Goal: Task Accomplishment & Management: Use online tool/utility

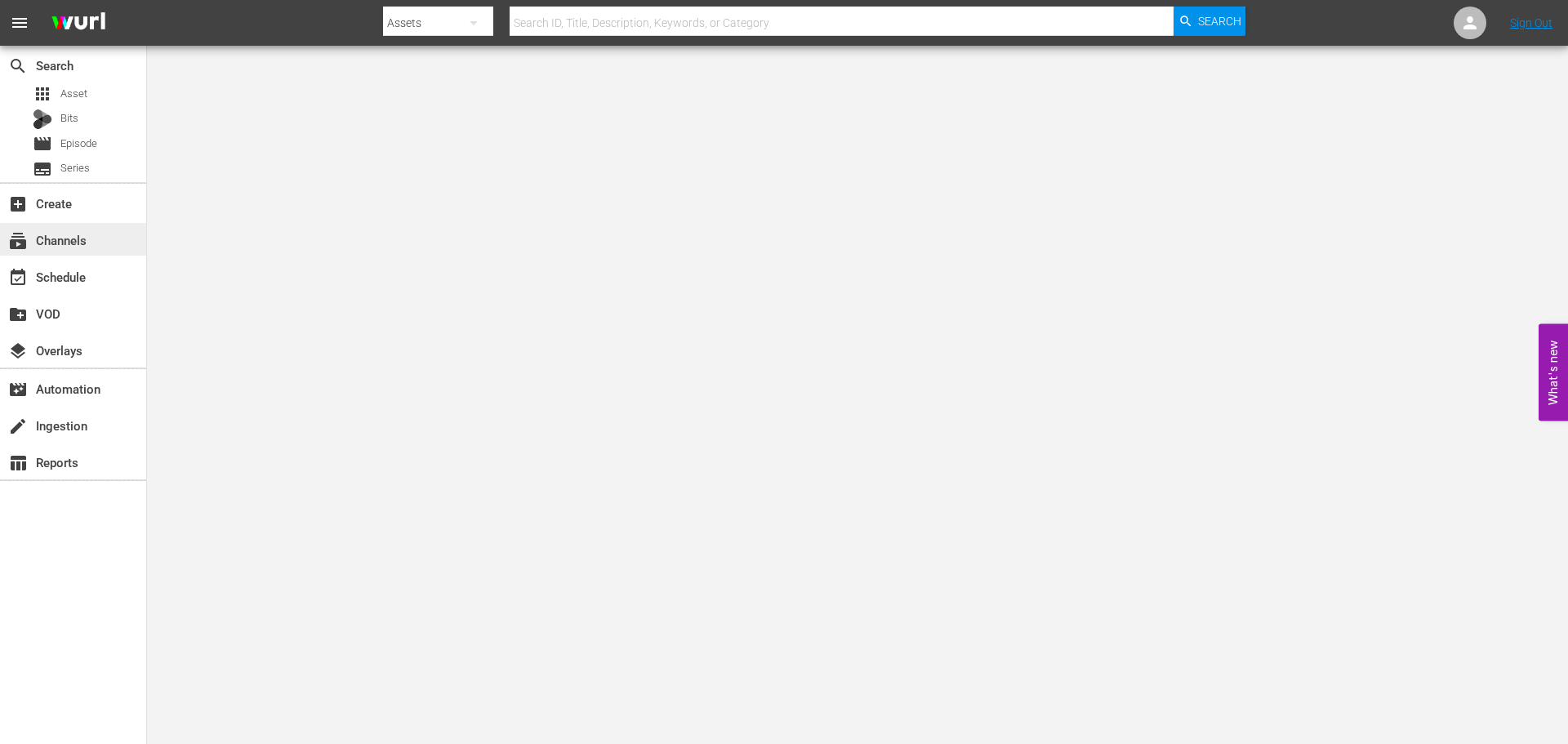
click at [83, 228] on div "subscriptions Channels" at bounding box center [73, 239] width 146 height 33
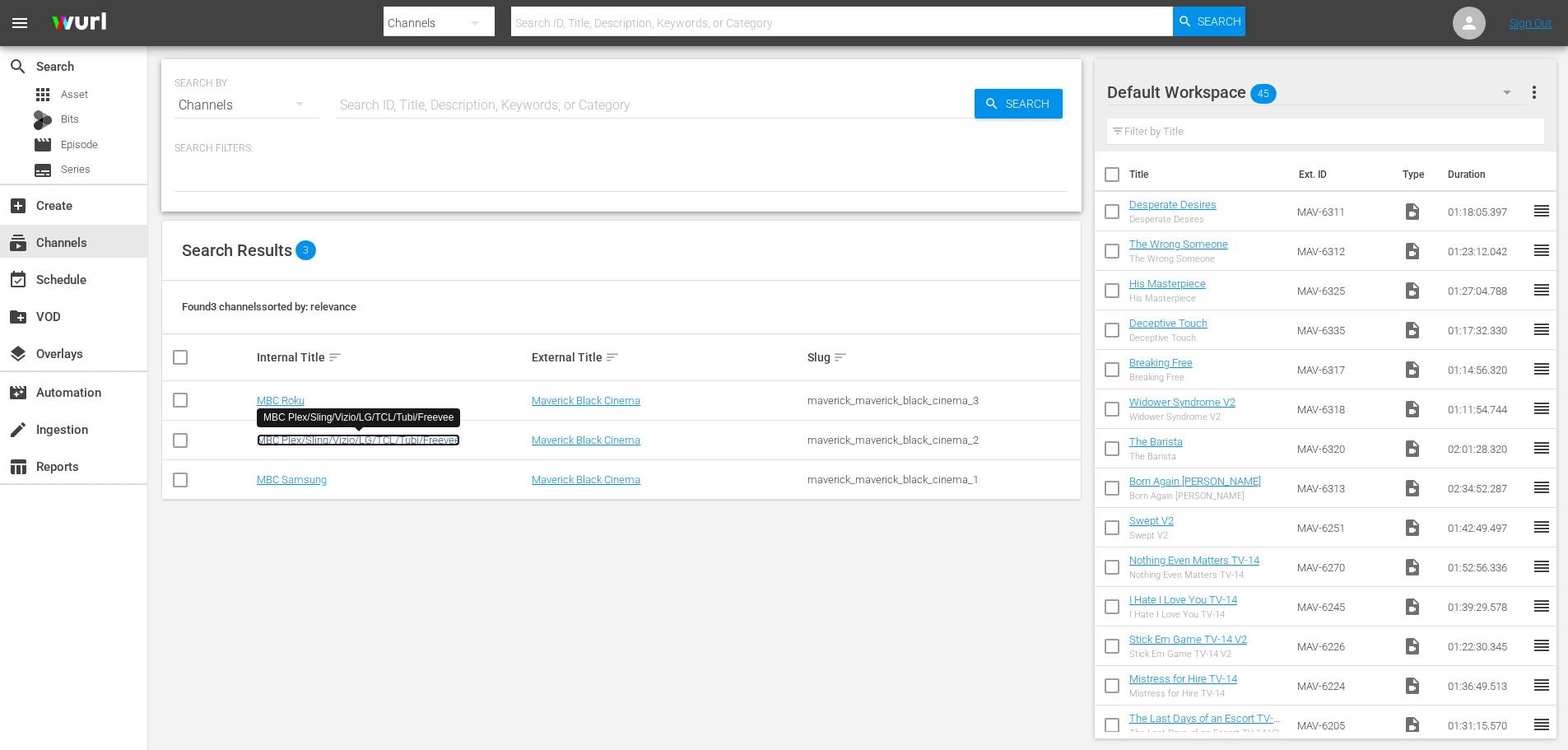
click at [320, 442] on link "MBC Plex/Sling/Vizio/LG/TCL/Tubi/Freevee" at bounding box center [358, 440] width 203 height 12
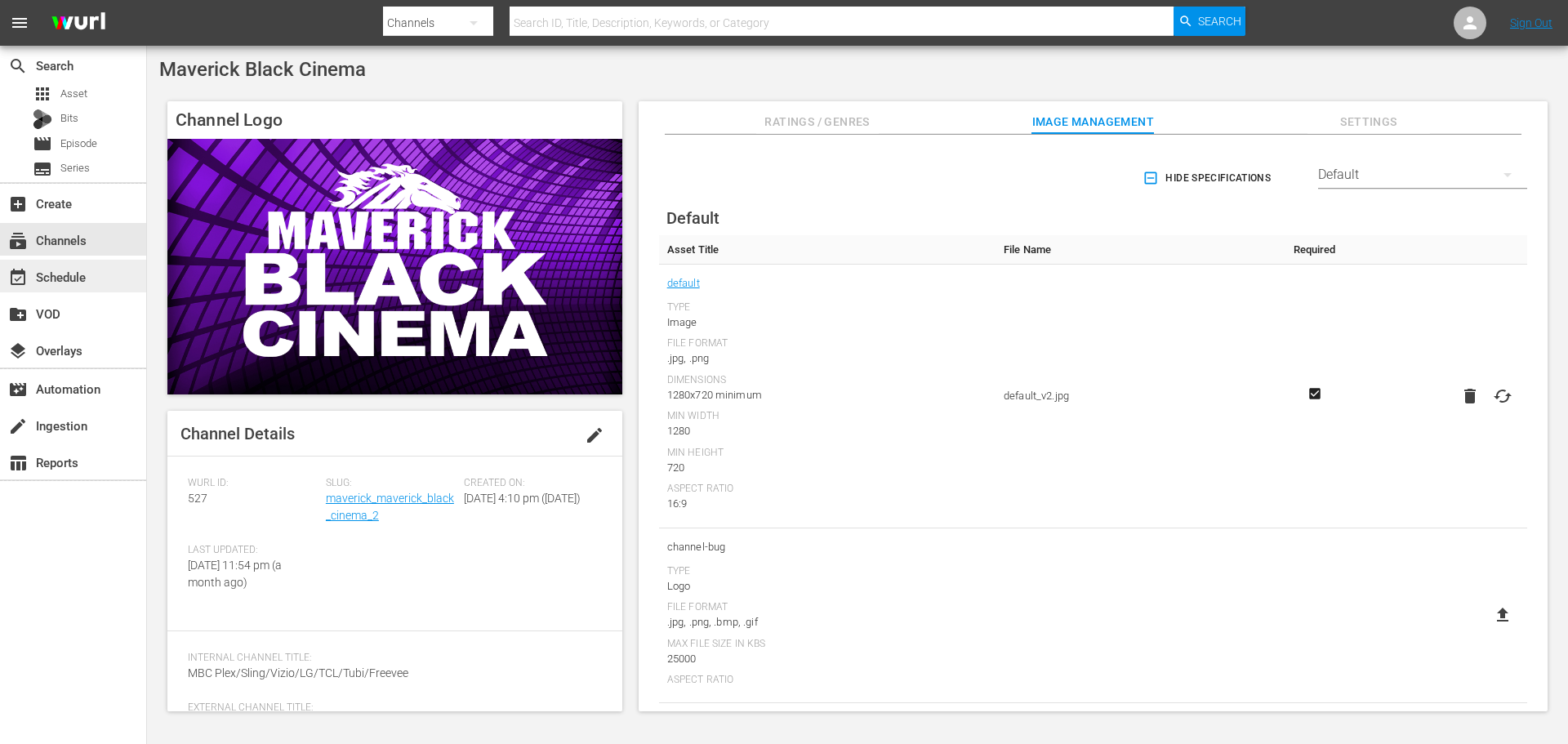
click at [97, 271] on div "event_available Schedule" at bounding box center [73, 276] width 146 height 33
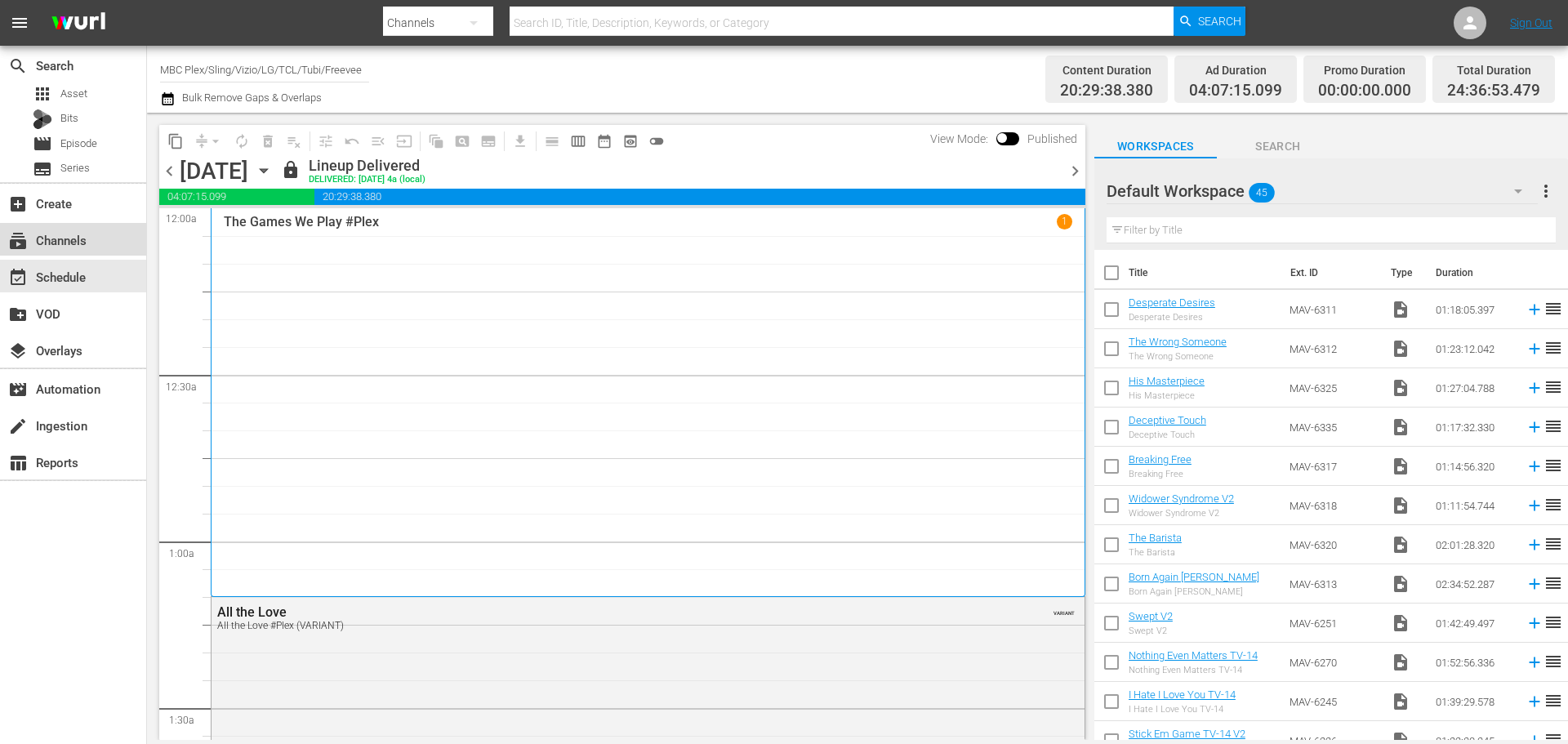
click at [93, 243] on div "subscriptions Channels" at bounding box center [73, 239] width 146 height 33
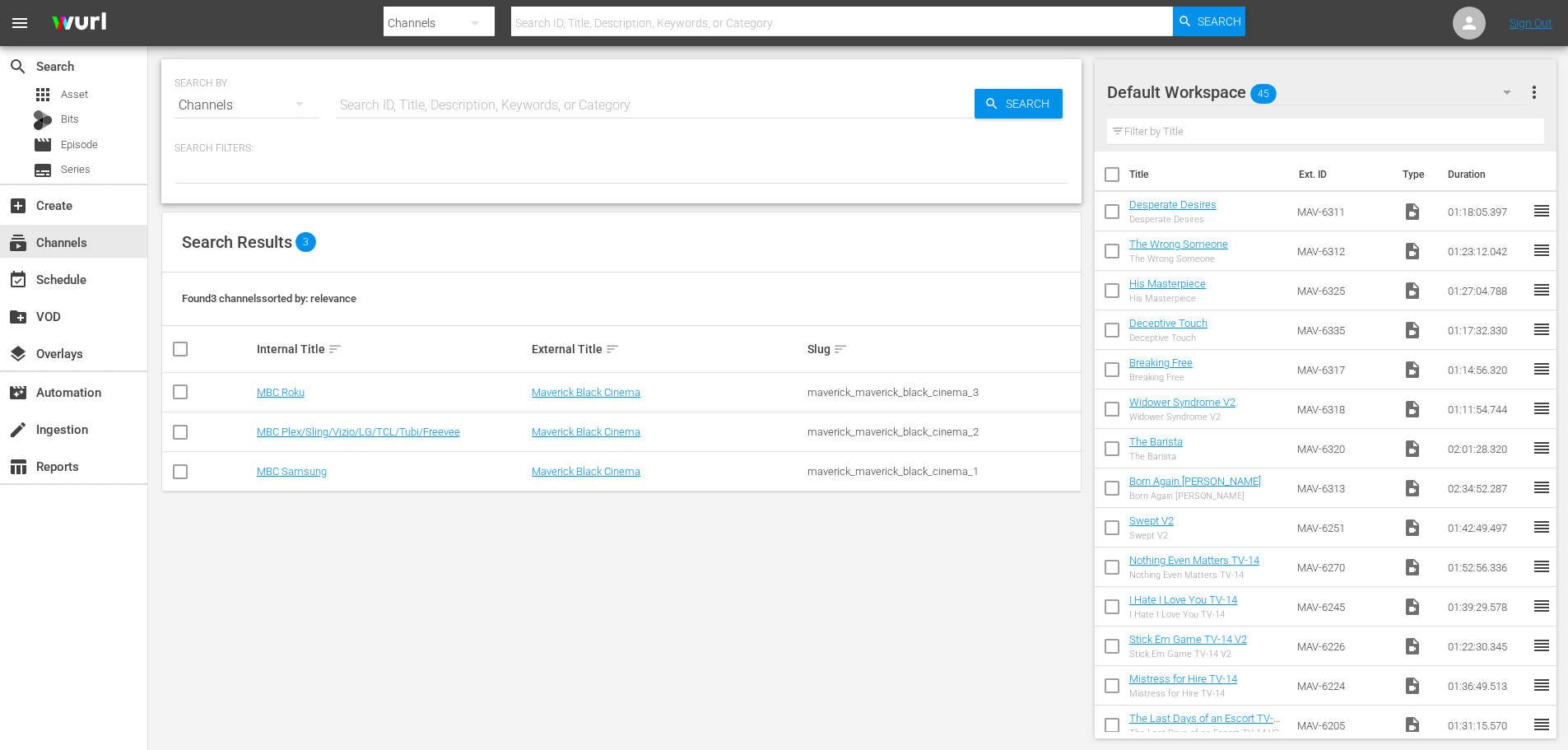
click at [1324, 99] on div "Default Workspace 45" at bounding box center [1316, 92] width 420 height 46
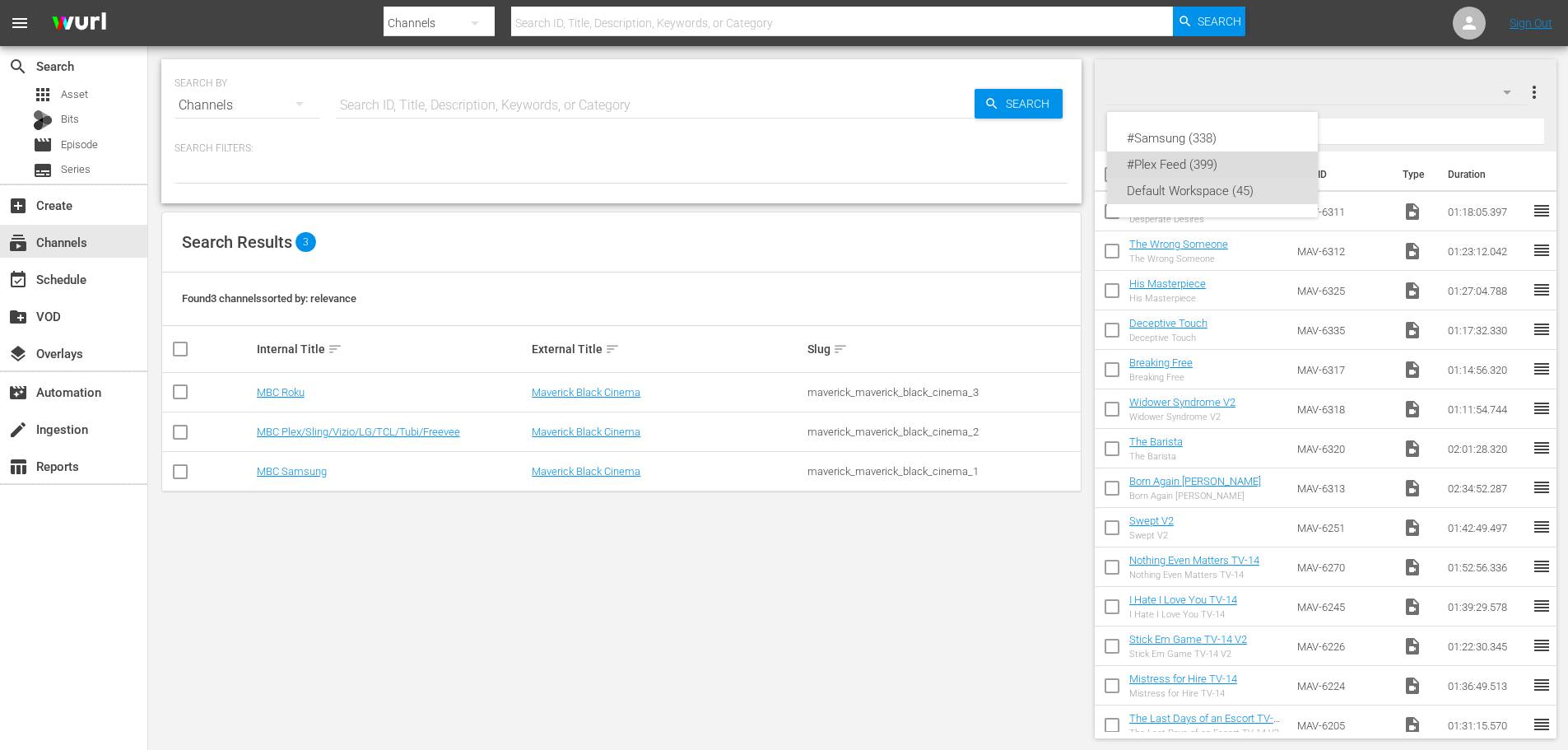
click at [1232, 160] on div "#Plex Feed (399)" at bounding box center [1212, 165] width 172 height 26
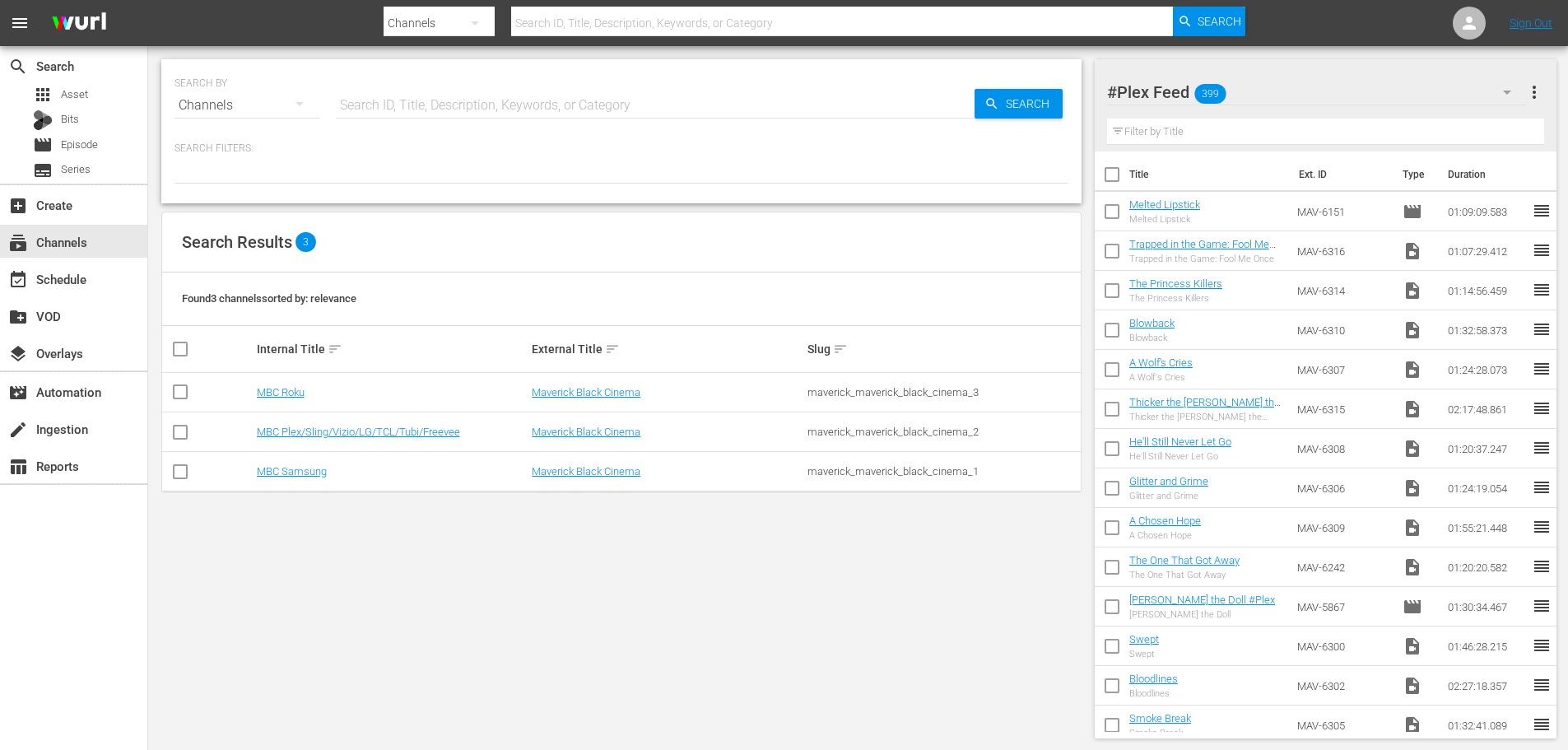
click at [1287, 98] on div "#Plex Feed 399" at bounding box center [1316, 92] width 420 height 46
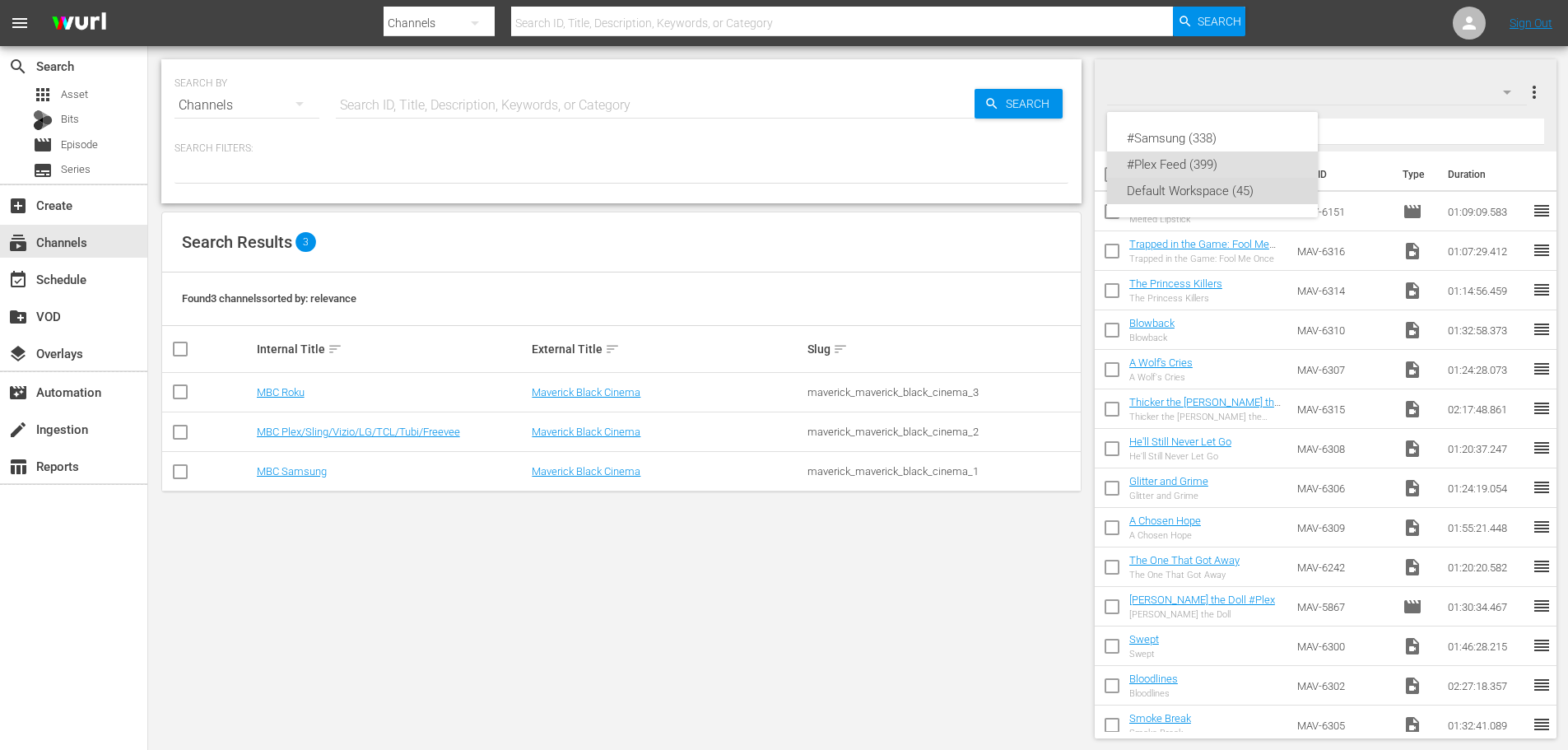
click at [1200, 192] on div "Default Workspace (45)" at bounding box center [1212, 191] width 172 height 26
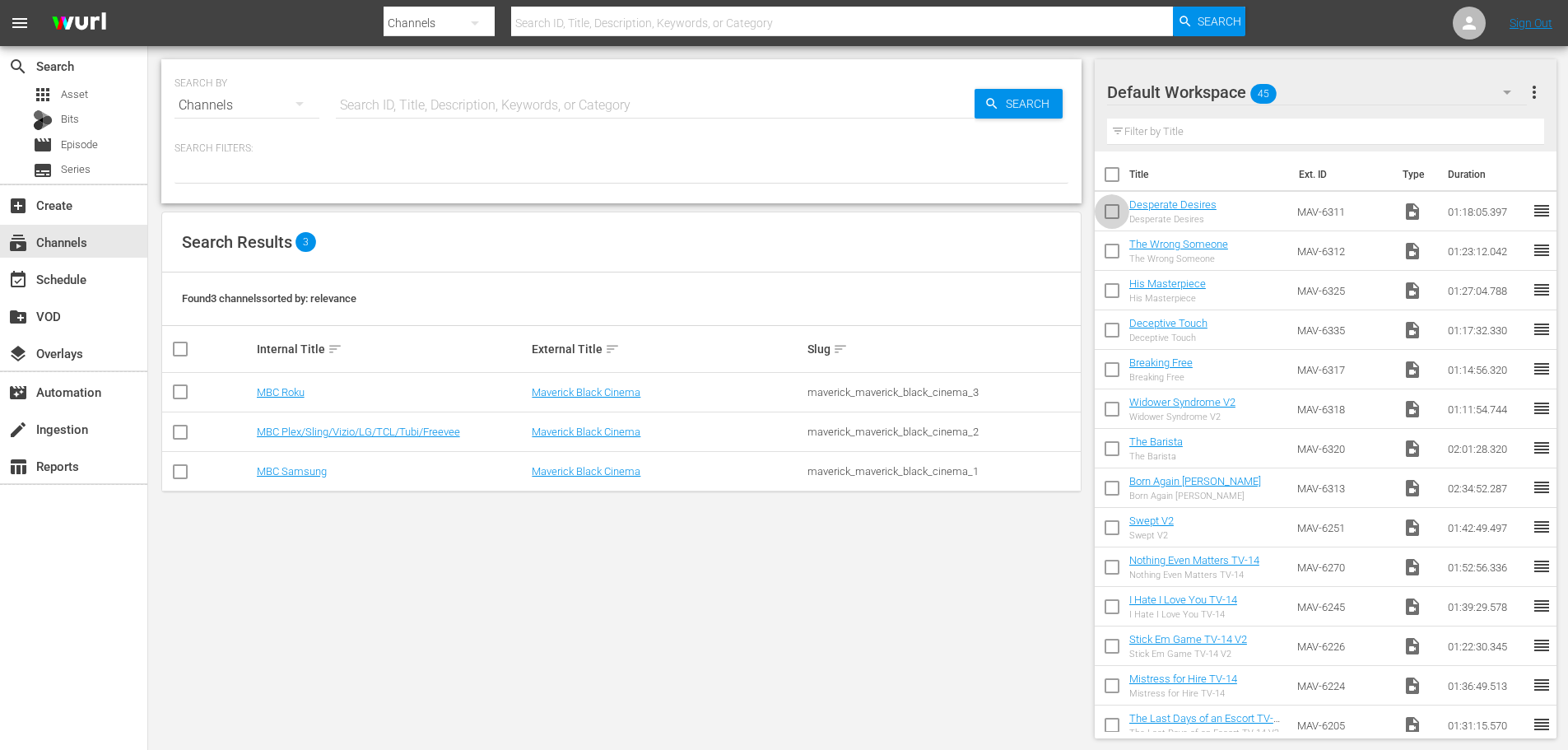
click at [1115, 204] on input "checkbox" at bounding box center [1112, 215] width 35 height 35
checkbox input "true"
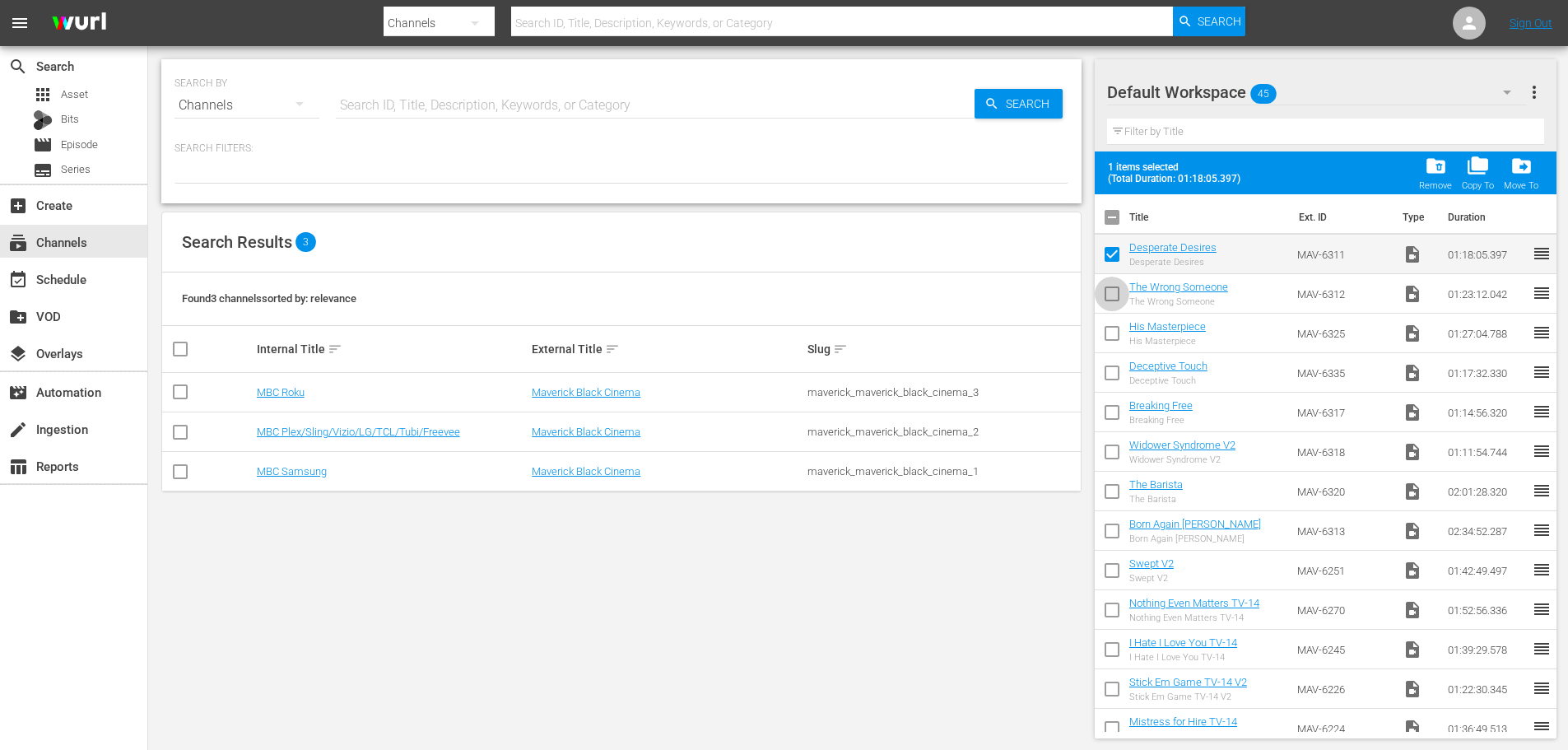
click at [1106, 297] on input "checkbox" at bounding box center [1112, 297] width 35 height 35
checkbox input "true"
click at [1106, 328] on input "checkbox" at bounding box center [1112, 337] width 35 height 35
checkbox input "true"
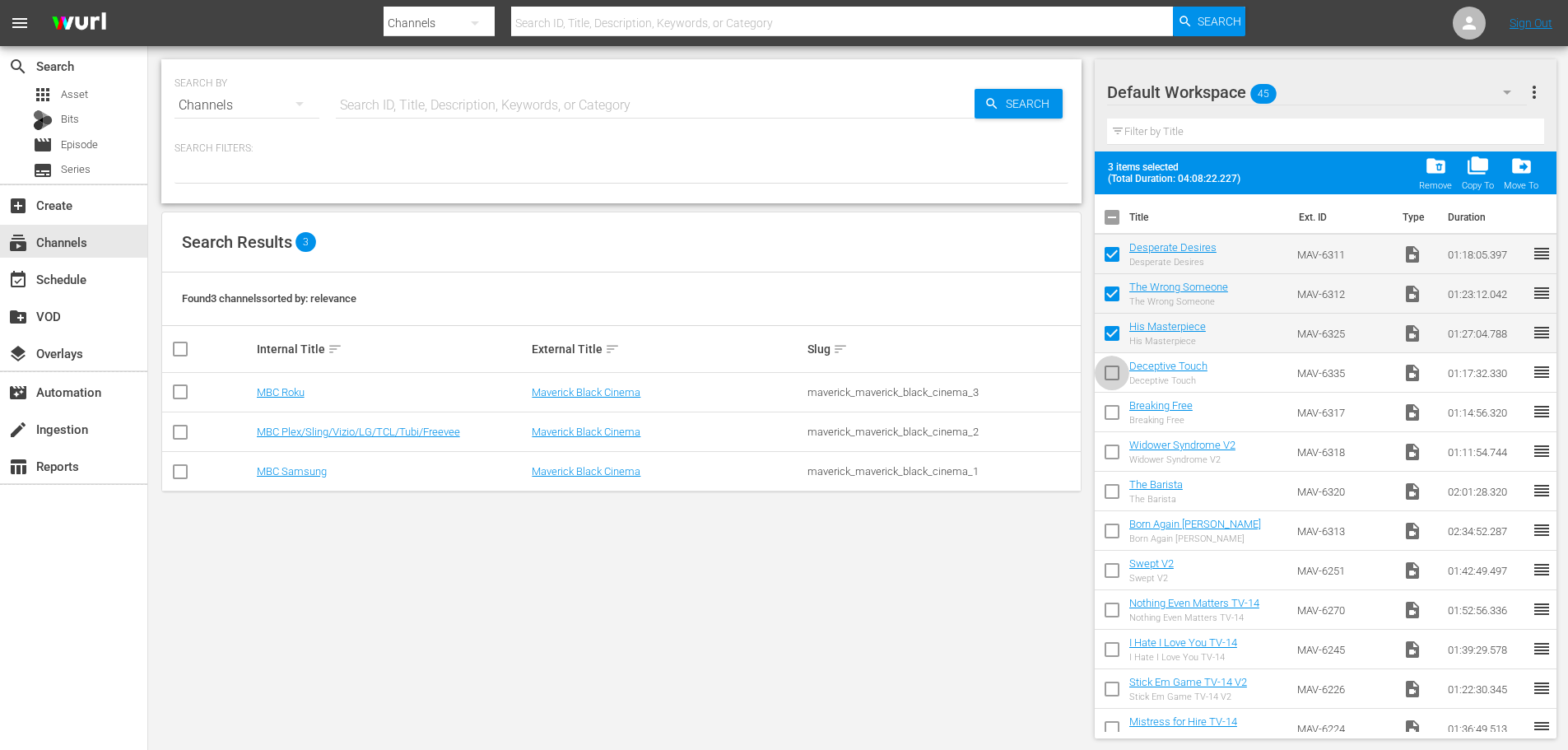
click at [1111, 375] on input "checkbox" at bounding box center [1112, 376] width 35 height 35
checkbox input "true"
click at [1111, 408] on input "checkbox" at bounding box center [1112, 416] width 35 height 35
checkbox input "true"
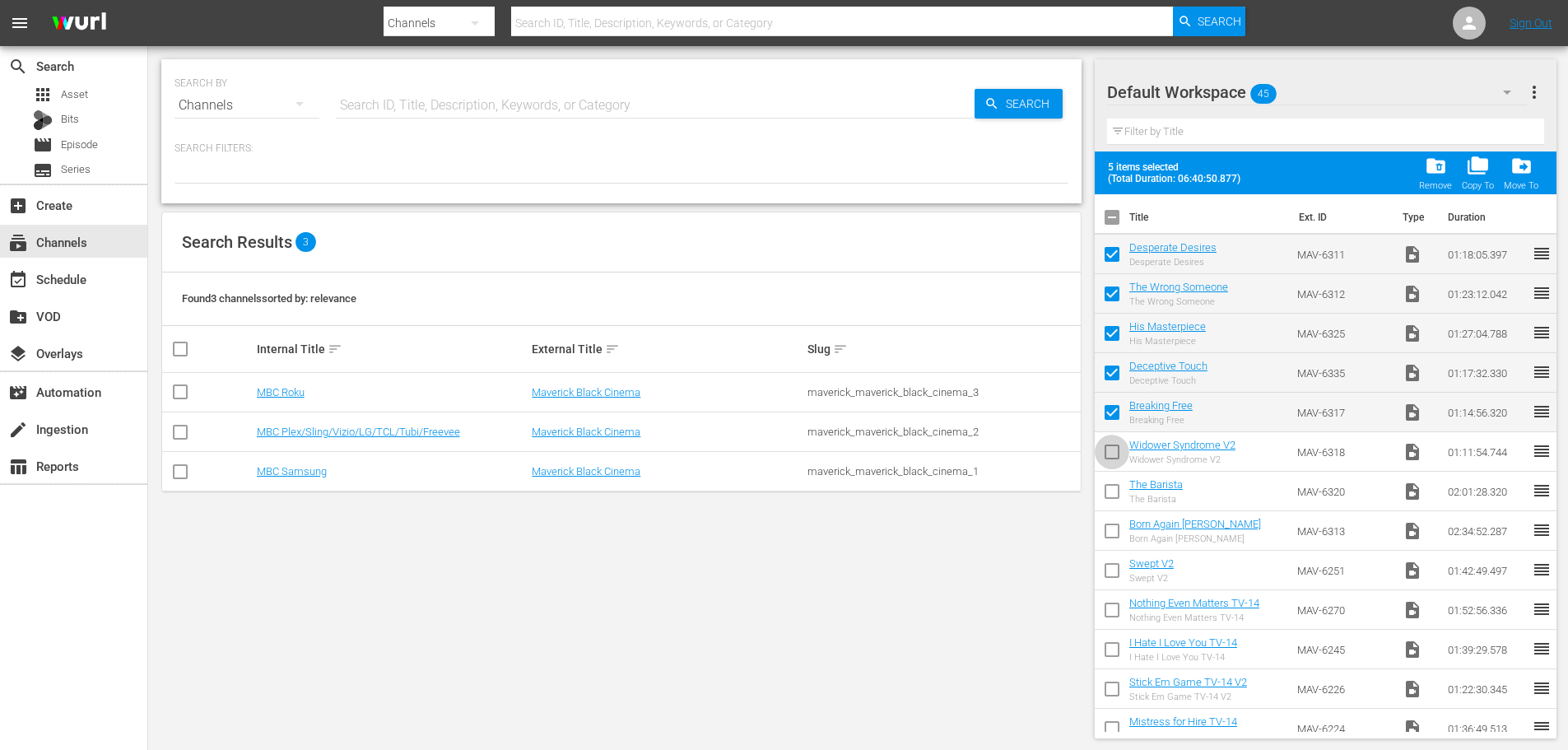
click at [1109, 453] on input "checkbox" at bounding box center [1112, 455] width 35 height 35
checkbox input "true"
click at [1116, 484] on input "checkbox" at bounding box center [1112, 495] width 35 height 35
checkbox input "true"
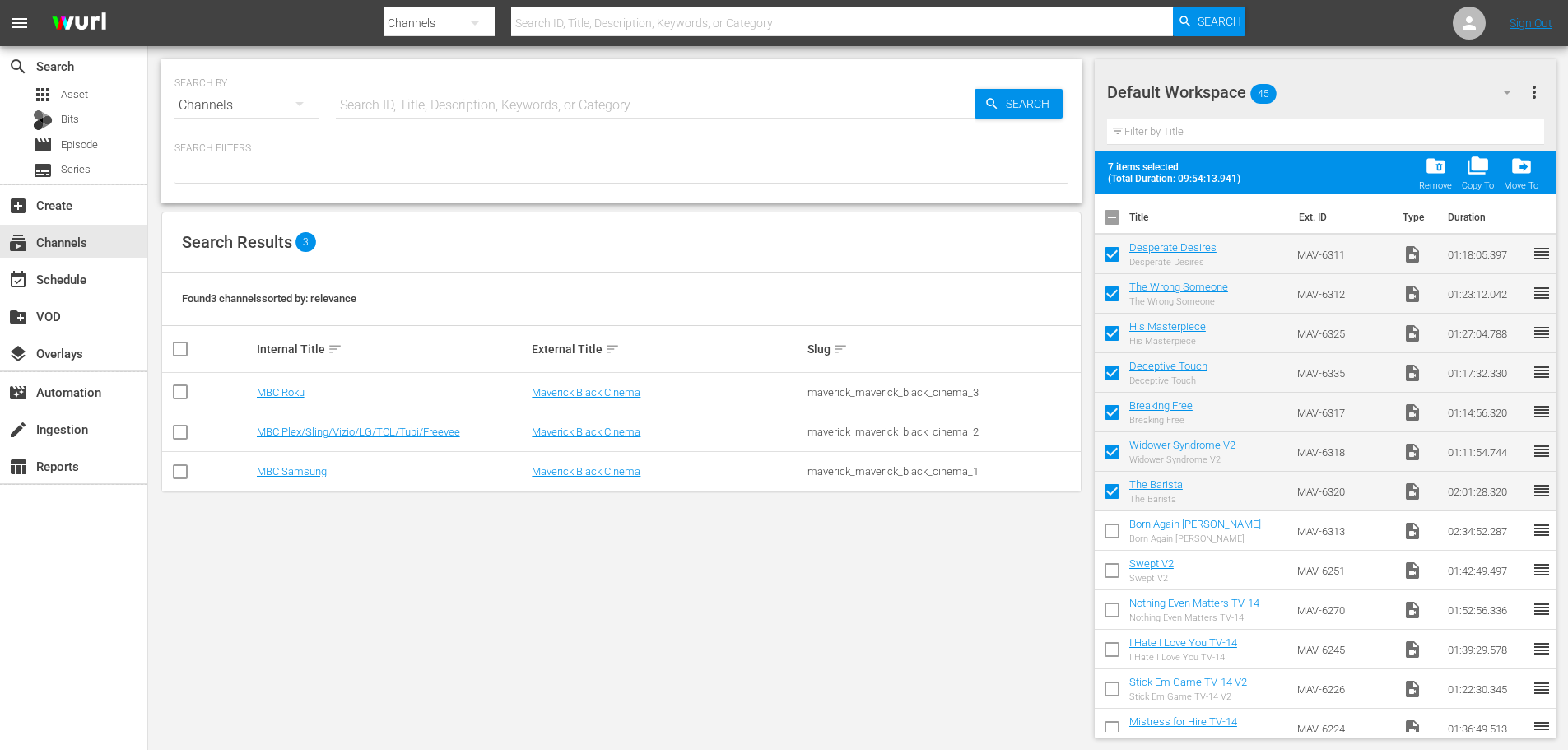
click at [1115, 530] on input "checkbox" at bounding box center [1112, 535] width 35 height 35
checkbox input "true"
click at [1480, 169] on span "folder_copy" at bounding box center [1477, 166] width 22 height 22
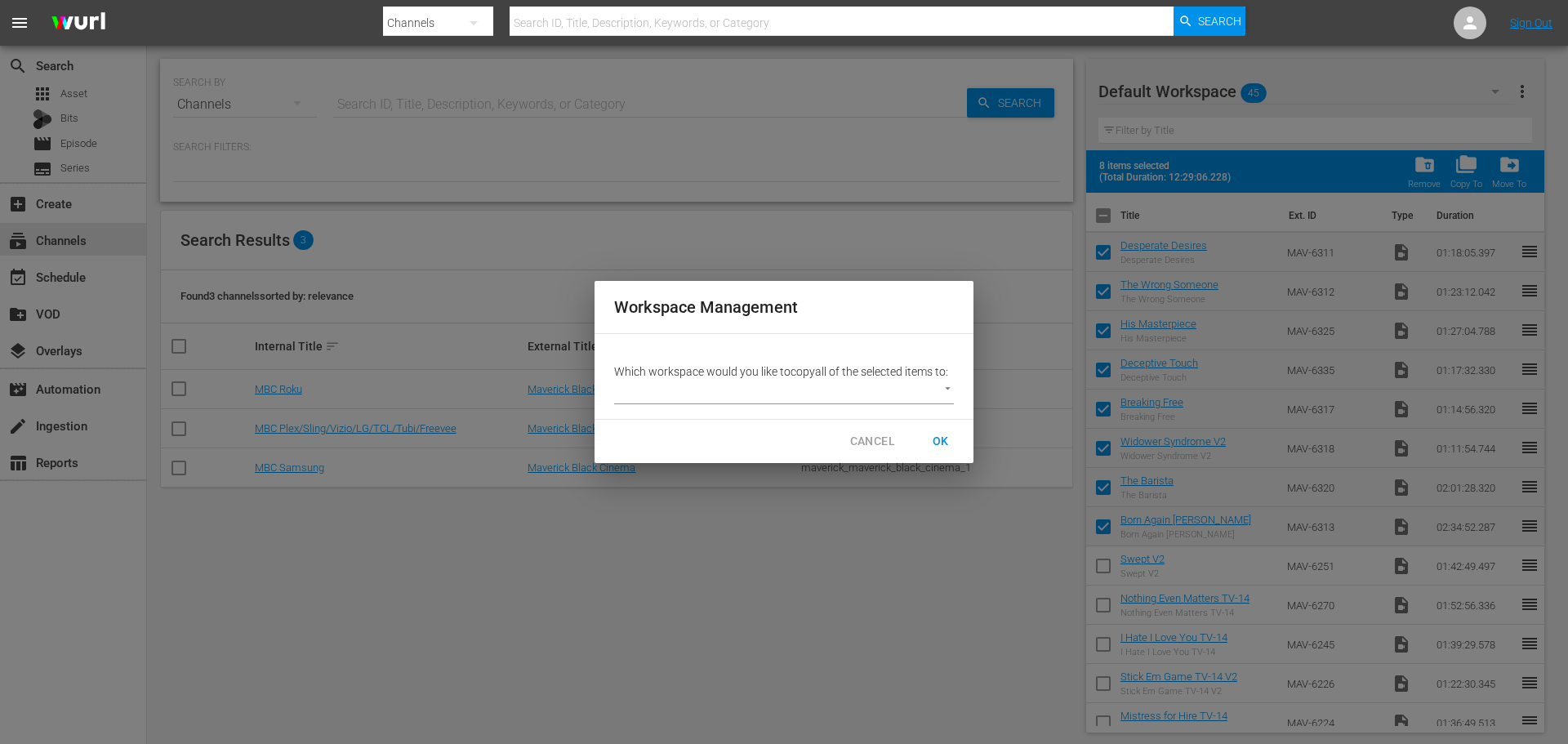
click at [866, 403] on body "menu Search By Channels Search ID, Title, Description, Keywords, or Category Se…" at bounding box center [784, 372] width 1568 height 744
click at [706, 417] on li "#Plex Feed (399)" at bounding box center [669, 419] width 112 height 27
type input "2213"
click at [940, 447] on span "OK" at bounding box center [940, 441] width 26 height 20
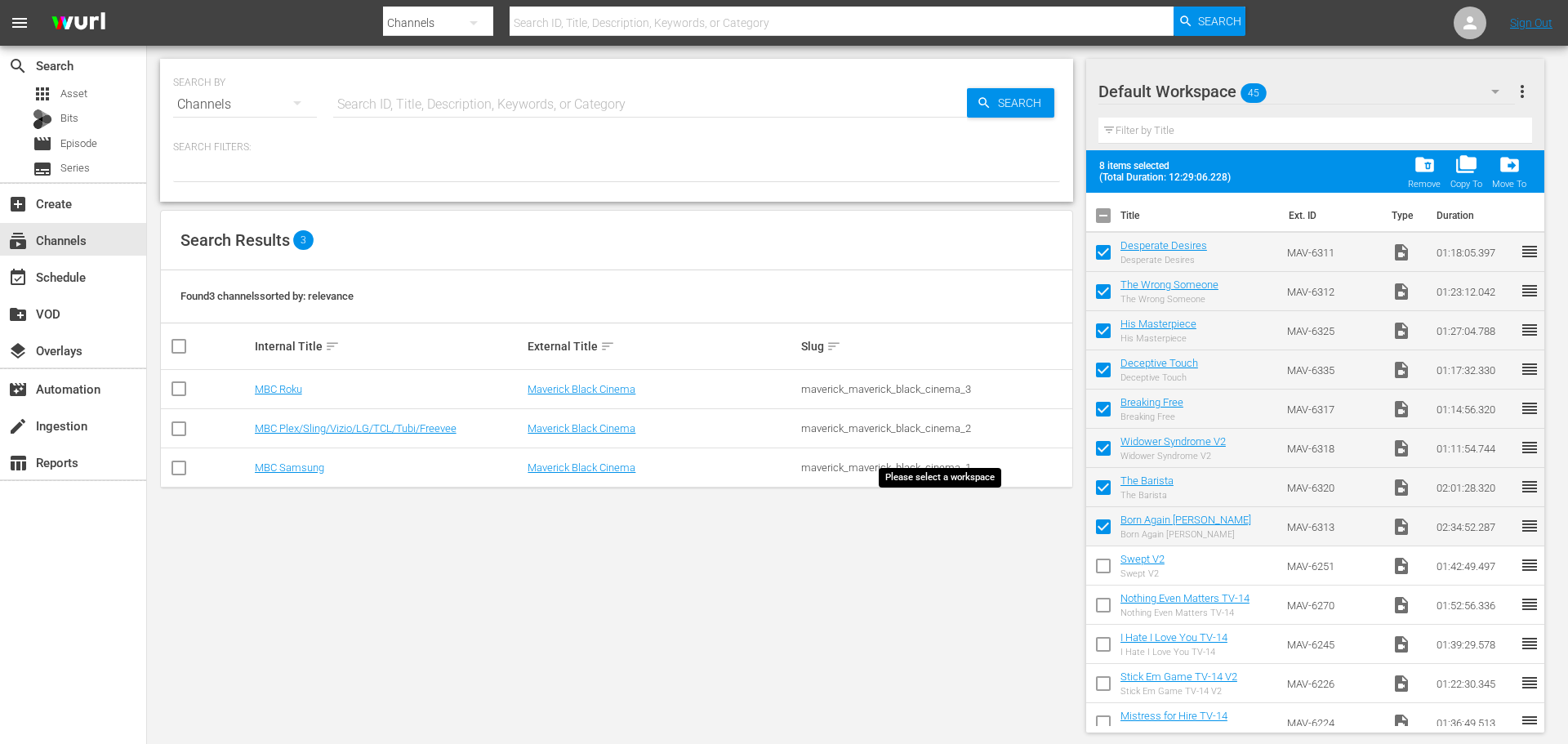
checkbox input "false"
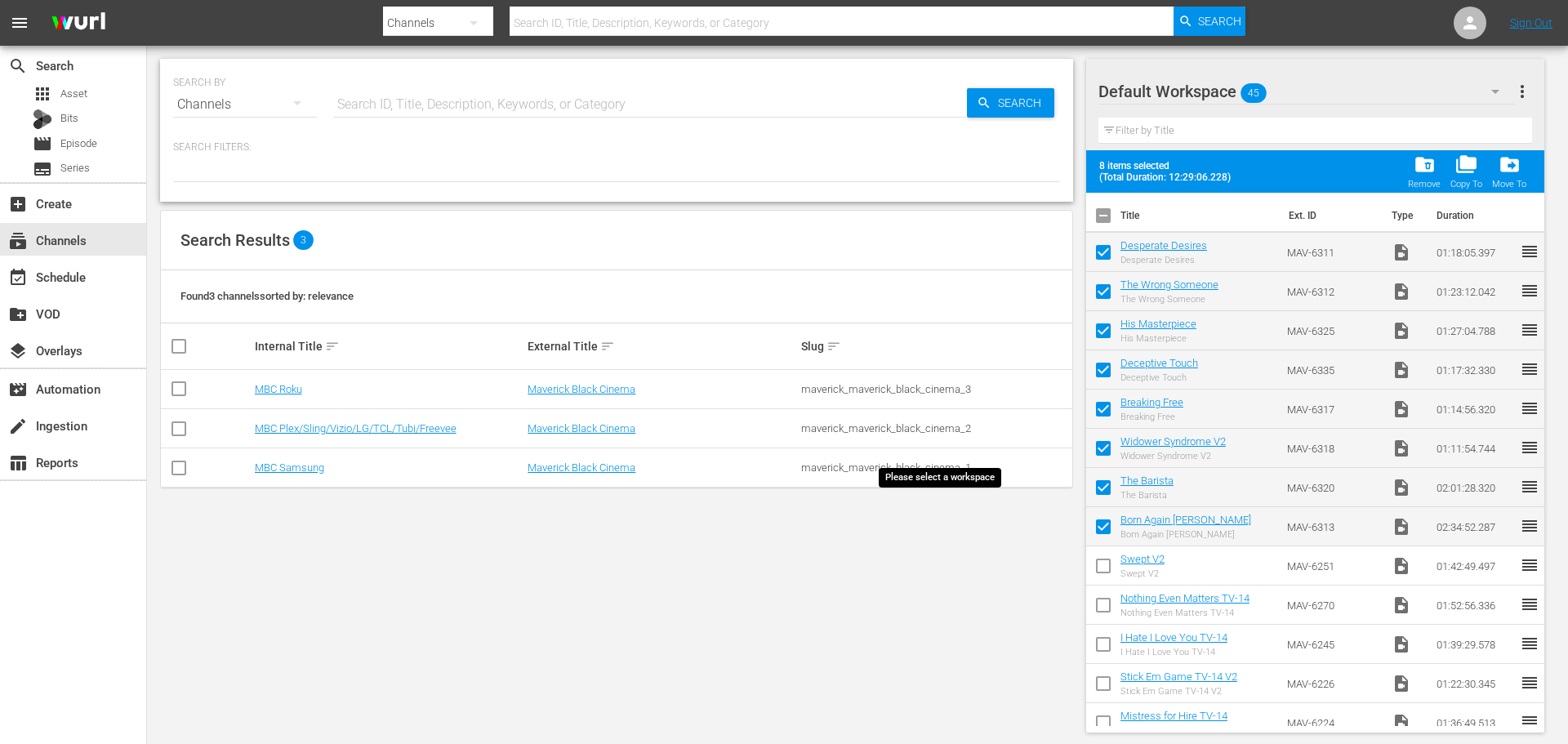
checkbox input "false"
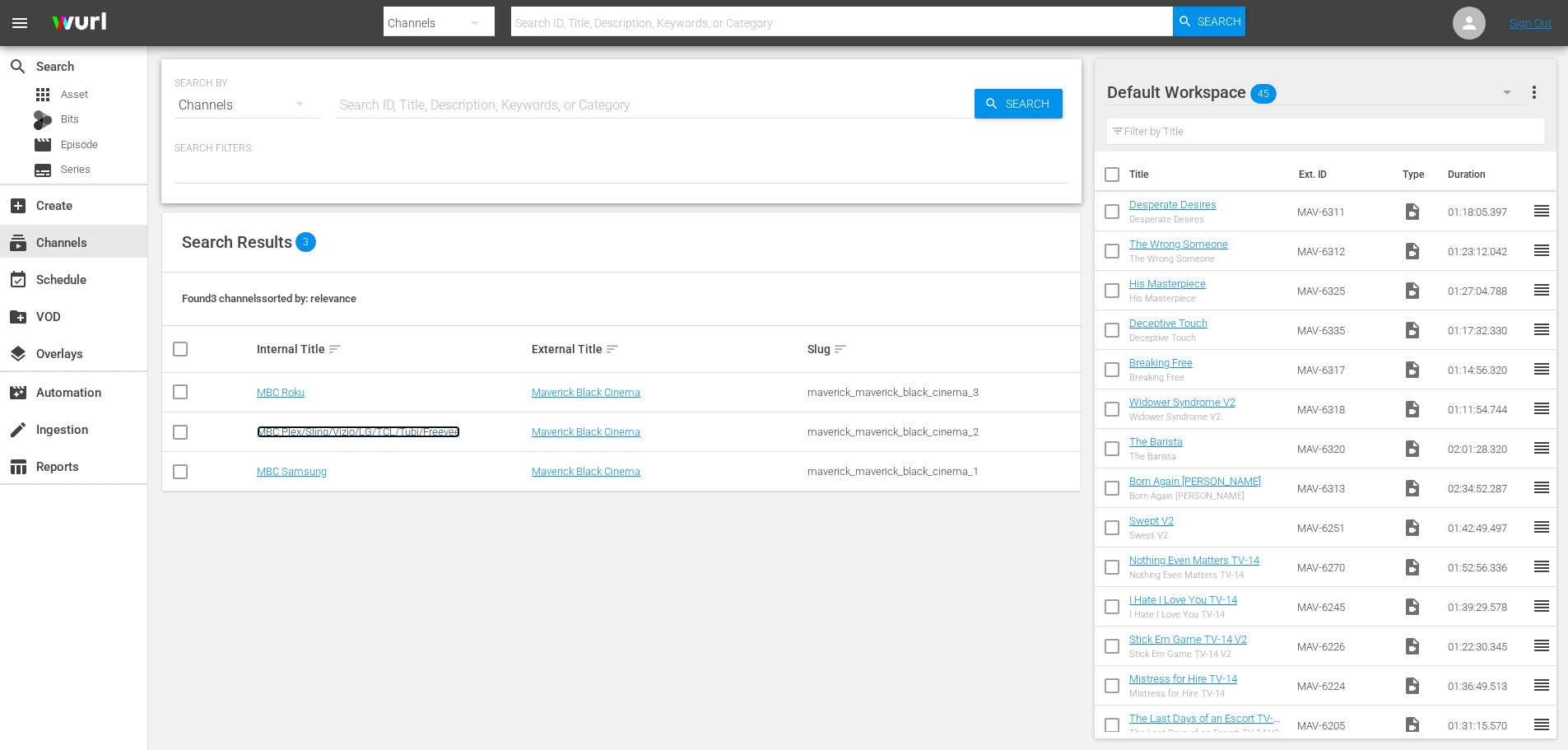
click at [333, 428] on link "MBC Plex/Sling/Vizio/LG/TCL/Tubi/Freevee" at bounding box center [358, 432] width 203 height 12
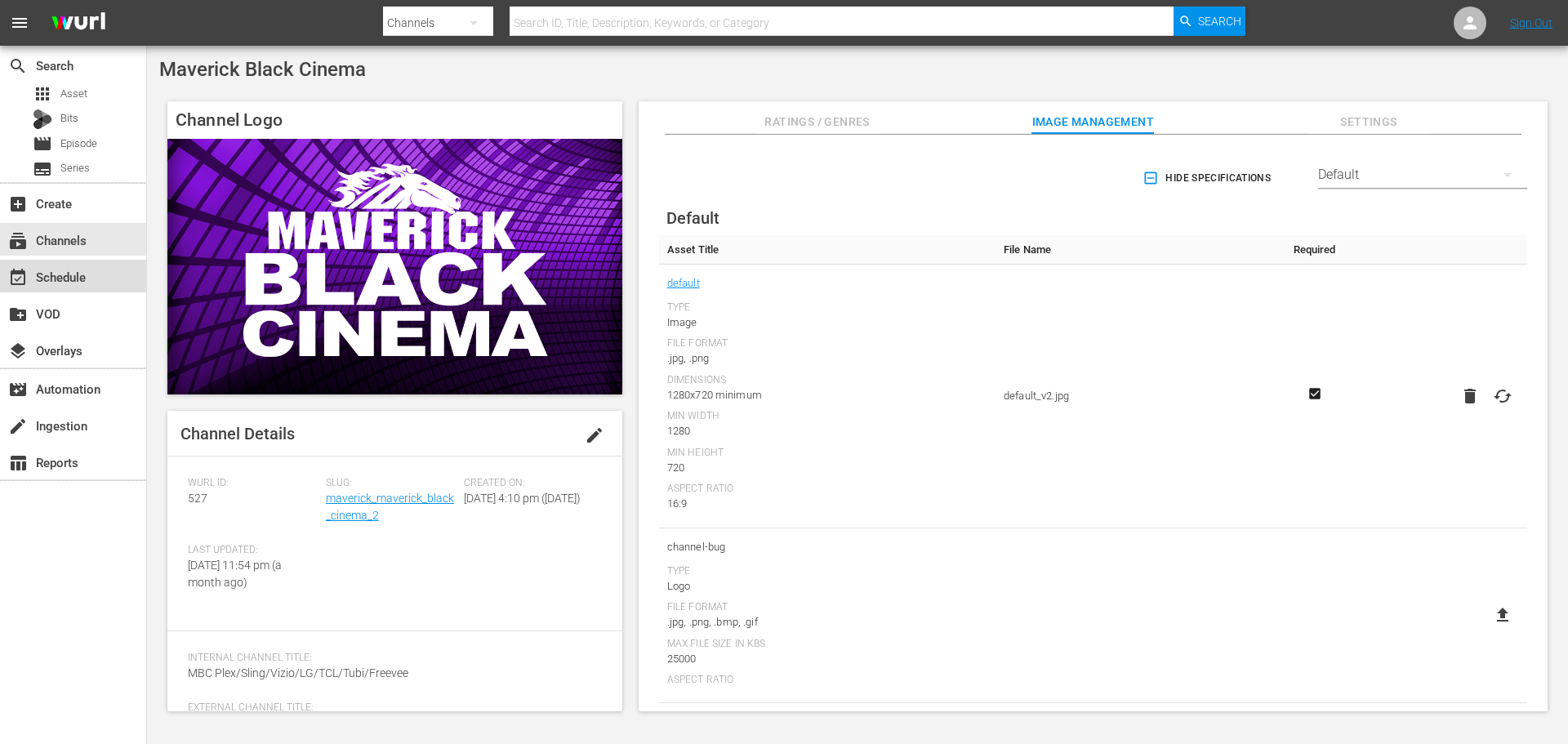
click at [97, 283] on div "event_available Schedule" at bounding box center [73, 276] width 146 height 33
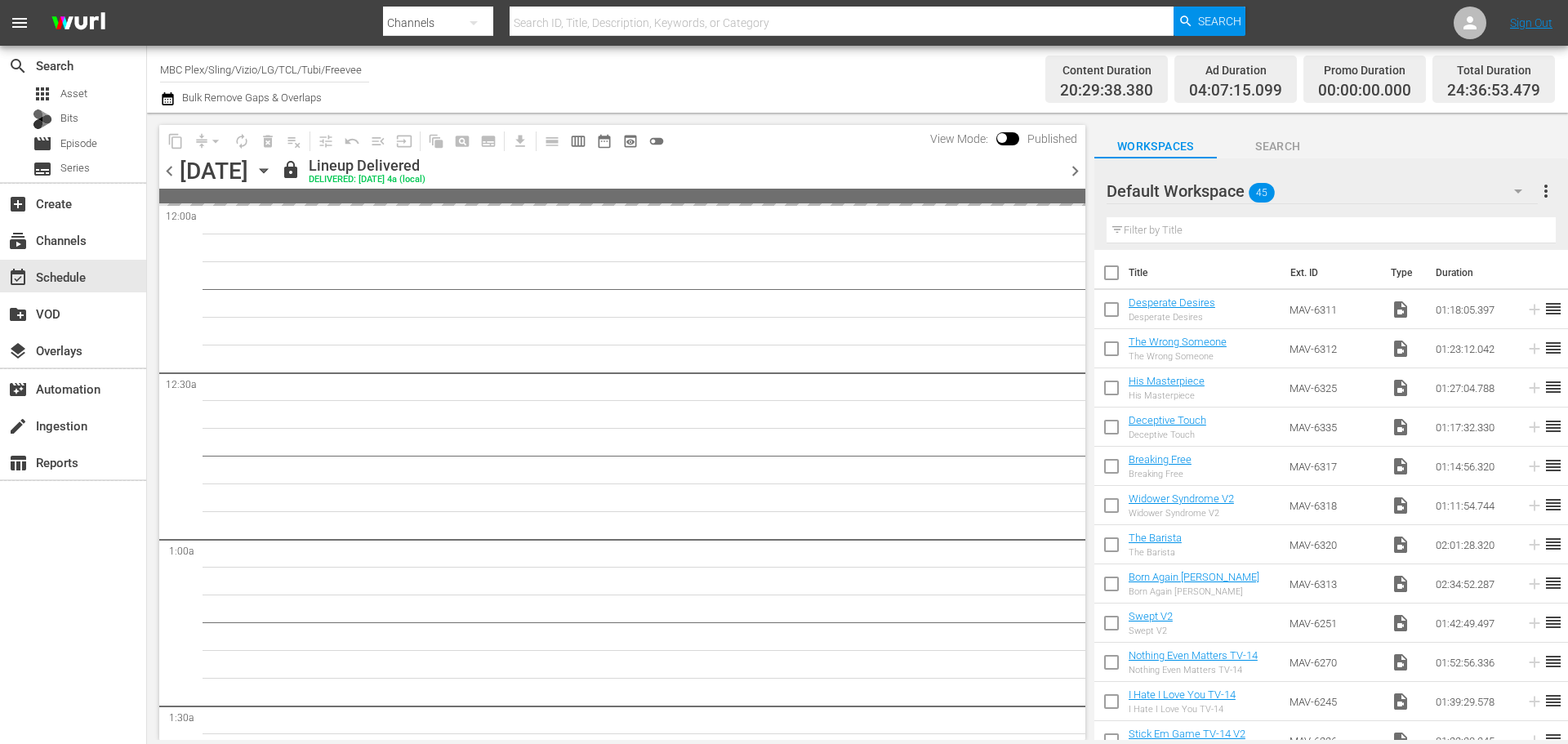
click at [273, 169] on icon "button" at bounding box center [264, 171] width 18 height 18
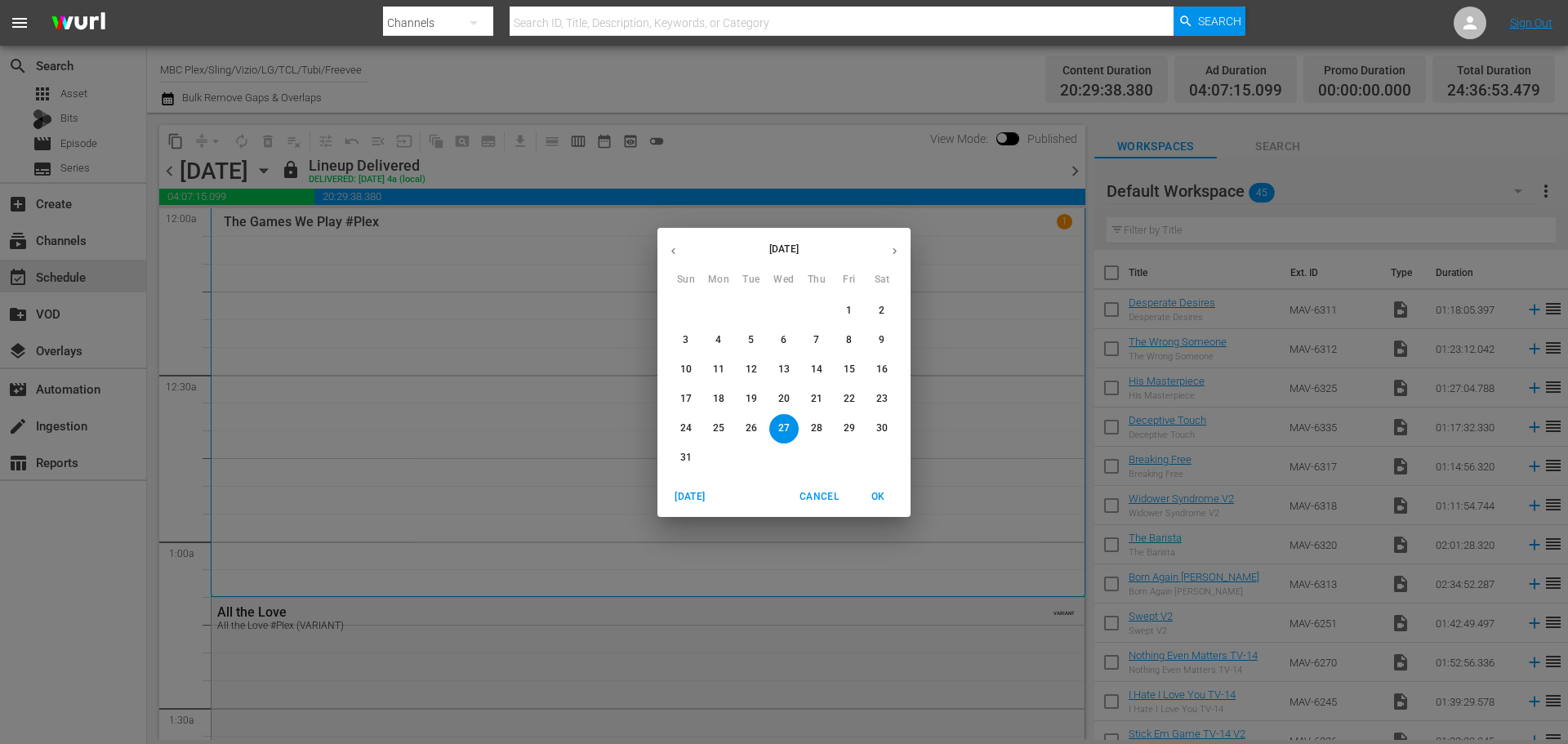
click at [899, 250] on icon "button" at bounding box center [894, 250] width 12 height 12
click at [789, 307] on span "1" at bounding box center [784, 310] width 29 height 14
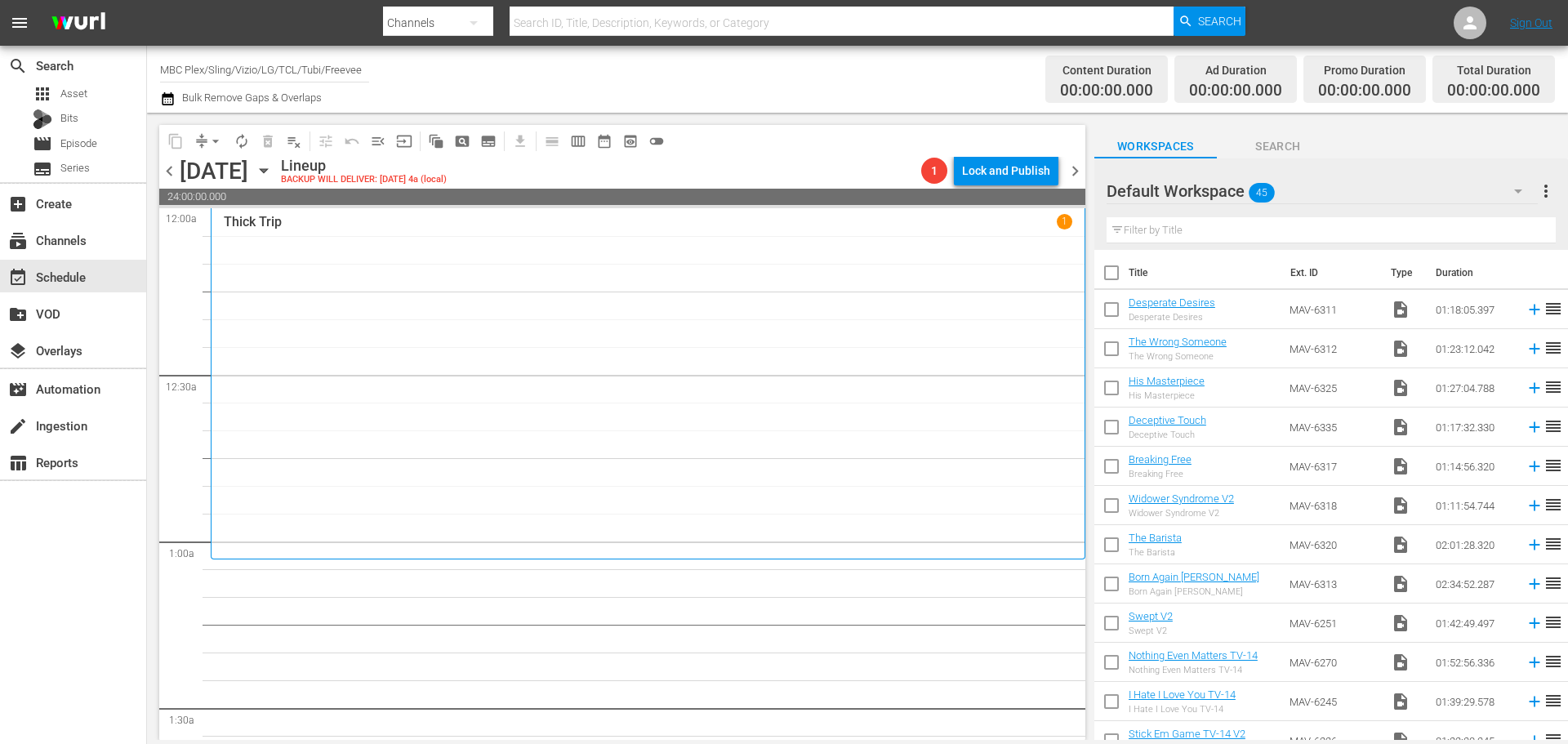
click at [1384, 206] on div "Default Workspace 45" at bounding box center [1322, 192] width 431 height 46
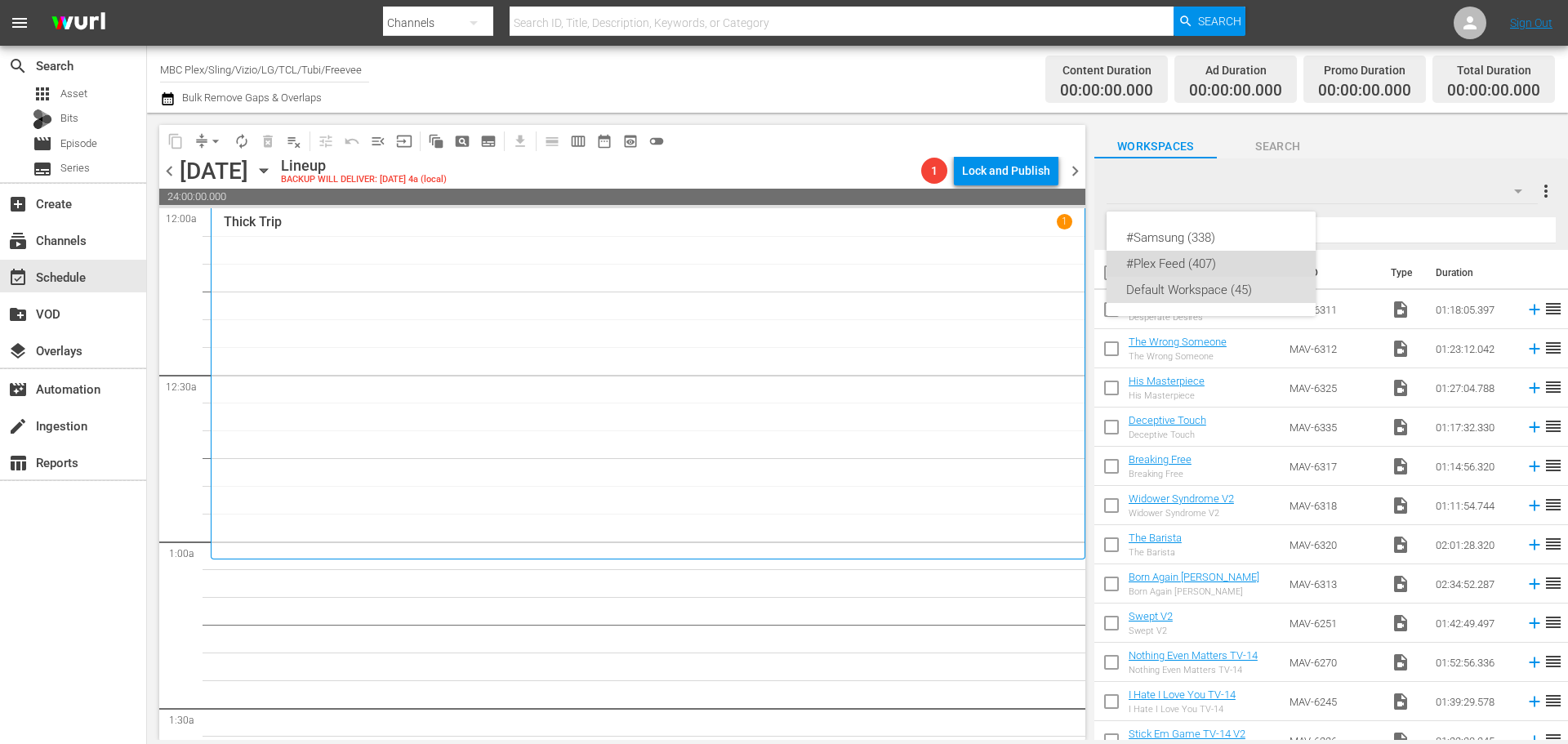
click at [1212, 252] on div "#Plex Feed (407)" at bounding box center [1211, 264] width 170 height 26
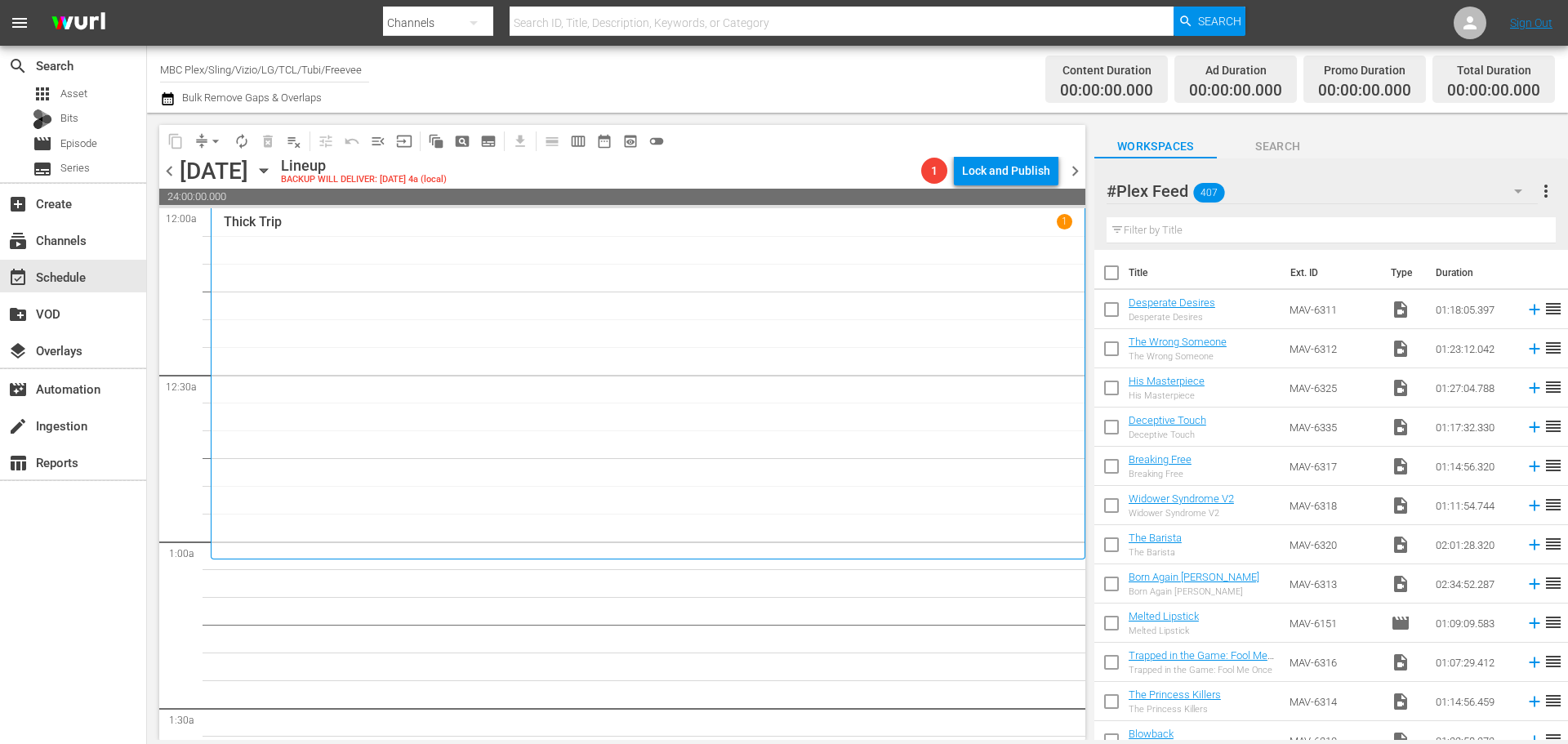
drag, startPoint x: 1368, startPoint y: 289, endPoint x: 1367, endPoint y: 307, distance: 18.0
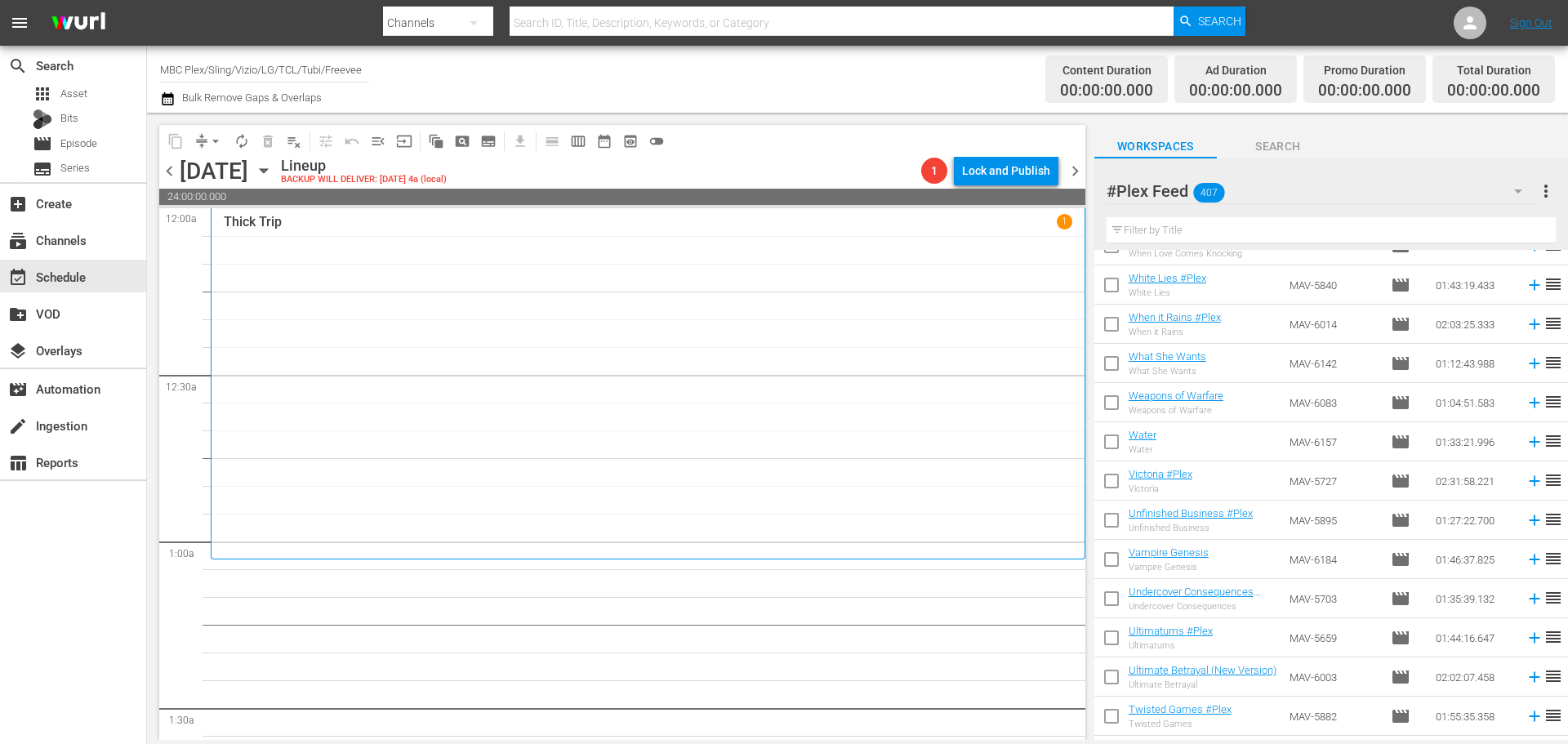
scroll to position [15500, 0]
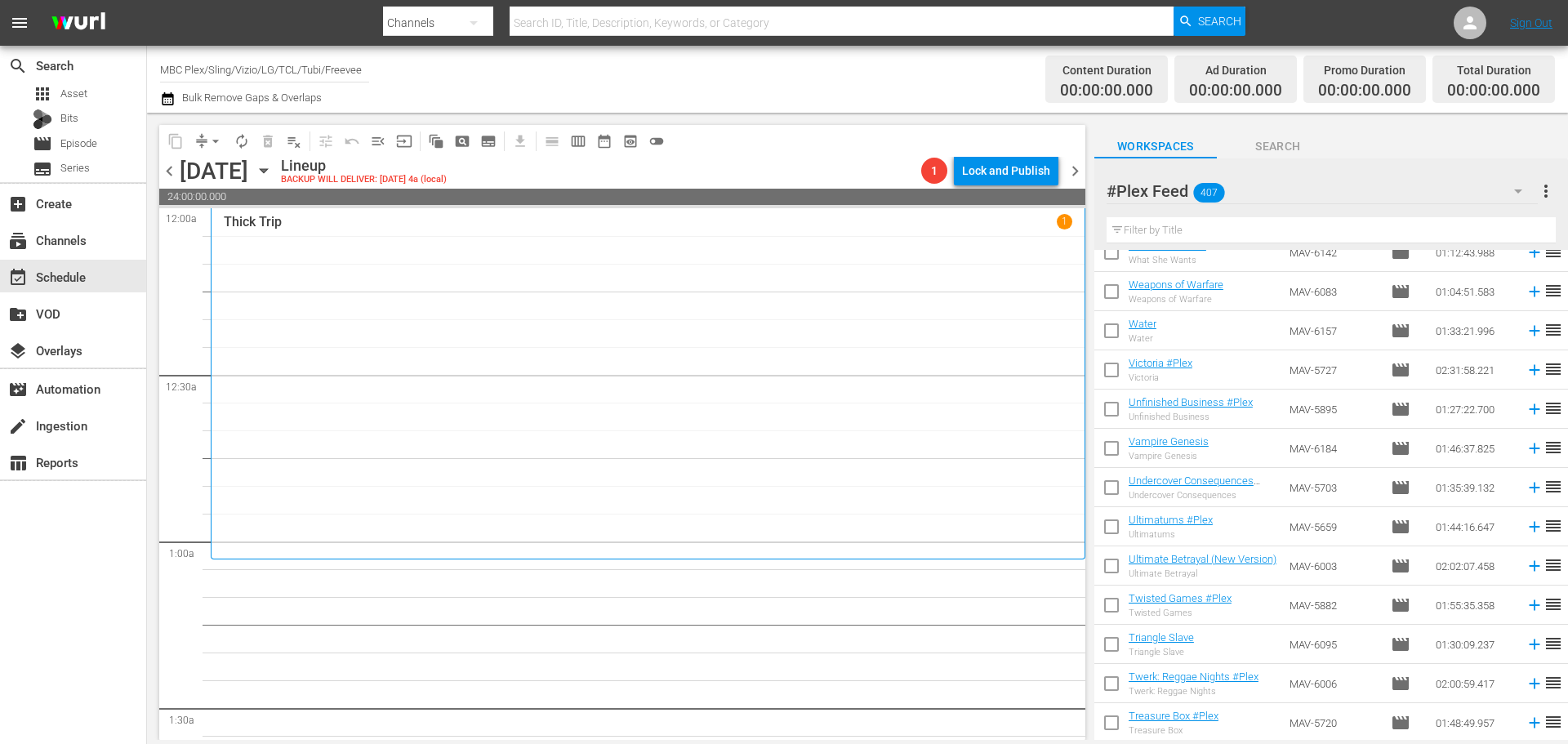
drag, startPoint x: 1341, startPoint y: 465, endPoint x: 1309, endPoint y: 535, distance: 77.0
click at [1309, 535] on td "MAV-5659" at bounding box center [1333, 527] width 101 height 39
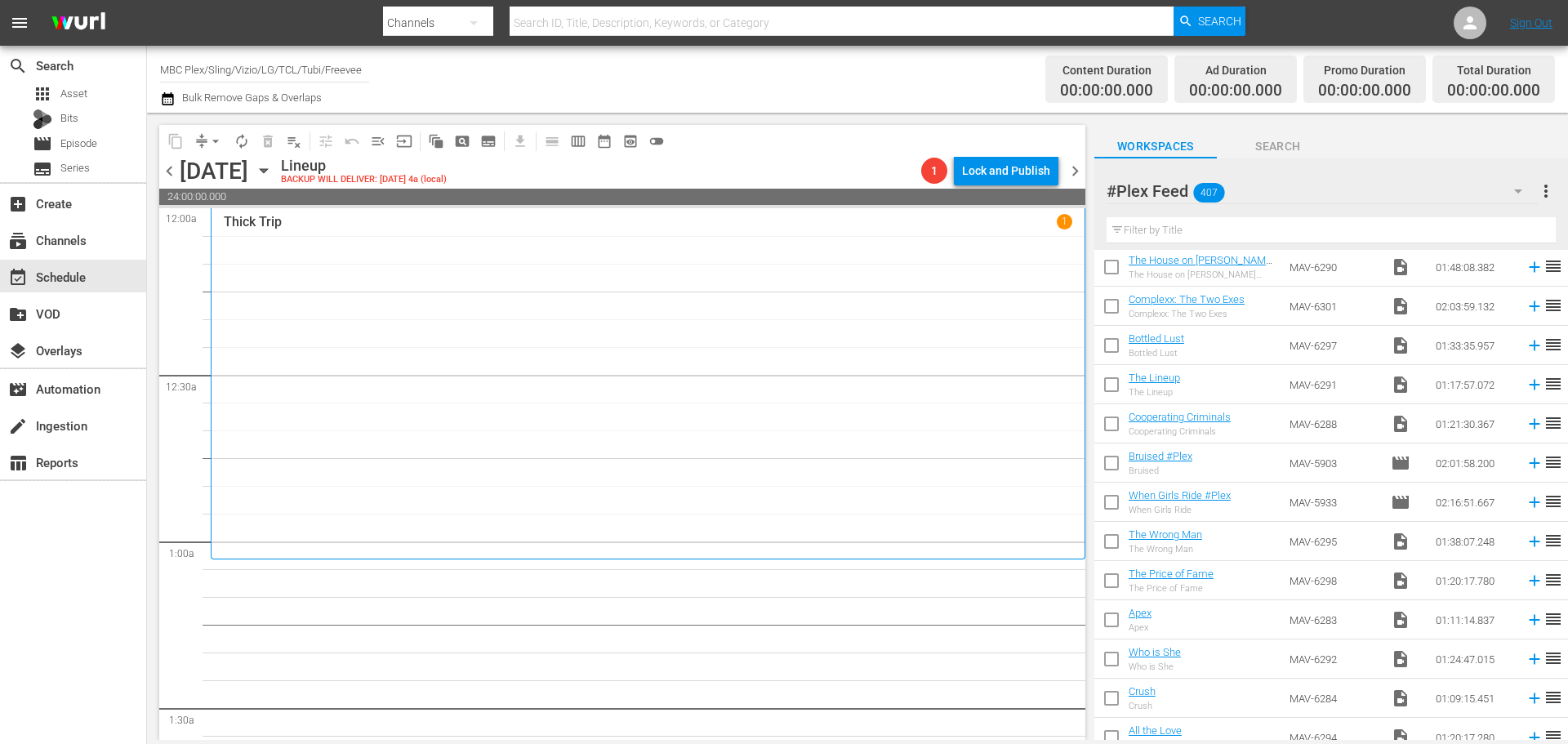
scroll to position [0, 0]
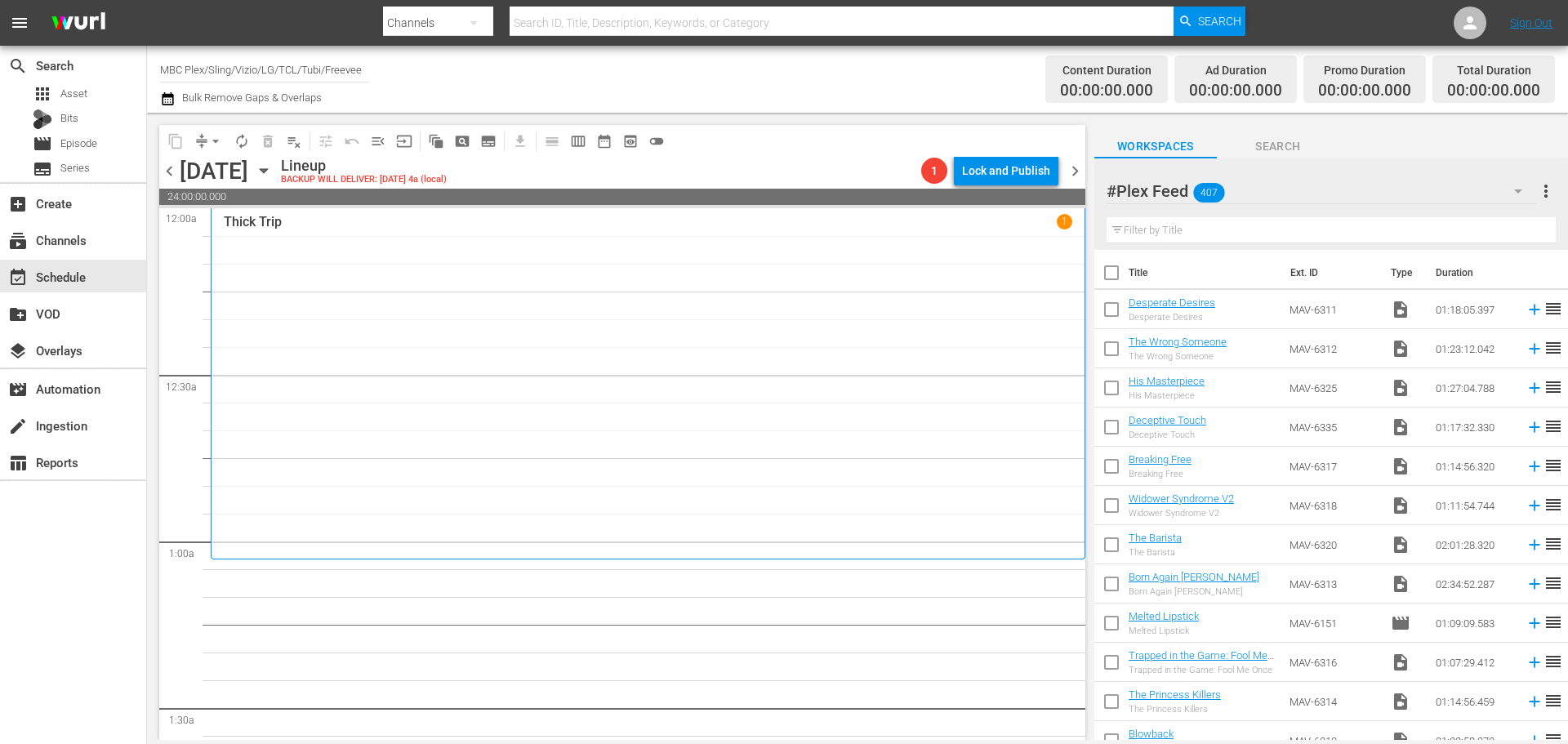
click at [1257, 223] on input "text" at bounding box center [1331, 230] width 449 height 26
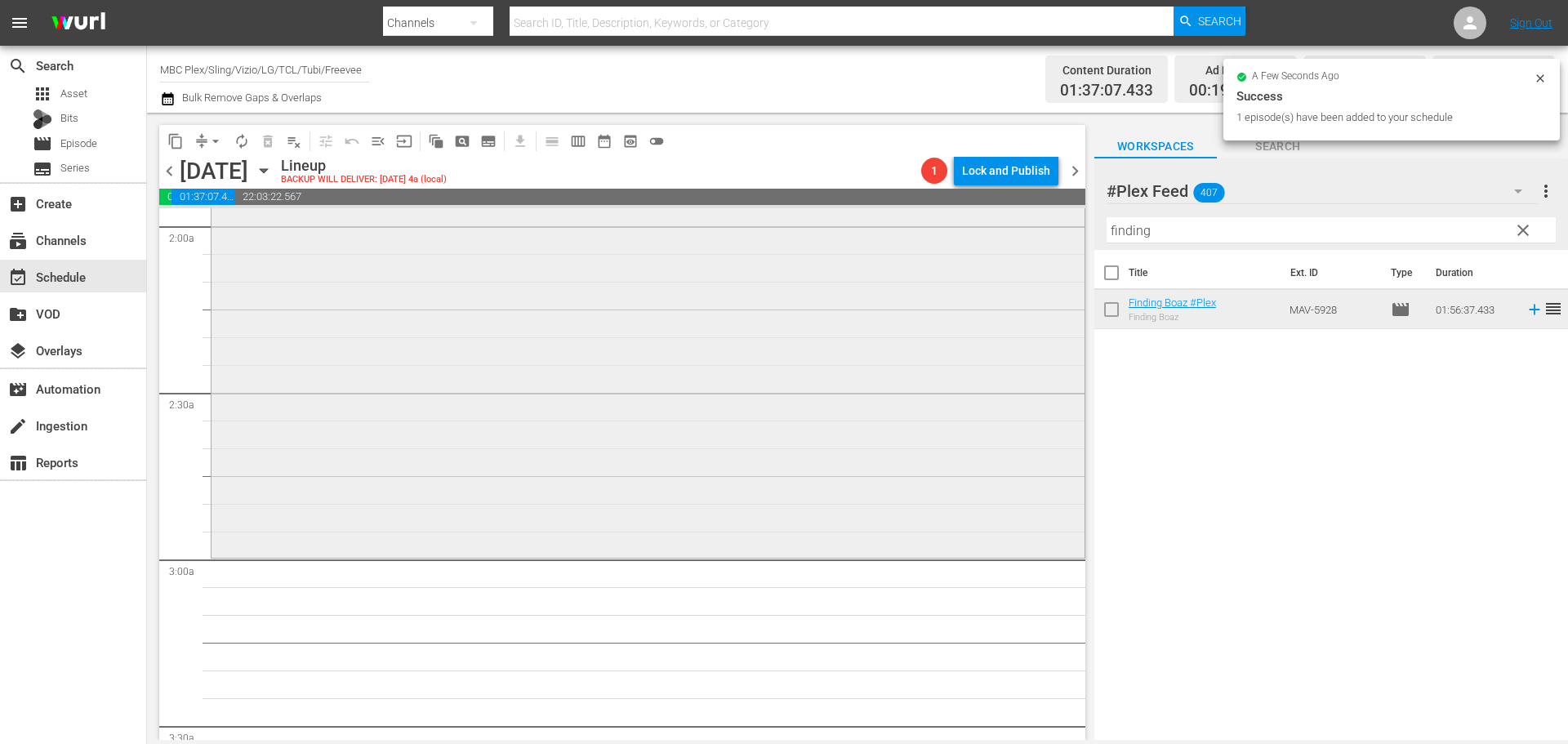
scroll to position [653, 0]
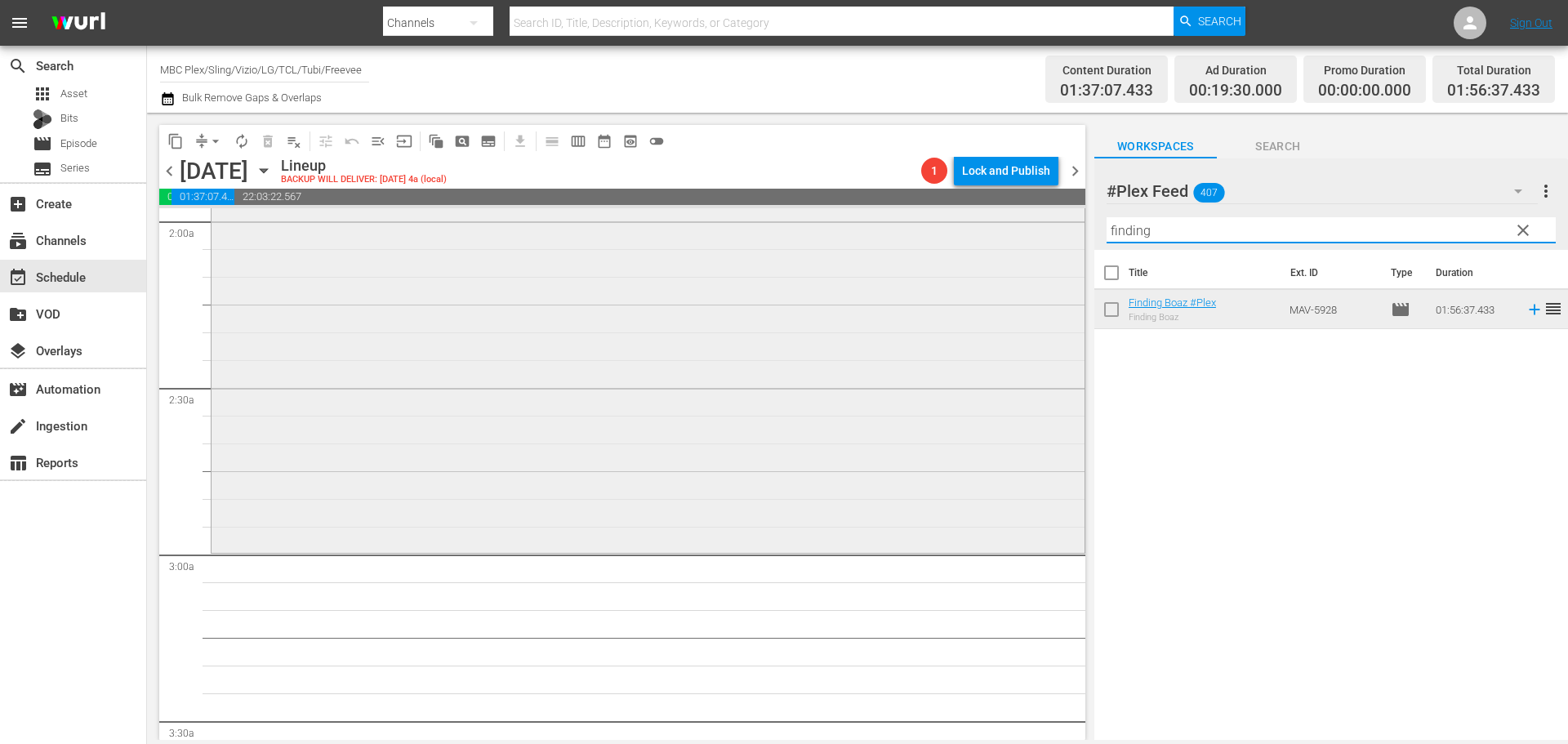
drag, startPoint x: 1195, startPoint y: 226, endPoint x: 1020, endPoint y: 226, distance: 175.0
click at [1027, 226] on div "content_copy compress arrow_drop_down autorenew_outlined delete_forever_outline…" at bounding box center [858, 426] width 1421 height 627
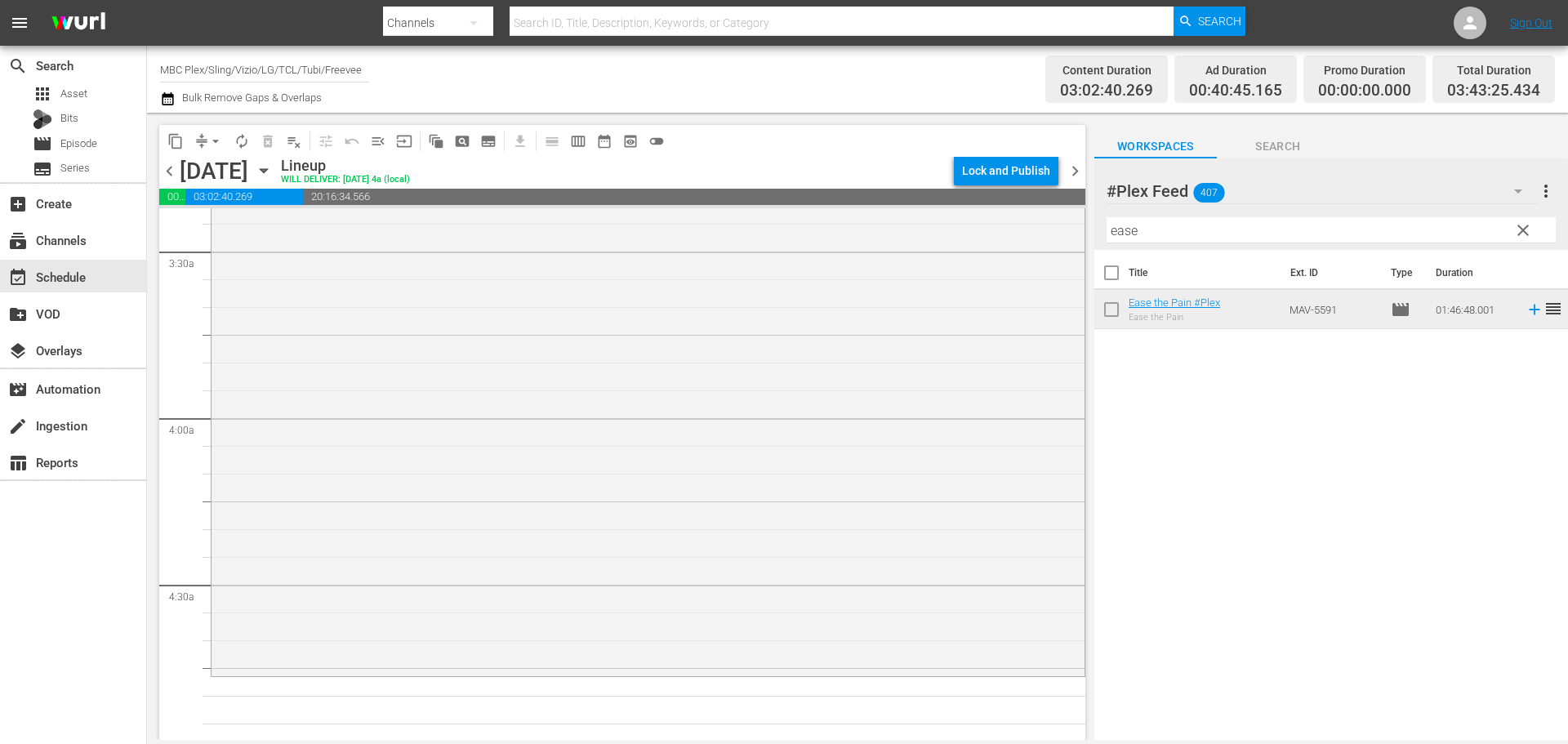
scroll to position [1225, 0]
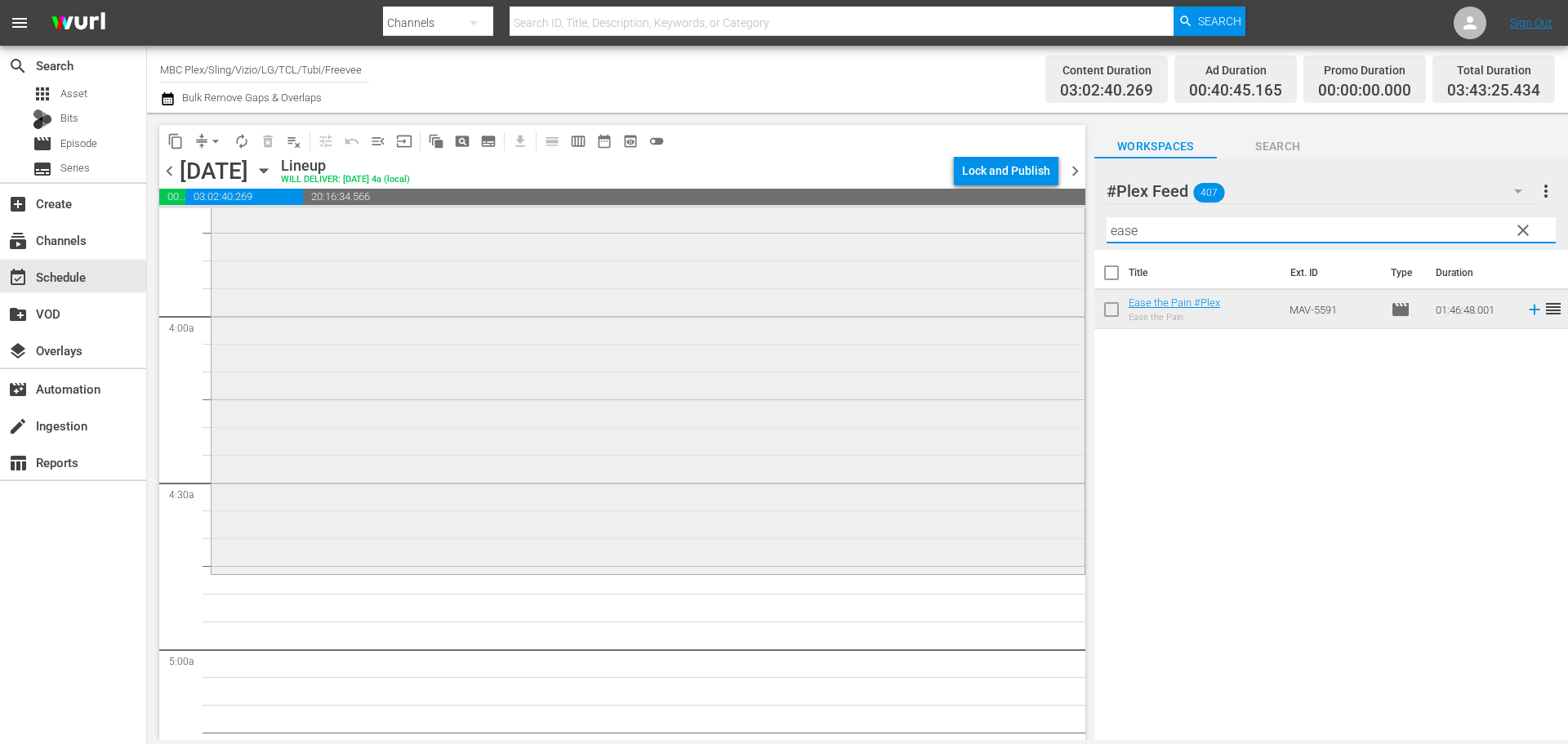
drag, startPoint x: 1154, startPoint y: 238, endPoint x: 991, endPoint y: 238, distance: 163.0
click at [999, 237] on div "content_copy compress arrow_drop_down autorenew_outlined delete_forever_outline…" at bounding box center [858, 426] width 1421 height 627
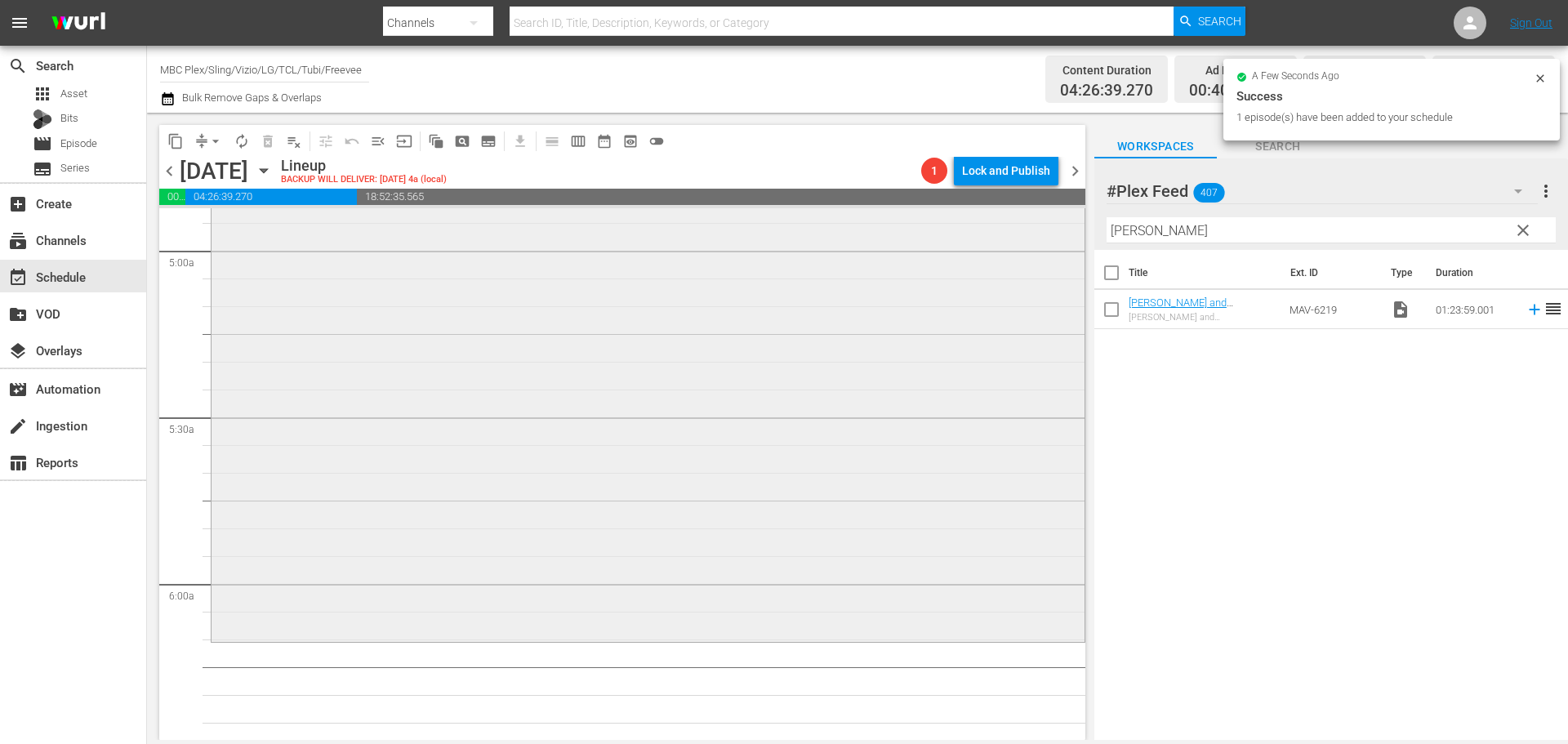
scroll to position [1633, 0]
drag, startPoint x: 1165, startPoint y: 294, endPoint x: 706, endPoint y: 459, distance: 487.8
click at [697, 445] on div "[PERSON_NAME] and [PERSON_NAME] reorder" at bounding box center [647, 399] width 873 height 462
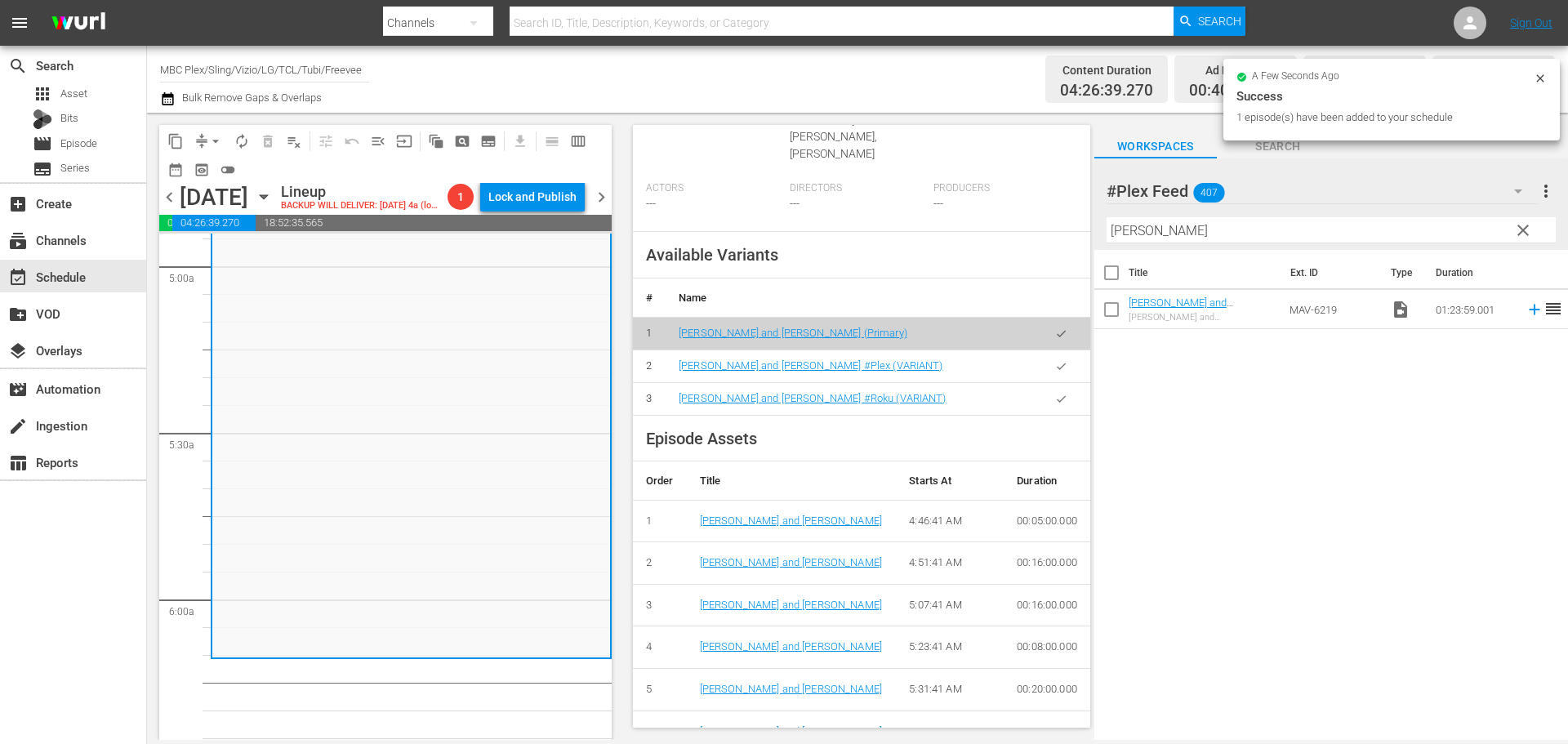
scroll to position [571, 0]
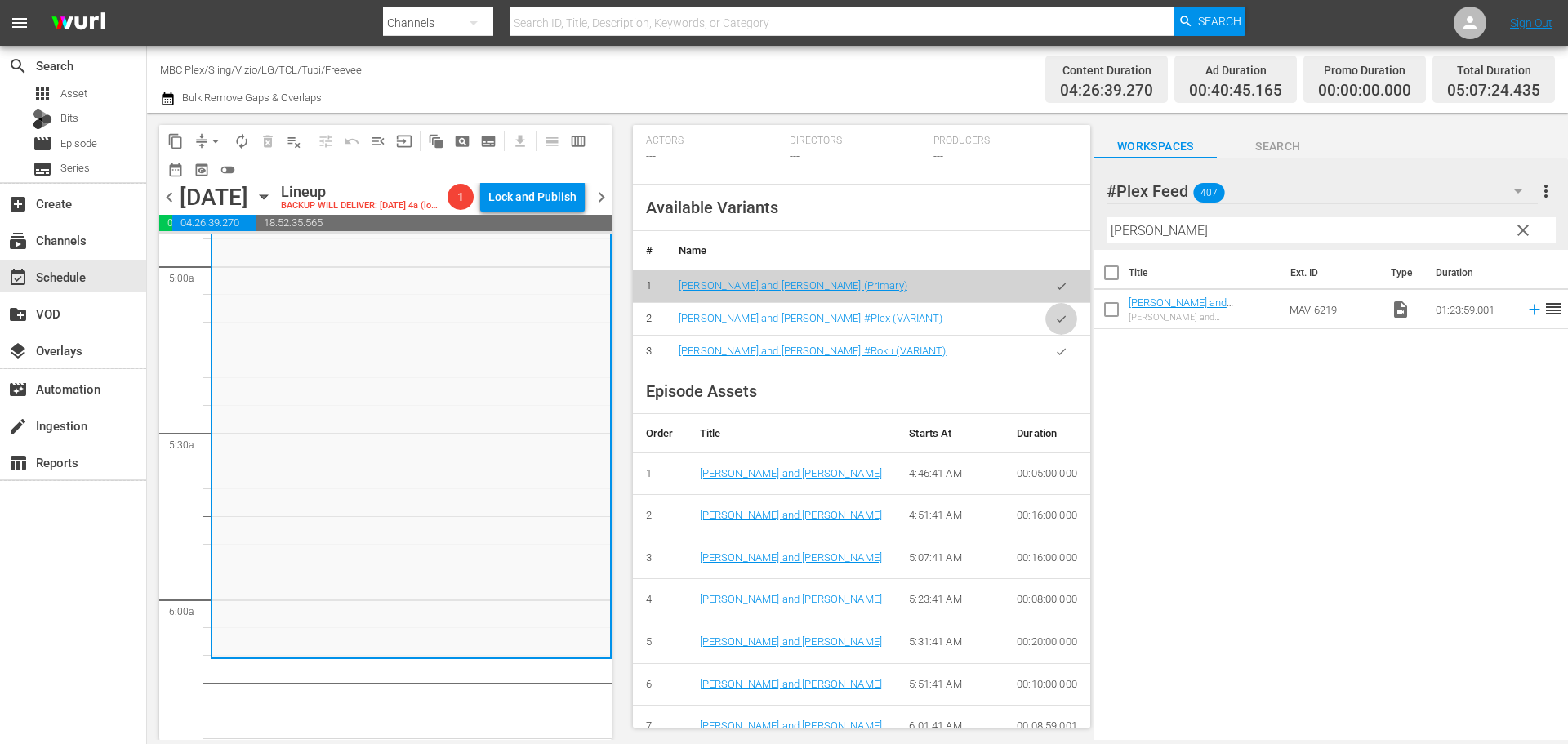
click at [1055, 313] on icon "button" at bounding box center [1061, 318] width 12 height 12
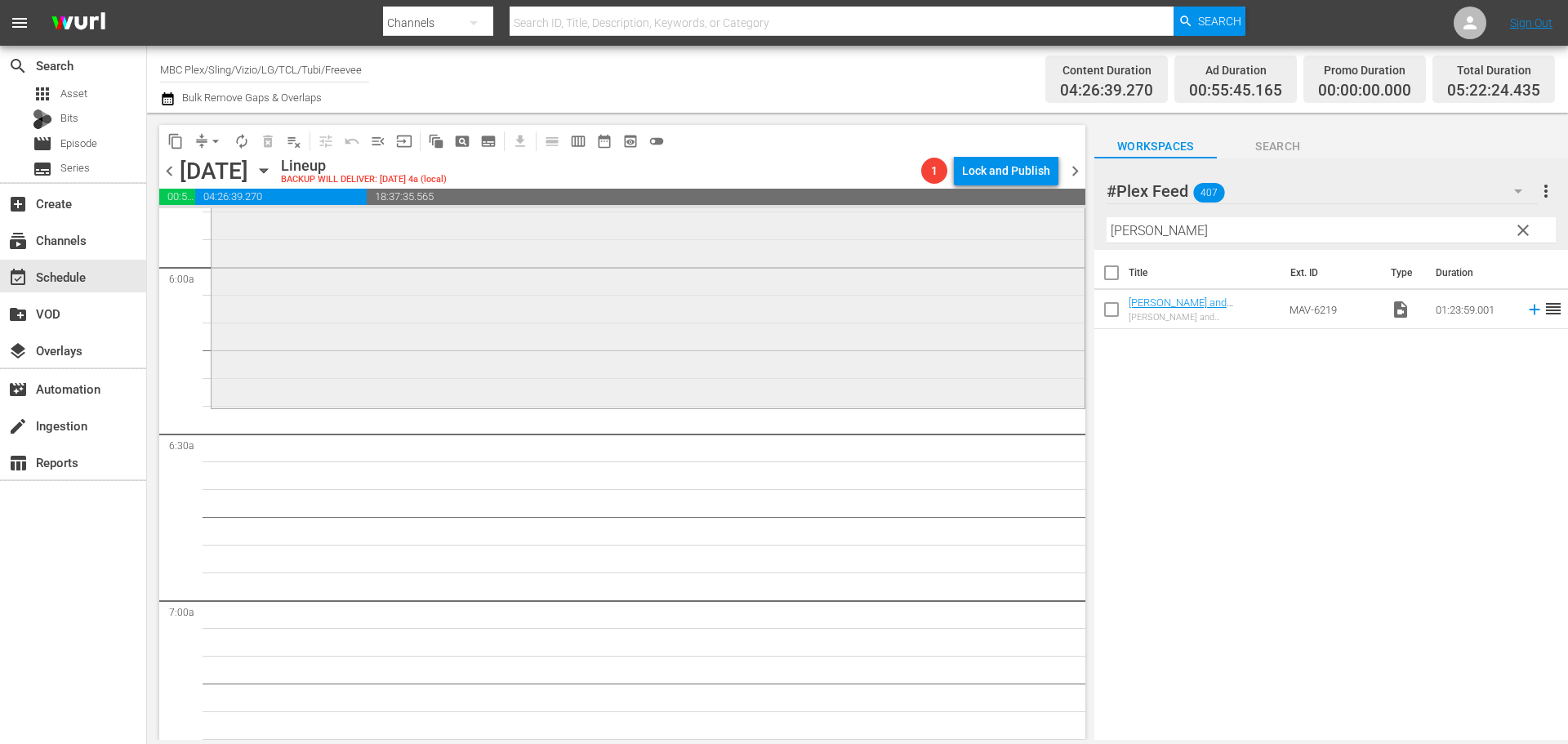
scroll to position [2041, 0]
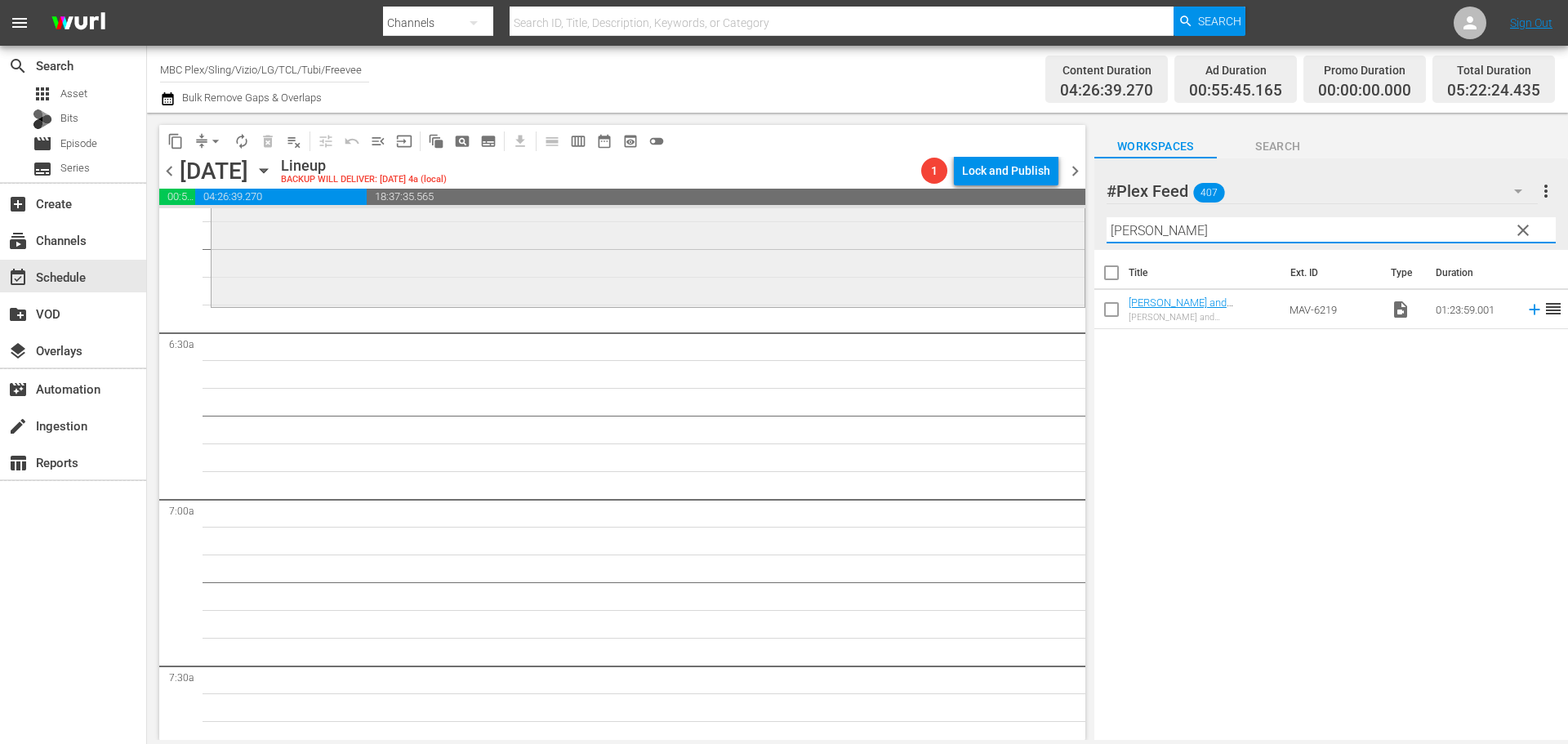
drag, startPoint x: 1279, startPoint y: 235, endPoint x: 971, endPoint y: 217, distance: 308.5
click at [971, 217] on div "content_copy compress arrow_drop_down autorenew_outlined delete_forever_outline…" at bounding box center [858, 426] width 1421 height 627
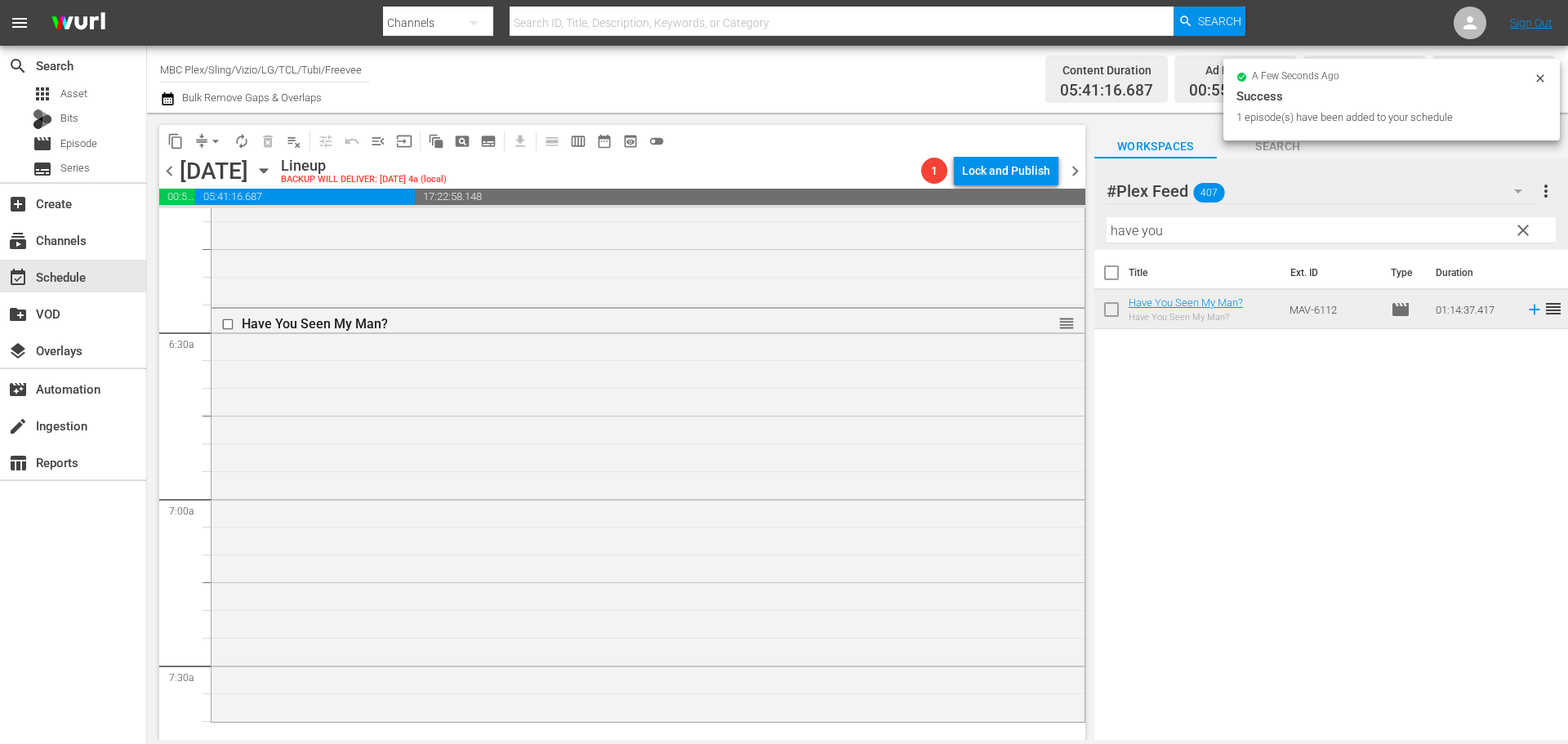
click at [384, 367] on div "Have You Seen My Man? reorder" at bounding box center [647, 513] width 873 height 409
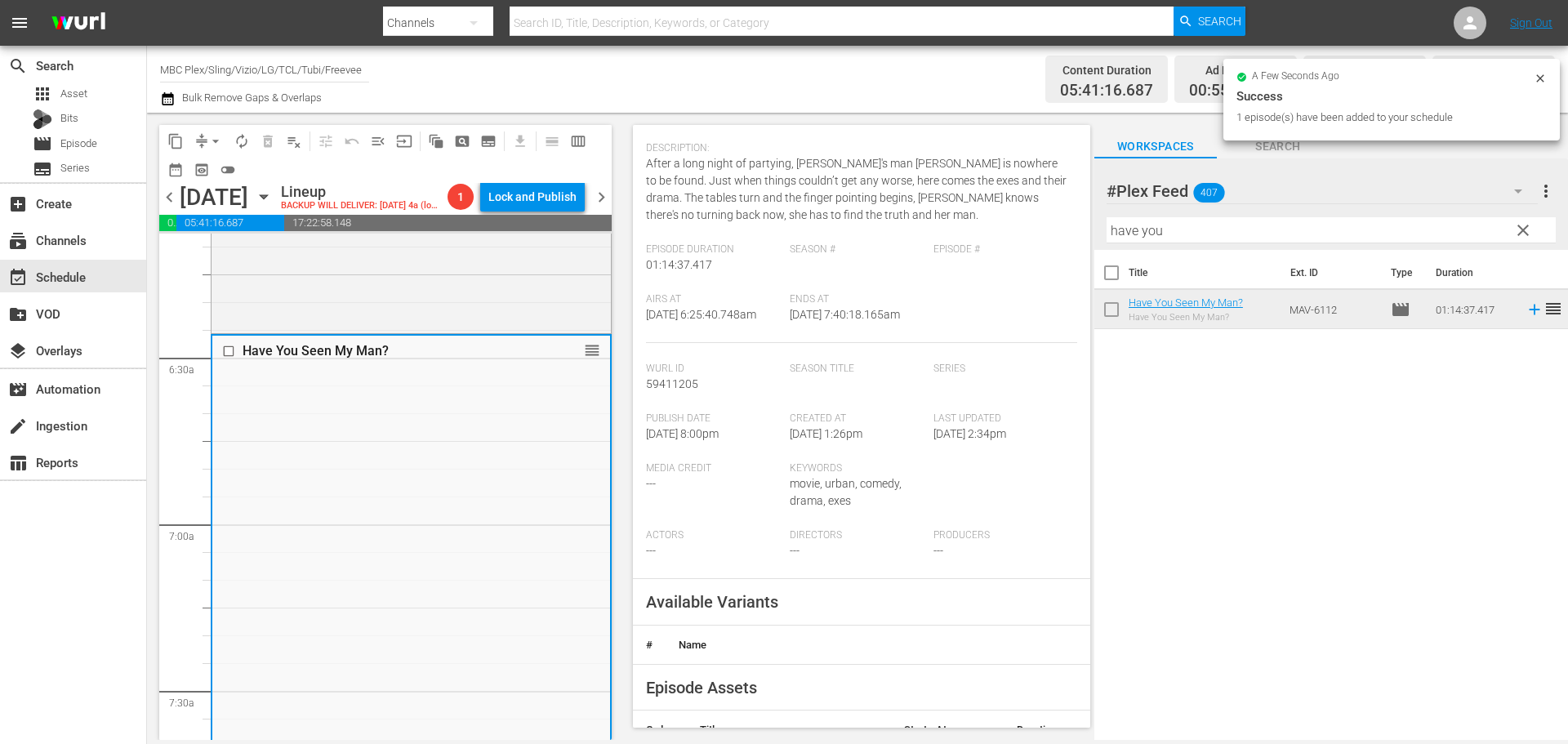
scroll to position [408, 0]
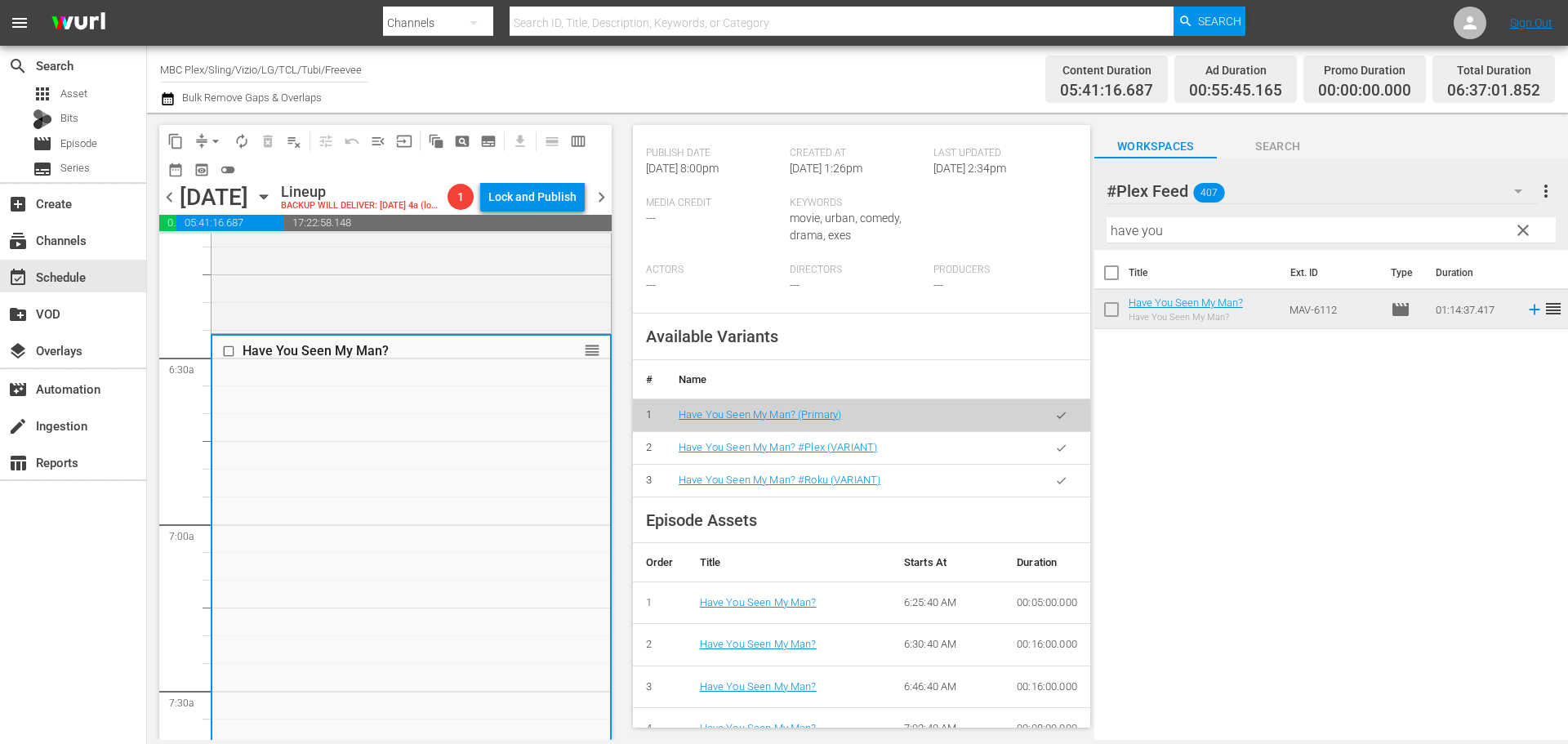
click at [1045, 458] on button "button" at bounding box center [1061, 448] width 32 height 32
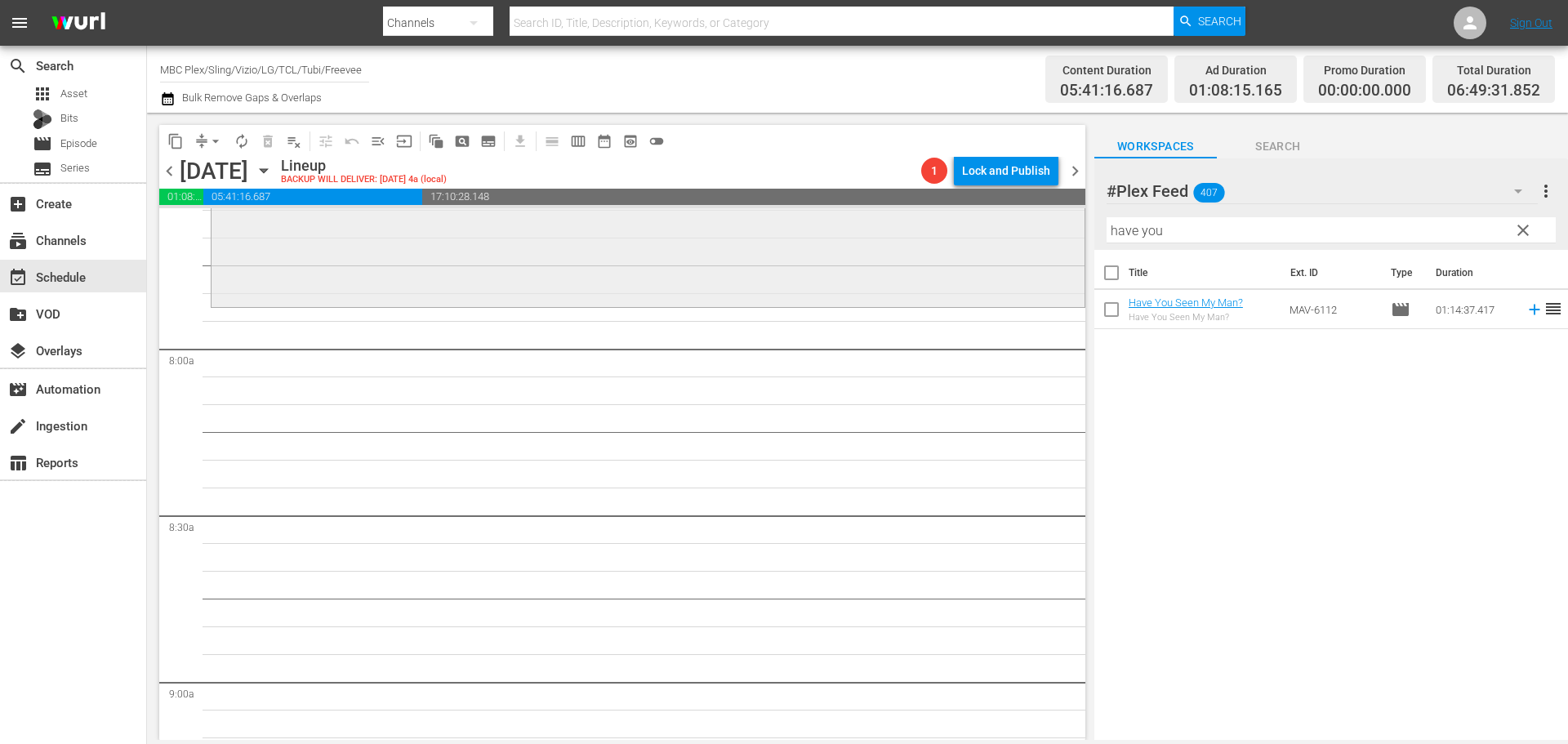
scroll to position [2532, 0]
drag, startPoint x: 1217, startPoint y: 235, endPoint x: 1013, endPoint y: 210, distance: 205.5
click at [1013, 210] on div "content_copy compress arrow_drop_down autorenew_outlined delete_forever_outline…" at bounding box center [858, 426] width 1421 height 627
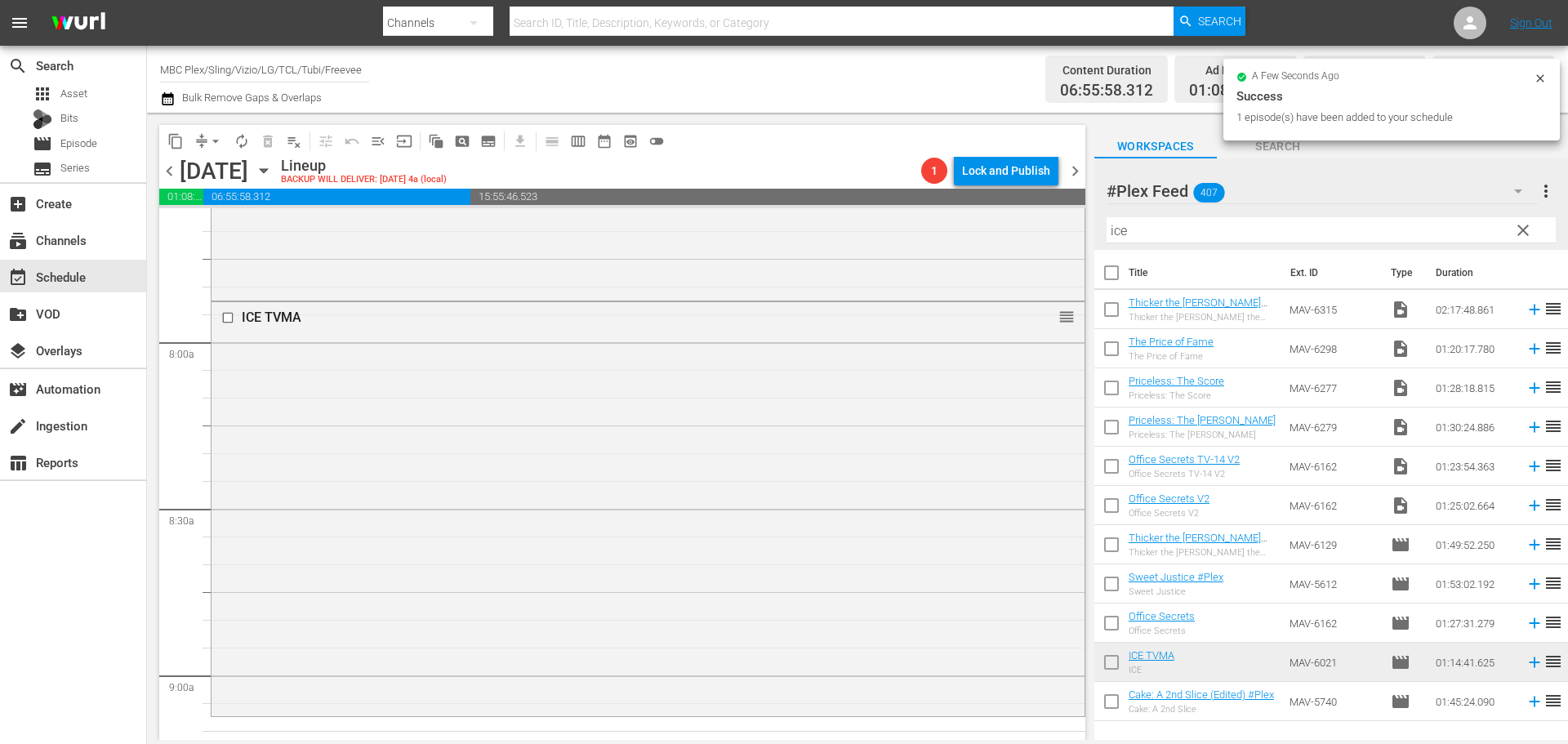
click at [498, 353] on div "ICE TVMA reorder" at bounding box center [647, 507] width 873 height 410
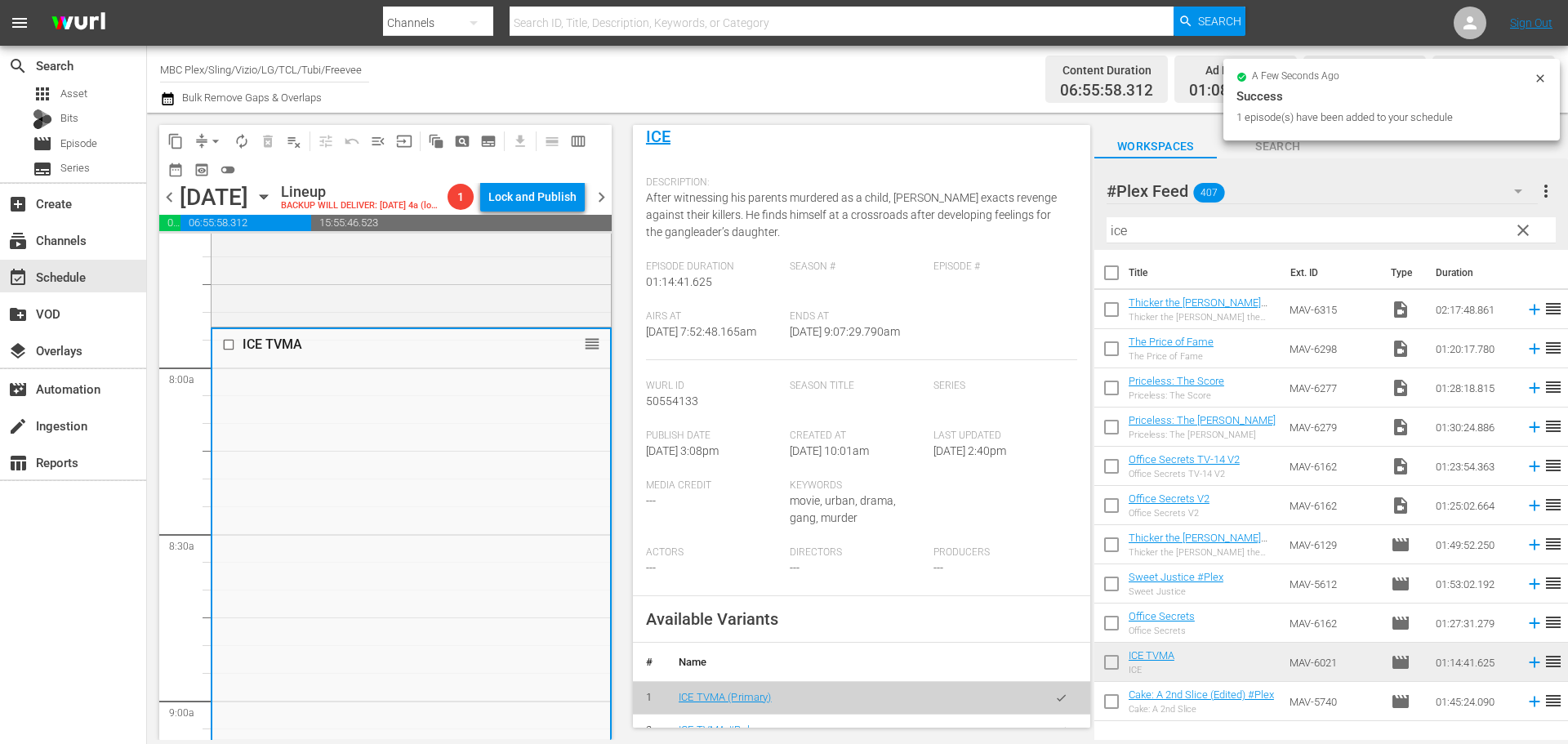
scroll to position [408, 0]
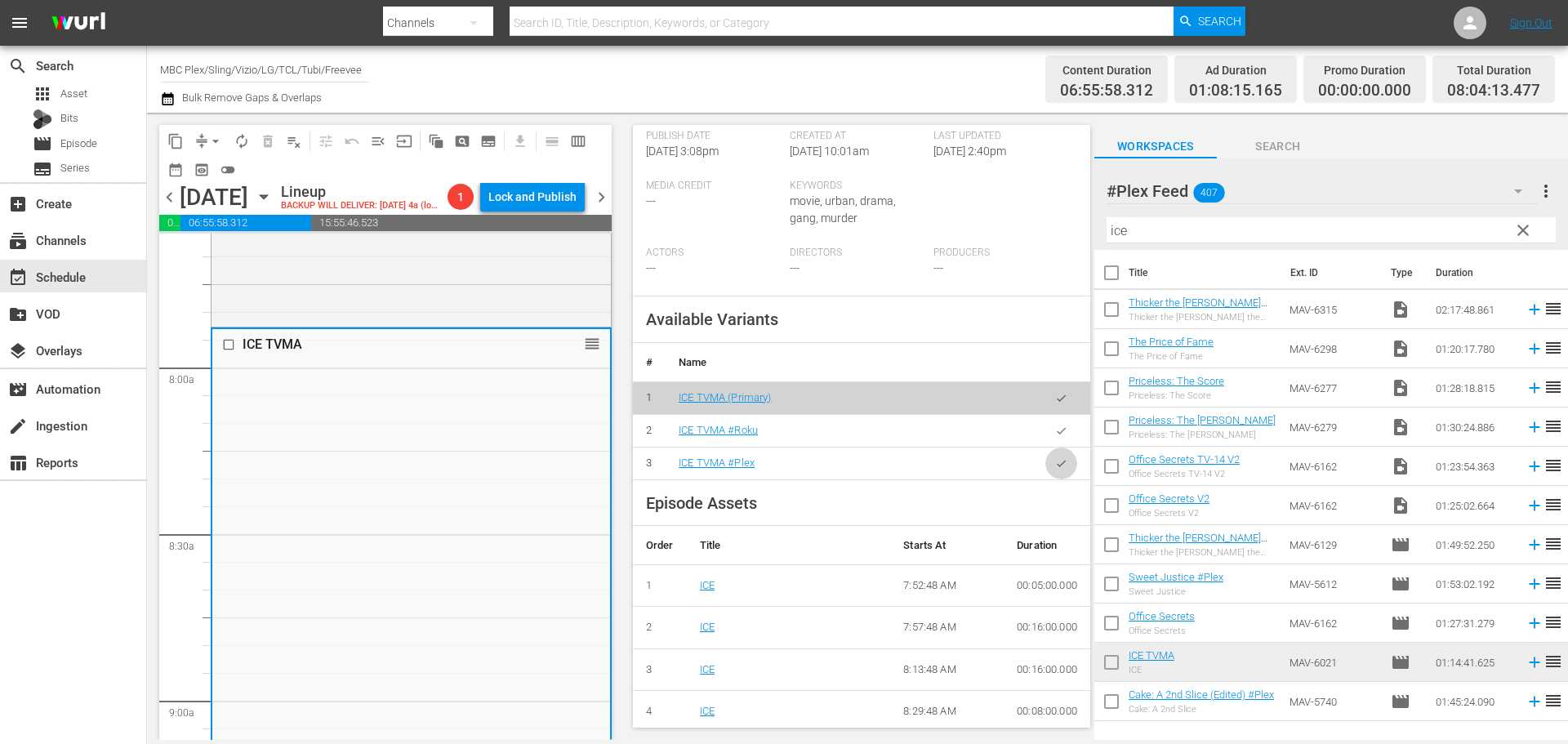
click at [1057, 465] on button "button" at bounding box center [1061, 463] width 32 height 32
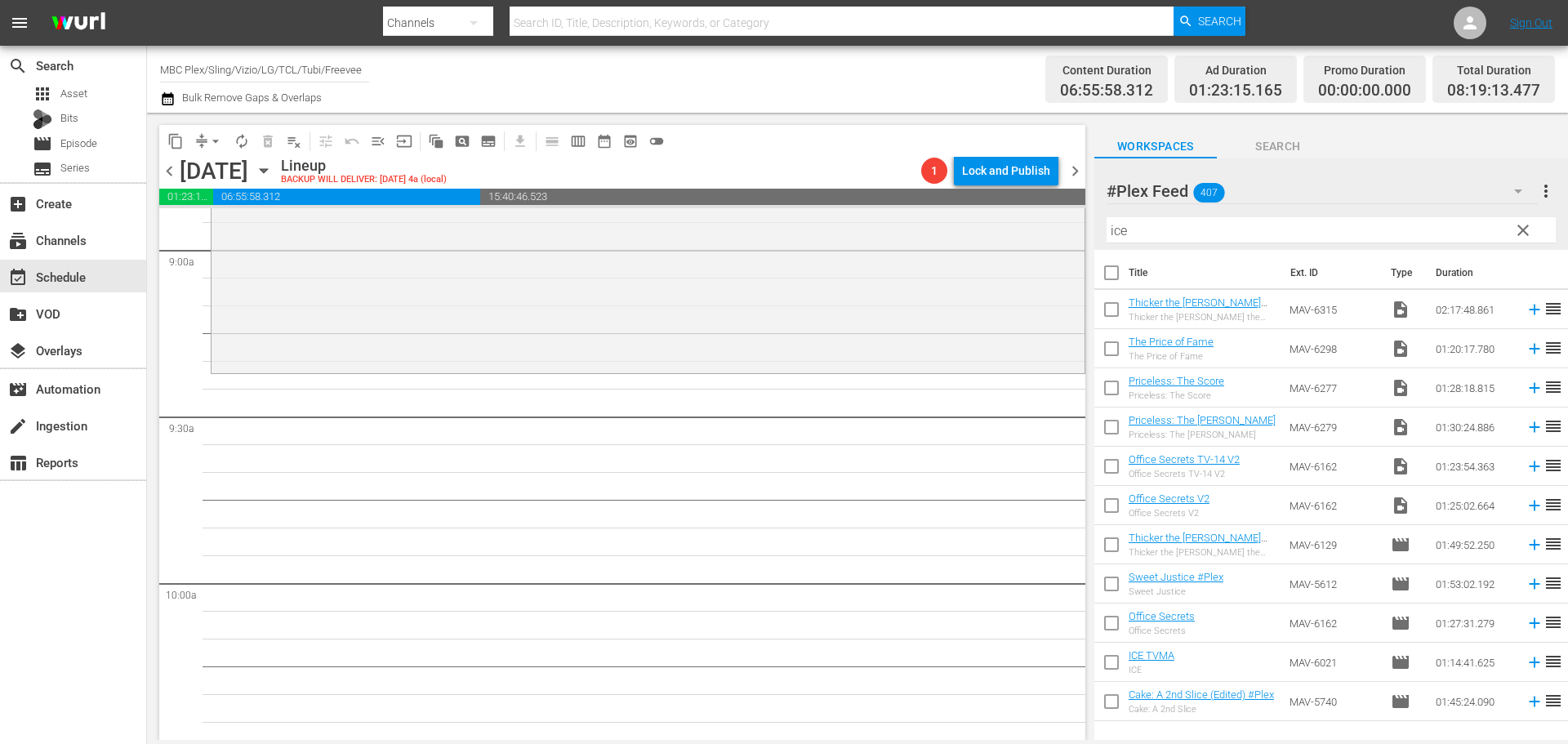
scroll to position [3021, 0]
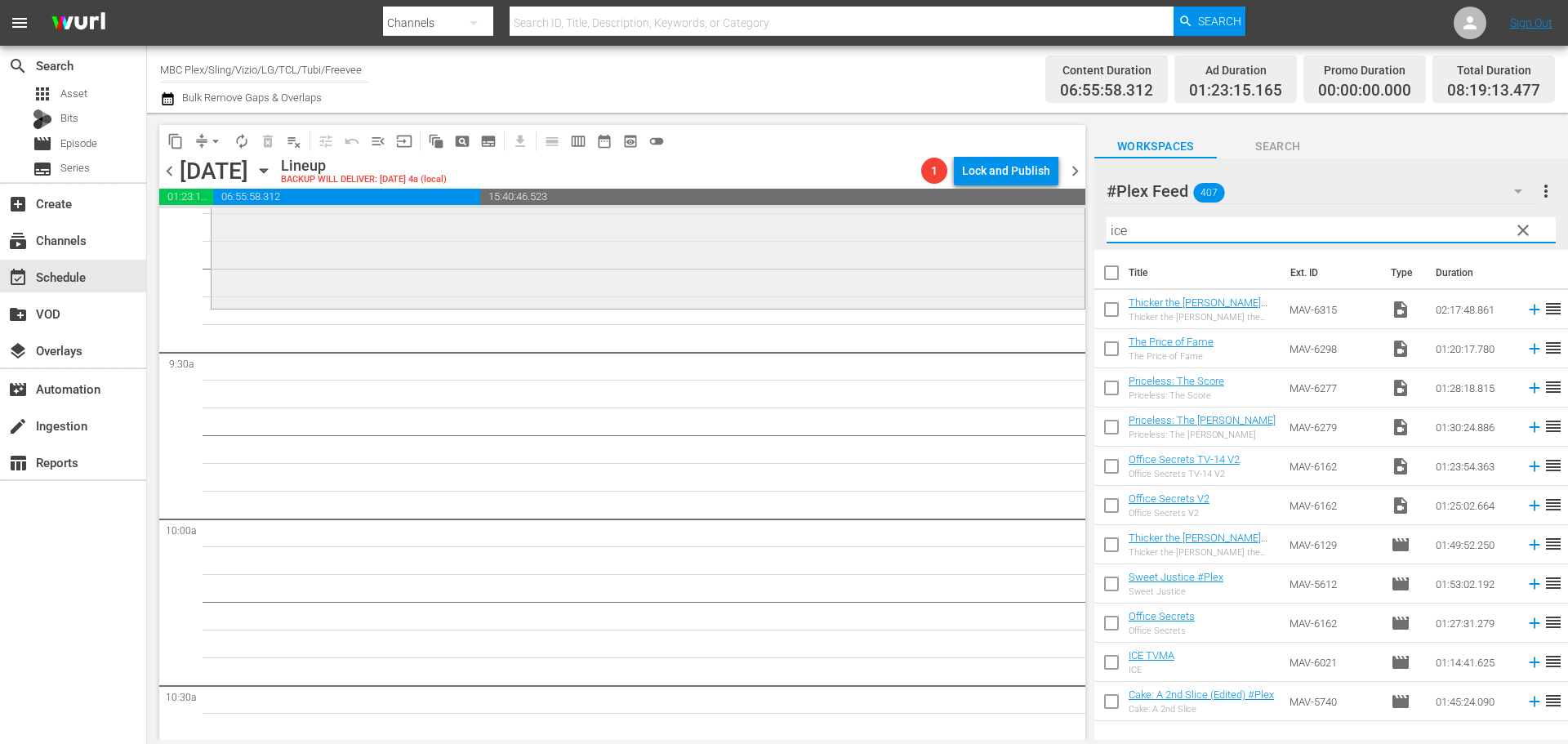
drag, startPoint x: 1154, startPoint y: 232, endPoint x: 1012, endPoint y: 215, distance: 143.0
click at [1015, 220] on div "content_copy compress arrow_drop_down autorenew_outlined delete_forever_outline…" at bounding box center [858, 426] width 1421 height 627
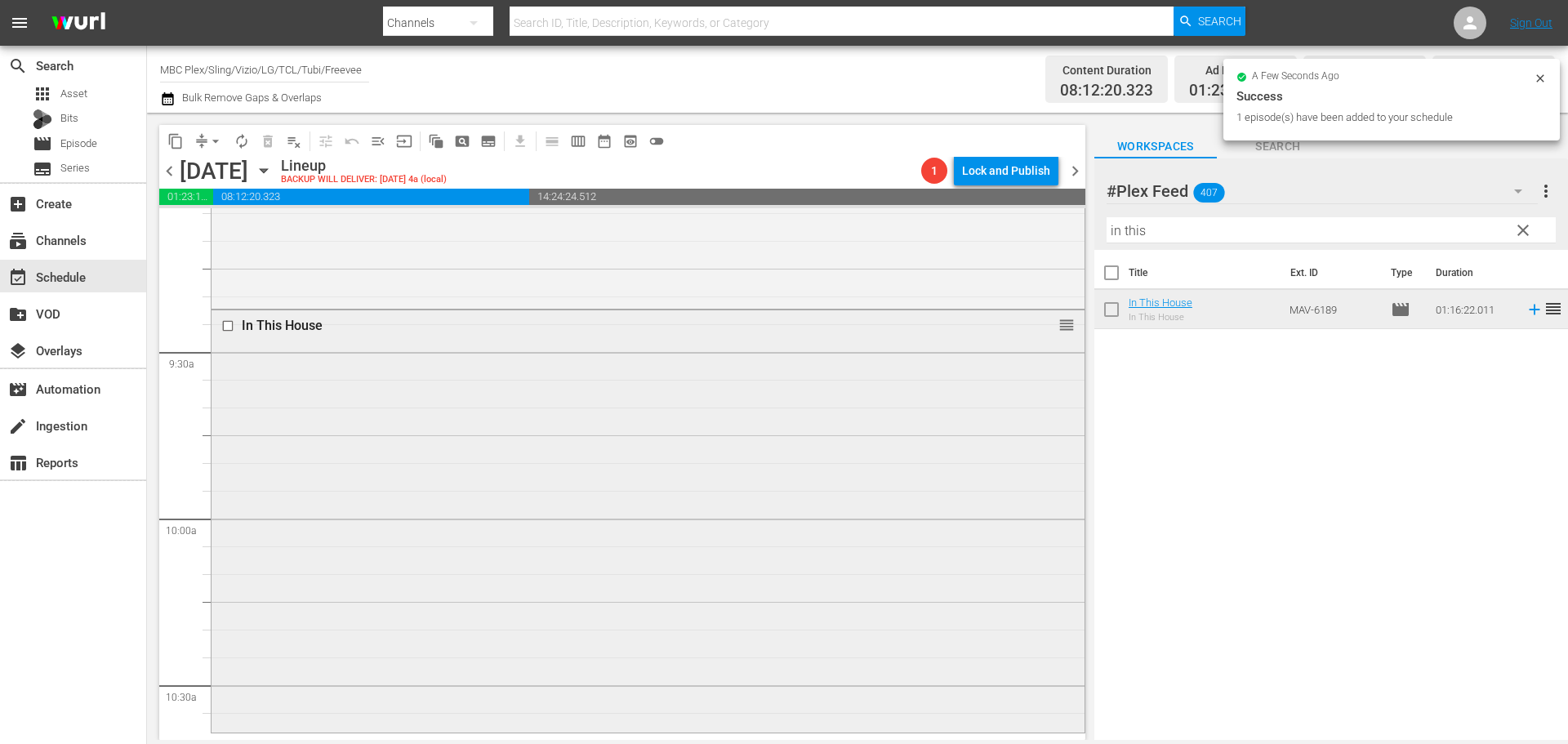
click at [429, 398] on div "In This House reorder" at bounding box center [647, 520] width 873 height 419
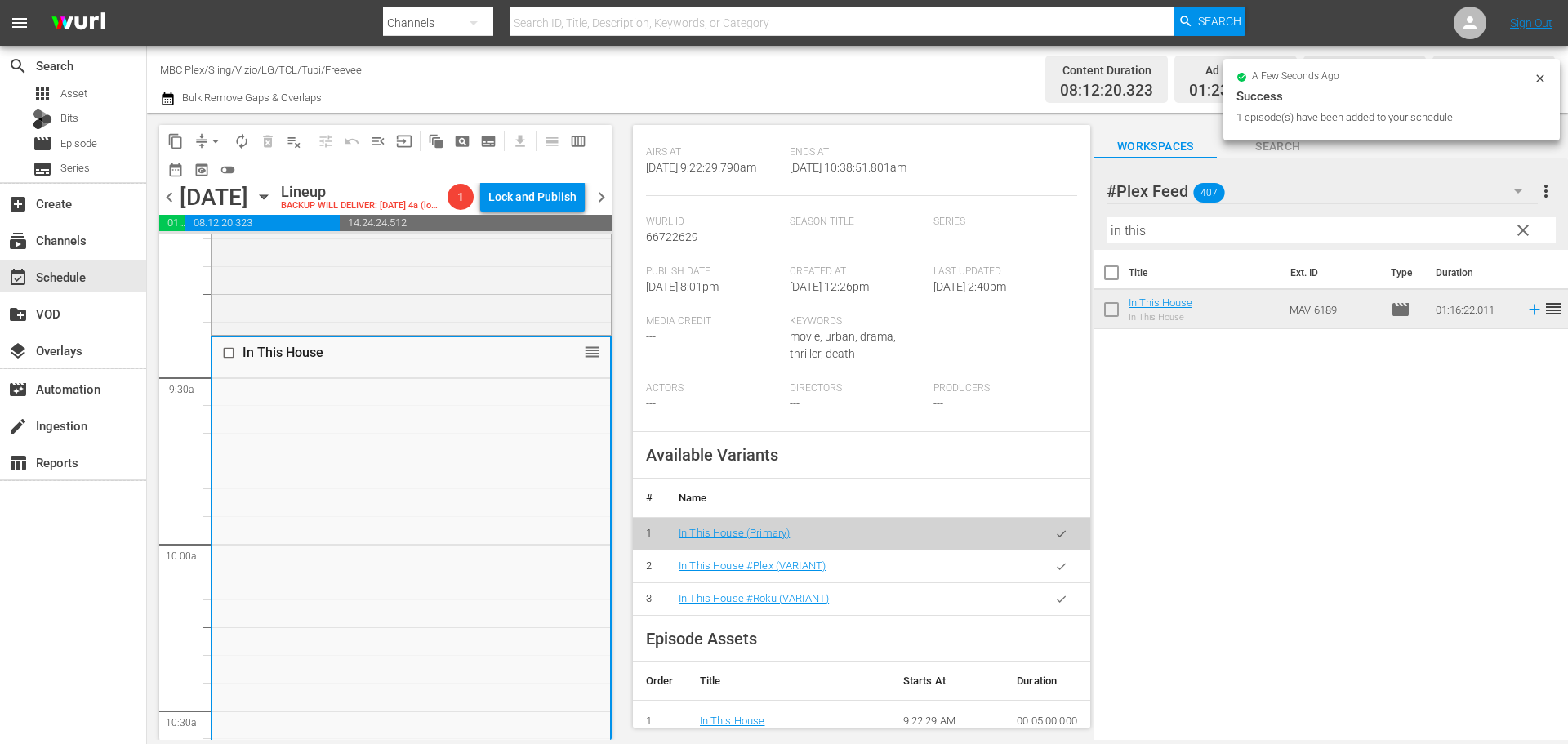
scroll to position [490, 0]
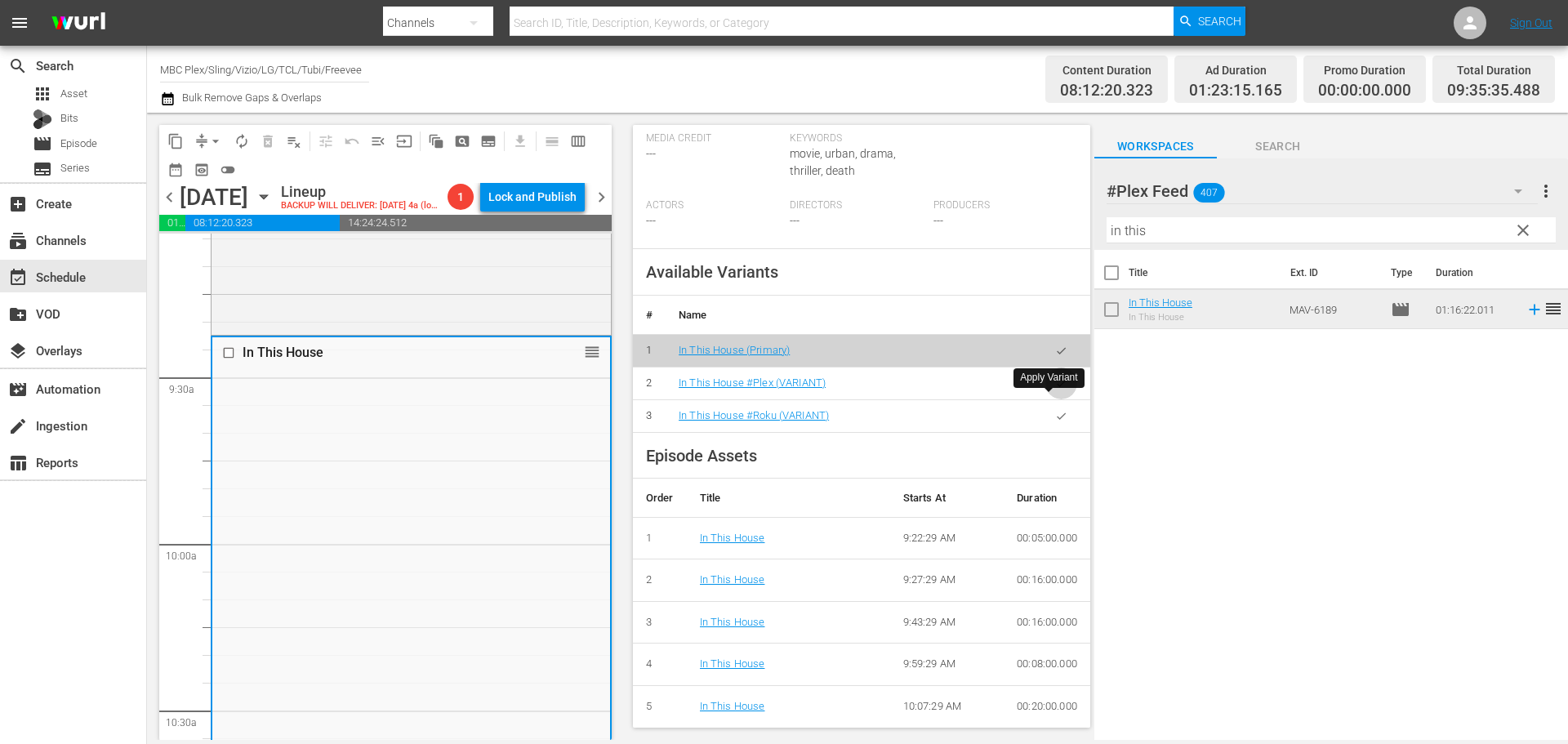
click at [1055, 399] on button "button" at bounding box center [1061, 383] width 32 height 32
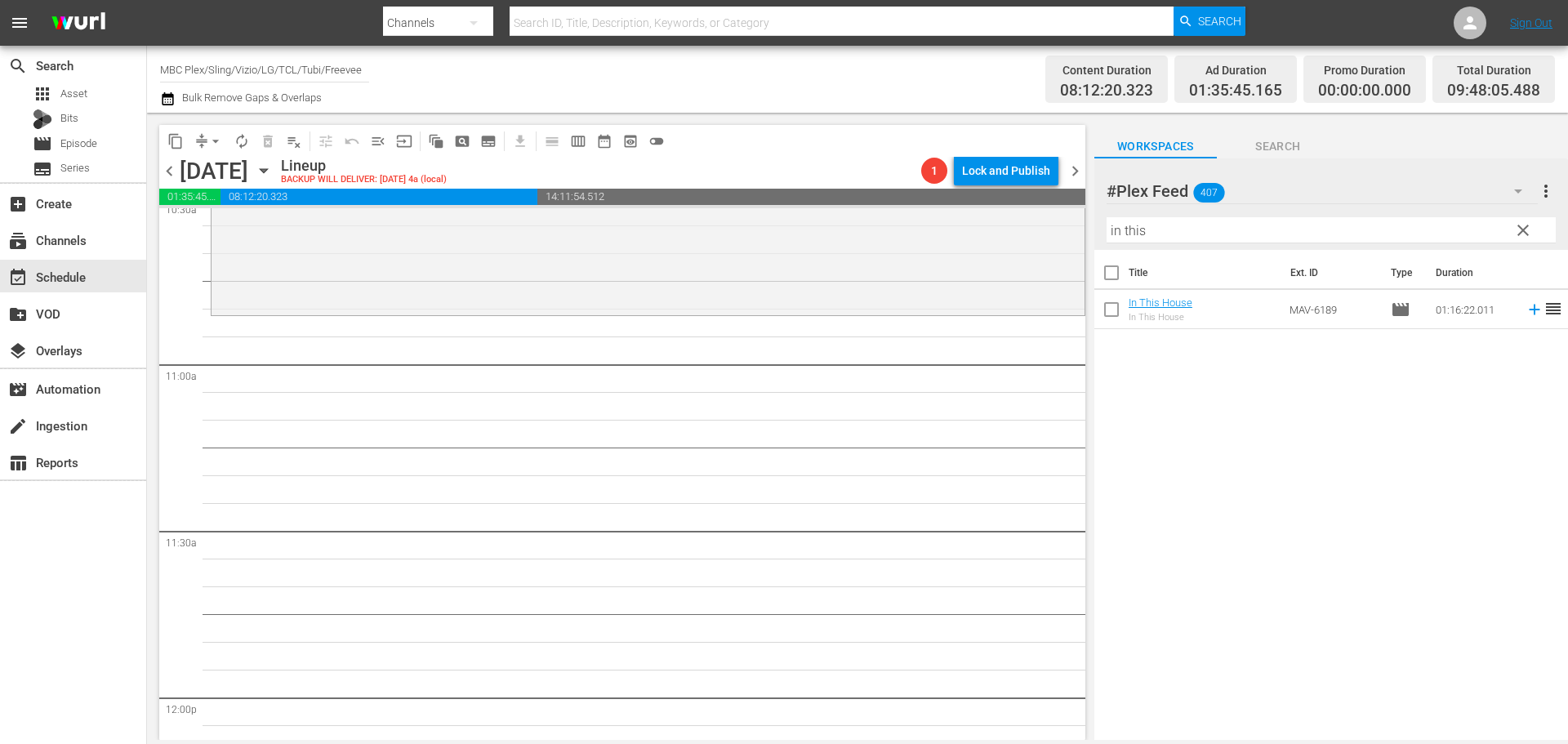
scroll to position [3511, 0]
drag, startPoint x: 1259, startPoint y: 241, endPoint x: 1036, endPoint y: 221, distance: 223.9
click at [1036, 221] on div "content_copy compress arrow_drop_down autorenew_outlined delete_forever_outline…" at bounding box center [858, 426] width 1421 height 627
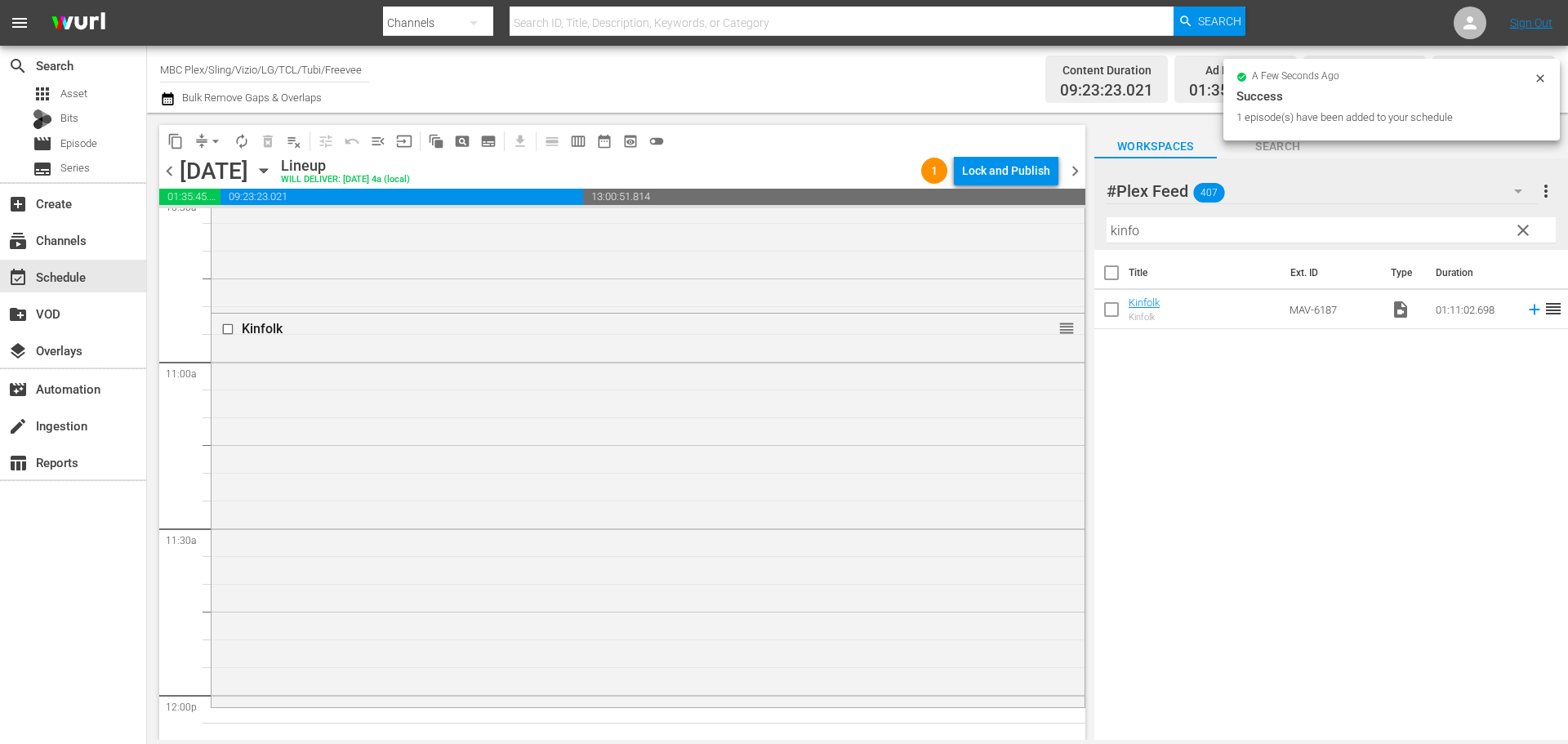
click at [509, 413] on div "Kinfolk reorder" at bounding box center [647, 508] width 873 height 390
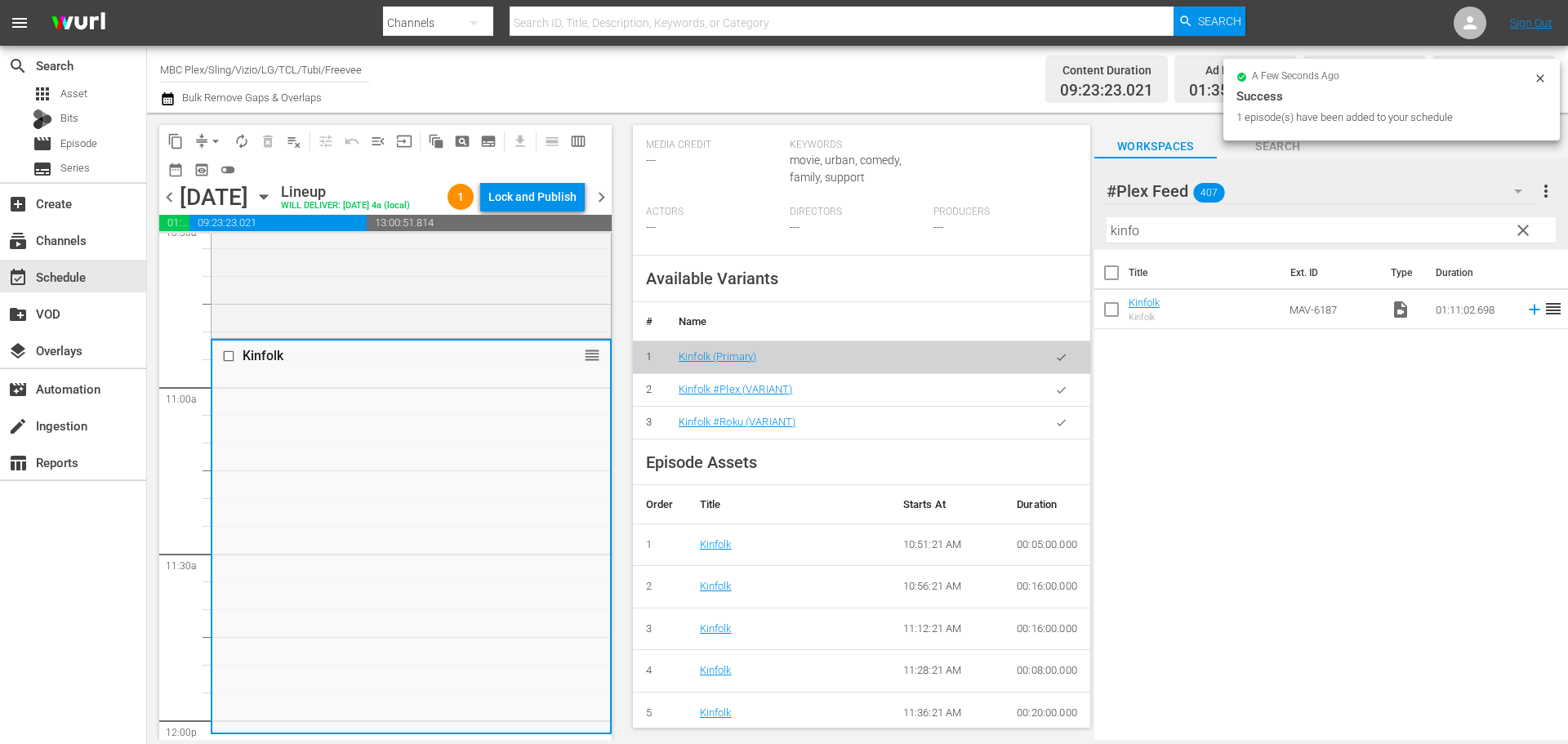
scroll to position [490, 0]
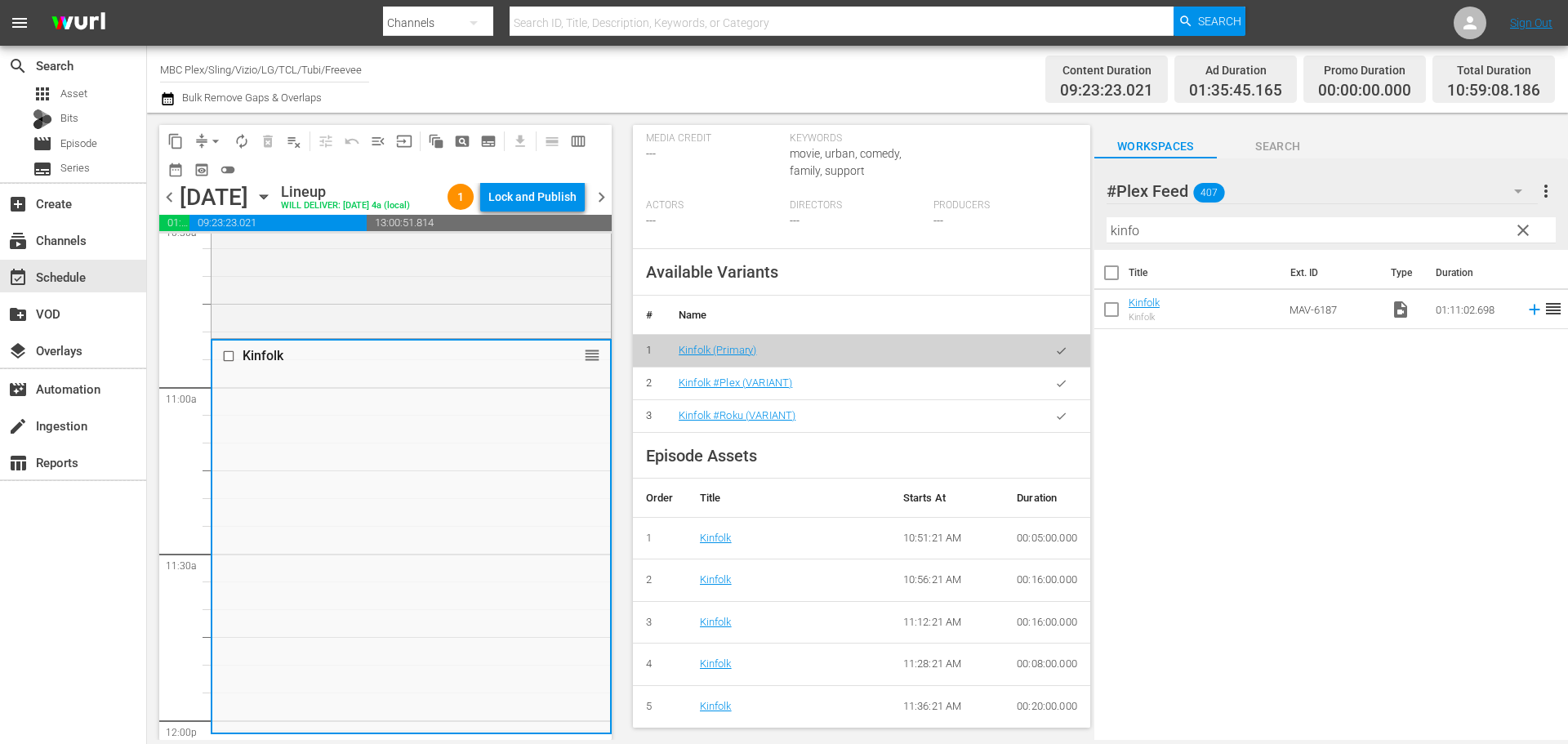
click at [1055, 387] on icon "button" at bounding box center [1061, 383] width 12 height 12
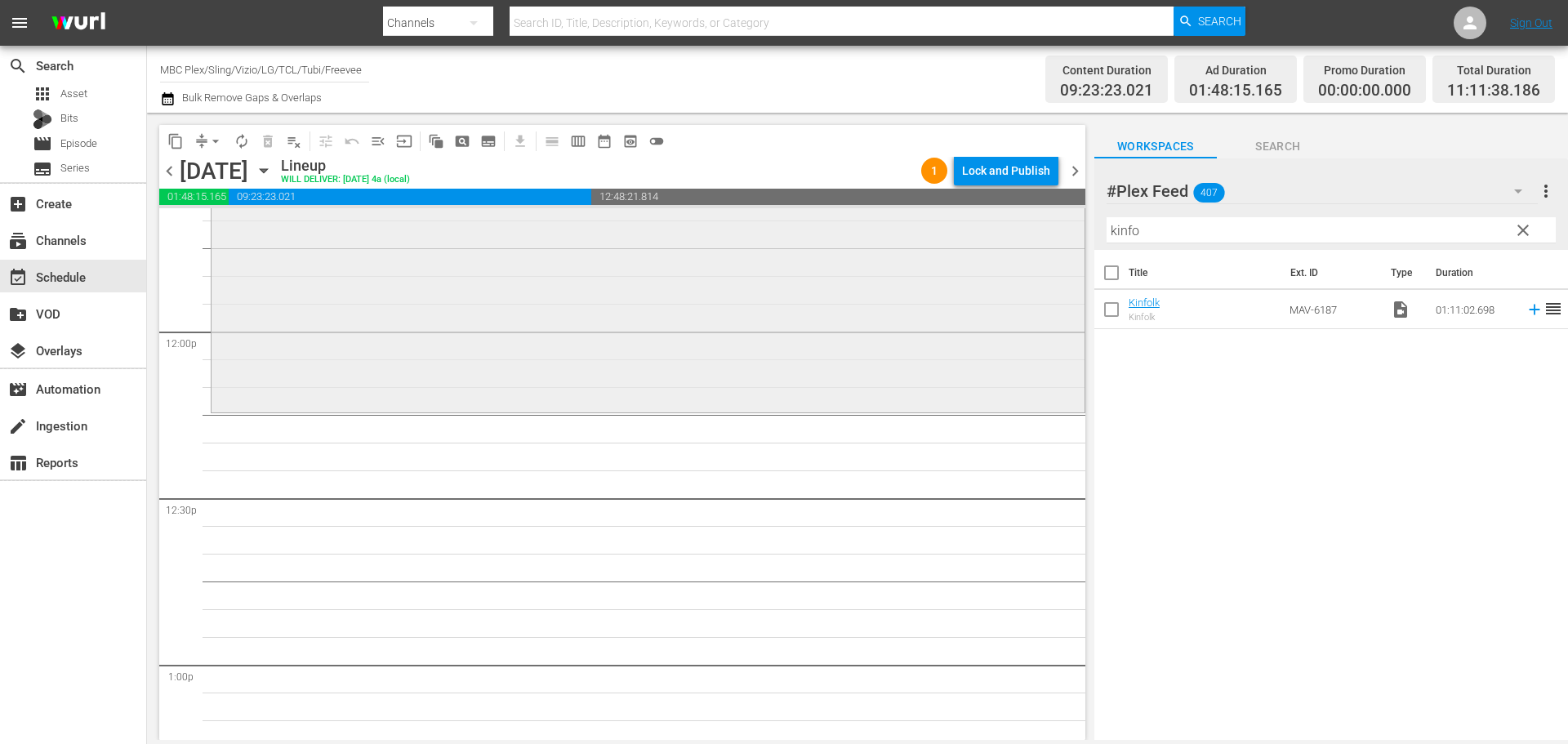
scroll to position [3920, 0]
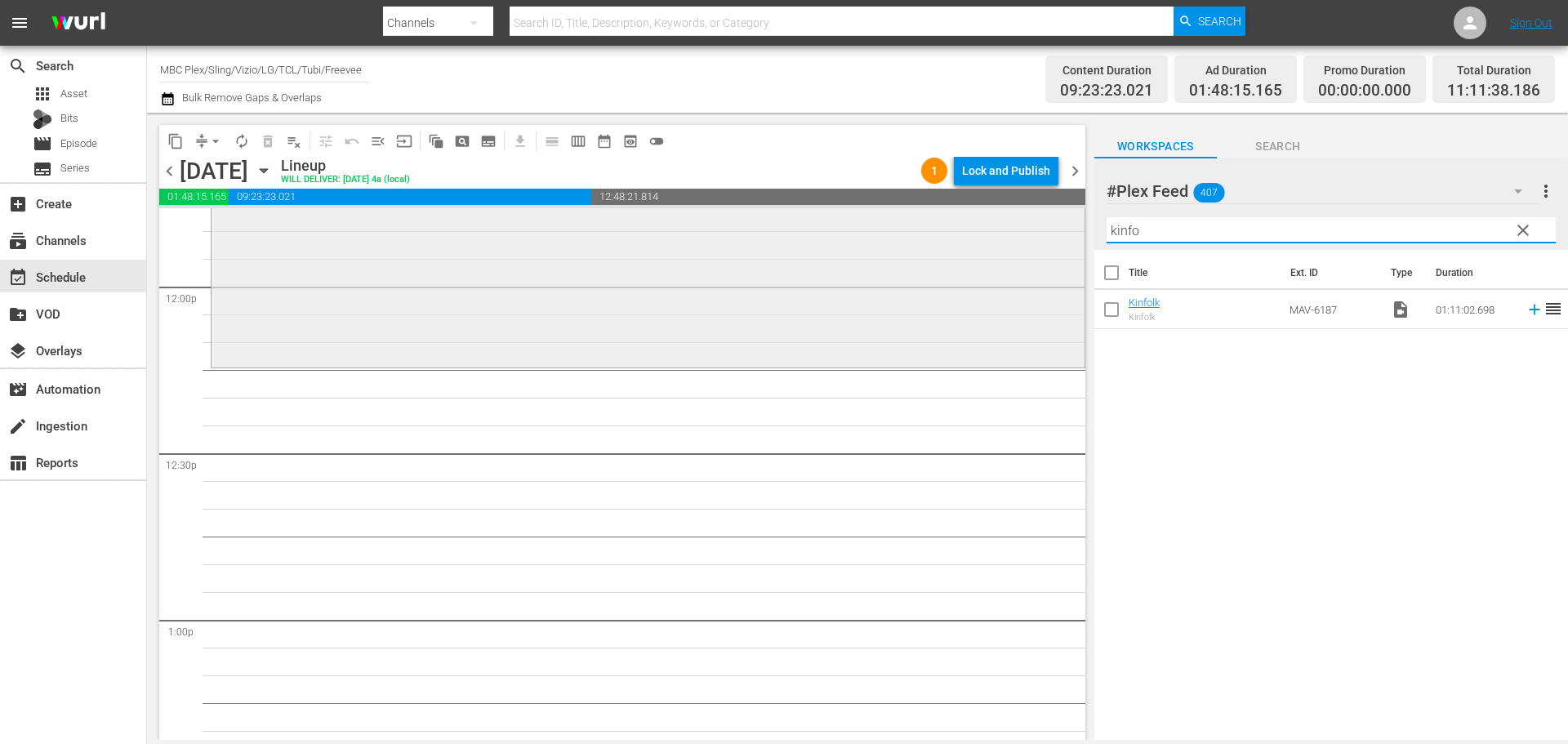
drag, startPoint x: 1163, startPoint y: 232, endPoint x: 1016, endPoint y: 229, distance: 147.0
click at [1020, 232] on div "content_copy compress arrow_drop_down autorenew_outlined delete_forever_outline…" at bounding box center [858, 426] width 1421 height 627
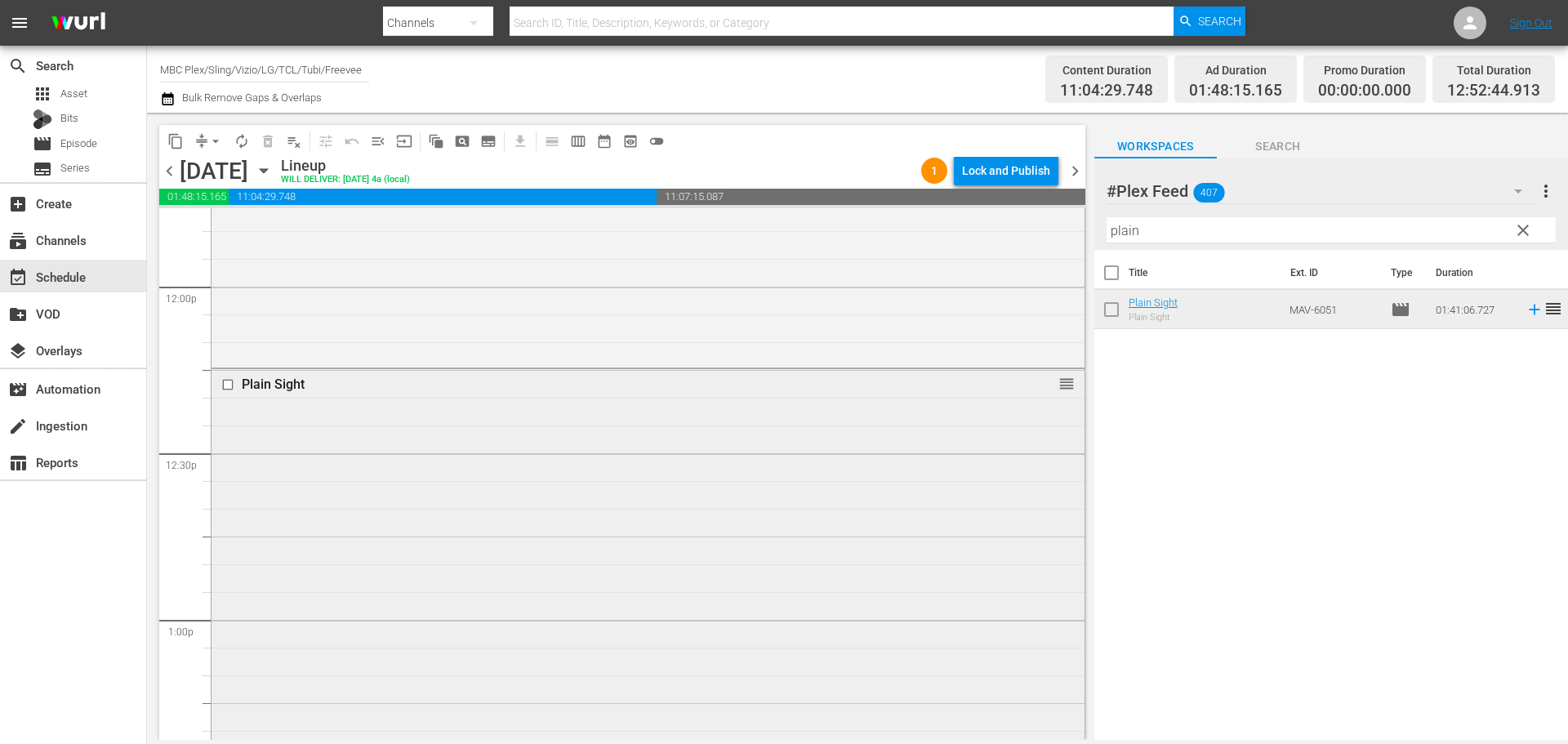
drag, startPoint x: 1169, startPoint y: 300, endPoint x: 594, endPoint y: 414, distance: 586.2
click at [594, 414] on div "Plain Sight reorder" at bounding box center [647, 647] width 873 height 557
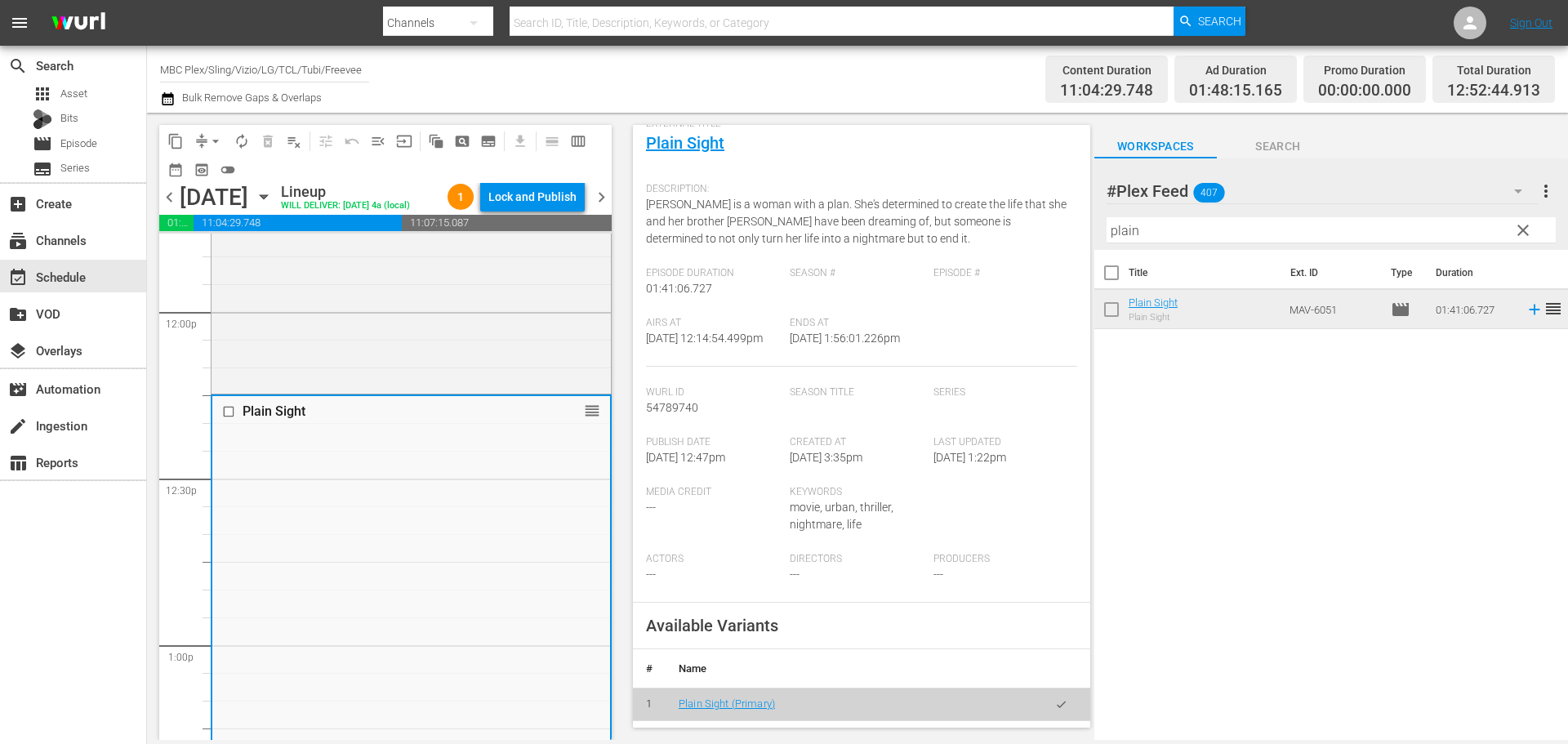
scroll to position [408, 0]
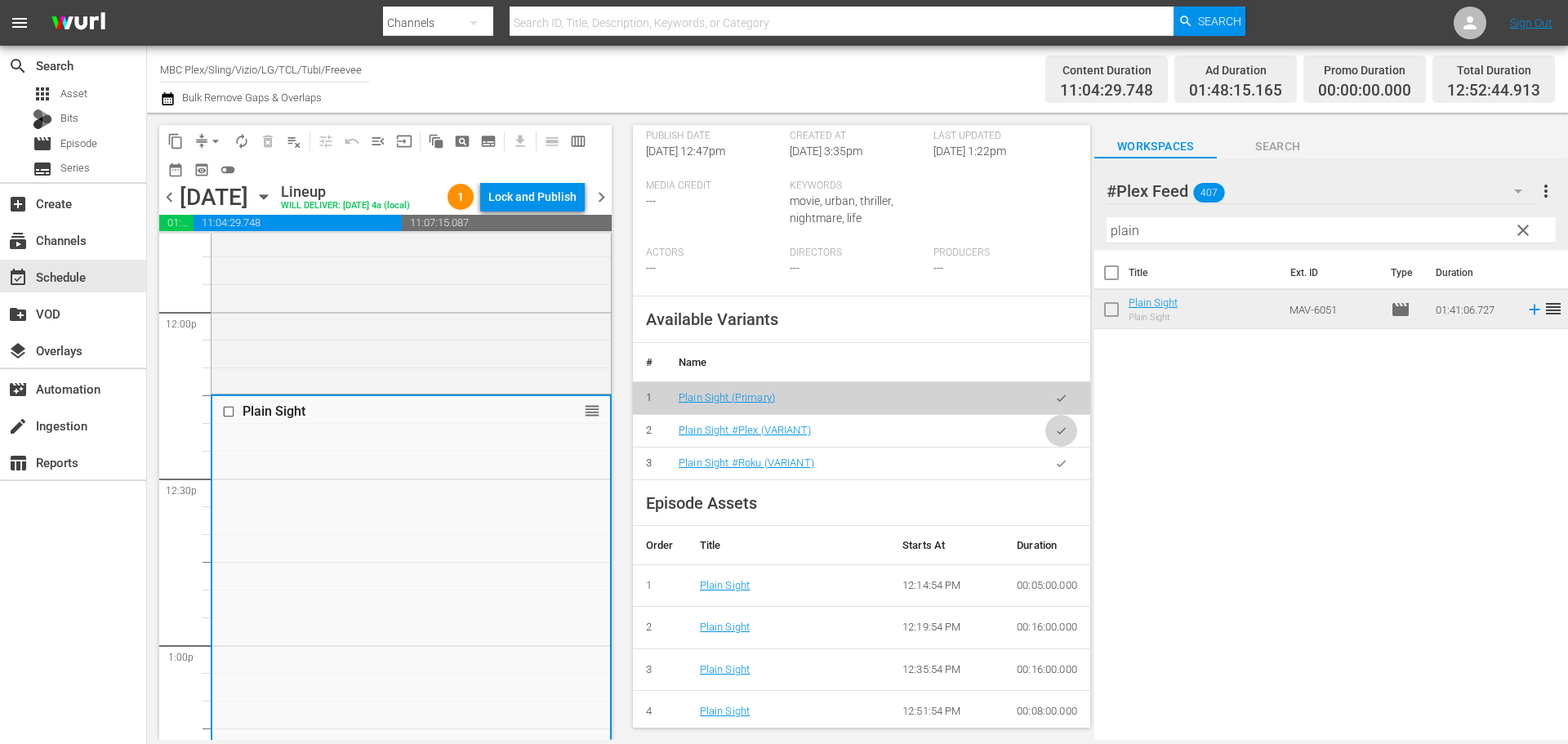
click at [1045, 447] on button "button" at bounding box center [1061, 431] width 32 height 32
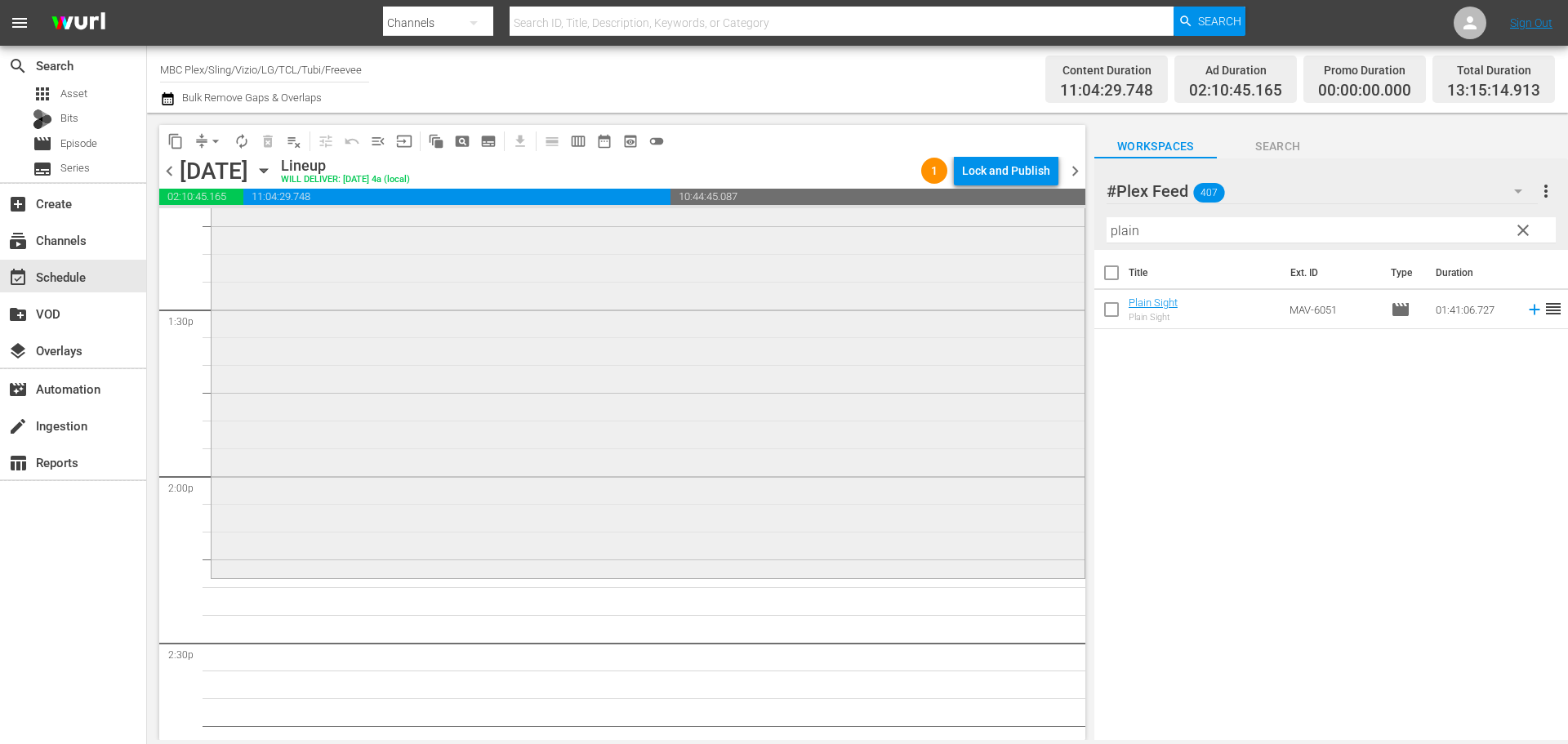
scroll to position [4410, 0]
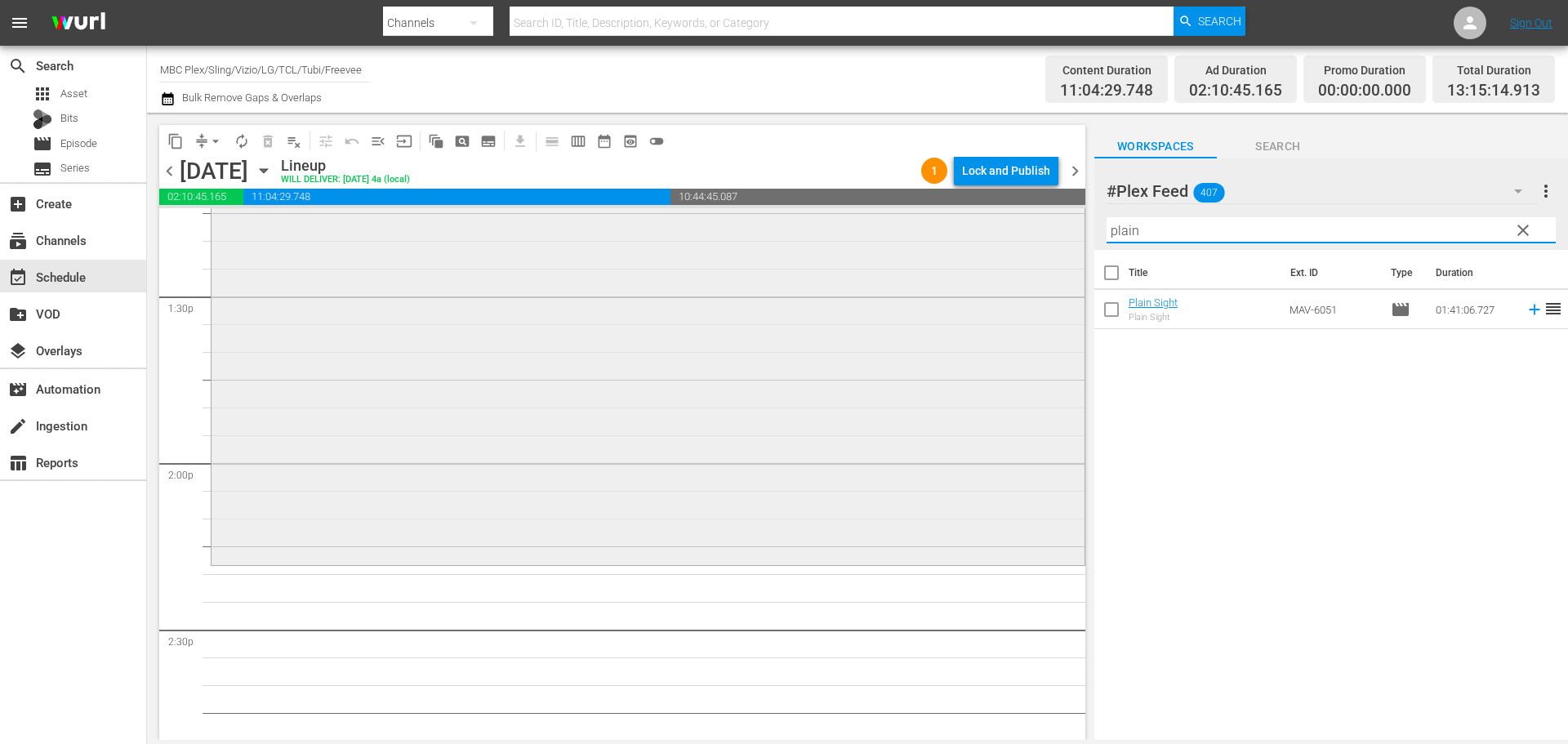
drag, startPoint x: 1151, startPoint y: 228, endPoint x: 1013, endPoint y: 228, distance: 138.0
click at [1013, 228] on div "content_copy compress arrow_drop_down autorenew_outlined delete_forever_outline…" at bounding box center [858, 426] width 1421 height 627
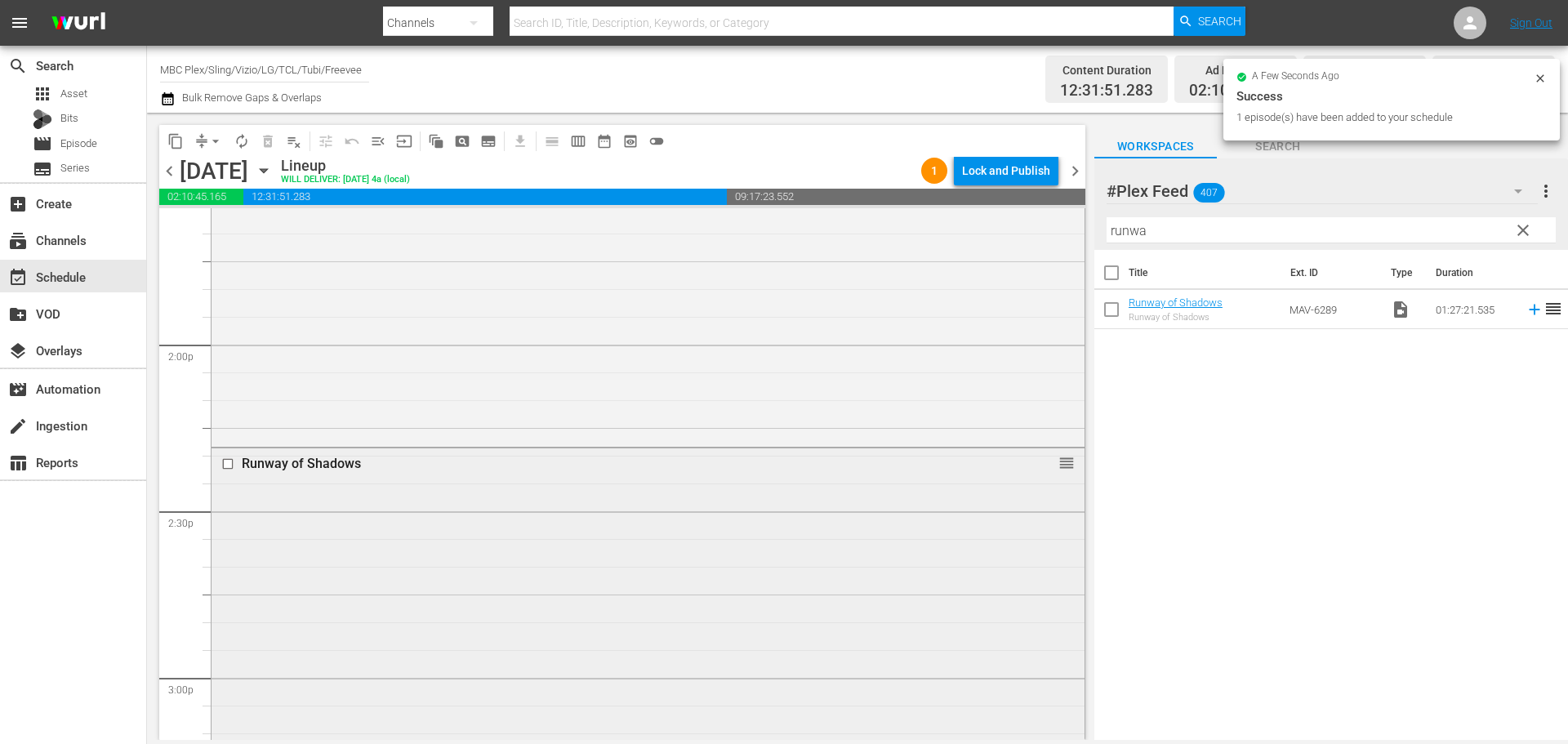
scroll to position [4737, 0]
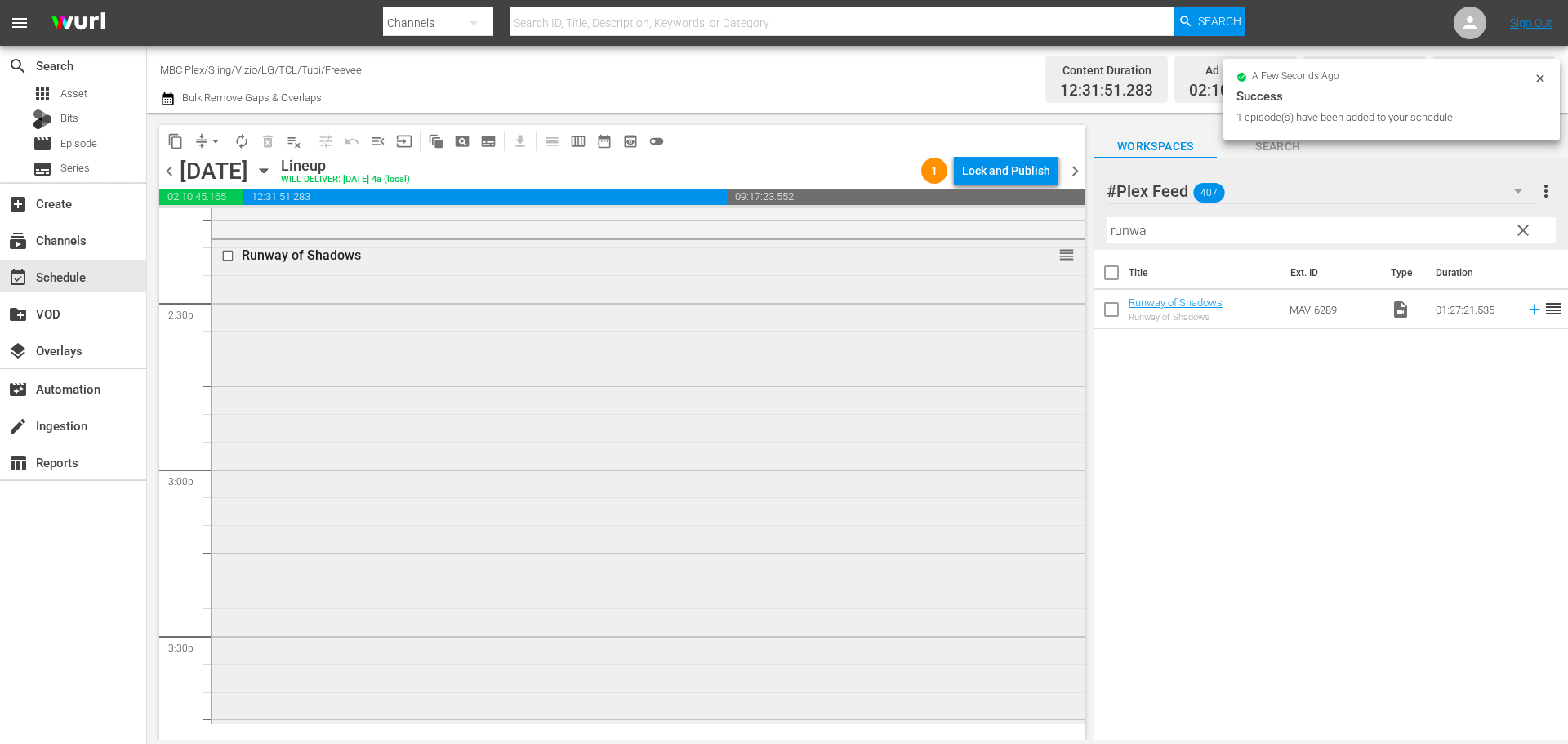
click at [628, 448] on div "Runway of Shadows reorder" at bounding box center [647, 480] width 873 height 480
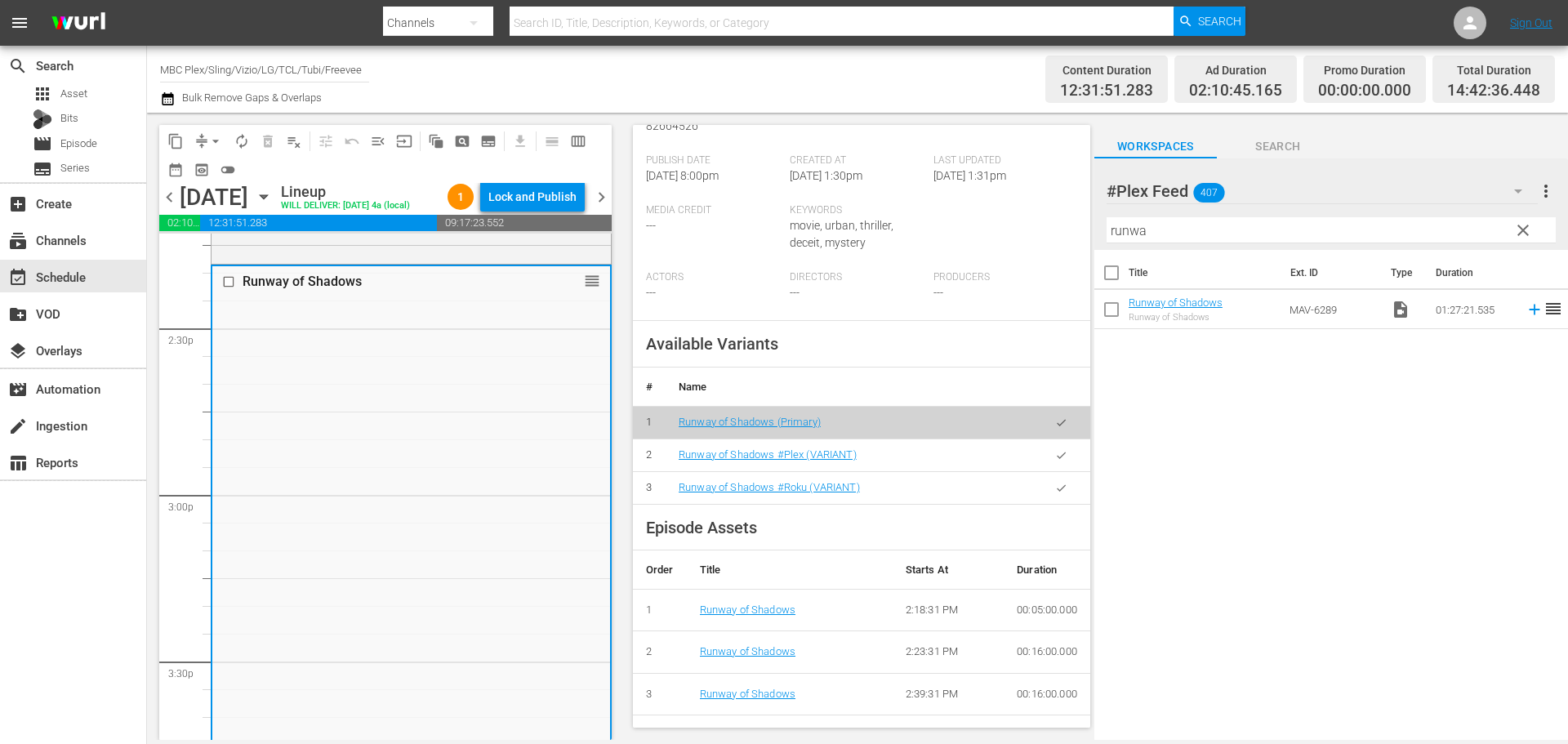
scroll to position [408, 0]
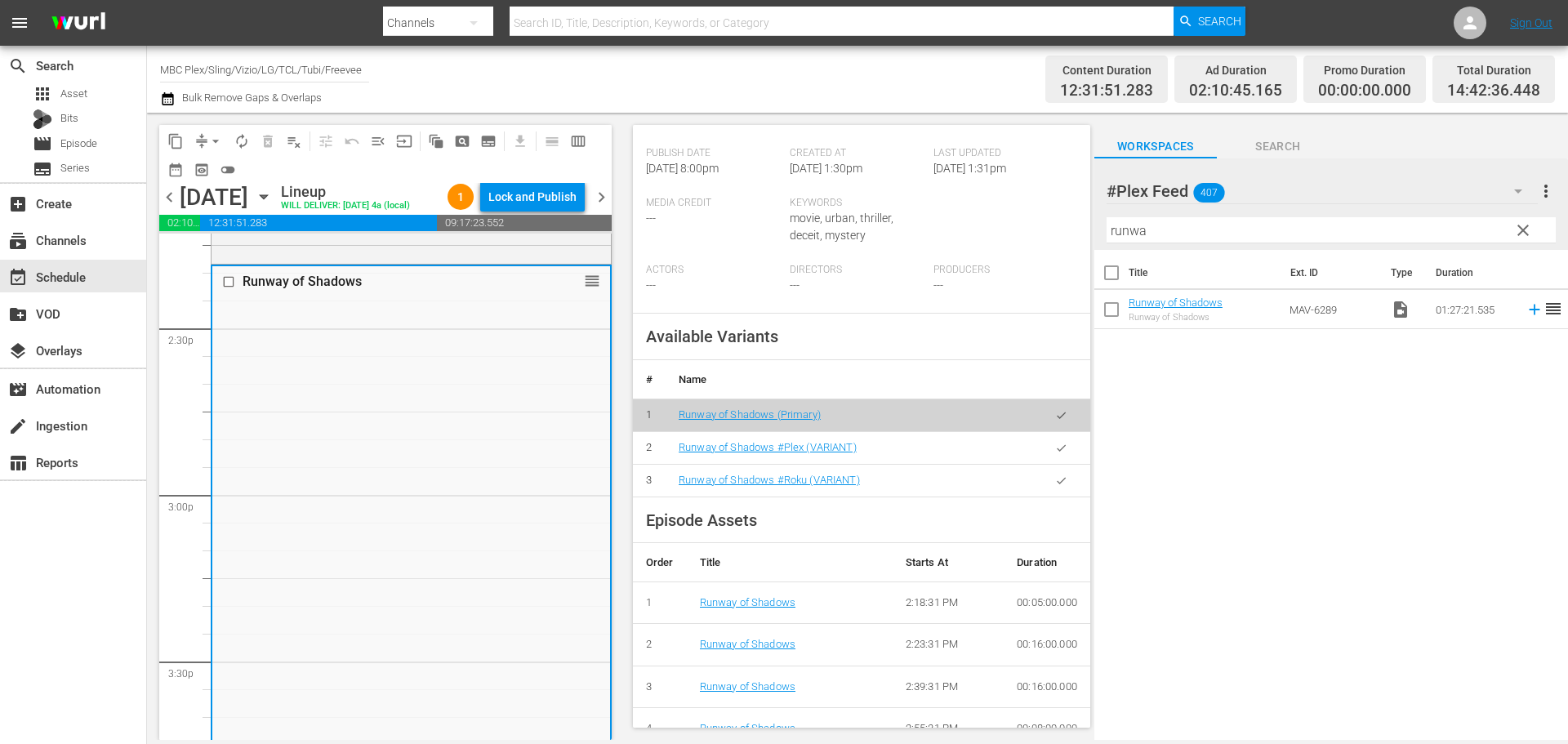
click at [1045, 446] on button "button" at bounding box center [1061, 448] width 32 height 32
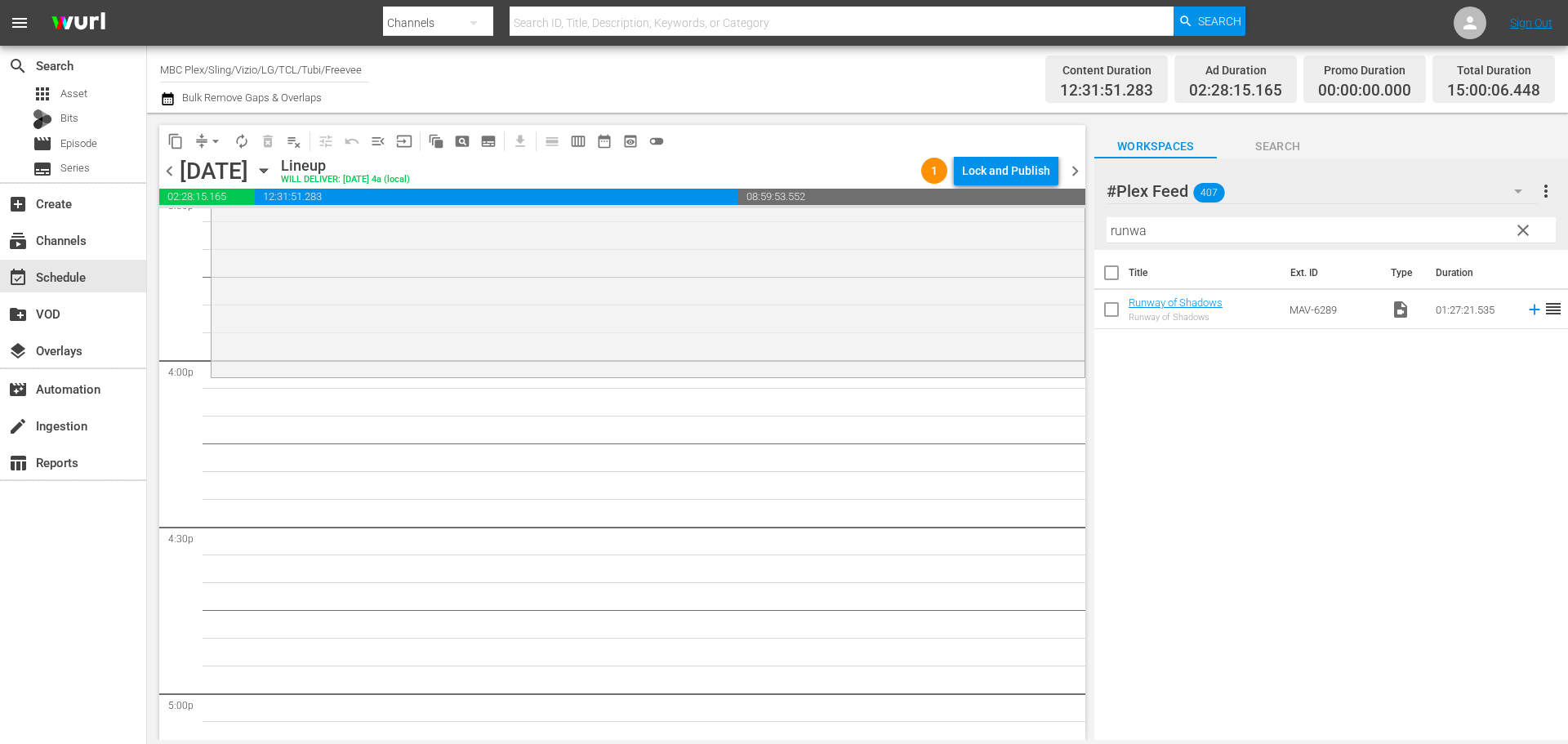
scroll to position [5226, 0]
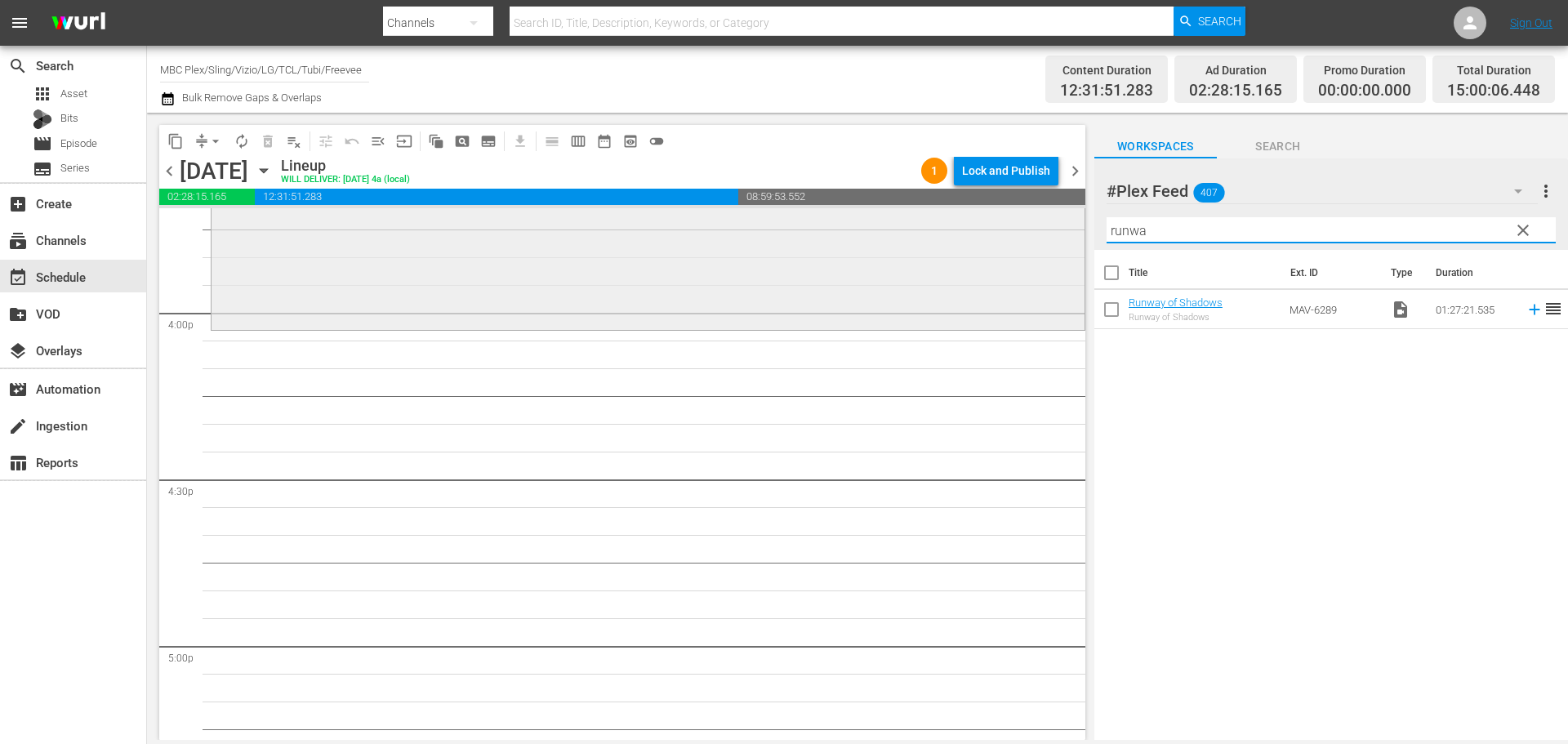
drag, startPoint x: 1181, startPoint y: 237, endPoint x: 916, endPoint y: 212, distance: 266.2
click at [916, 219] on div "content_copy compress arrow_drop_down autorenew_outlined delete_forever_outline…" at bounding box center [858, 426] width 1421 height 627
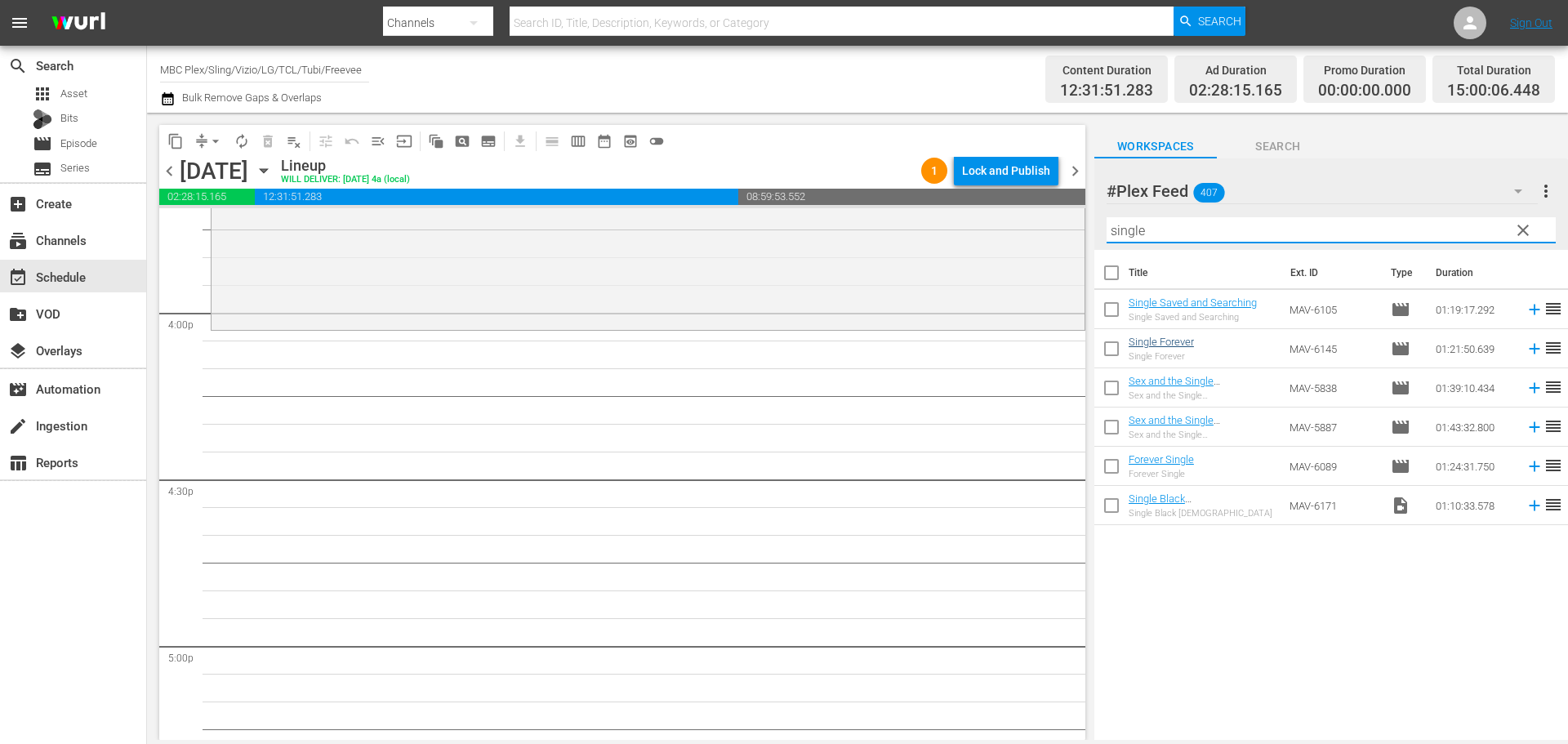
type input "single"
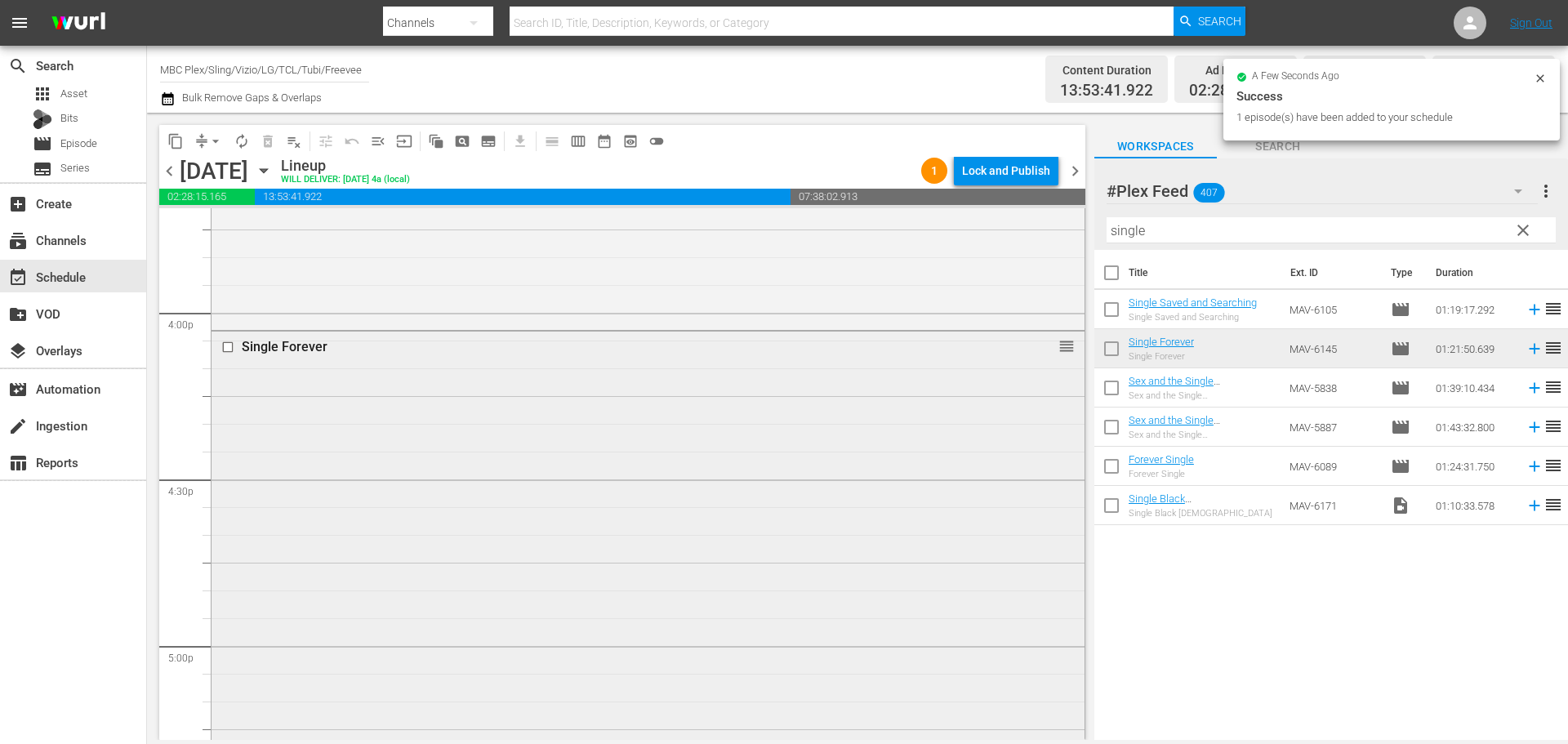
click at [608, 382] on div "Single Forever reorder" at bounding box center [647, 557] width 873 height 450
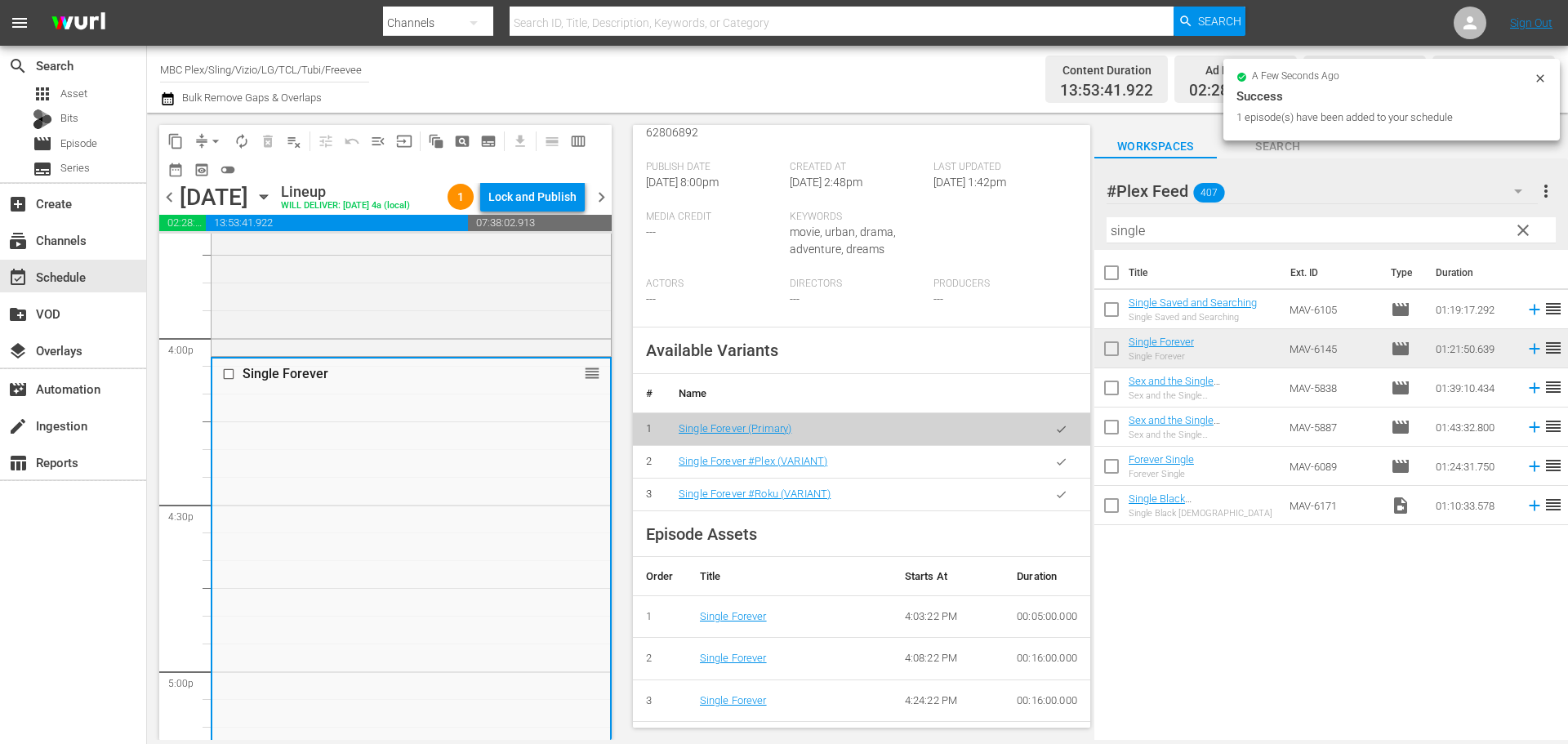
scroll to position [408, 0]
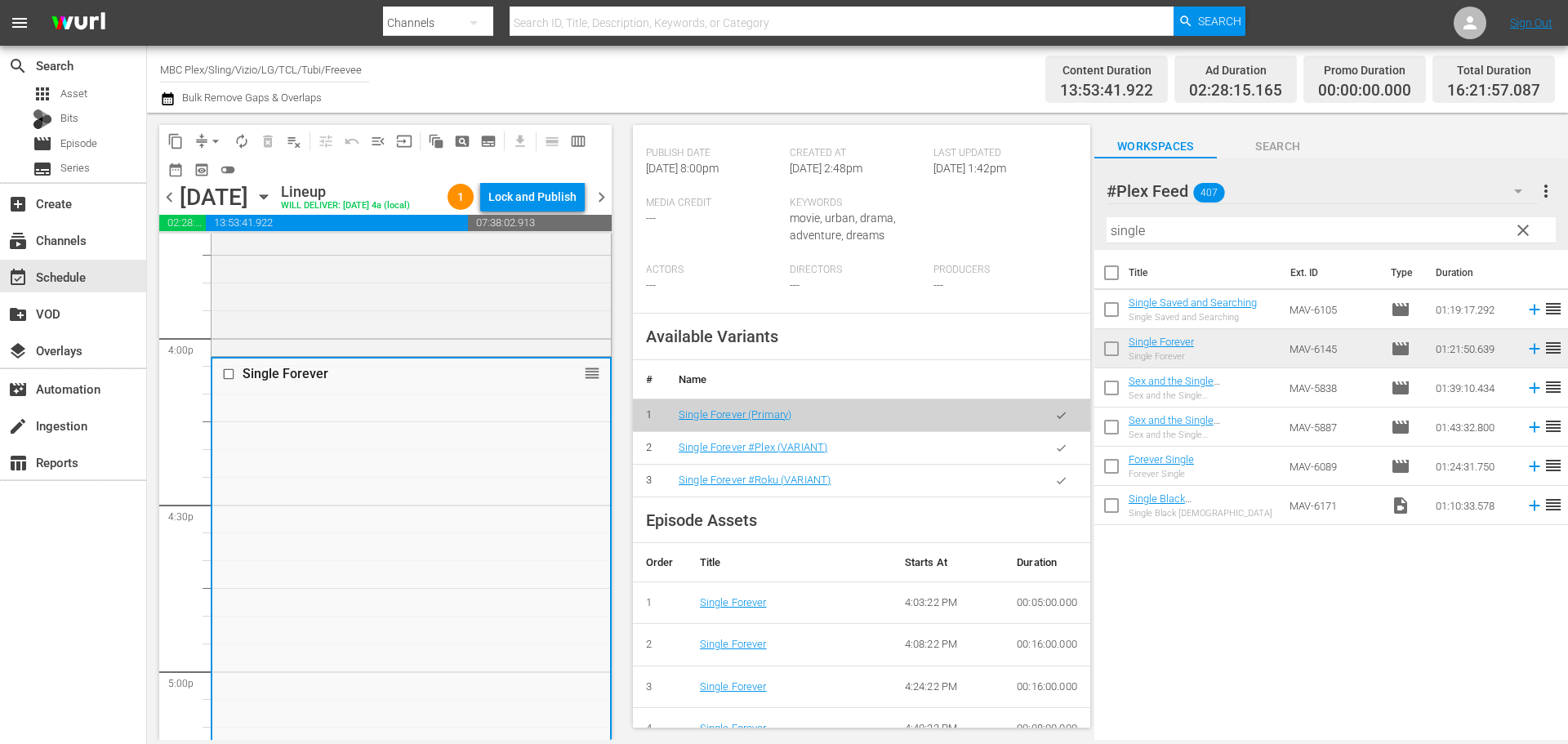
click at [1045, 464] on button "button" at bounding box center [1061, 448] width 32 height 32
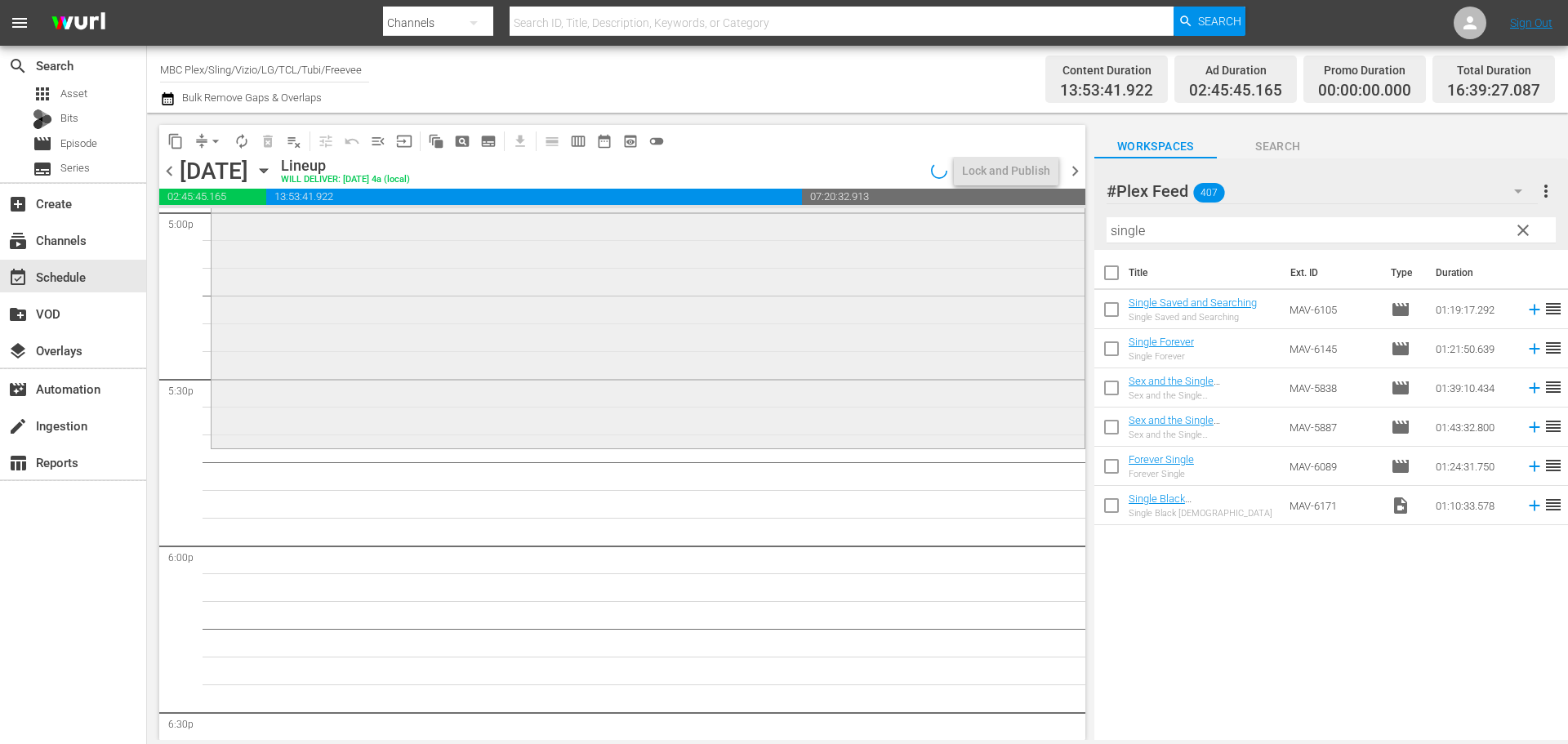
scroll to position [5716, 0]
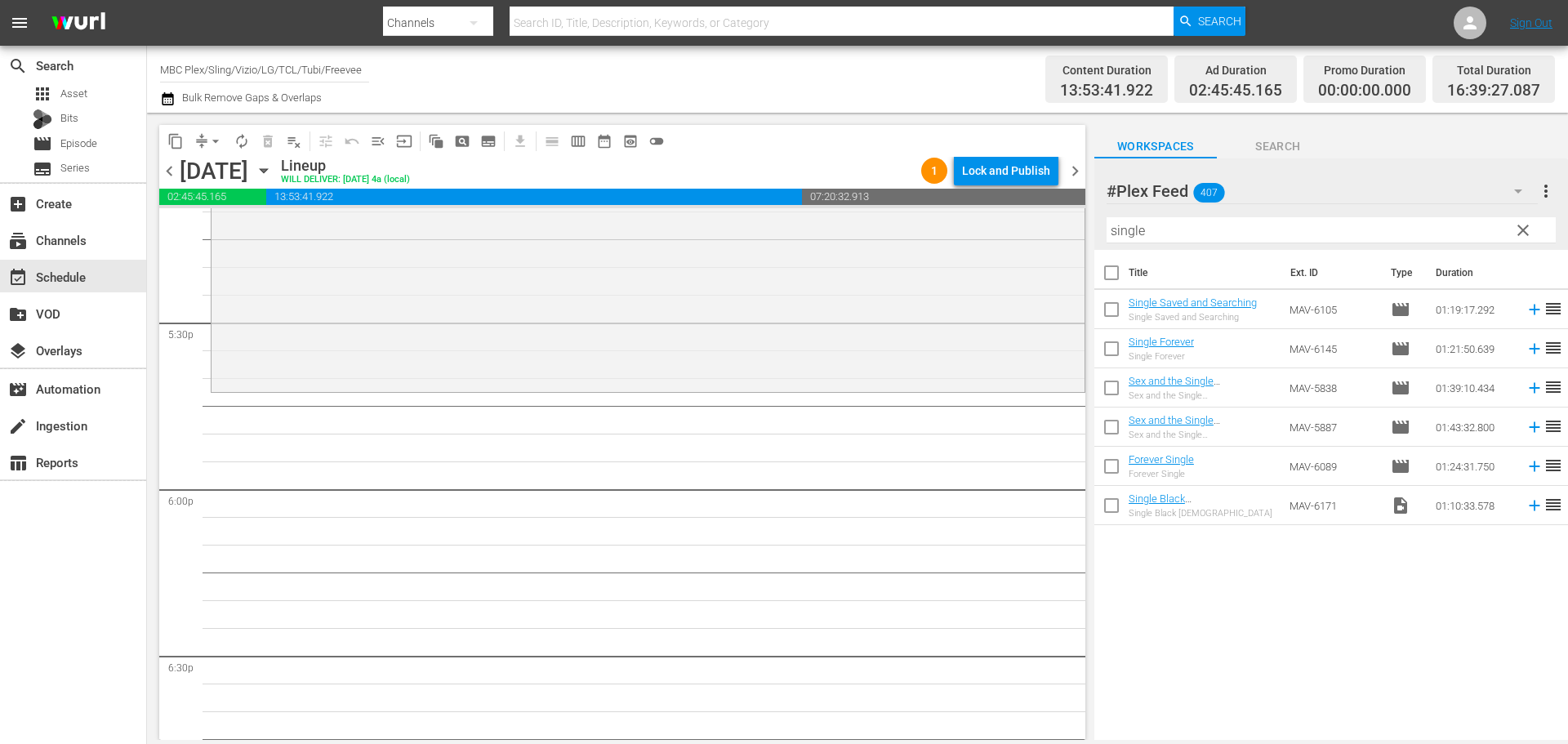
click at [1518, 232] on span "clear" at bounding box center [1523, 230] width 20 height 20
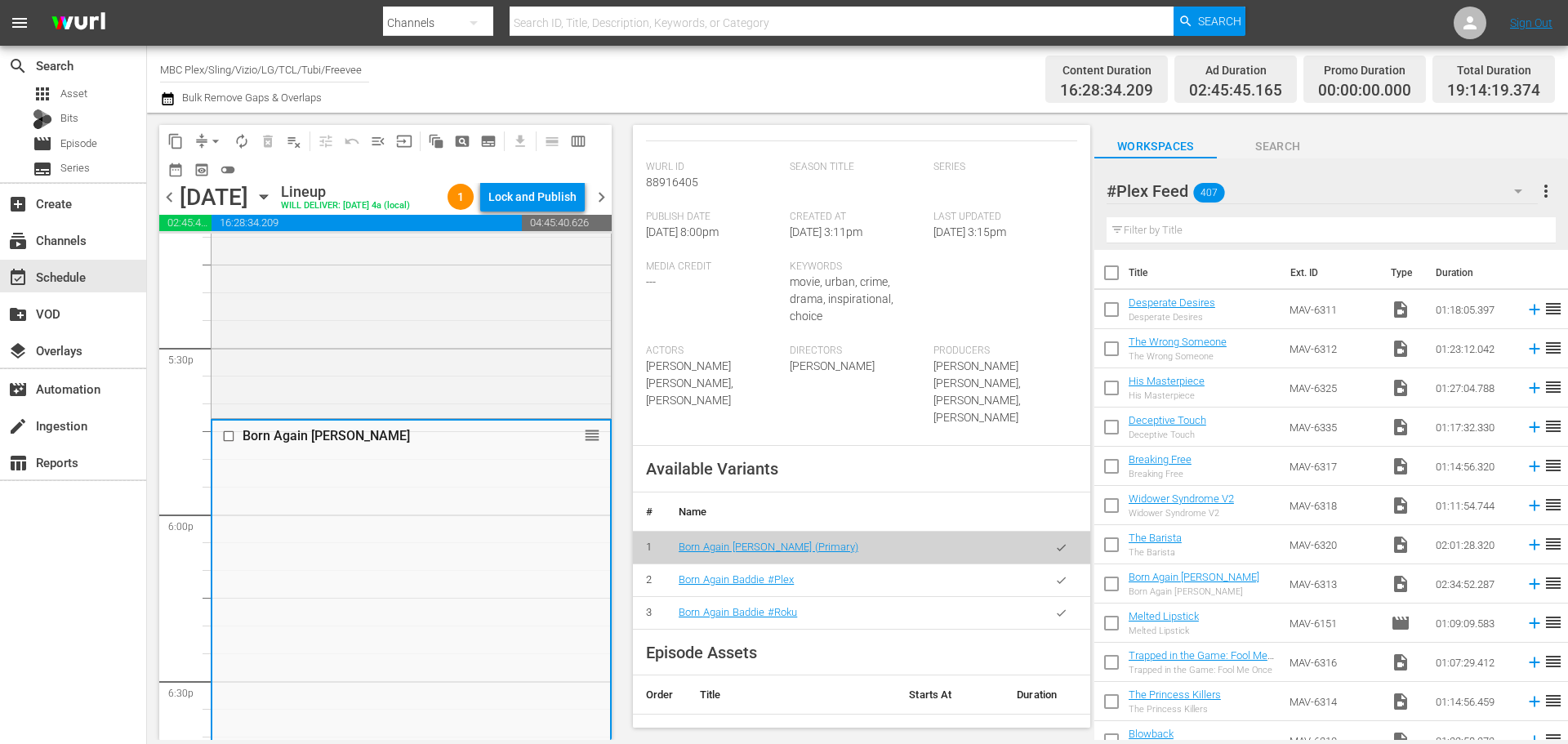
scroll to position [408, 0]
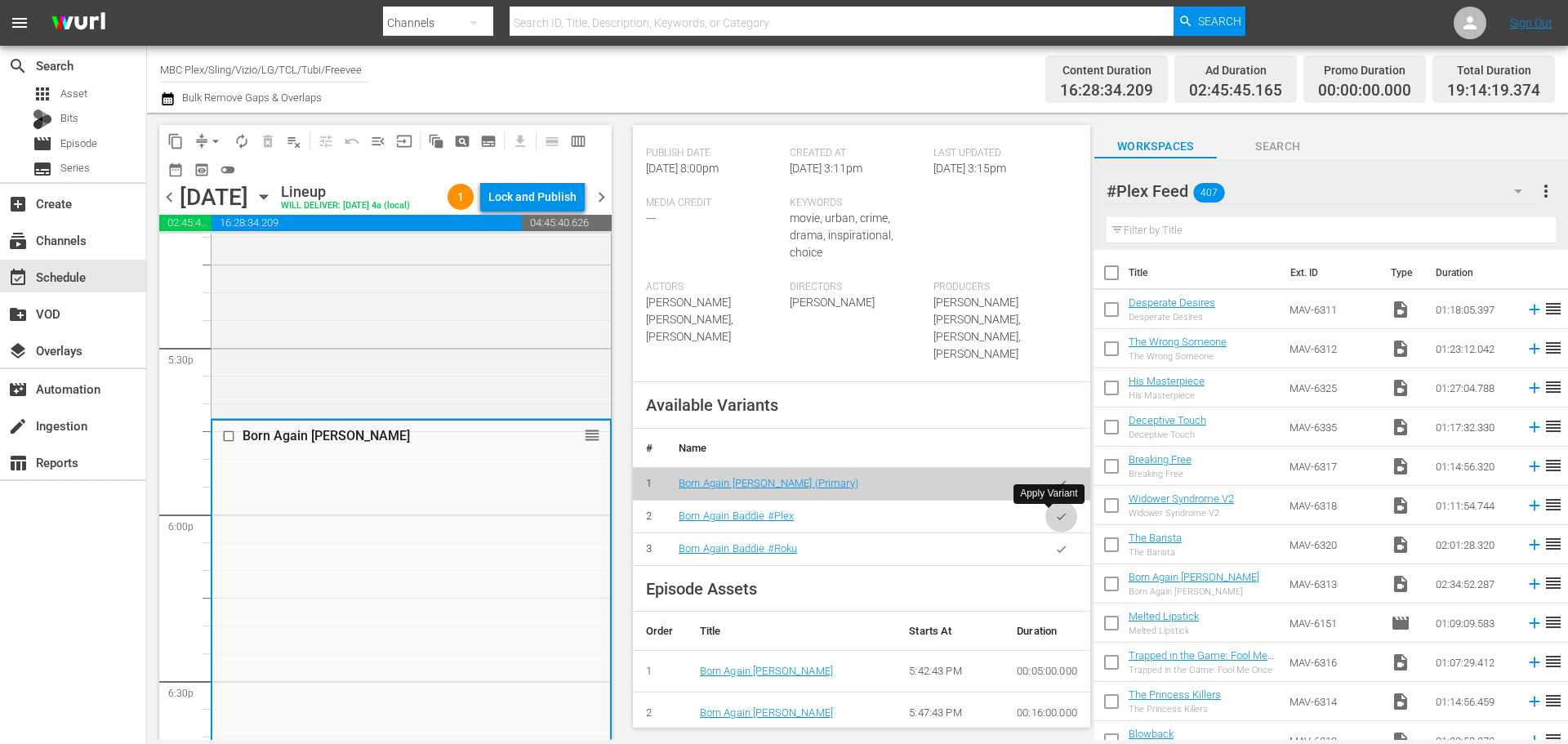
click at [1055, 514] on button "button" at bounding box center [1061, 516] width 32 height 32
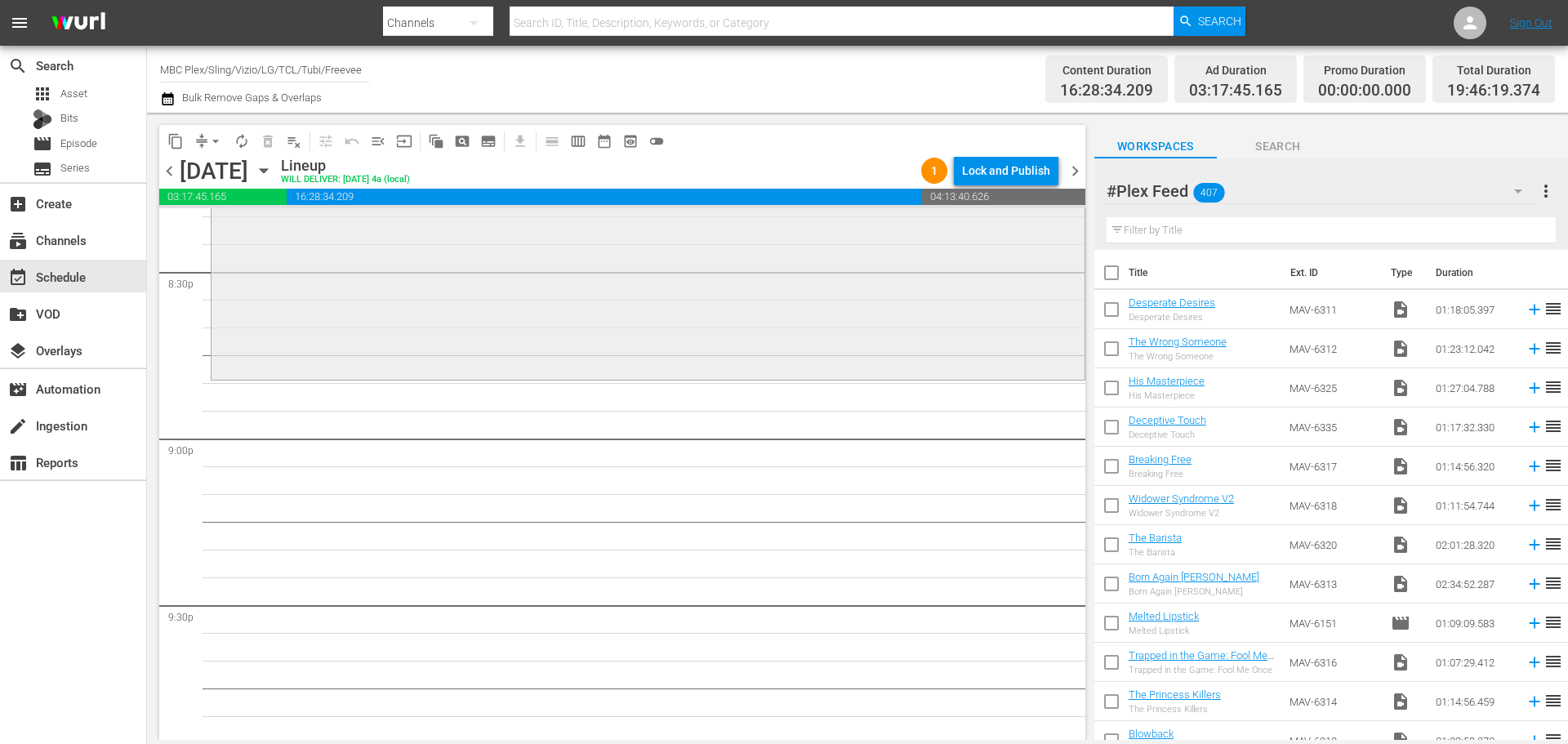
scroll to position [6778, 0]
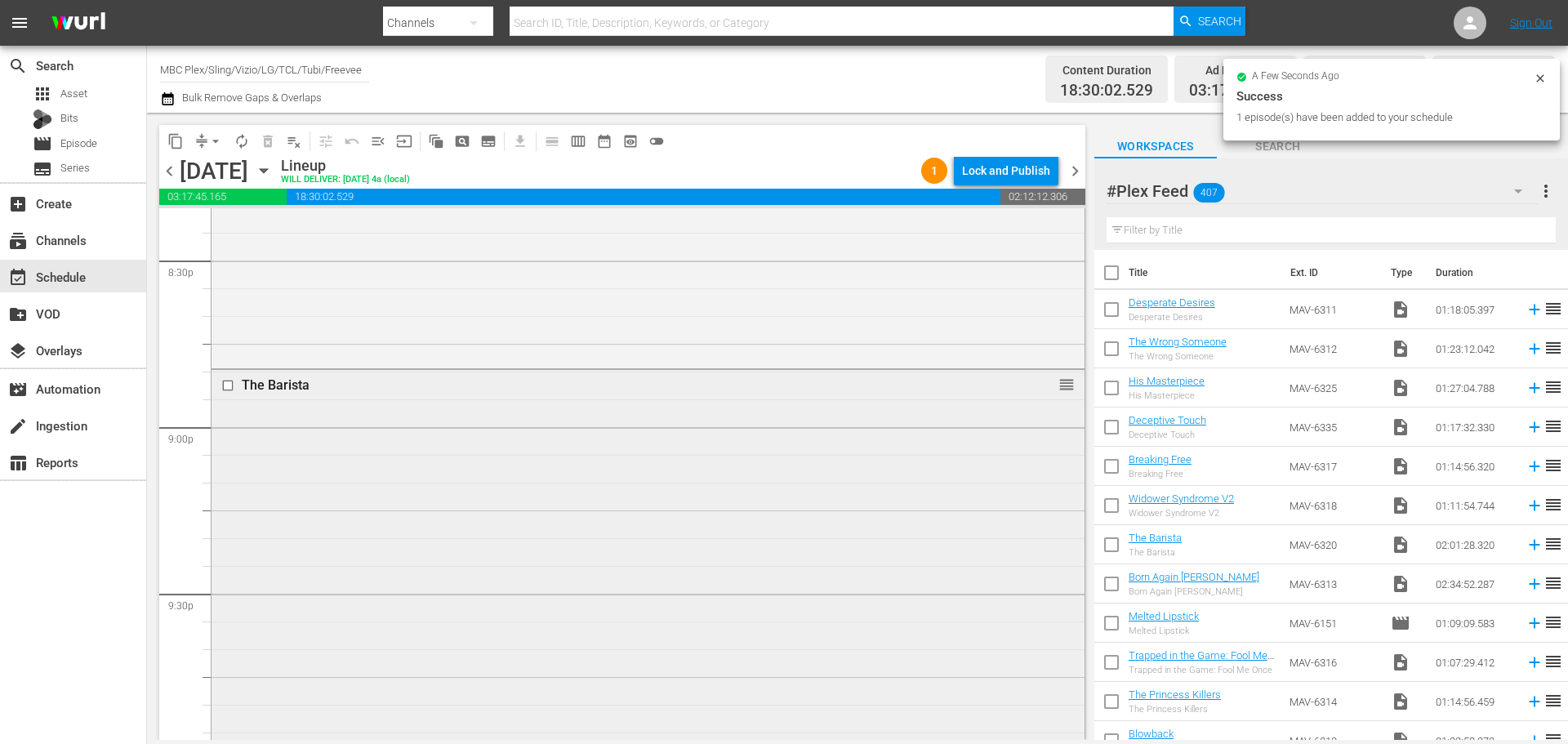
click at [327, 465] on div "The Barista reorder" at bounding box center [647, 705] width 873 height 670
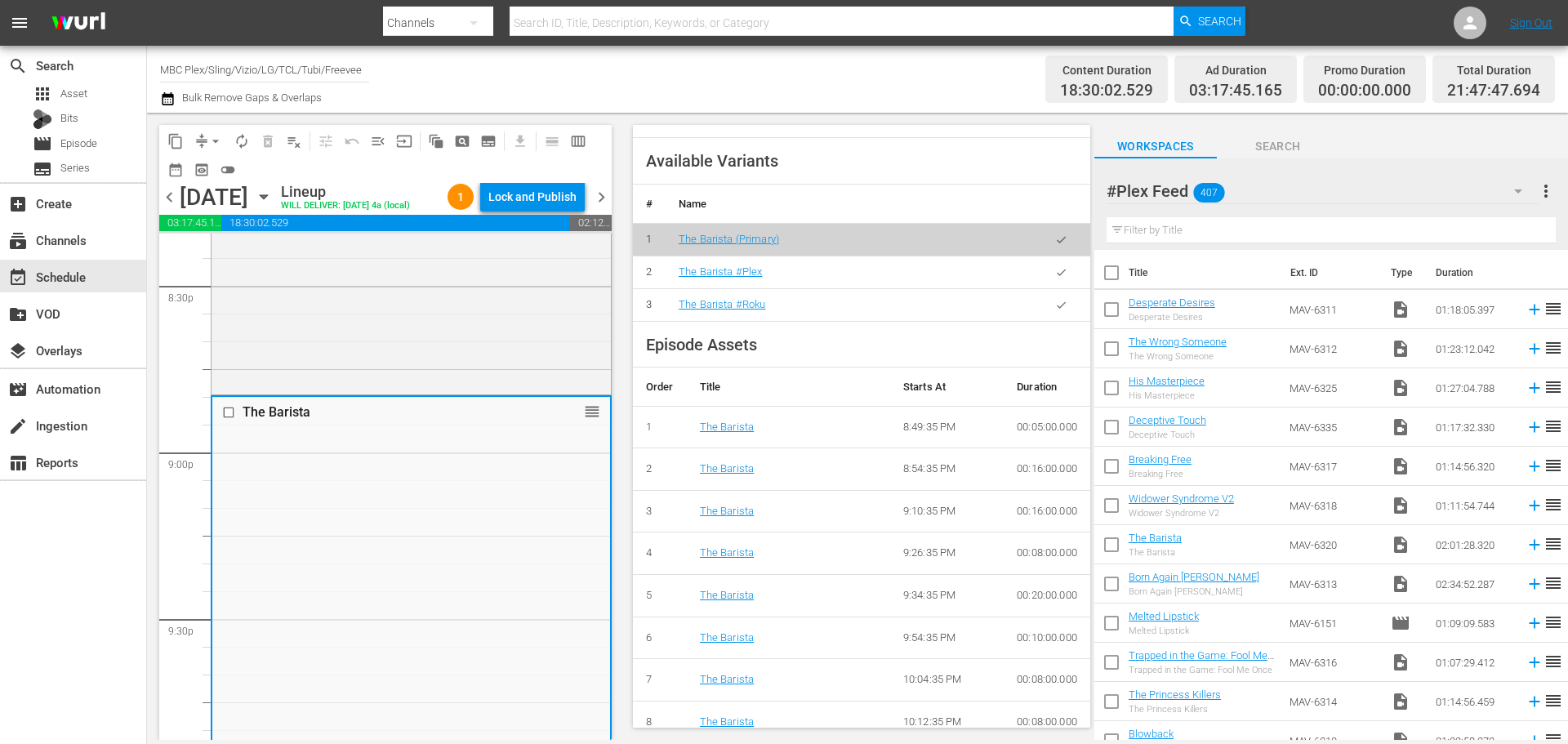
scroll to position [653, 0]
click at [1055, 277] on icon "button" at bounding box center [1061, 271] width 12 height 12
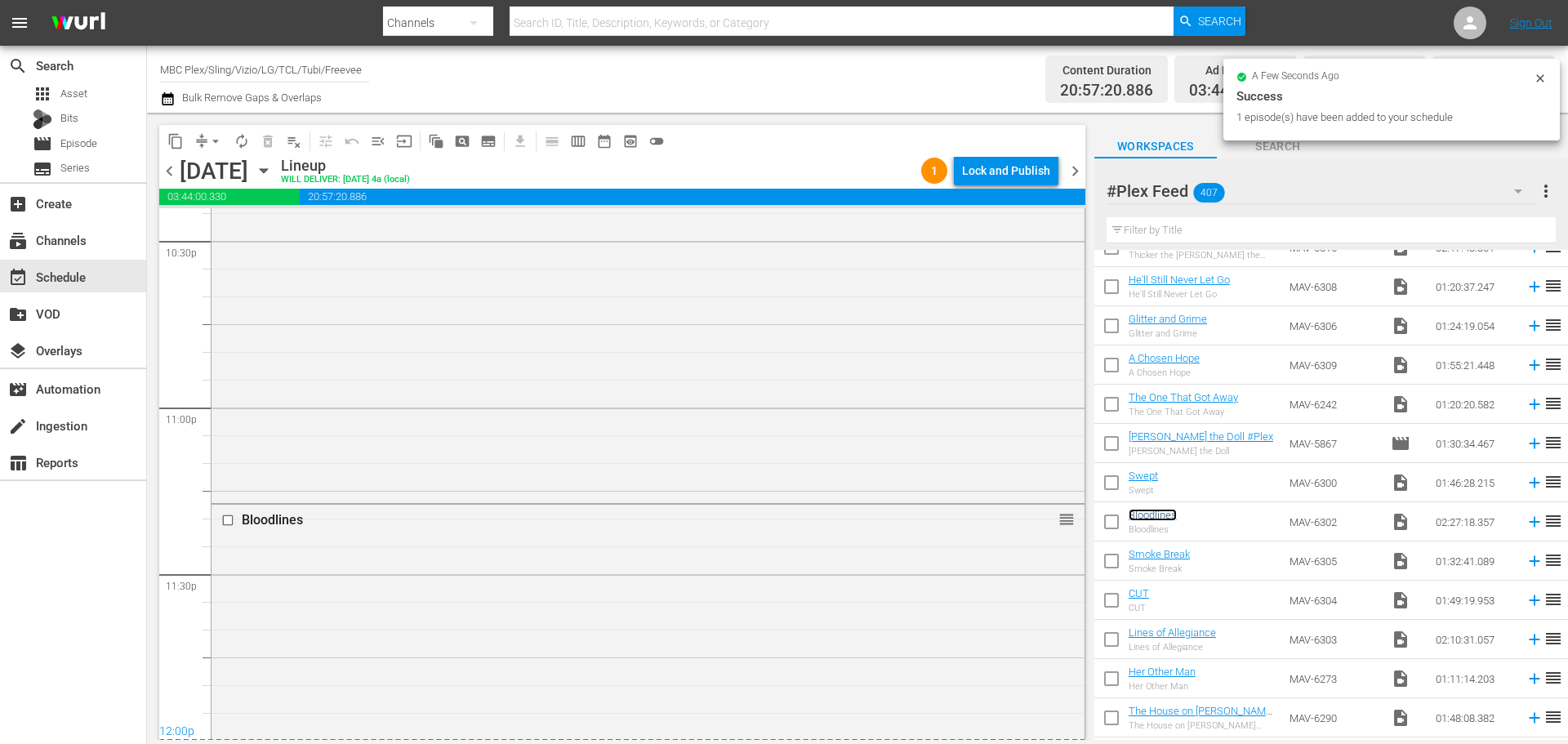
scroll to position [7465, 0]
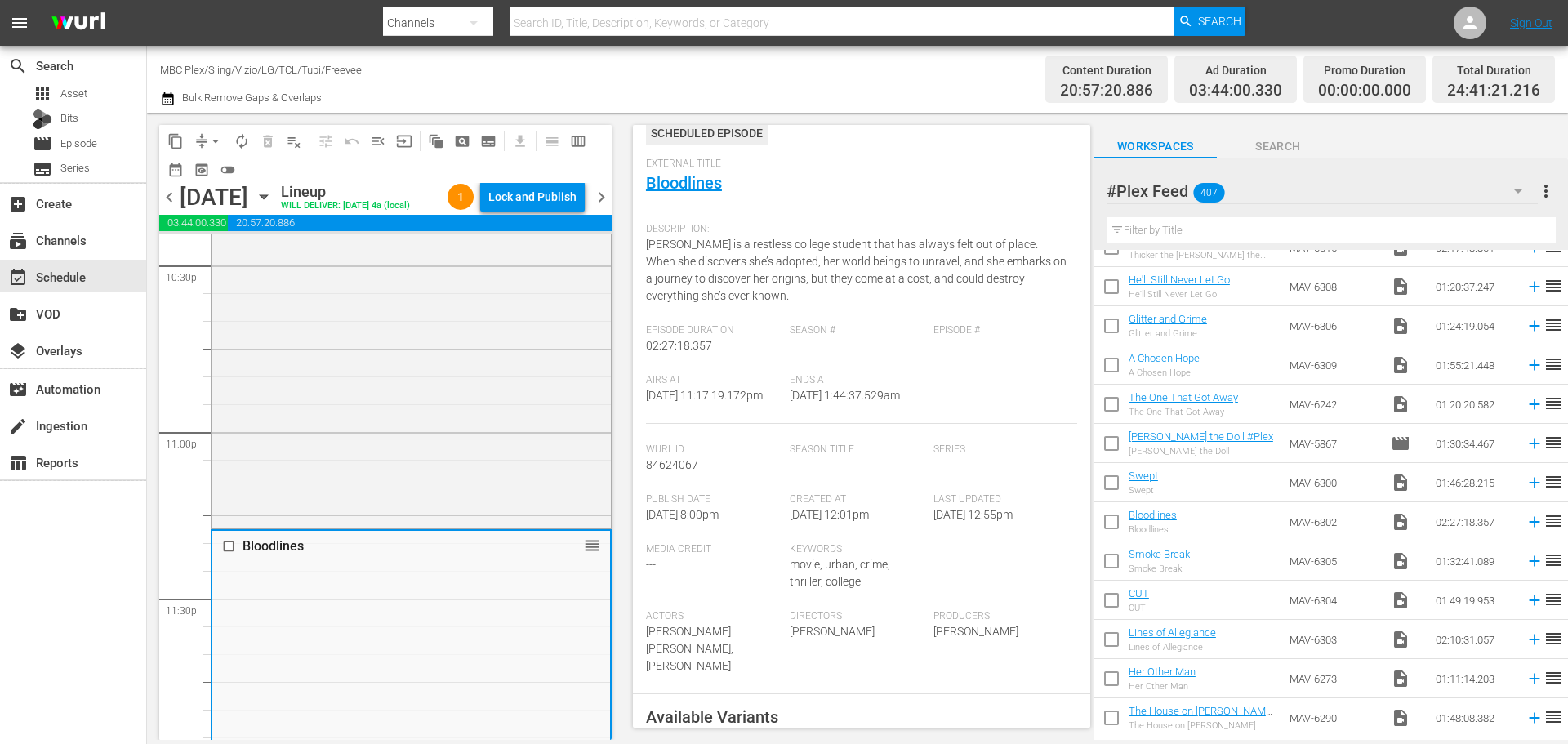
scroll to position [408, 0]
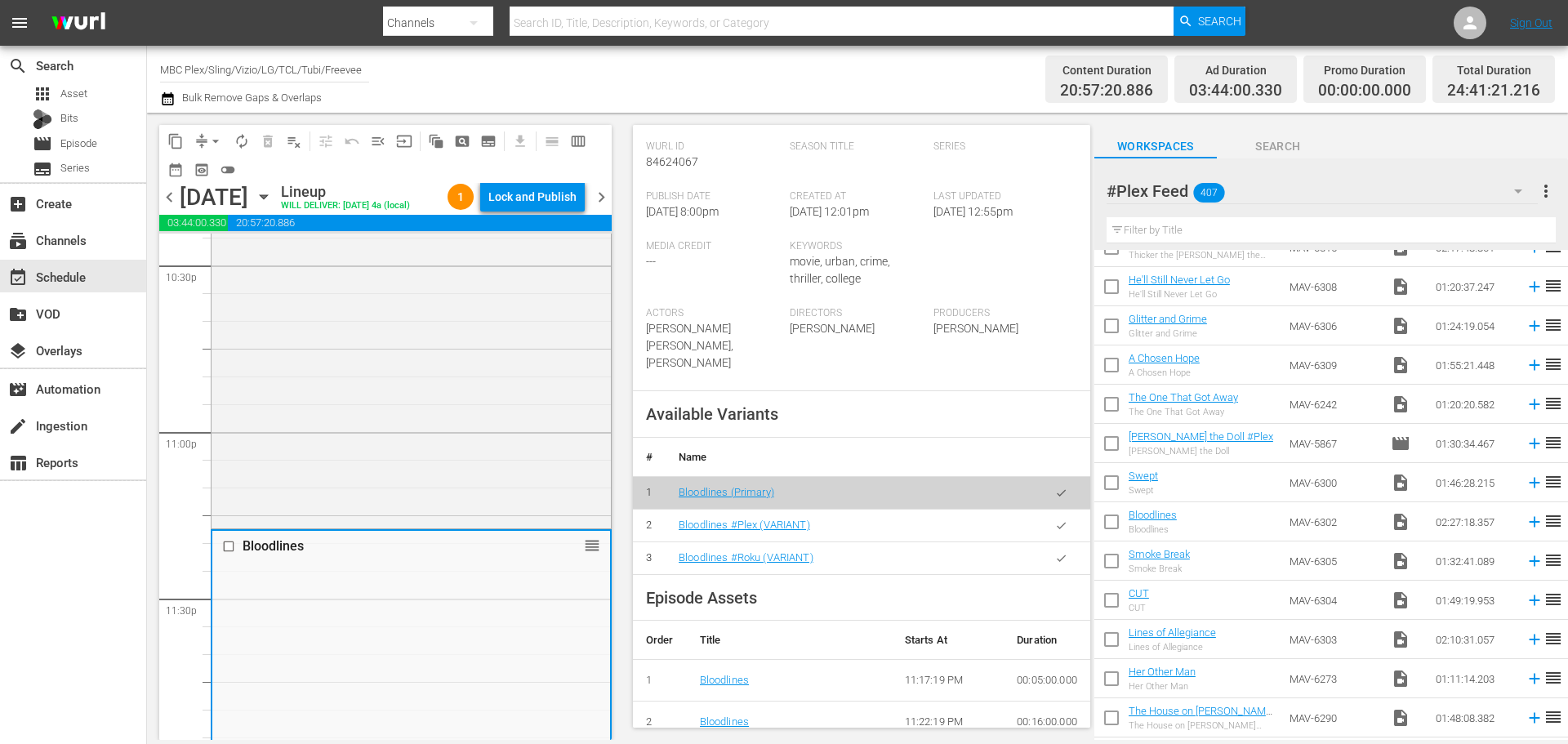
click at [1045, 530] on button "button" at bounding box center [1061, 525] width 32 height 32
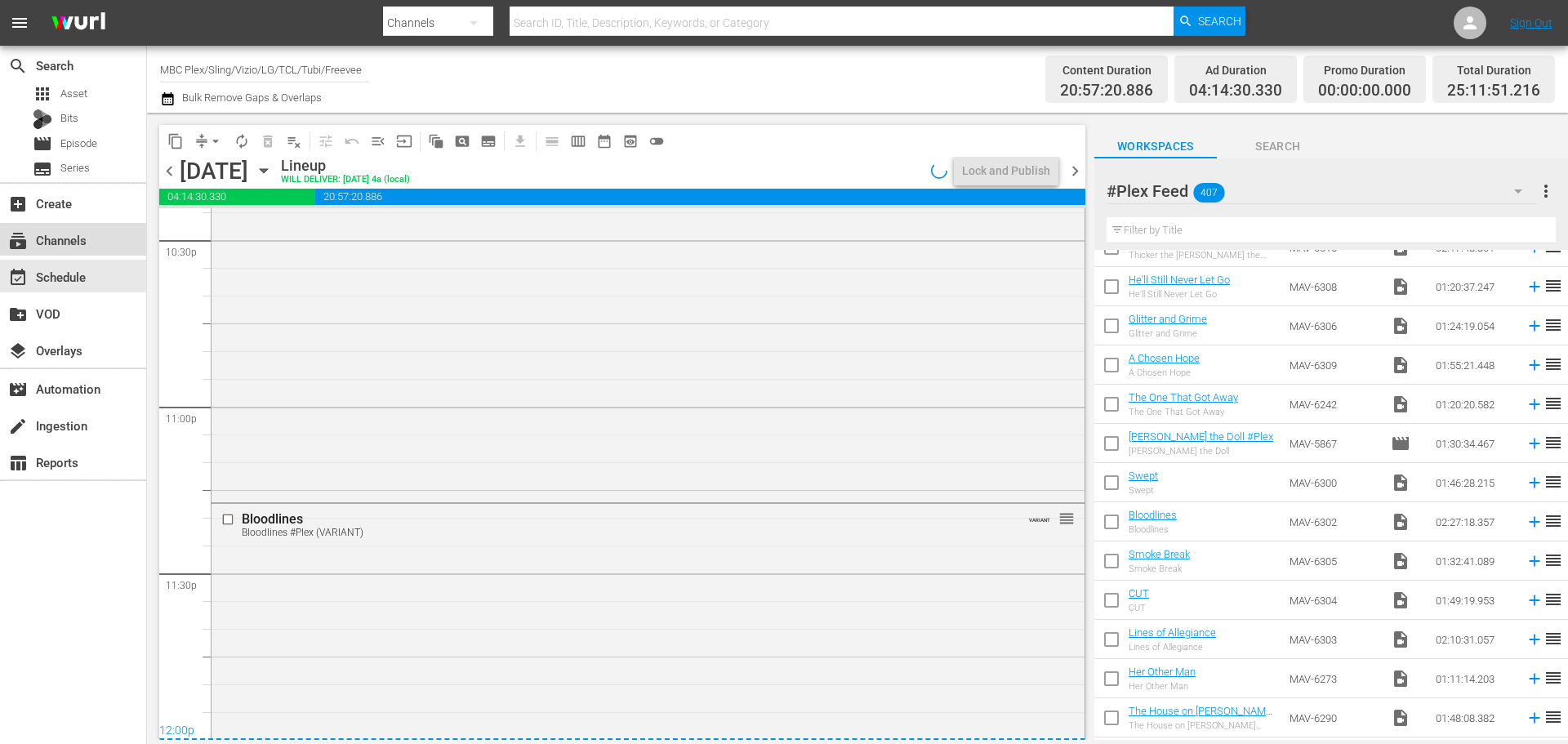
click at [65, 241] on div "subscriptions Channels" at bounding box center [46, 237] width 92 height 15
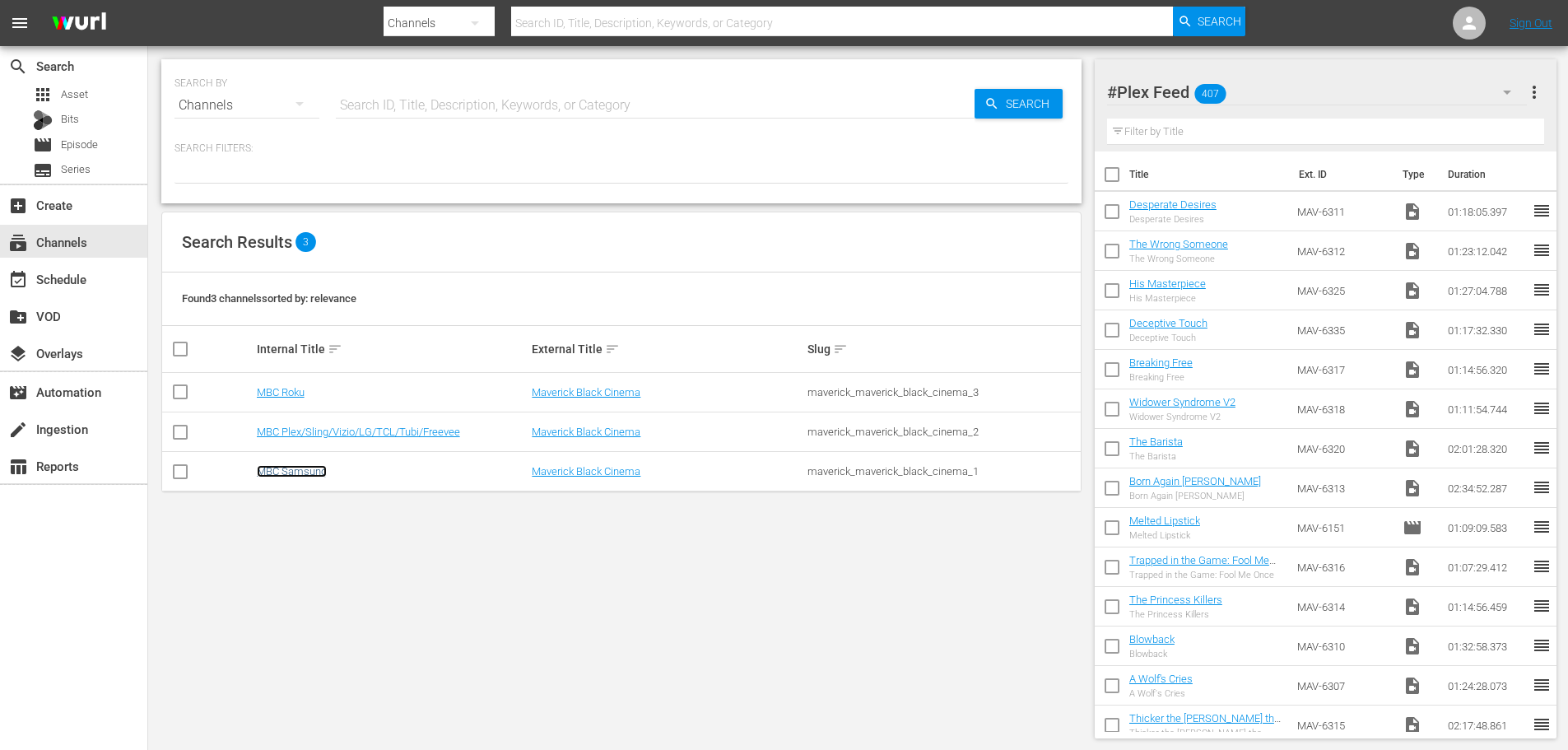
click at [288, 467] on link "MBC Samsung" at bounding box center [291, 471] width 70 height 12
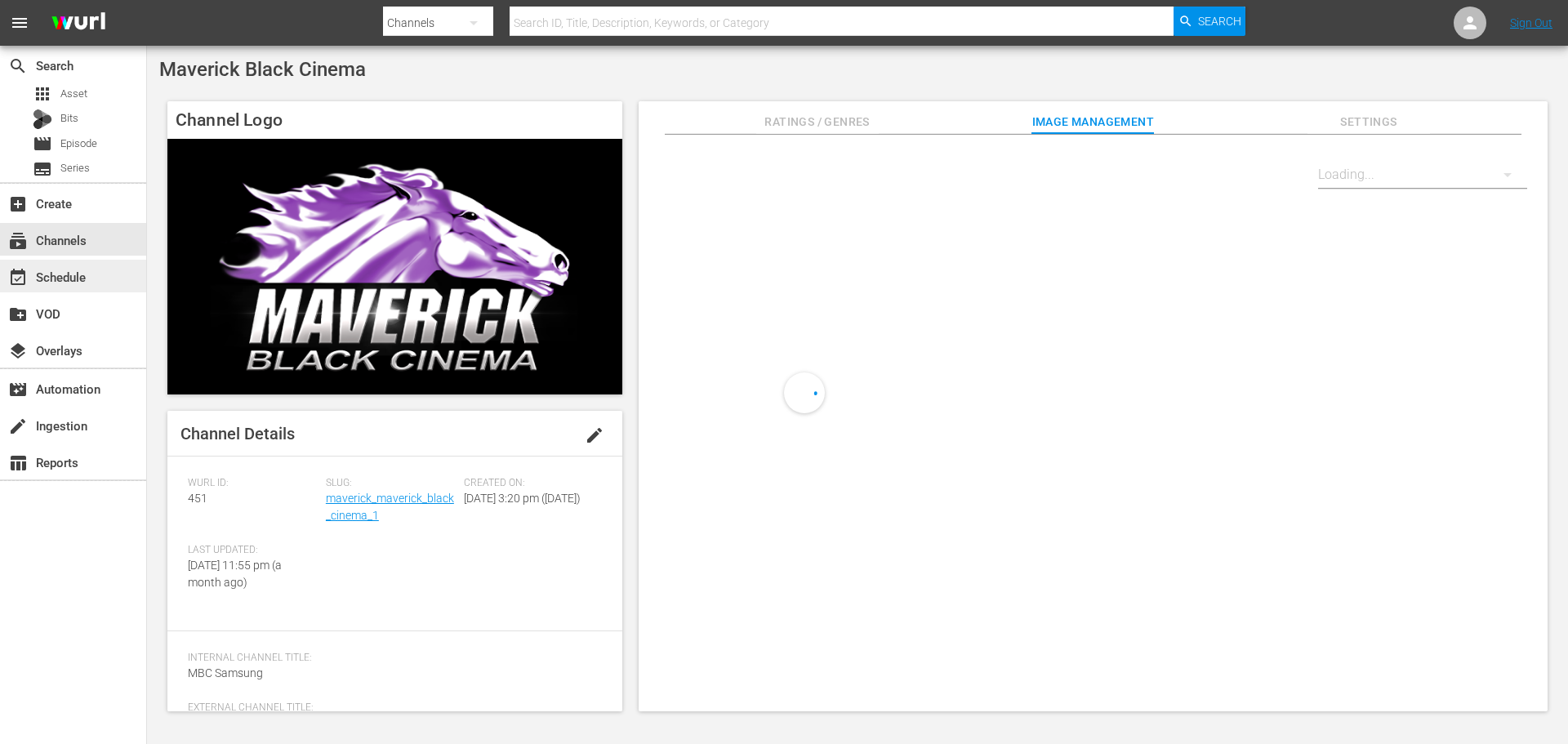
click at [102, 277] on div "event_available Schedule" at bounding box center [73, 276] width 146 height 33
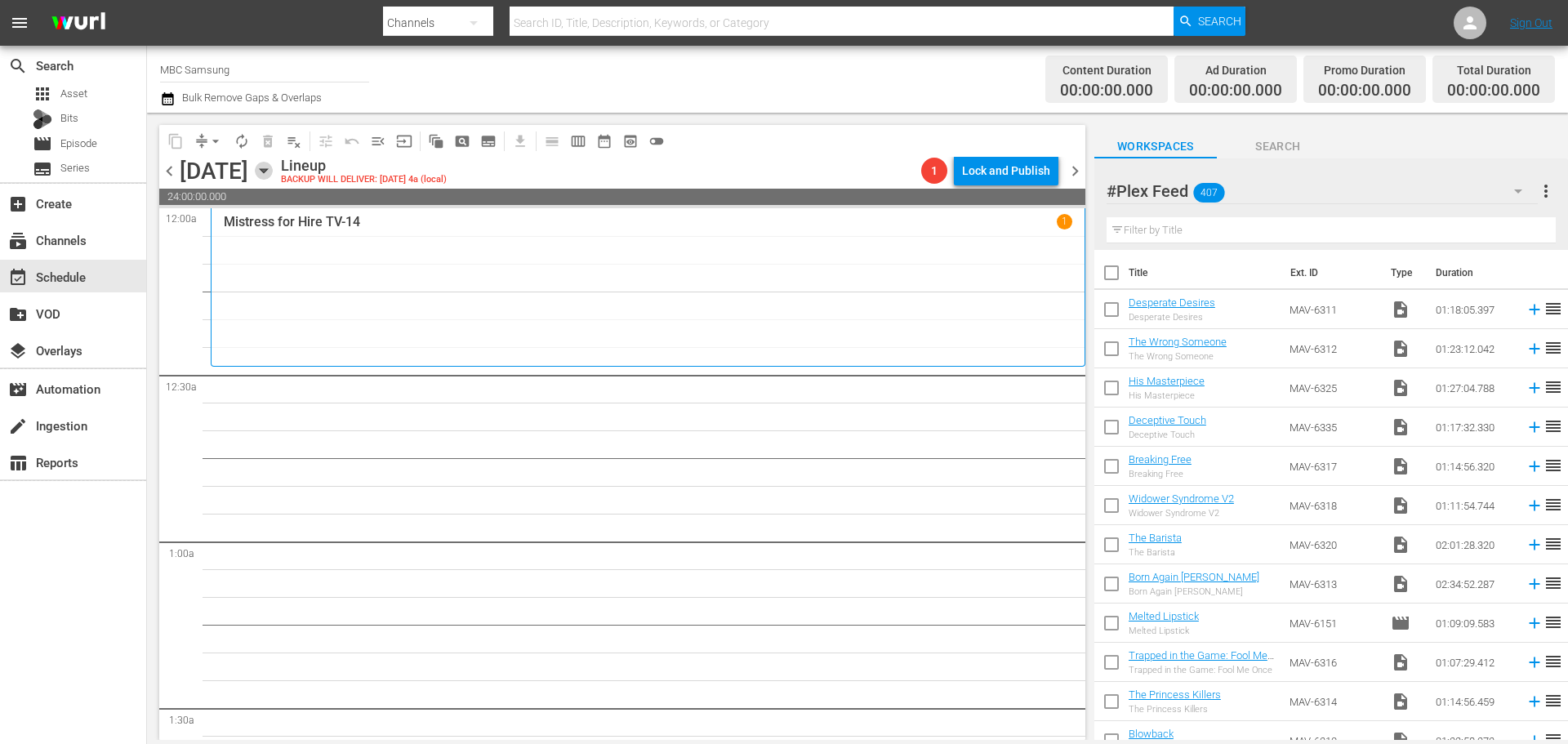
click at [267, 169] on icon "button" at bounding box center [263, 171] width 7 height 4
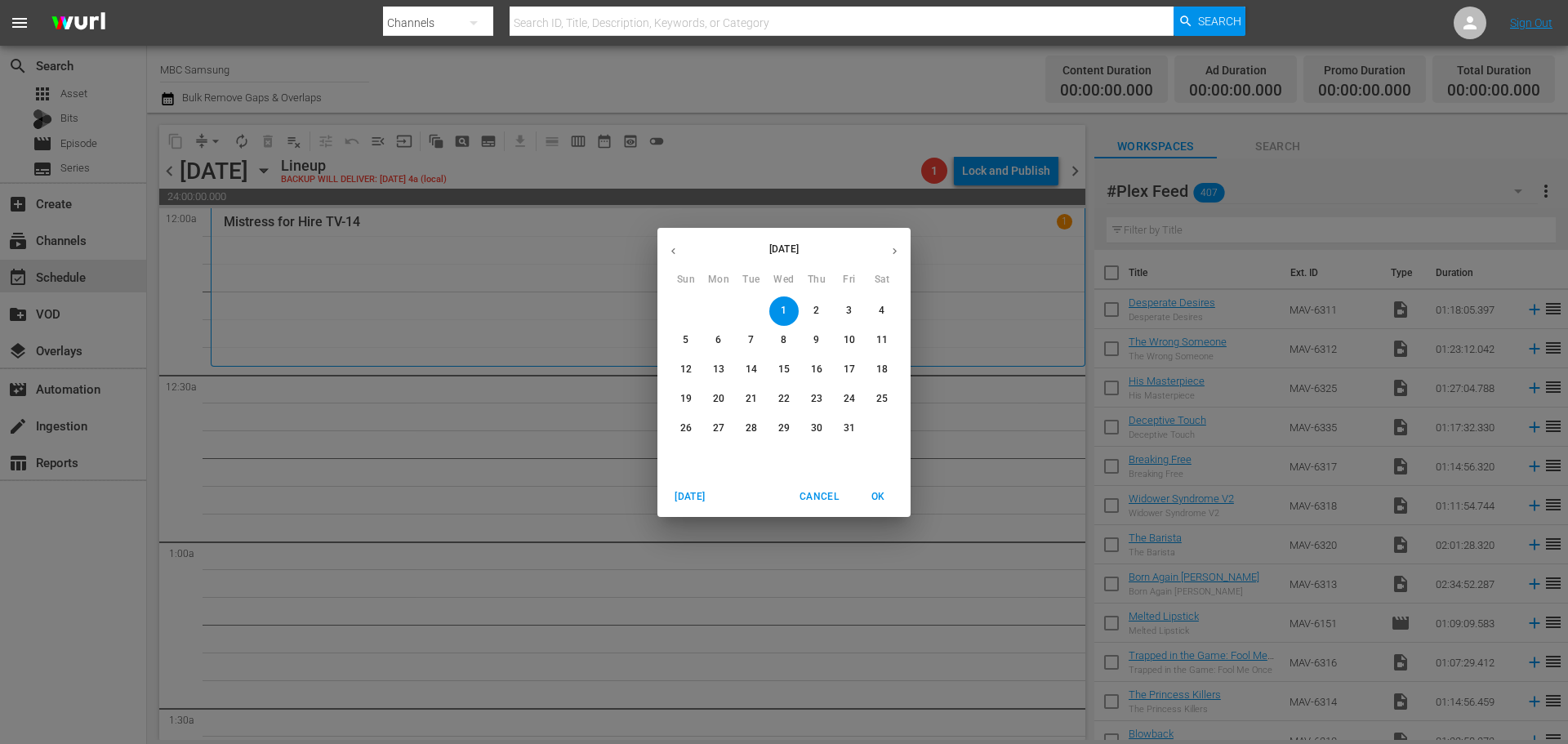
click at [827, 499] on span "Cancel" at bounding box center [819, 497] width 39 height 17
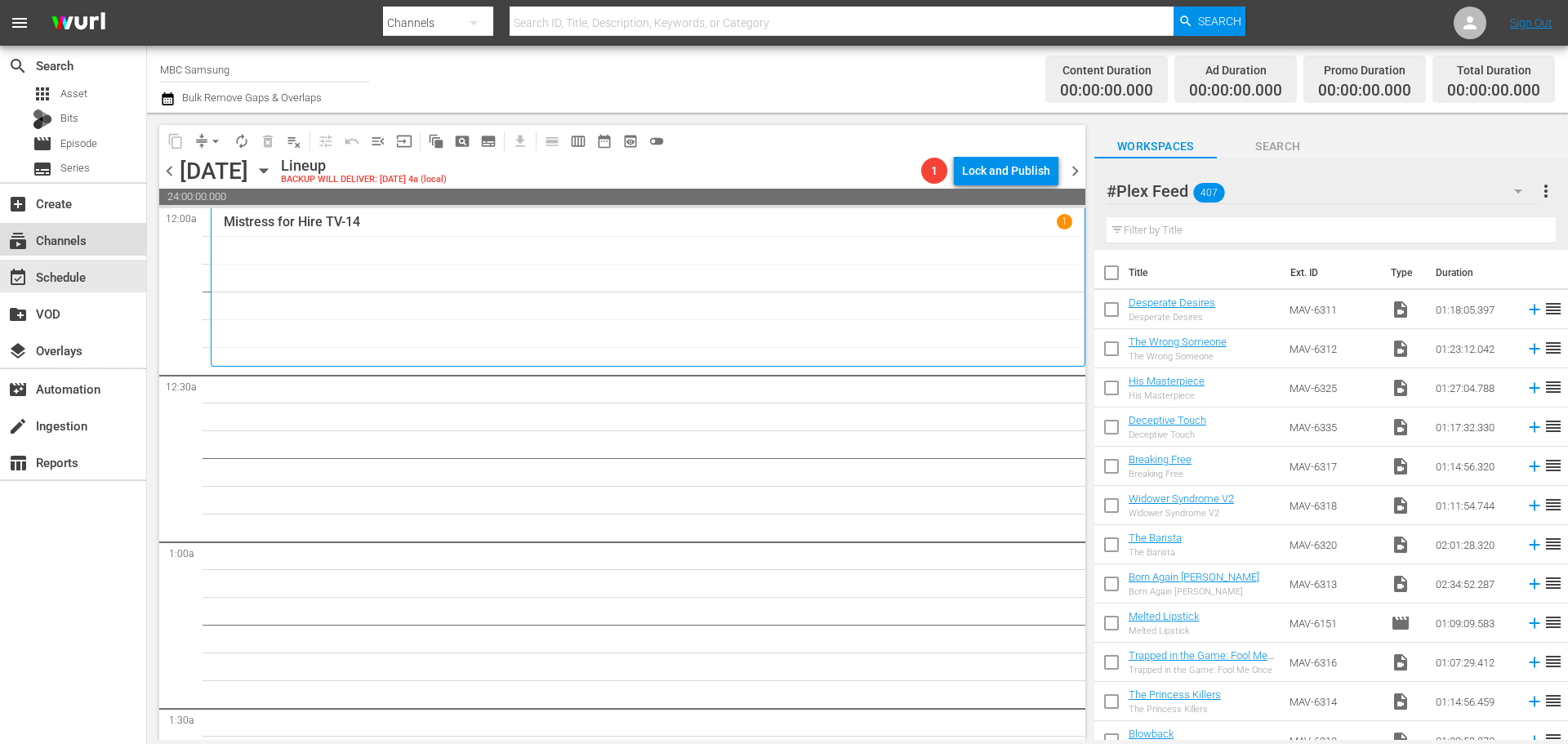
click at [93, 236] on div "subscriptions Channels" at bounding box center [73, 239] width 146 height 33
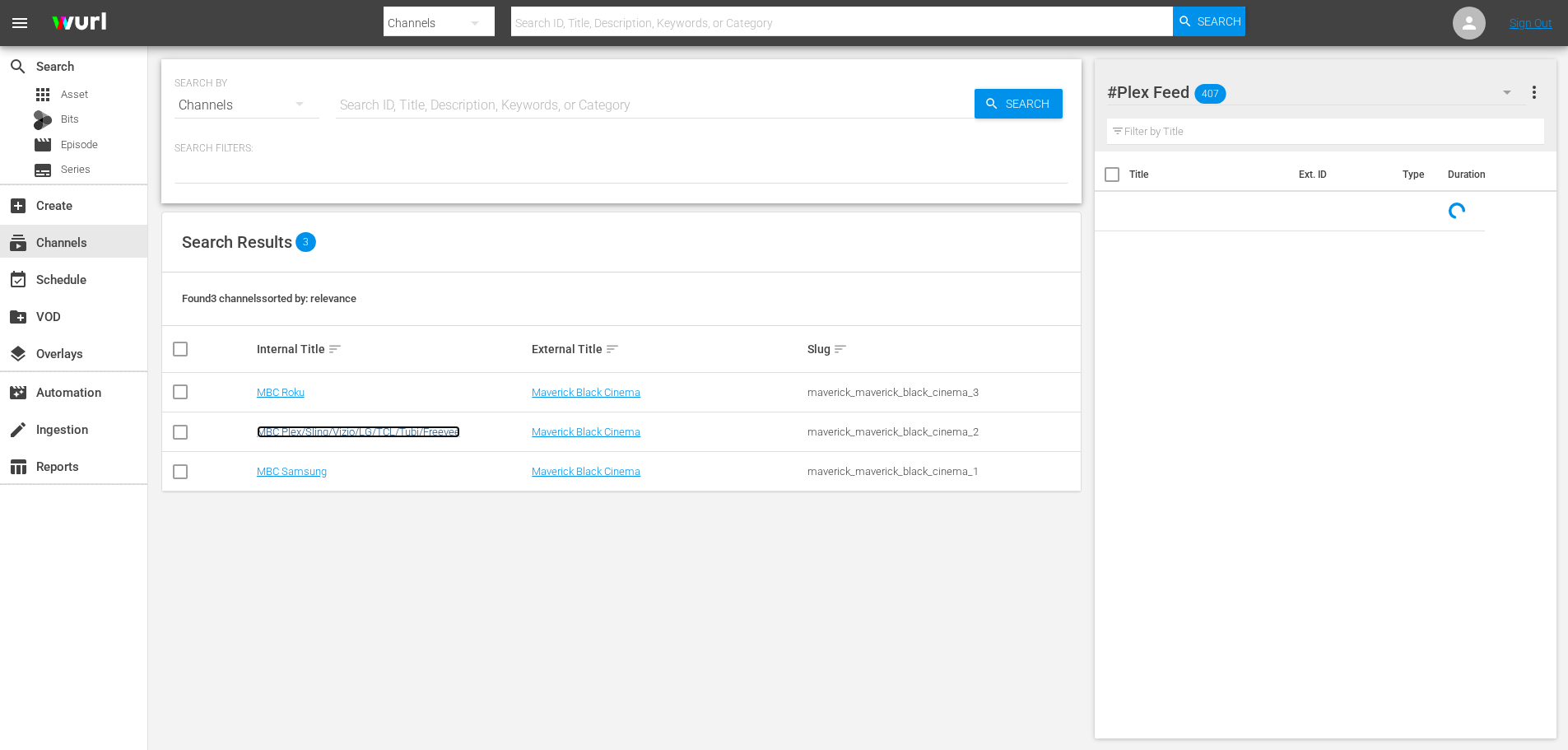
click at [313, 434] on link "MBC Plex/Sling/Vizio/LG/TCL/Tubi/Freevee" at bounding box center [358, 432] width 203 height 12
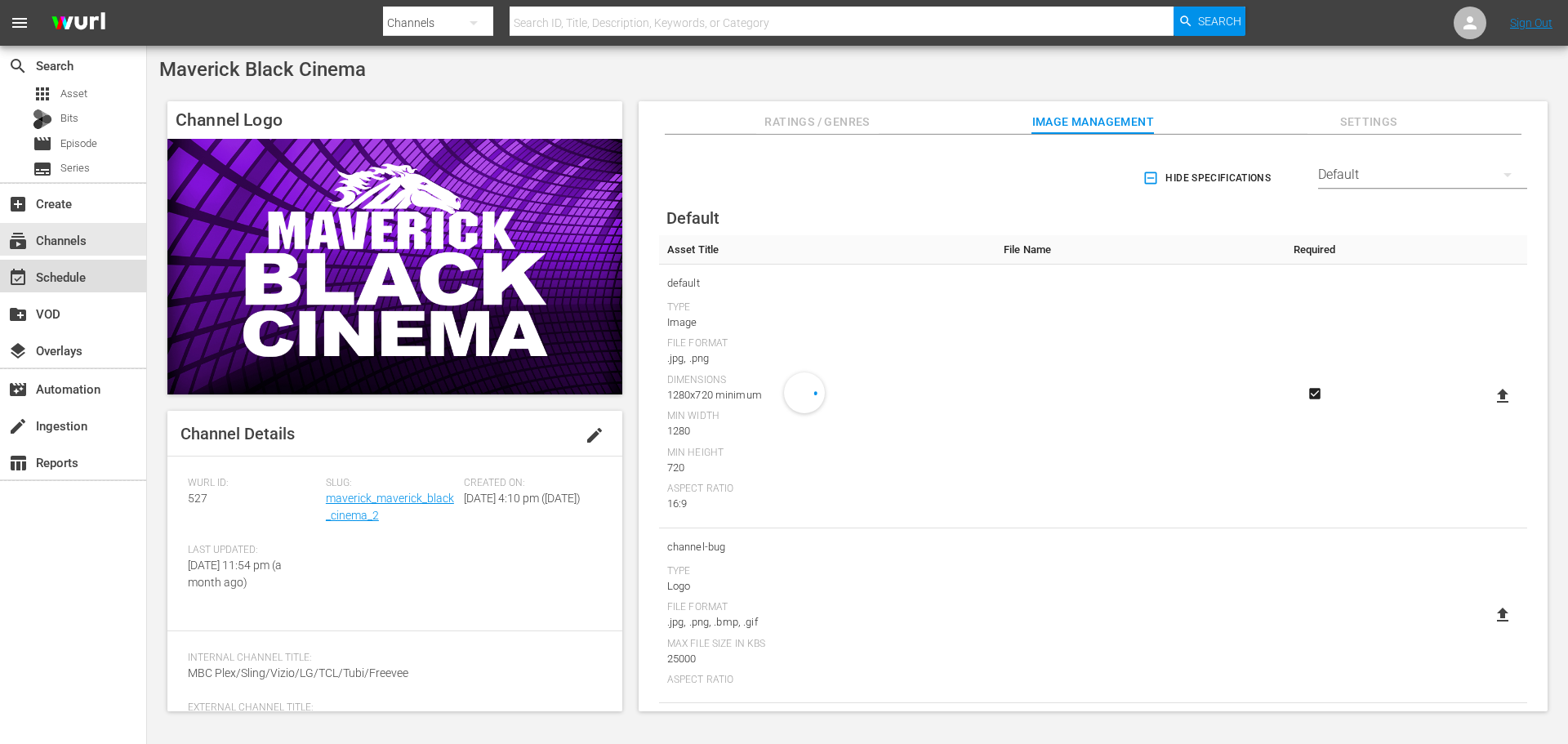
click at [101, 269] on div "event_available Schedule" at bounding box center [73, 276] width 146 height 33
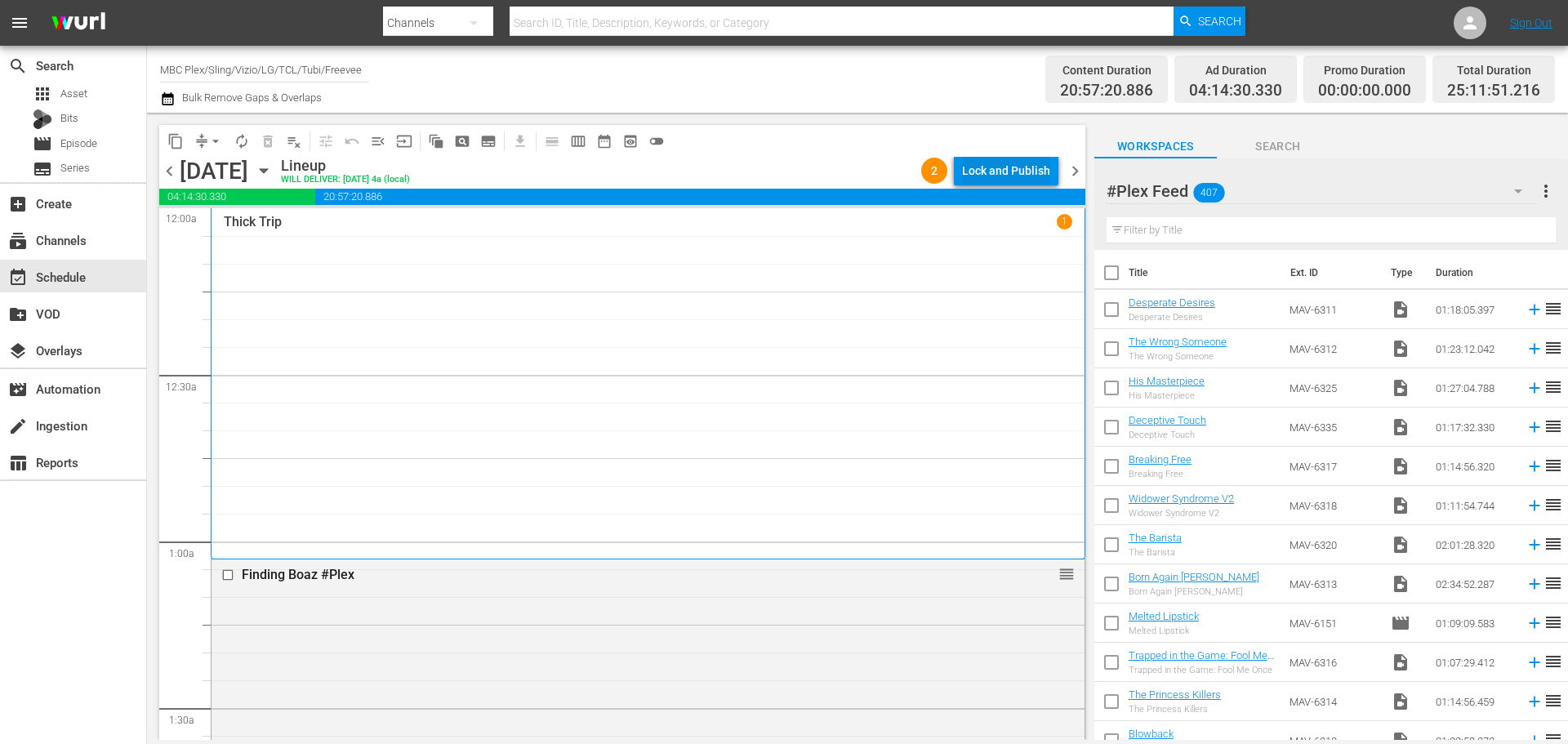
click at [1002, 178] on div "Lock and Publish" at bounding box center [1006, 171] width 88 height 29
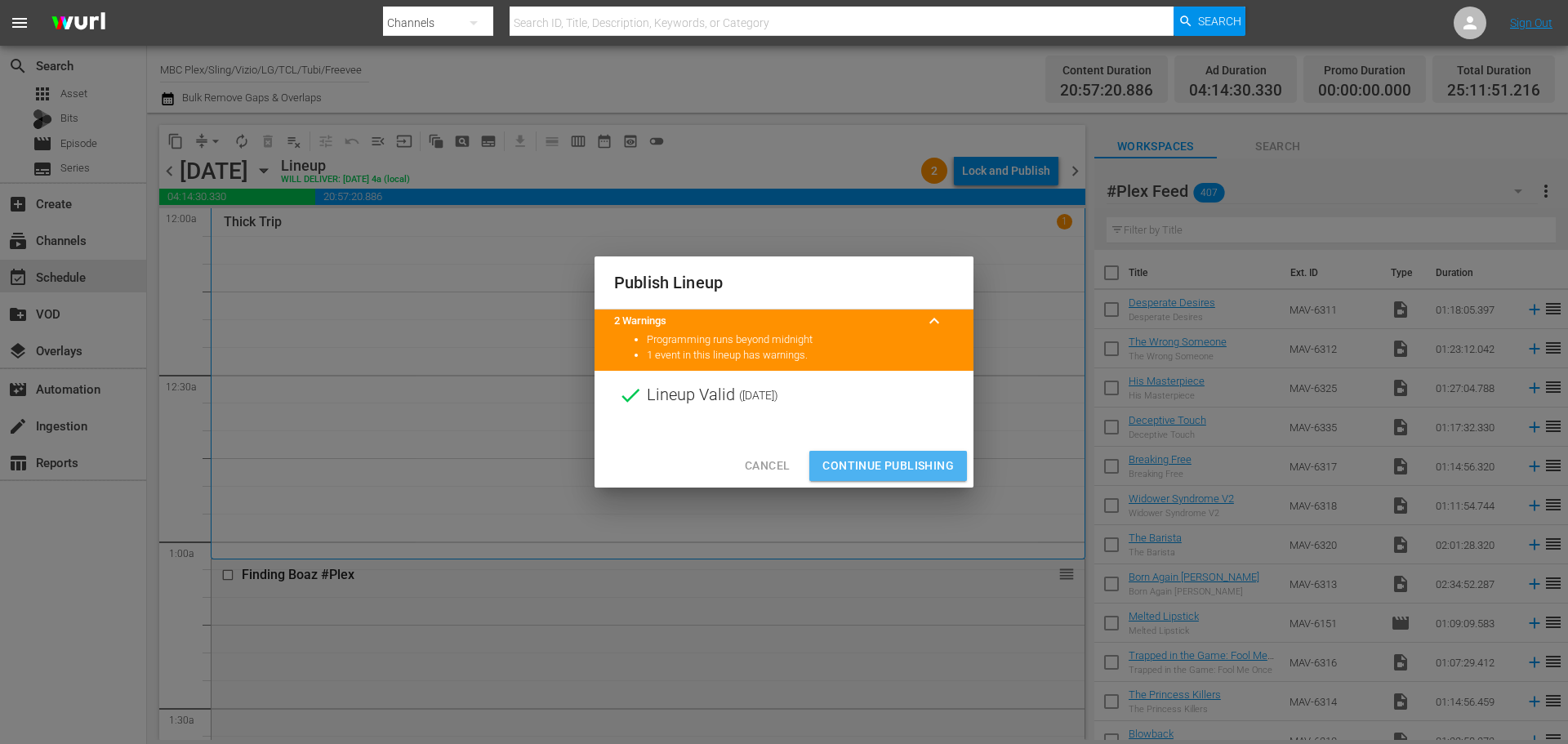
click at [908, 453] on button "Continue Publishing" at bounding box center [888, 466] width 158 height 30
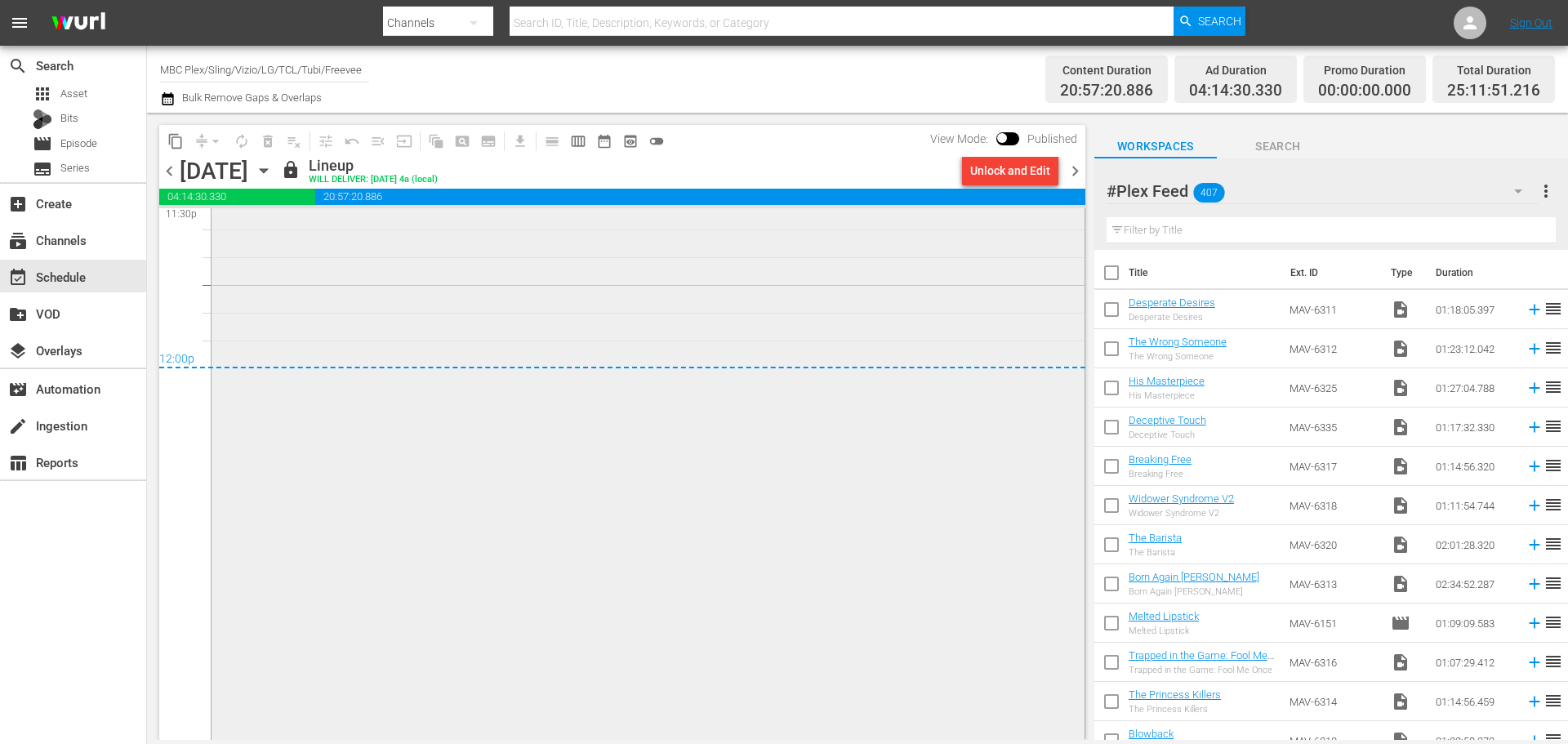
scroll to position [7839, 0]
click at [1075, 173] on span "chevron_right" at bounding box center [1075, 171] width 20 height 20
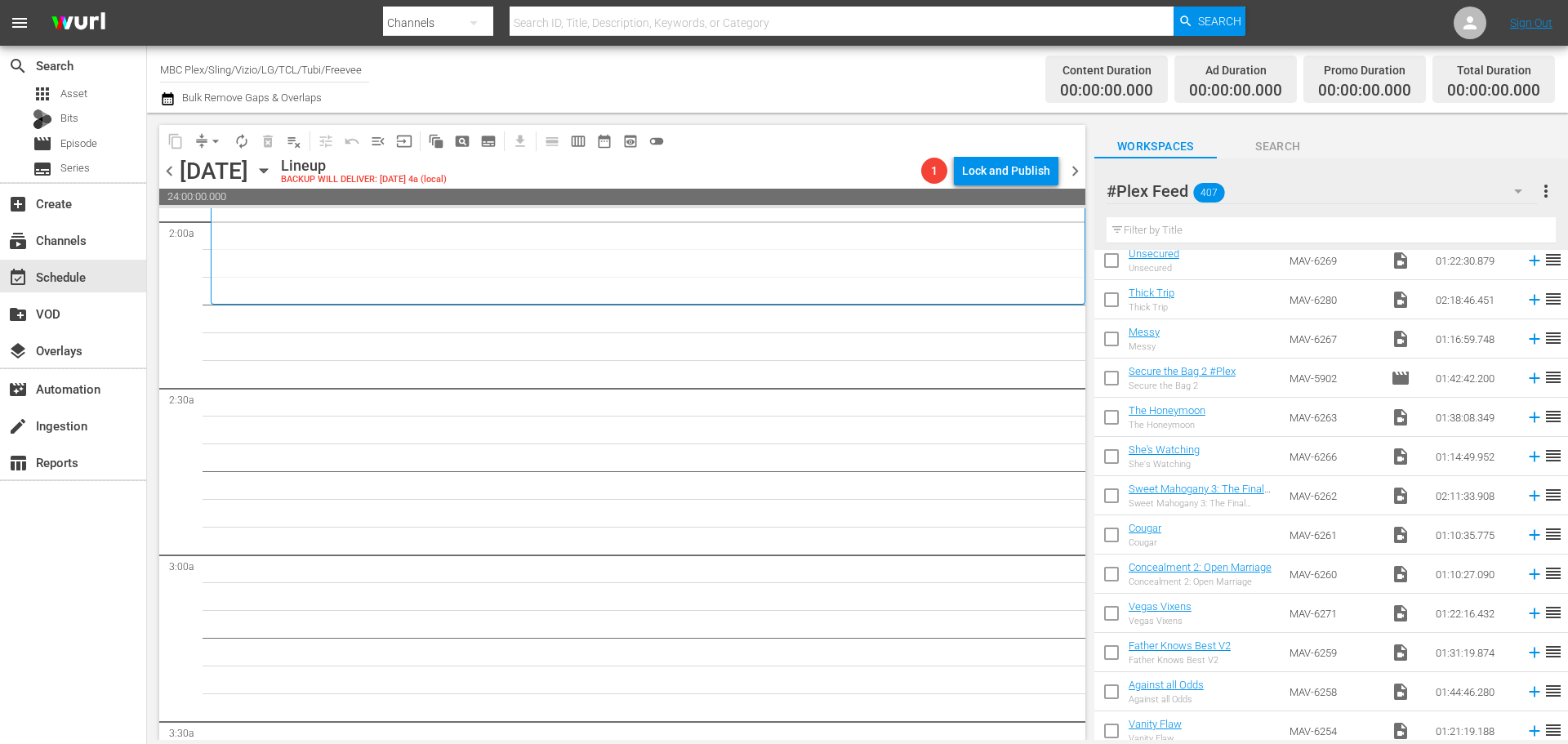
scroll to position [2510, 0]
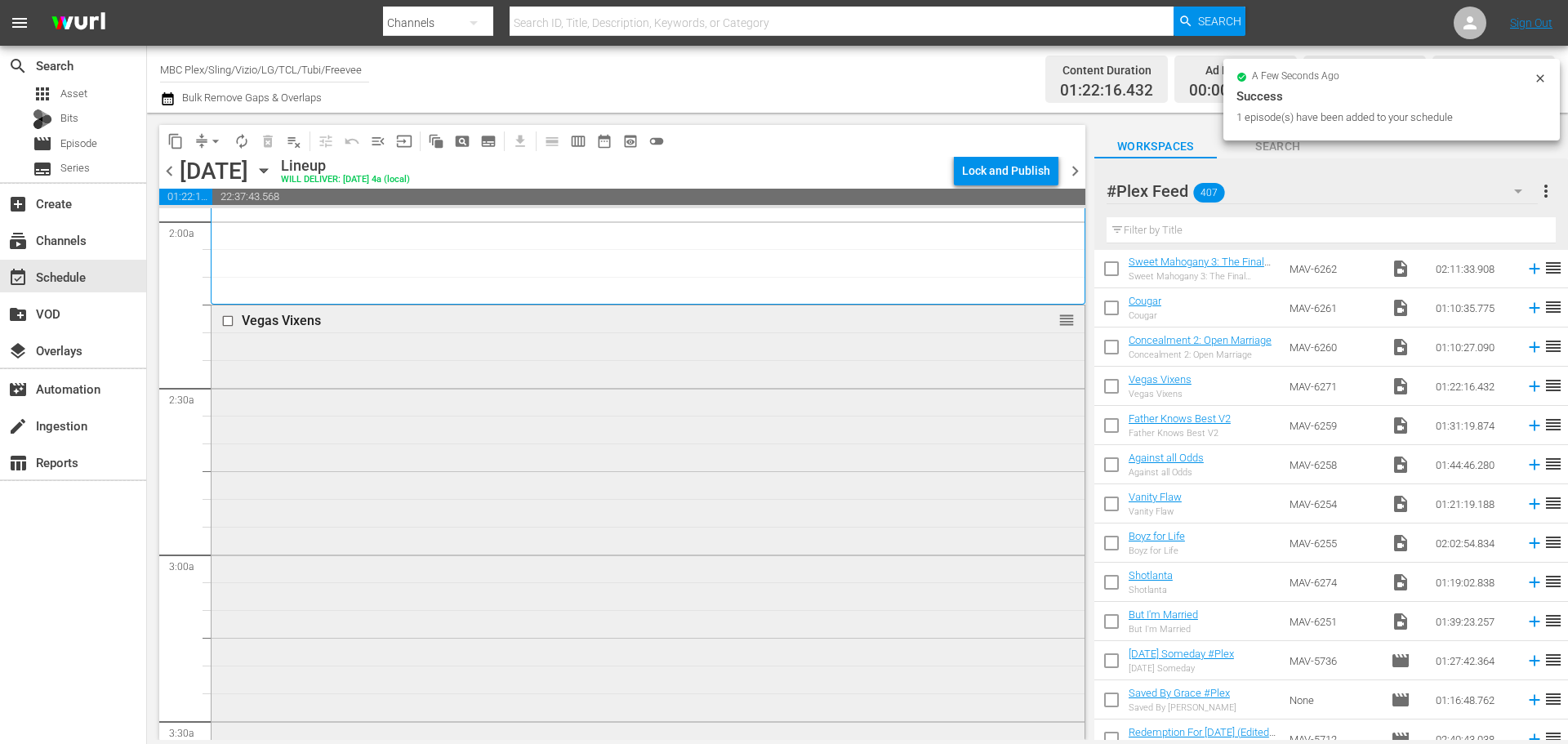
click at [778, 399] on div "Vegas Vixens reorder" at bounding box center [647, 531] width 873 height 452
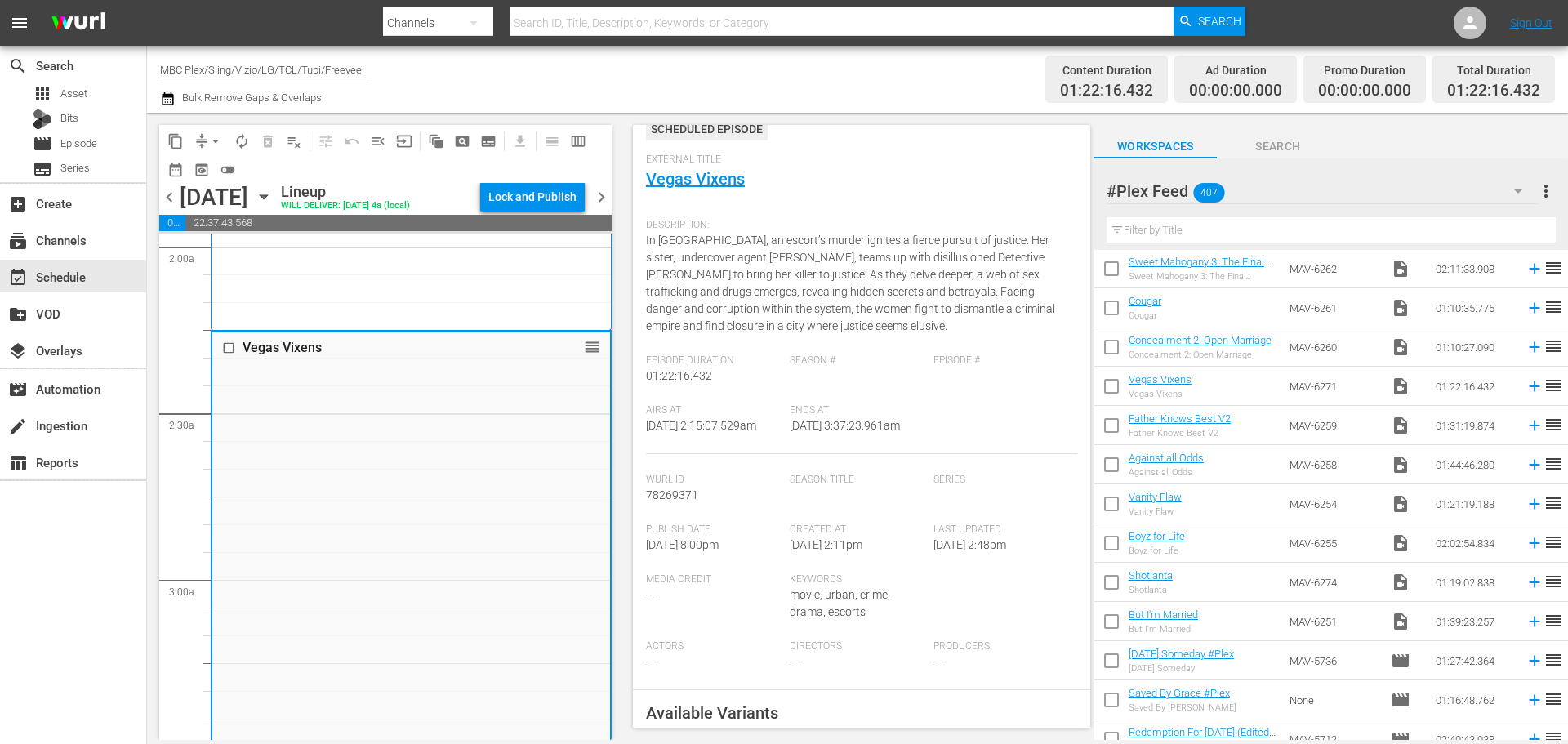
scroll to position [408, 0]
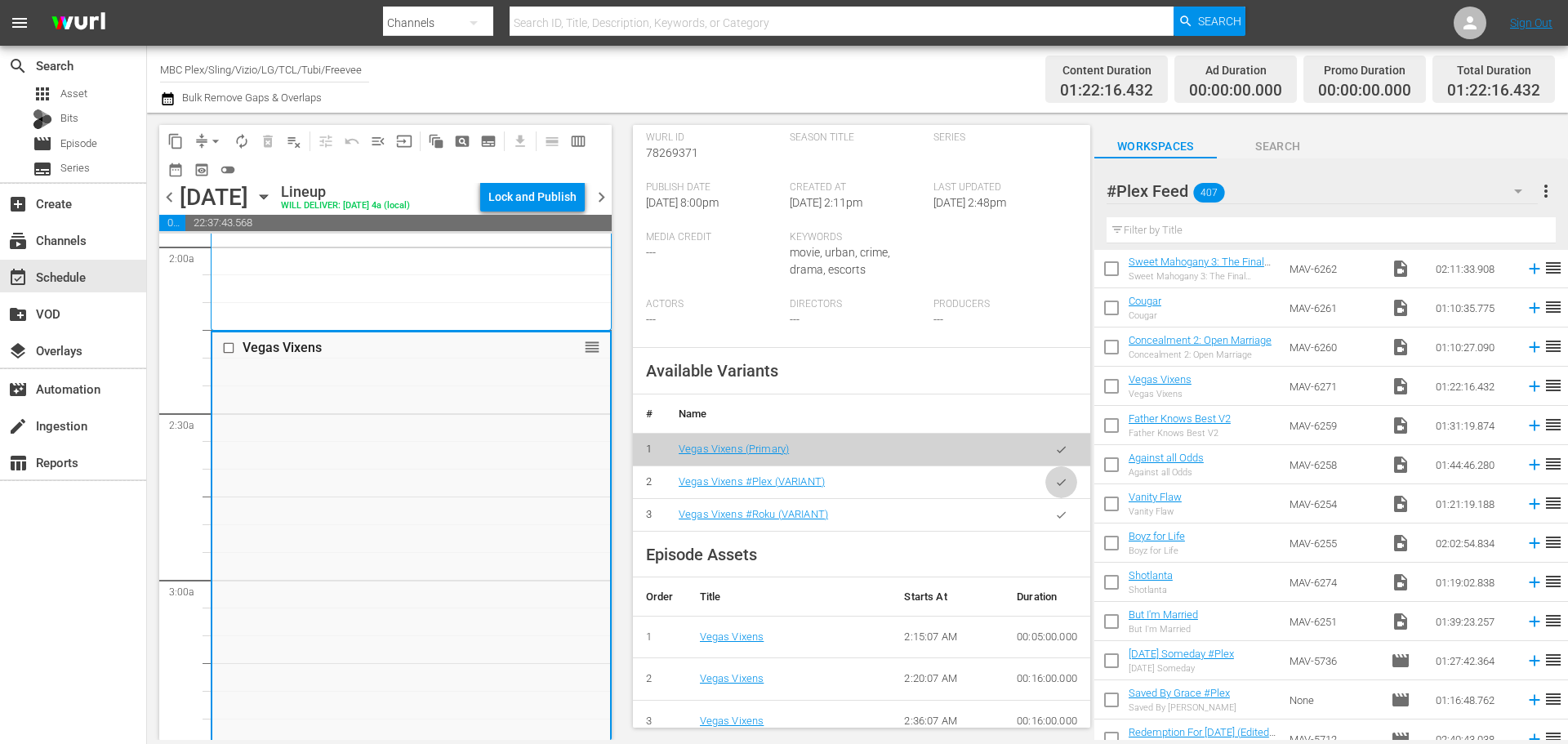
click at [1055, 485] on icon "button" at bounding box center [1061, 482] width 12 height 12
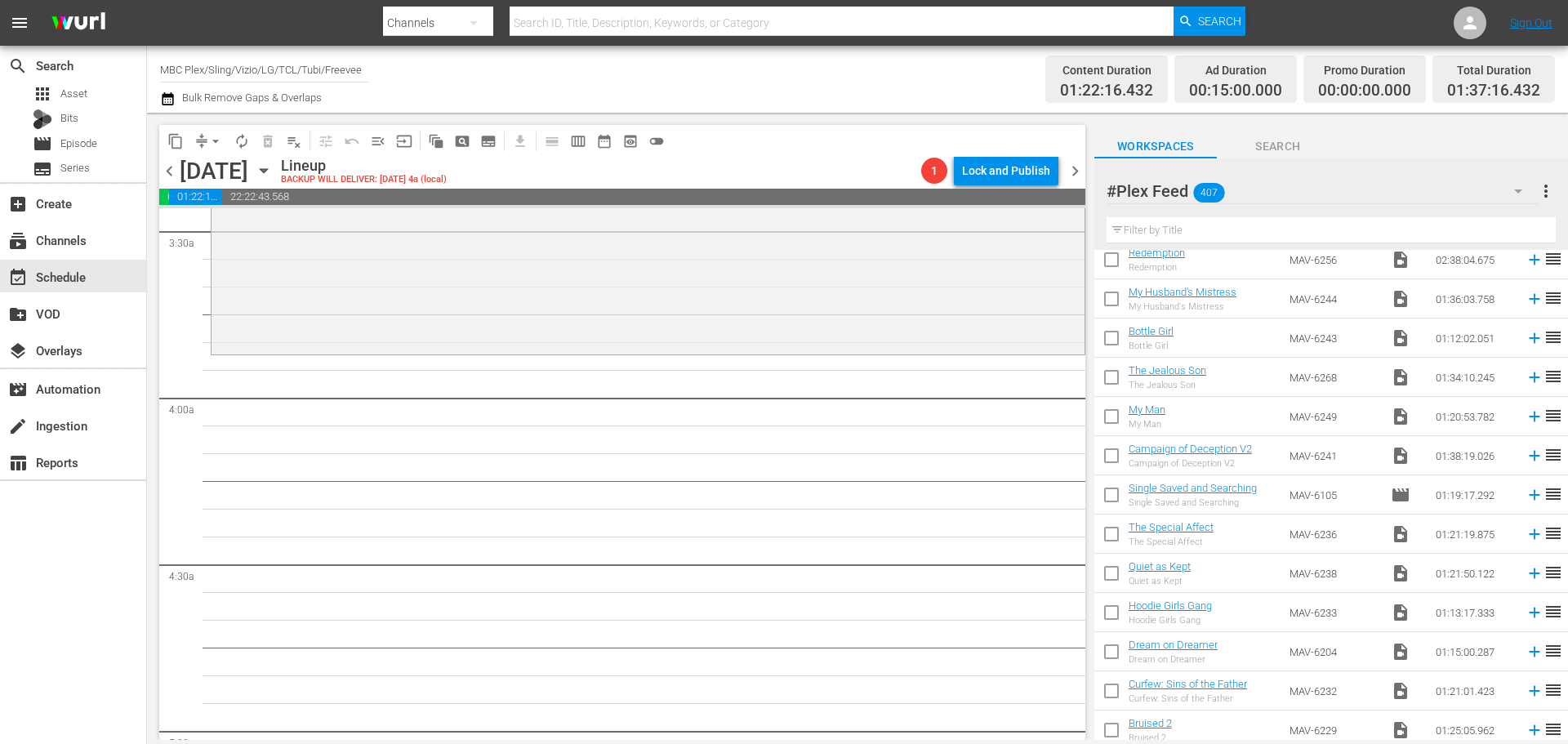
scroll to position [3278, 0]
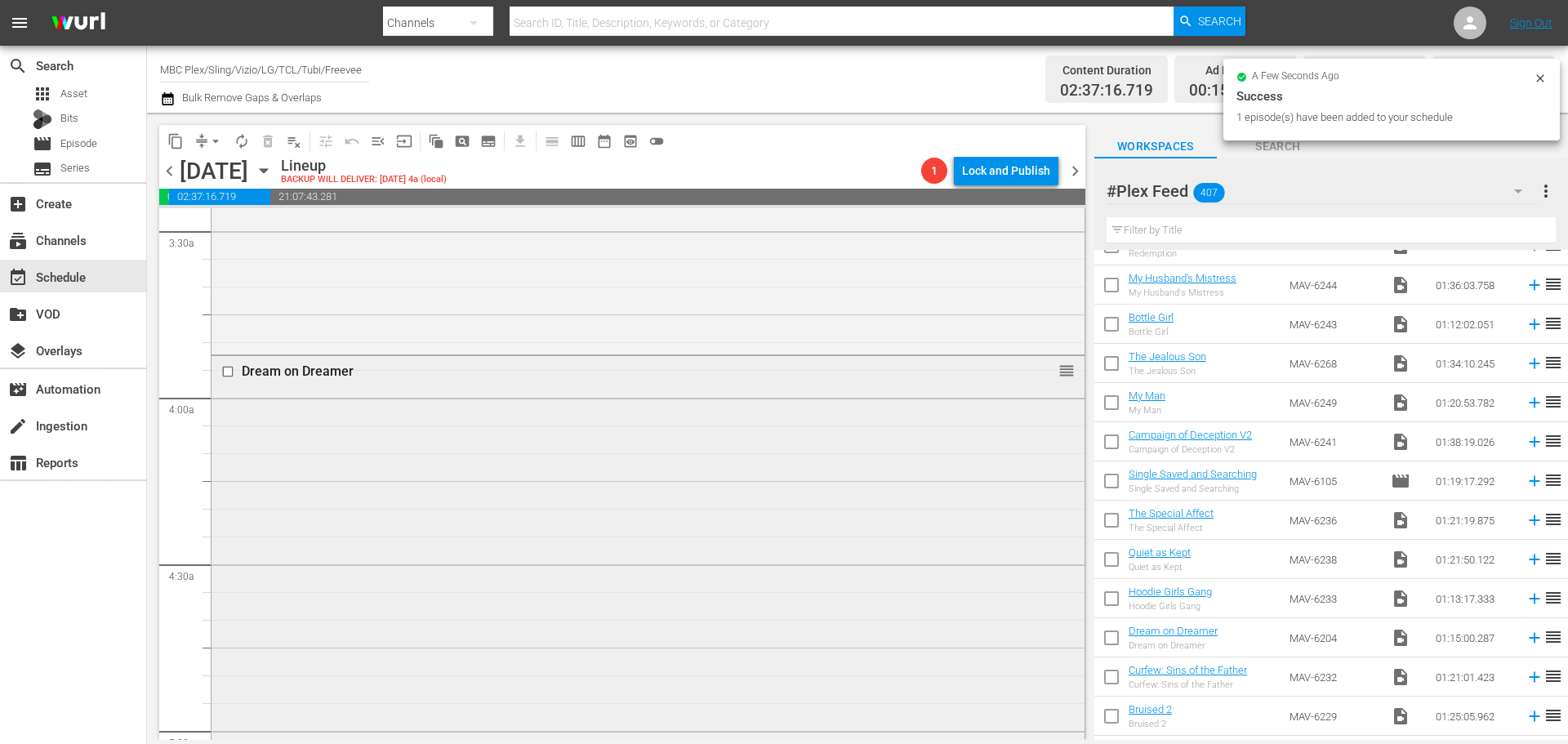
click at [771, 438] on div "Dream on Dreamer reorder" at bounding box center [647, 561] width 873 height 412
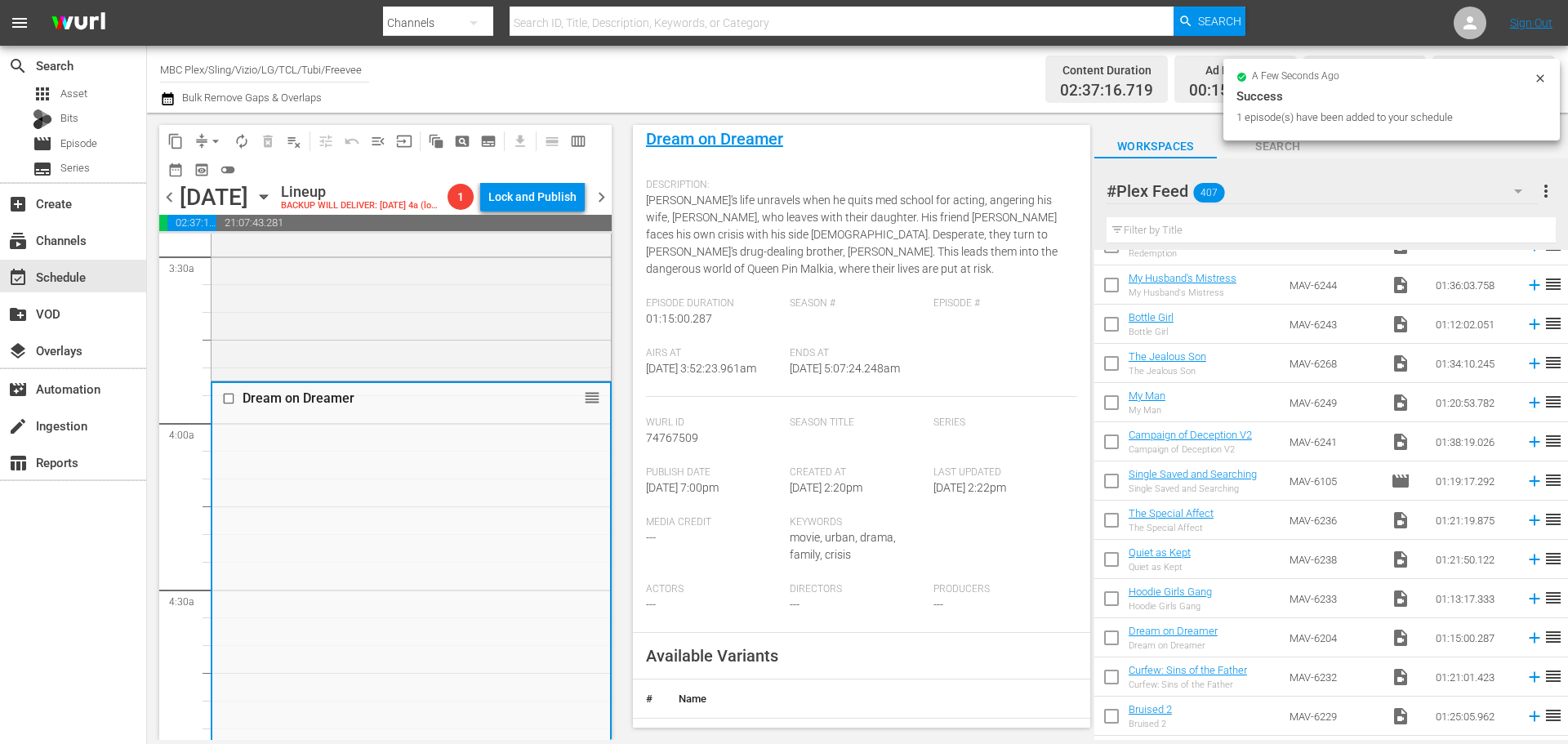
scroll to position [418, 0]
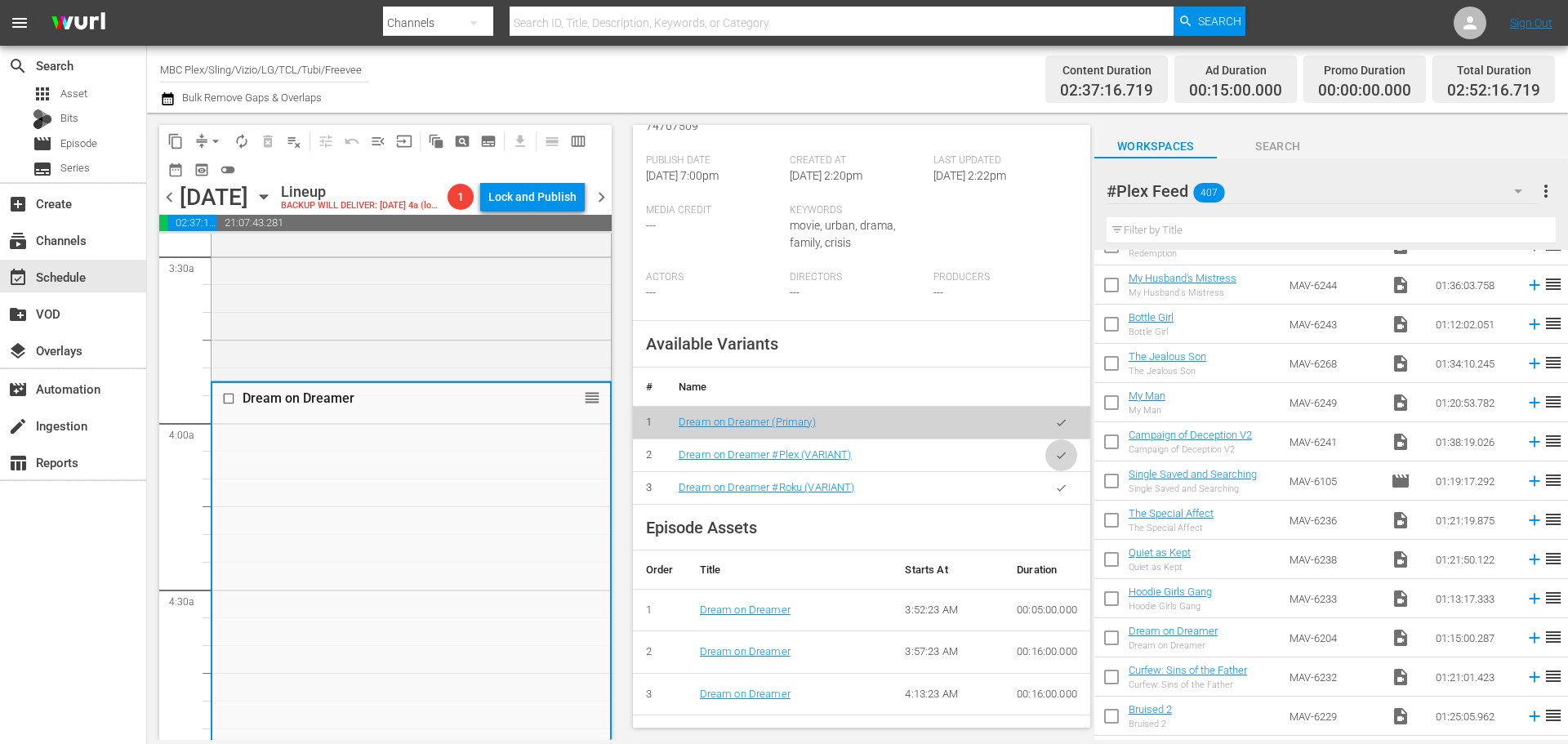
click at [1055, 449] on icon "button" at bounding box center [1061, 455] width 12 height 12
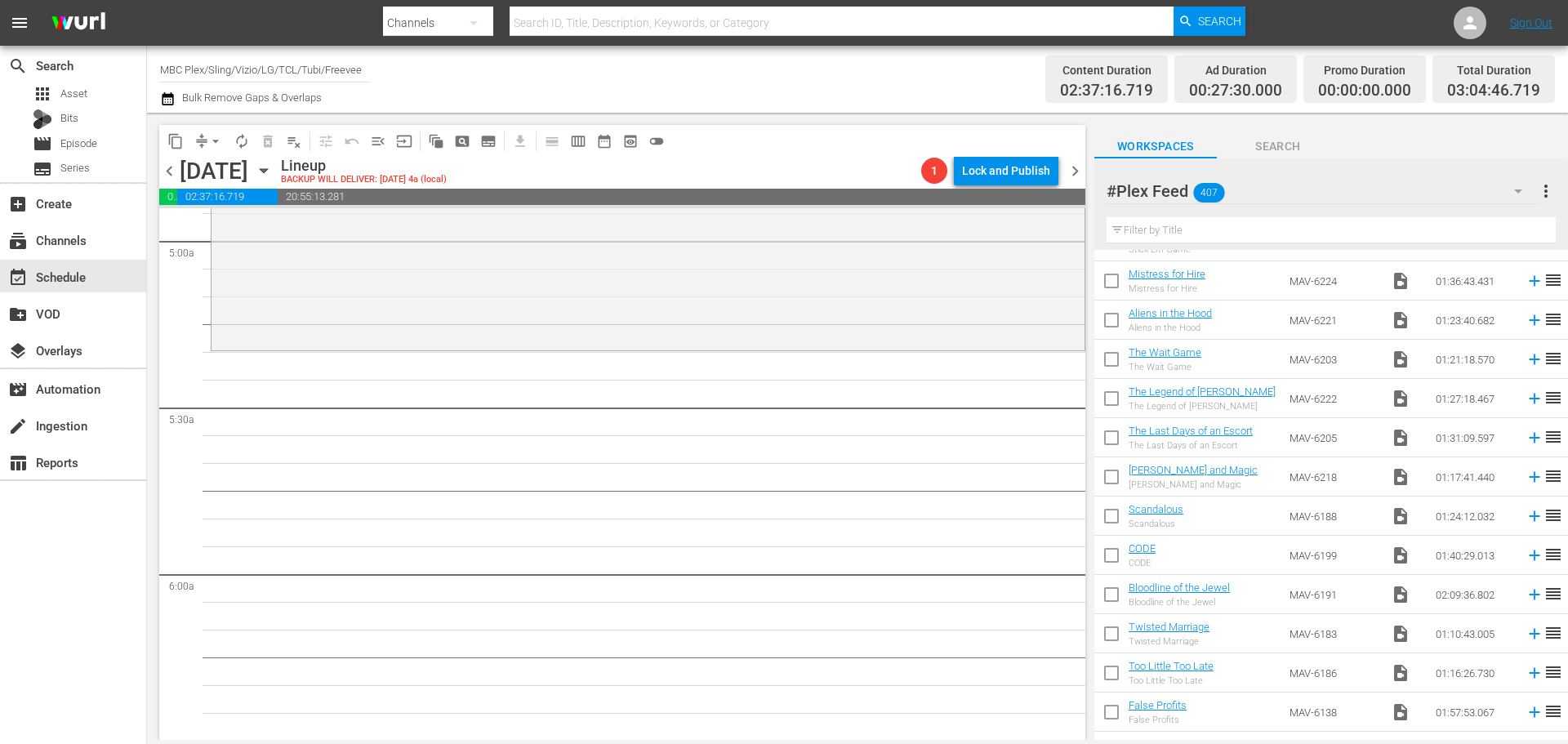
scroll to position [4013, 0]
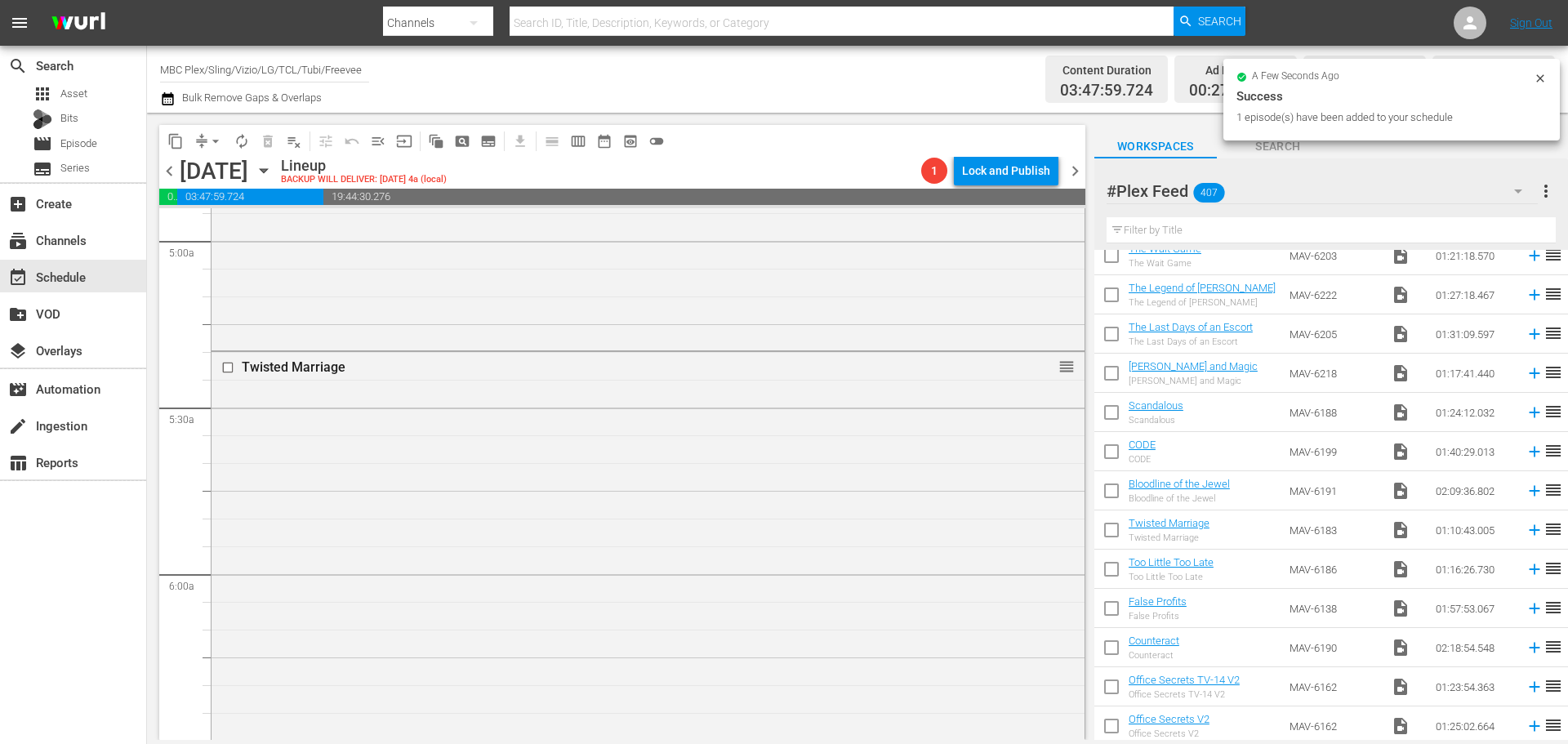
drag, startPoint x: 680, startPoint y: 437, endPoint x: 721, endPoint y: 446, distance: 42.0
click at [682, 437] on div "Twisted Marriage reorder" at bounding box center [647, 546] width 873 height 388
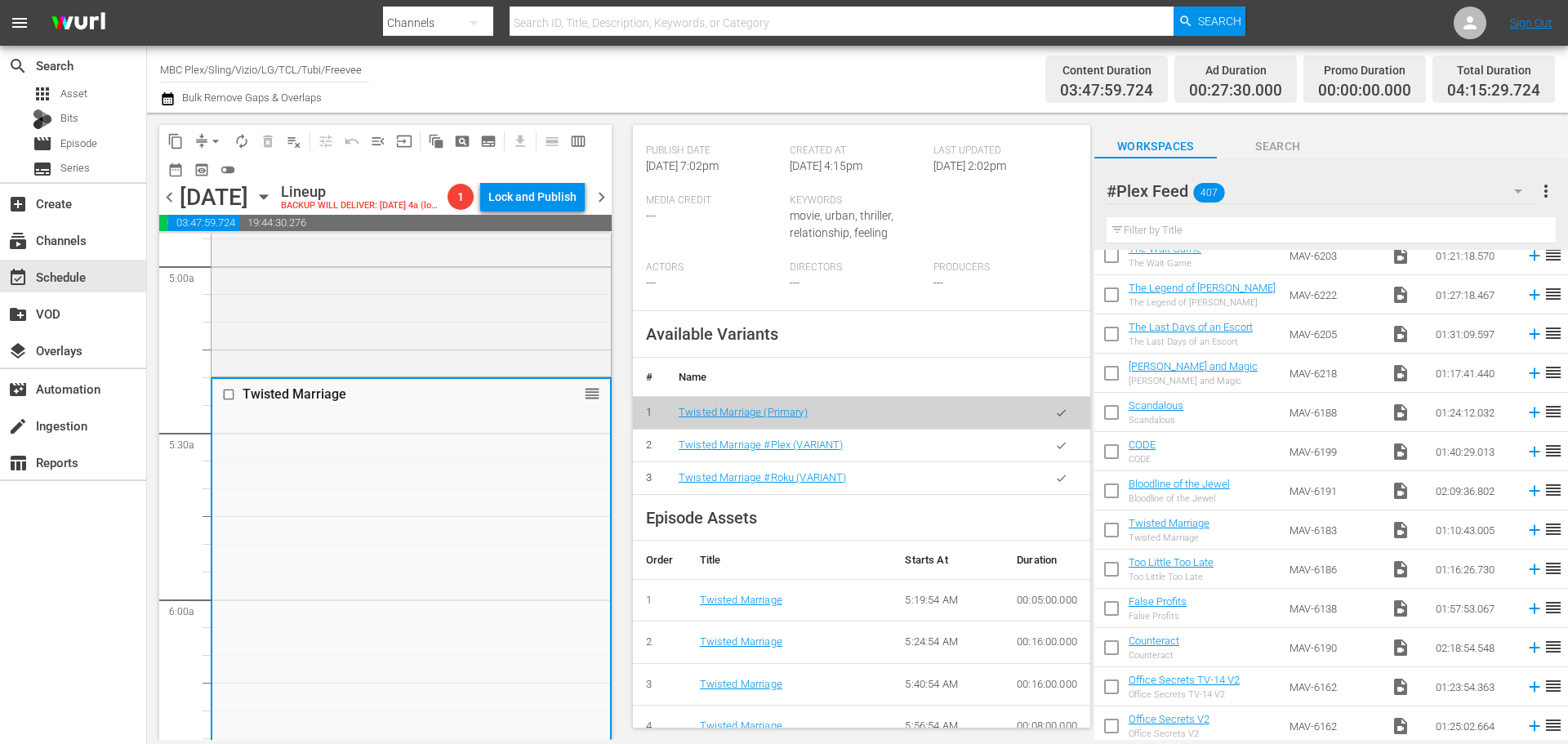
scroll to position [490, 0]
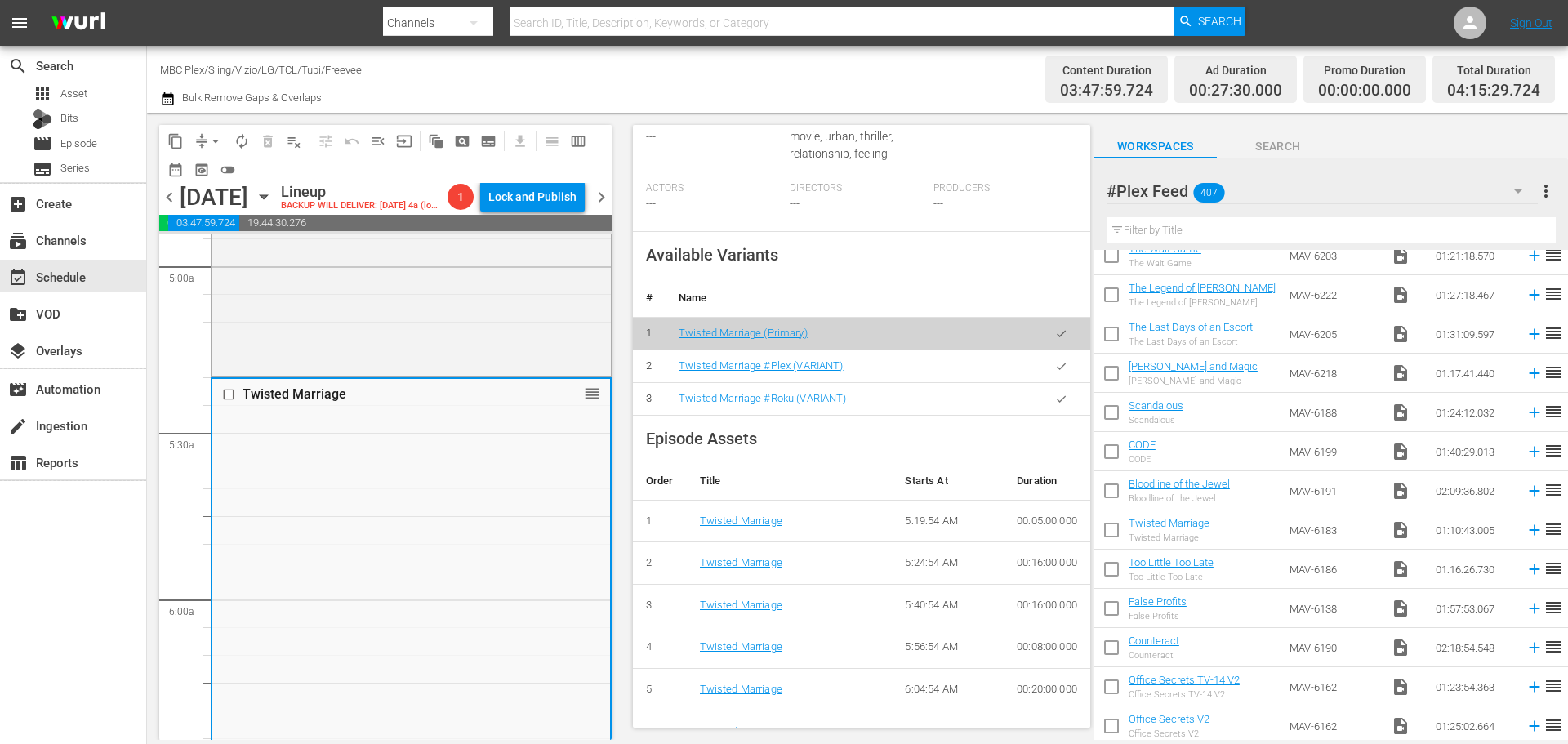
click at [1055, 360] on icon "button" at bounding box center [1061, 366] width 12 height 12
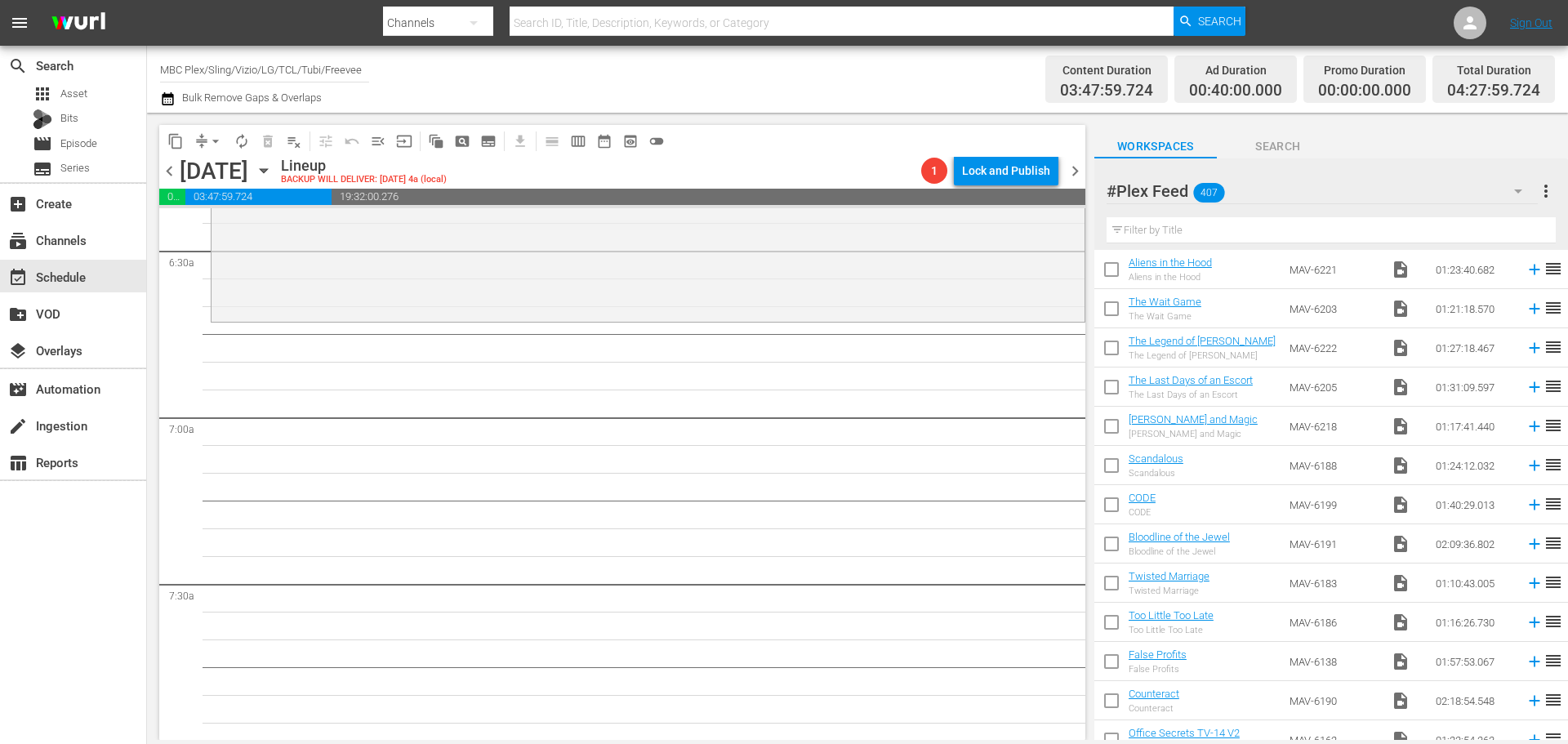
scroll to position [3931, 0]
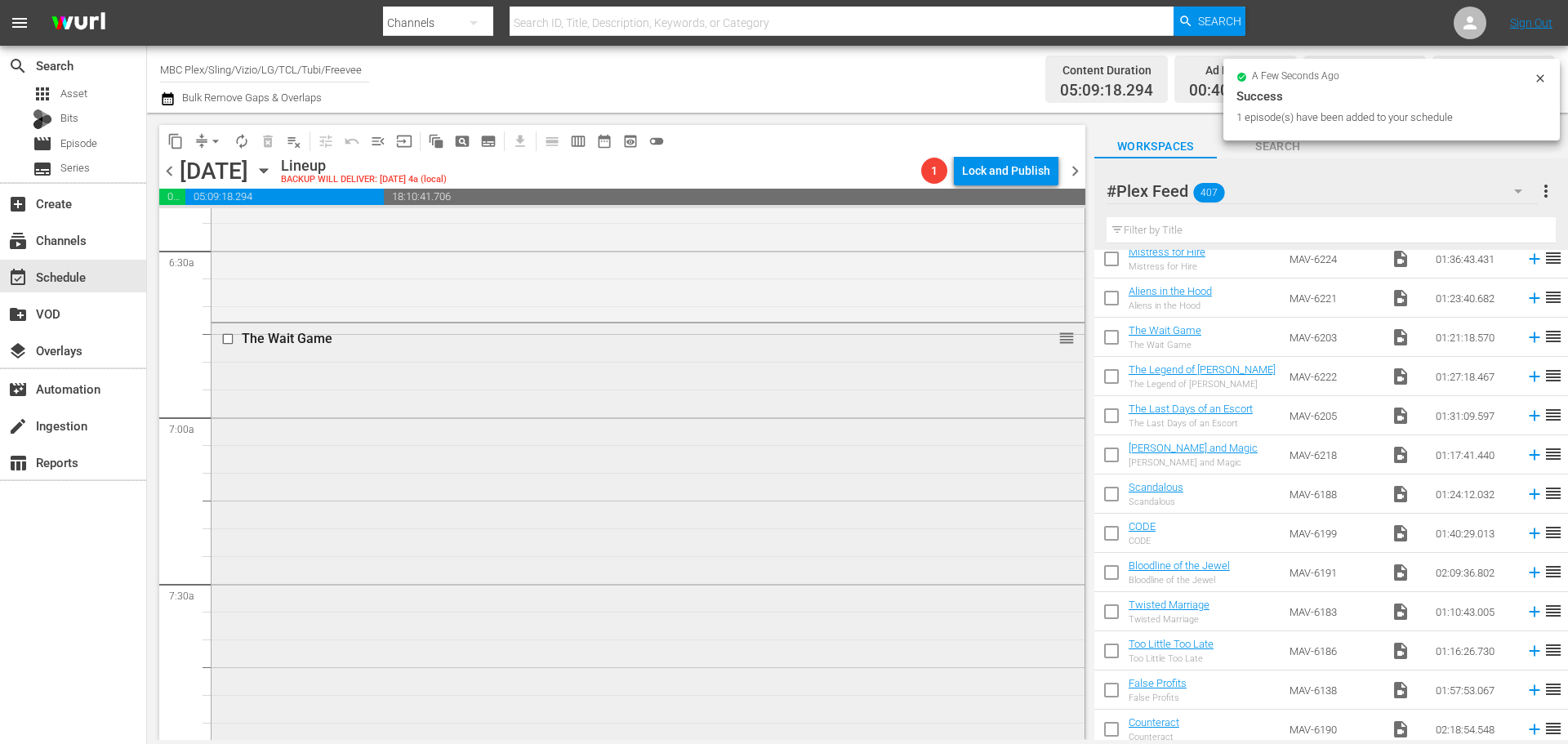
click at [537, 457] on div "The Wait Game reorder" at bounding box center [647, 547] width 873 height 447
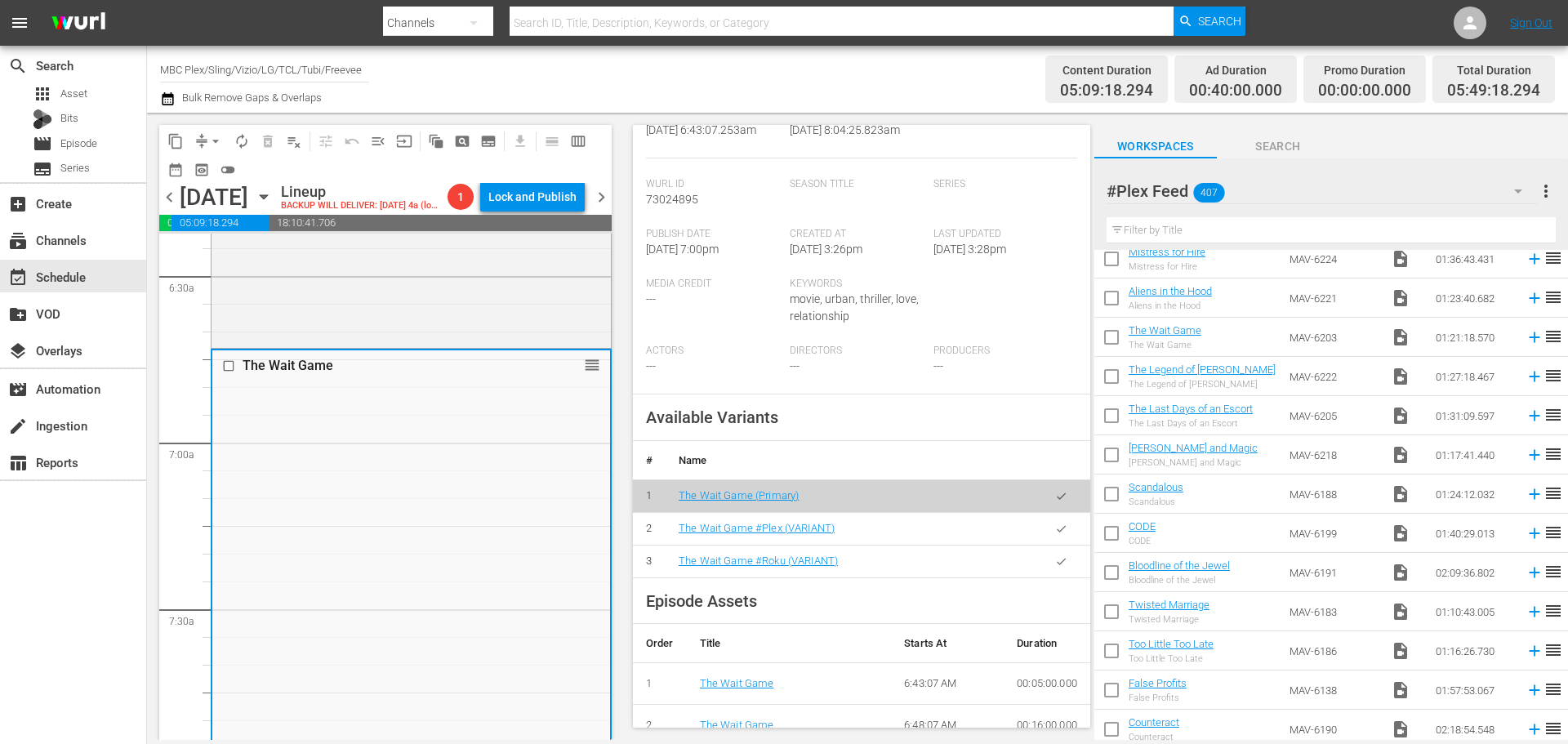
scroll to position [490, 0]
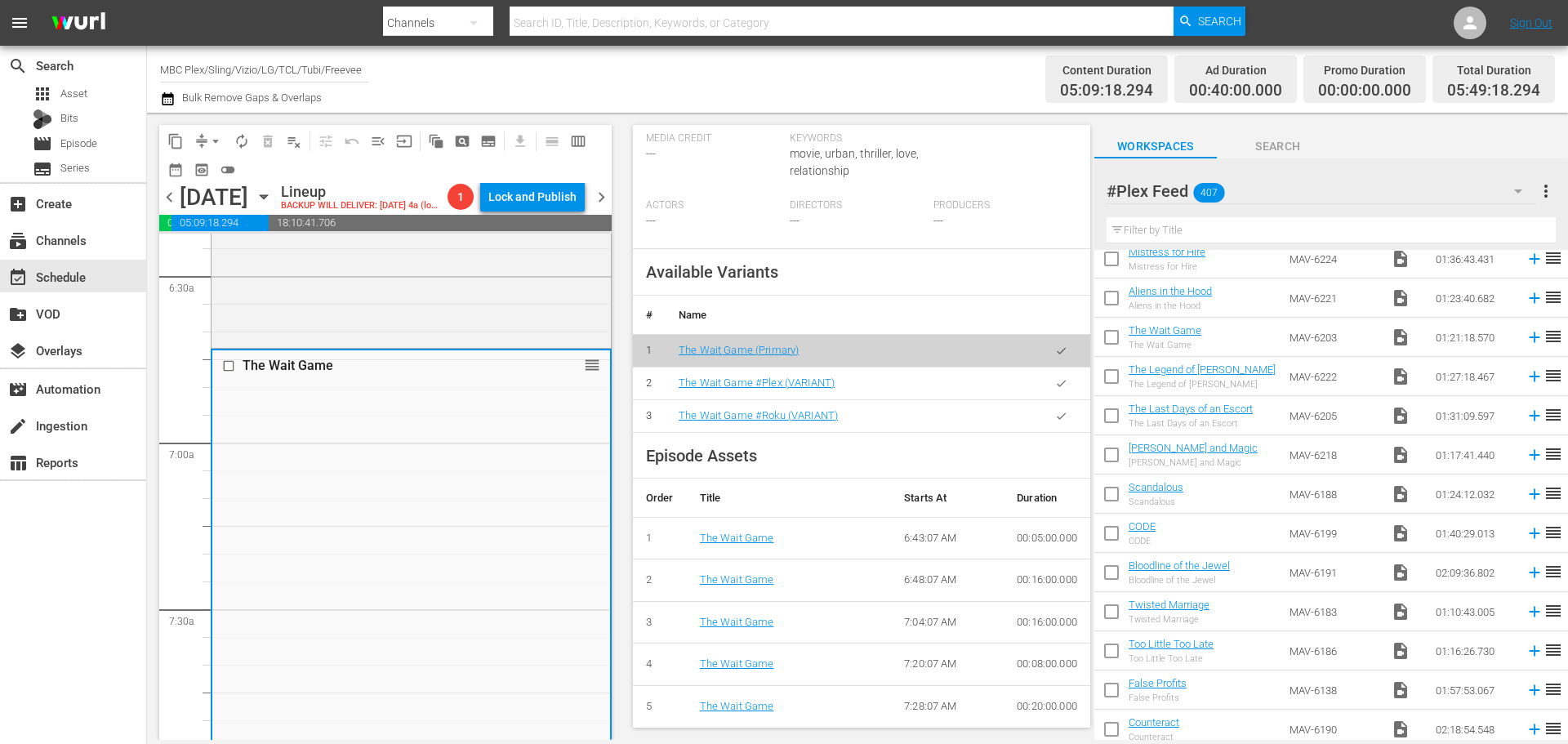
click at [1055, 385] on icon "button" at bounding box center [1061, 383] width 12 height 12
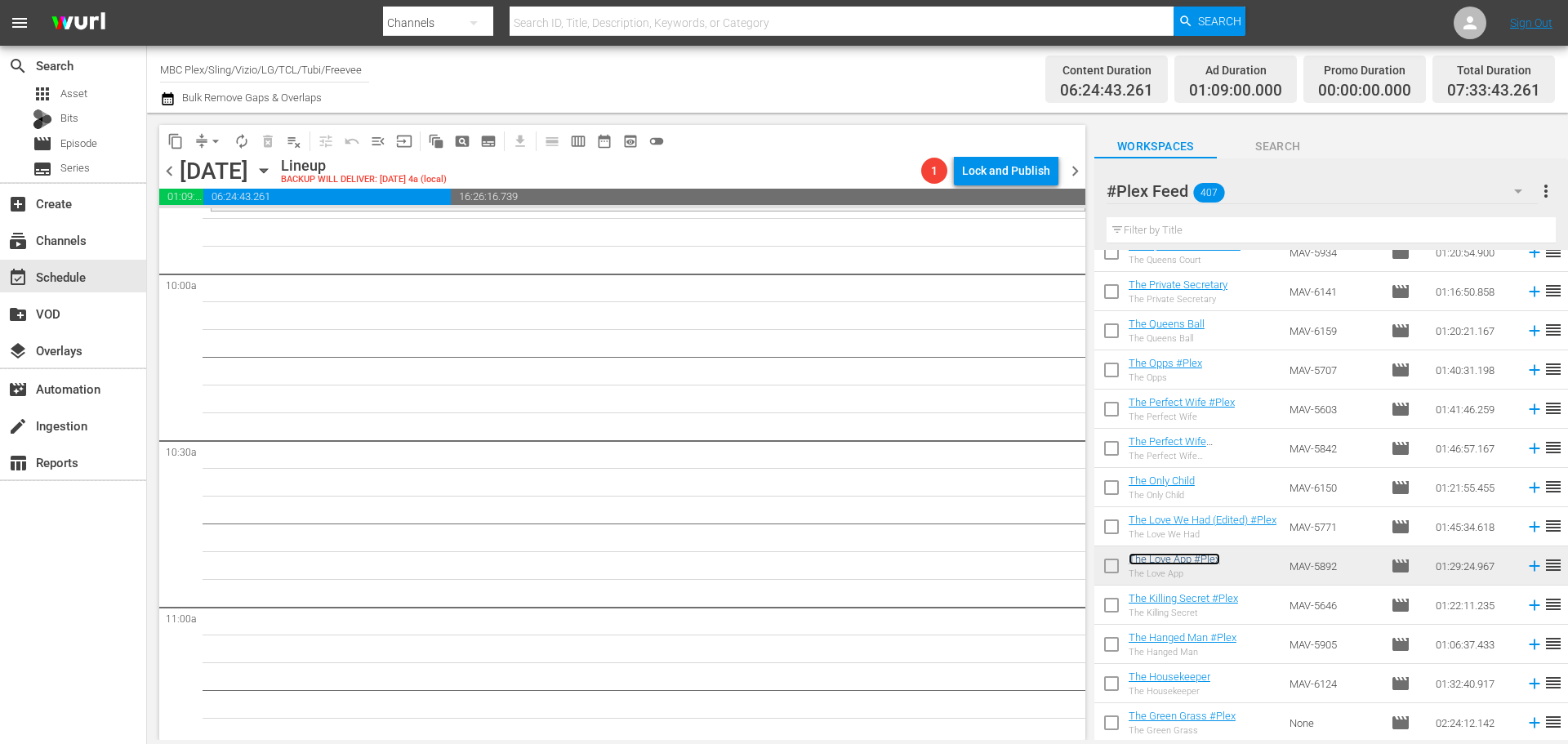
scroll to position [3103, 0]
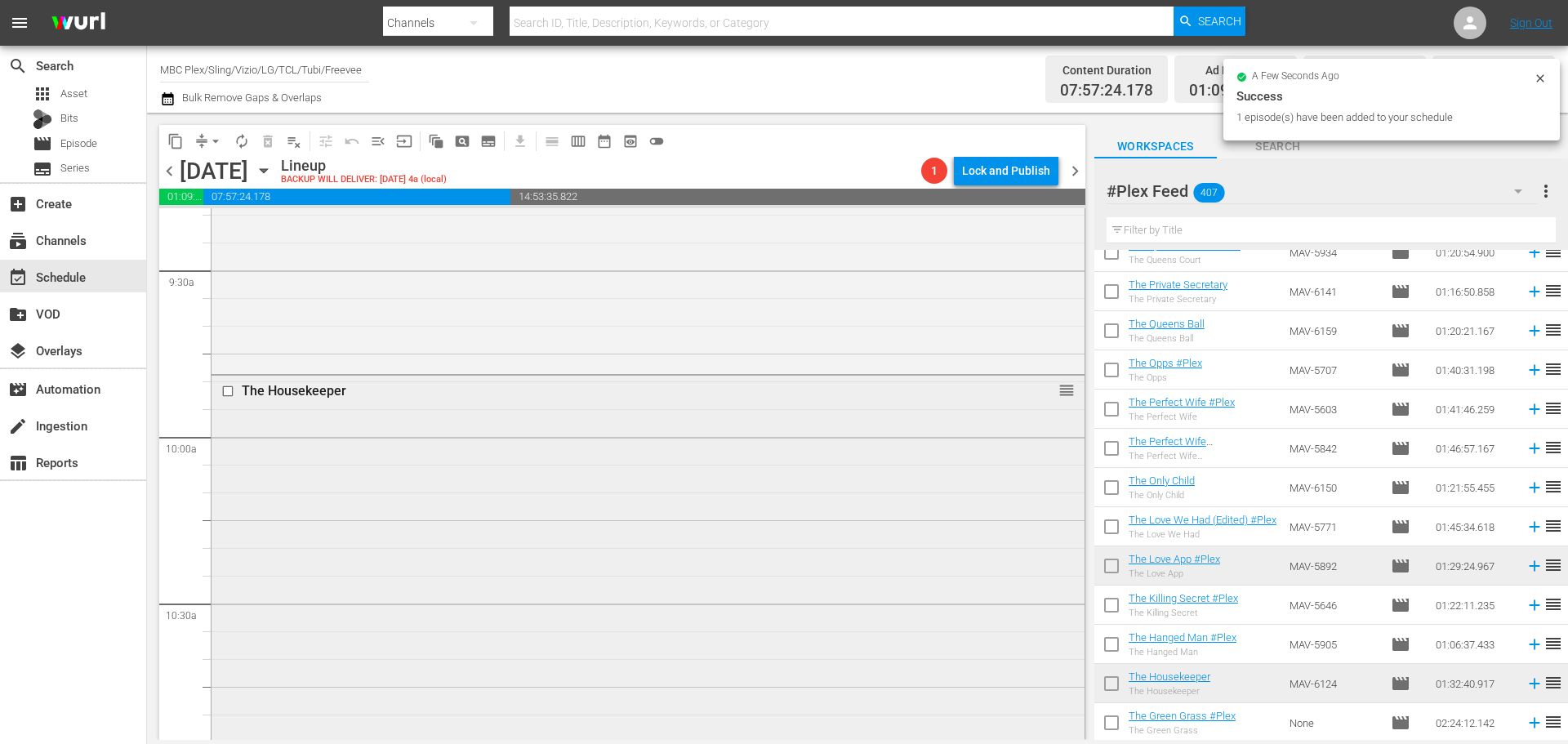
click at [545, 483] on div "The Housekeeper reorder" at bounding box center [647, 630] width 873 height 510
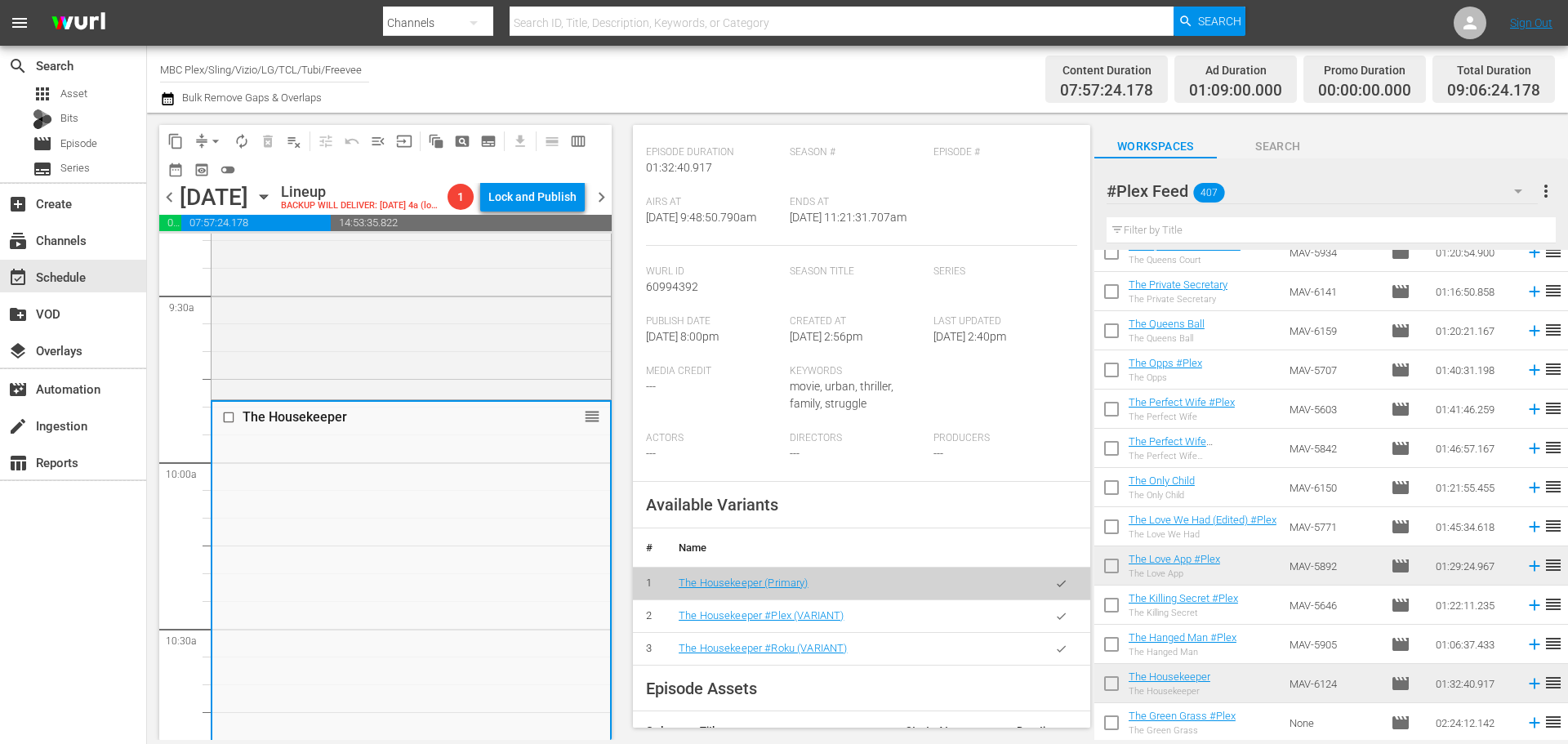
scroll to position [571, 0]
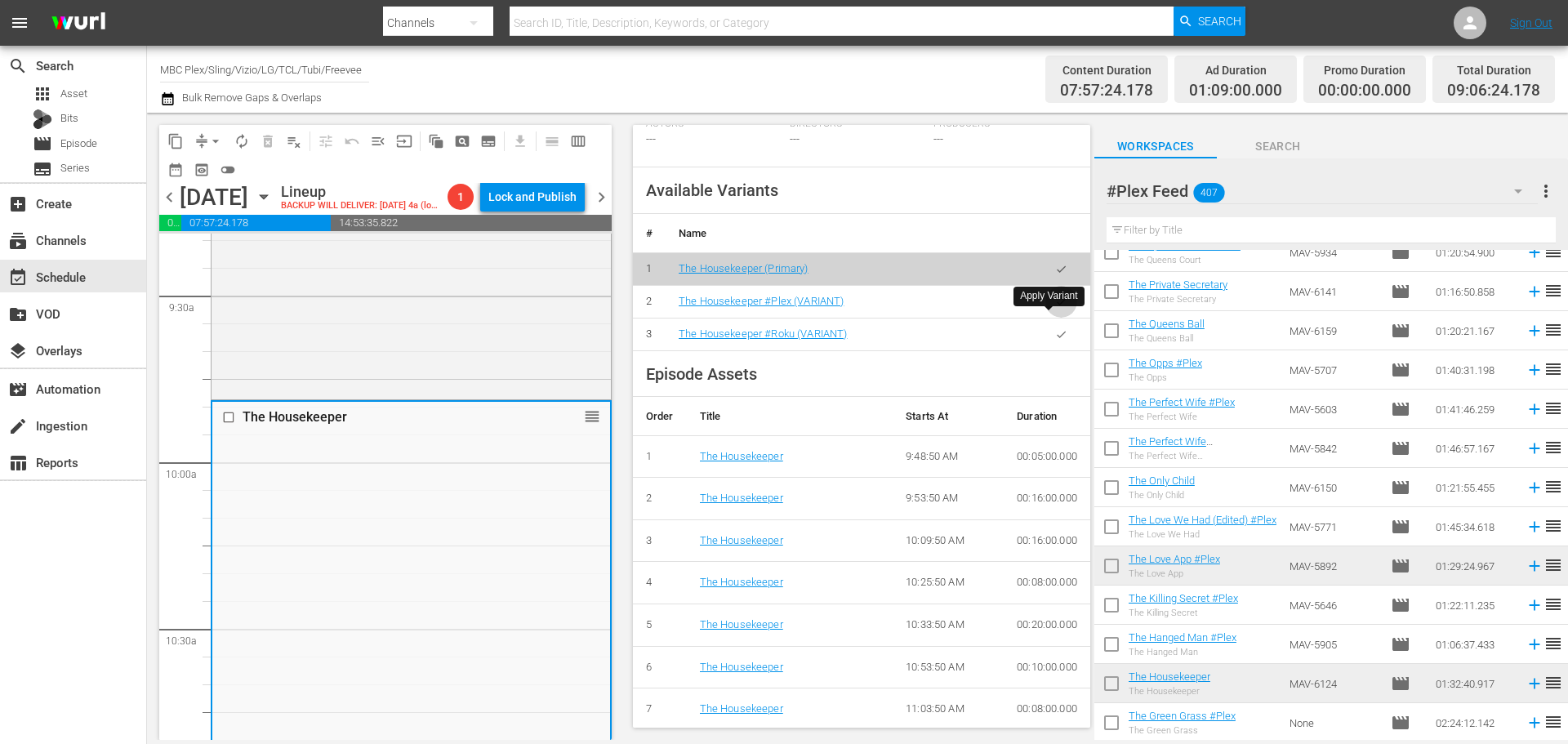
click at [1055, 308] on icon "button" at bounding box center [1061, 301] width 12 height 12
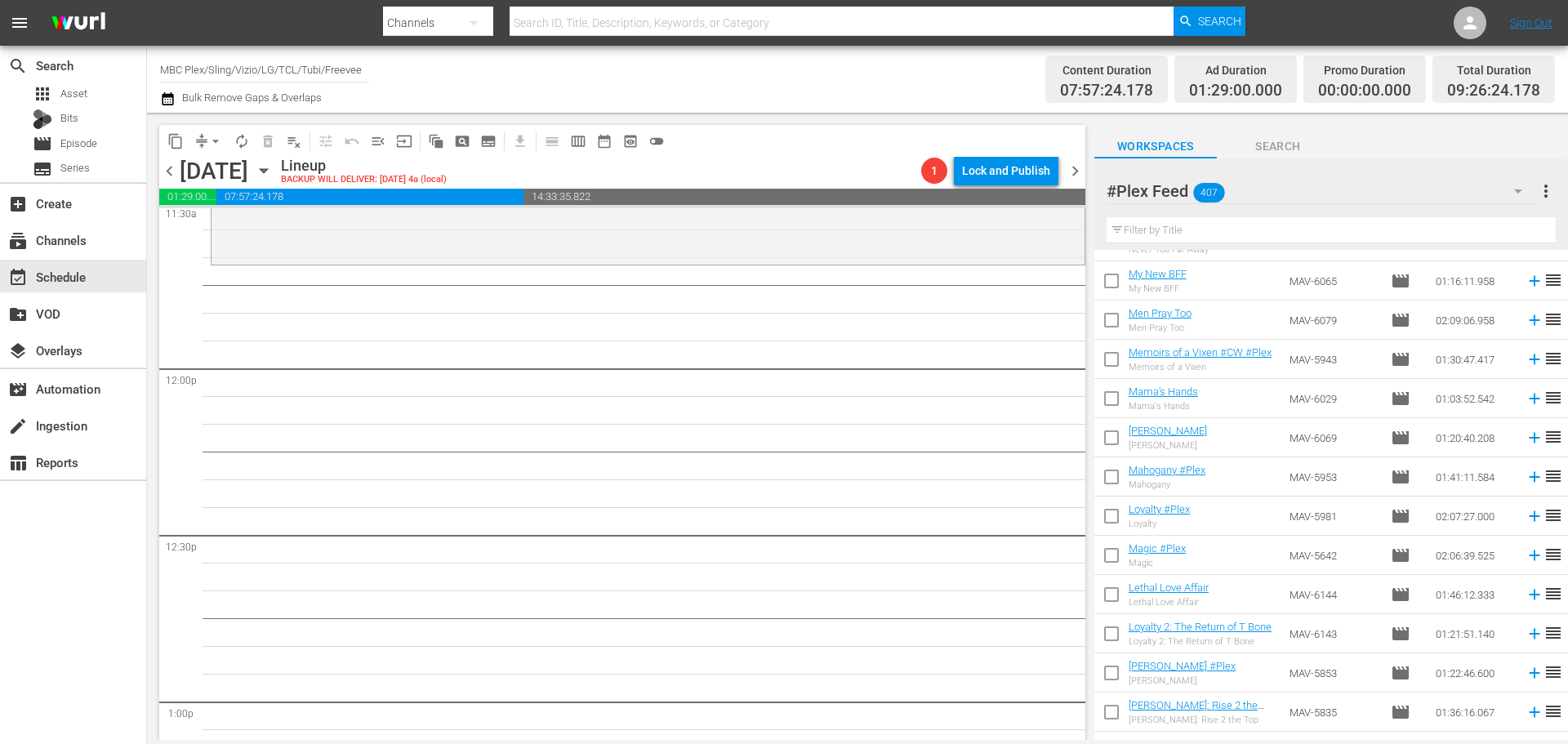
scroll to position [8716, 0]
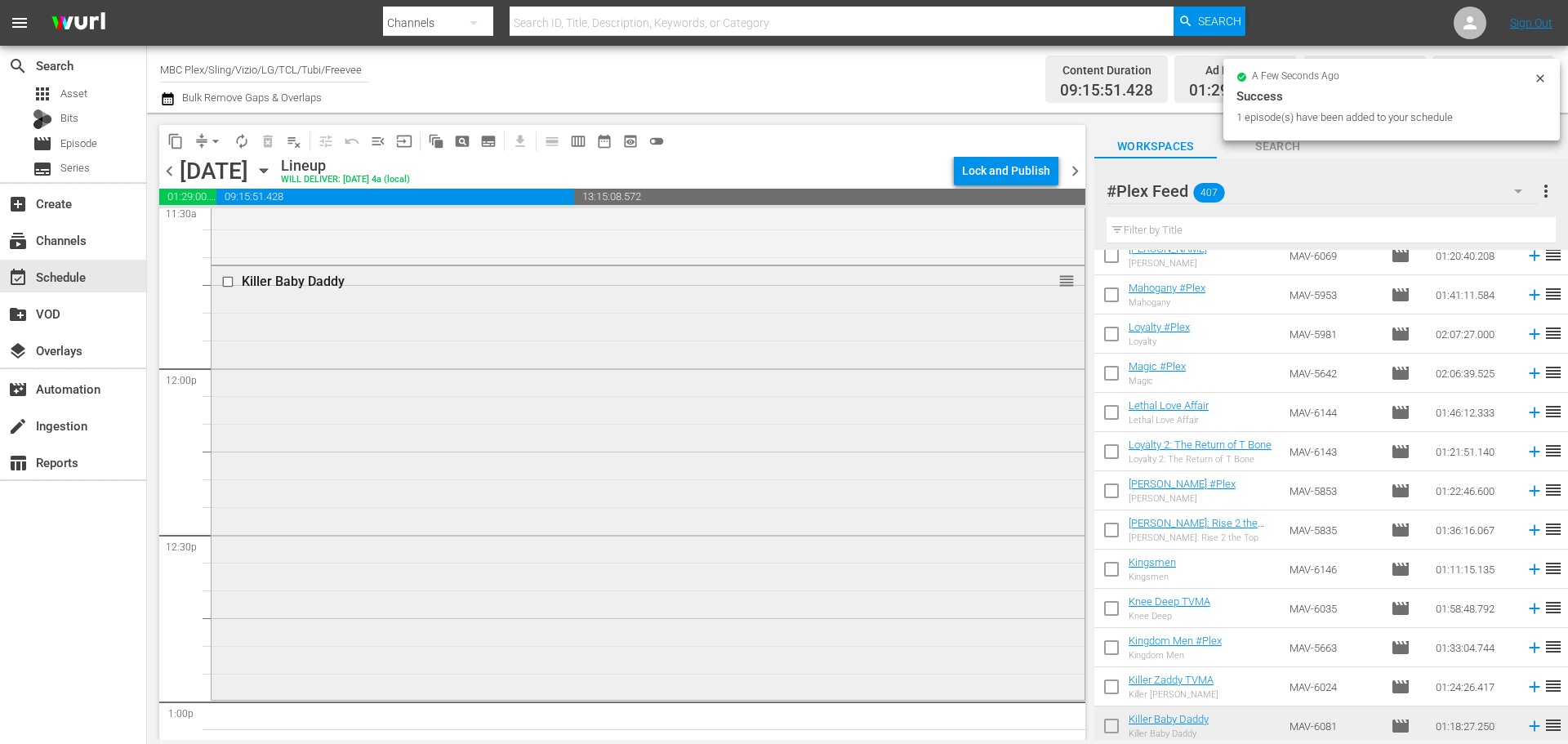
click at [578, 382] on div "Killer Baby Daddy reorder" at bounding box center [647, 481] width 873 height 431
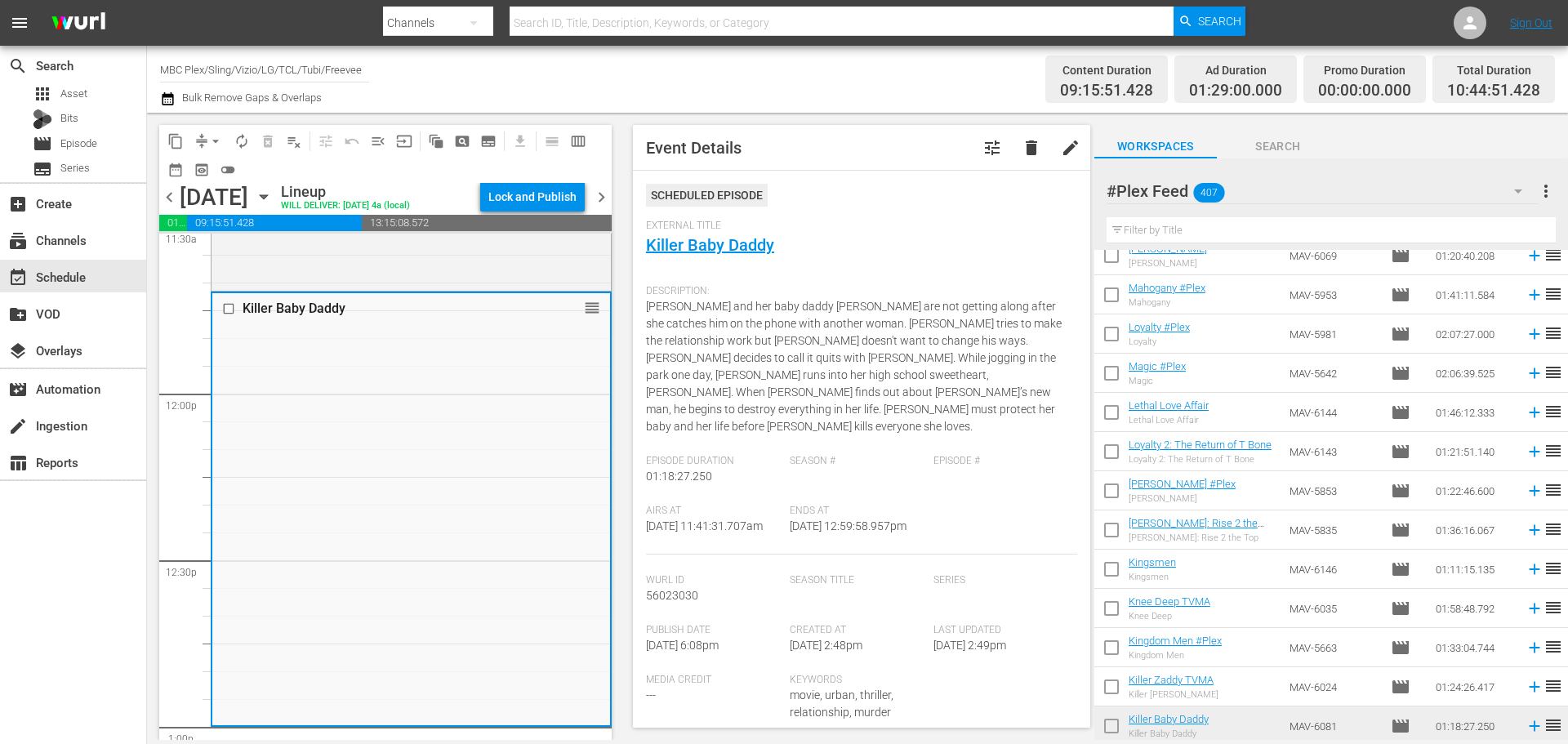
scroll to position [571, 0]
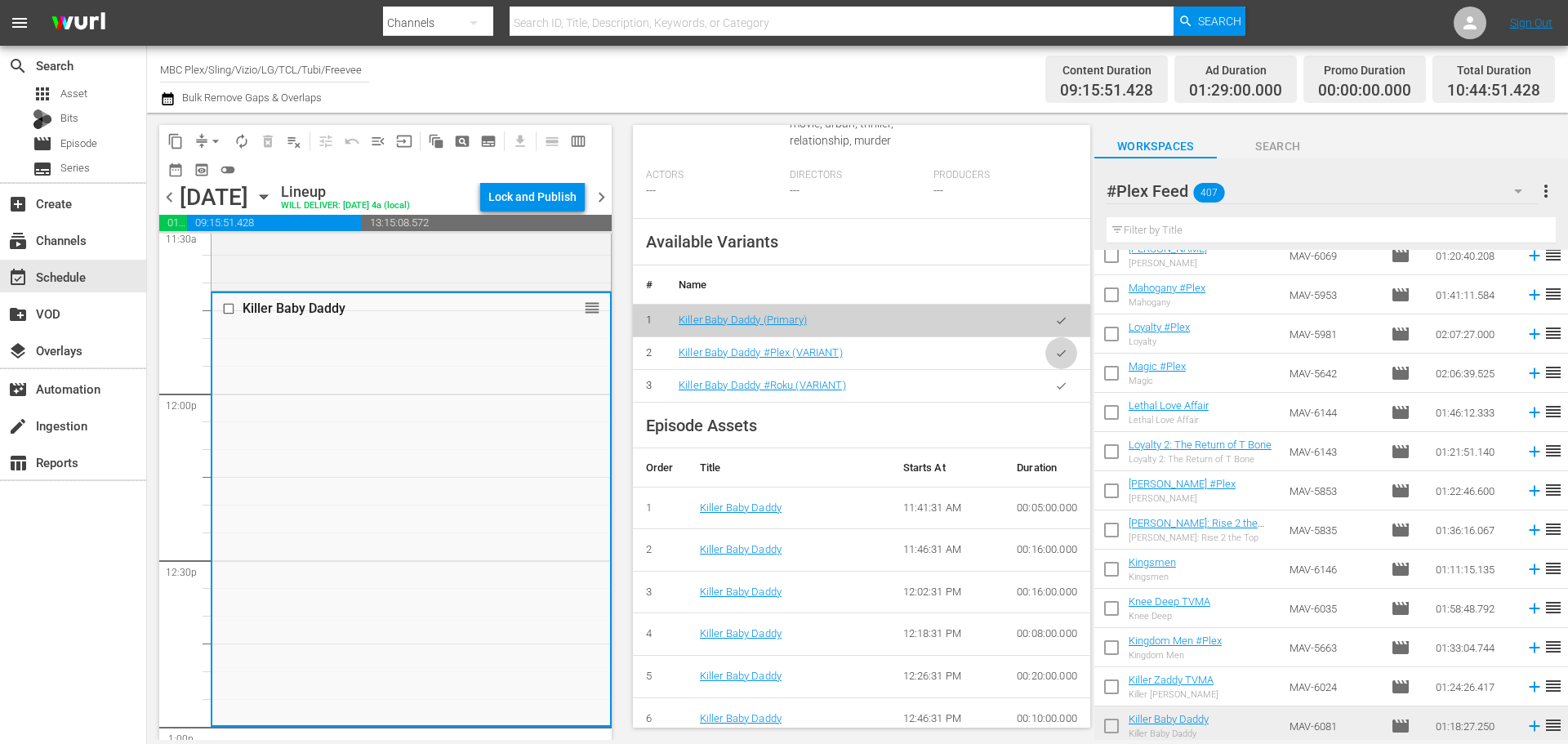
click at [1055, 355] on icon "button" at bounding box center [1061, 353] width 12 height 12
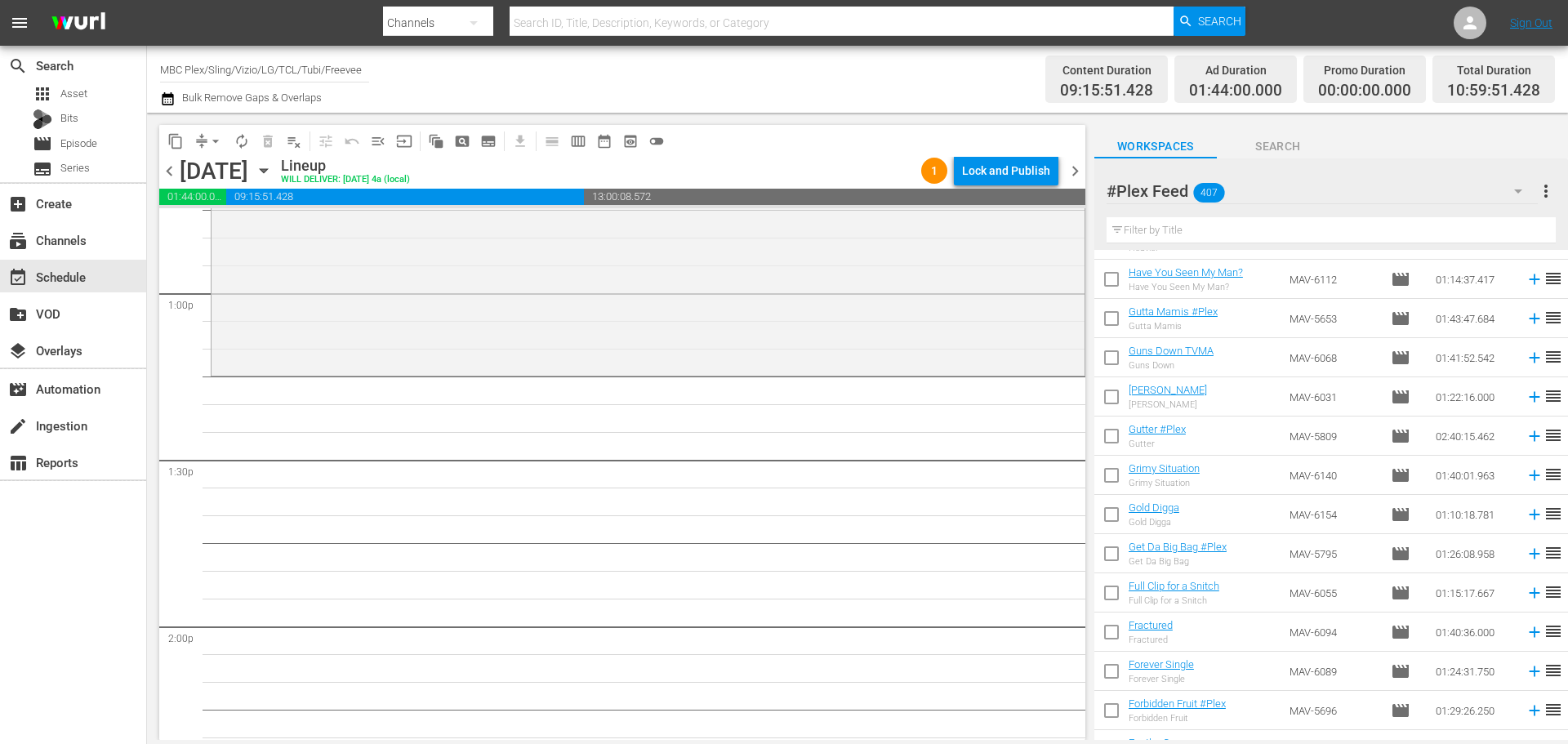
scroll to position [9892, 0]
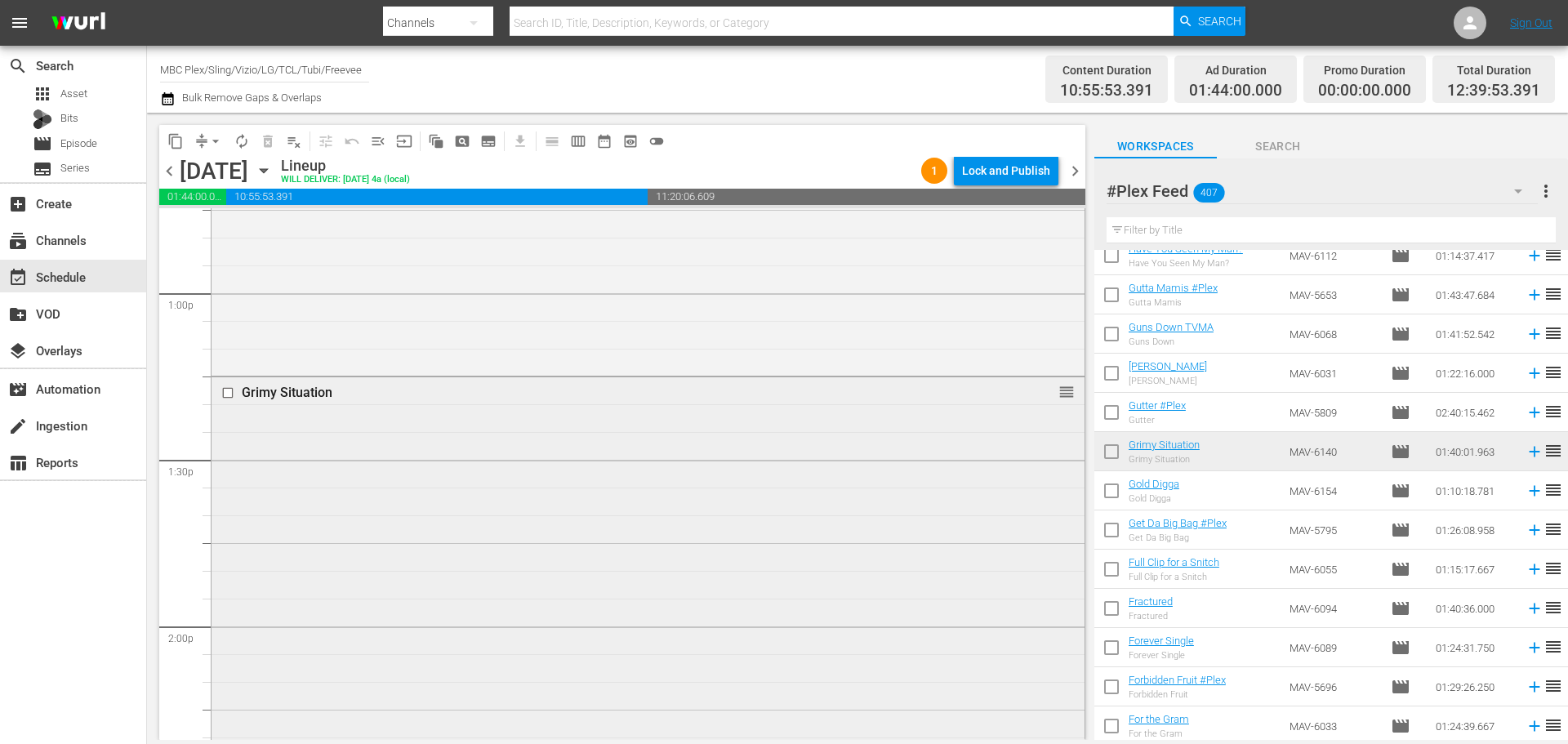
click at [646, 580] on div "Grimy Situation reorder" at bounding box center [647, 652] width 873 height 550
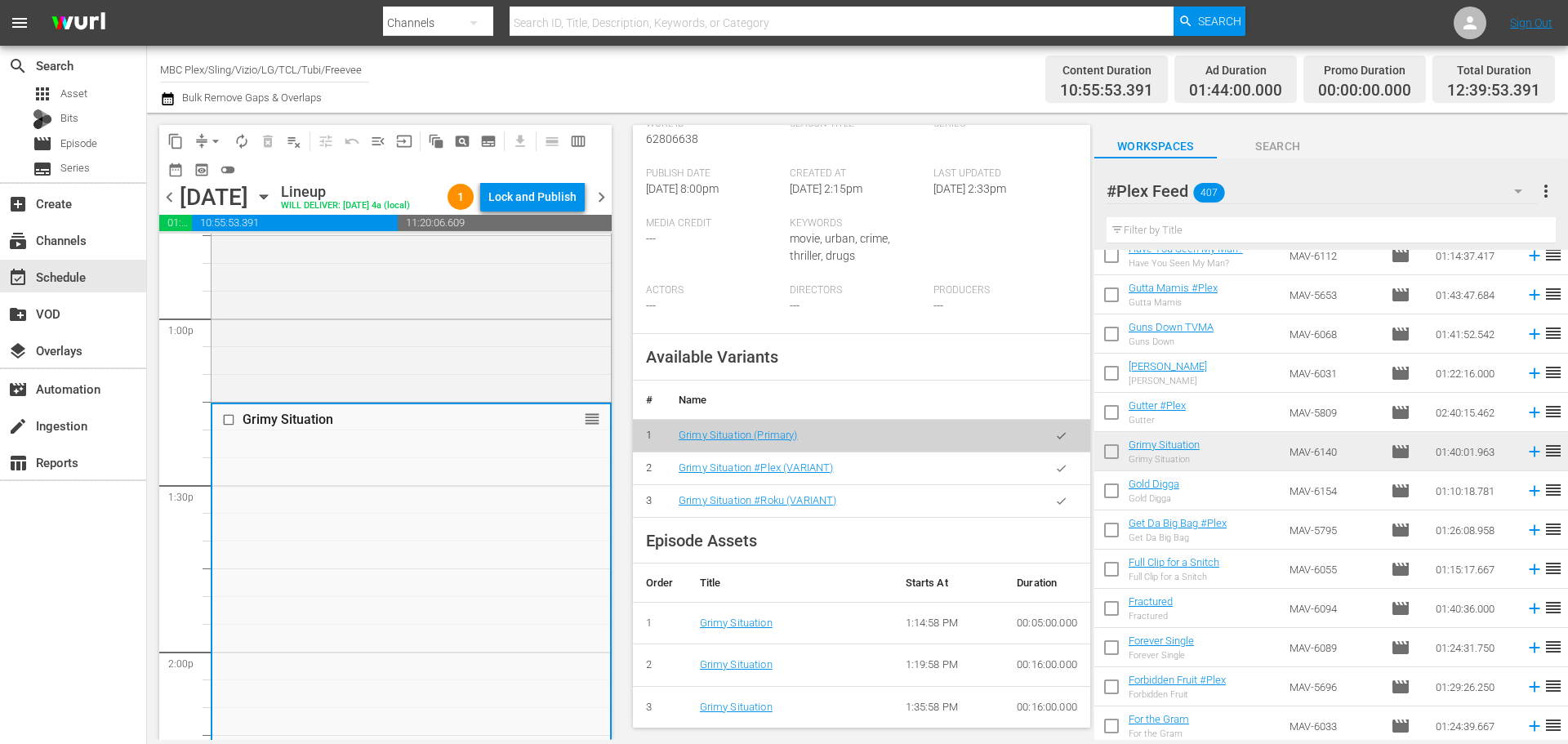
scroll to position [490, 0]
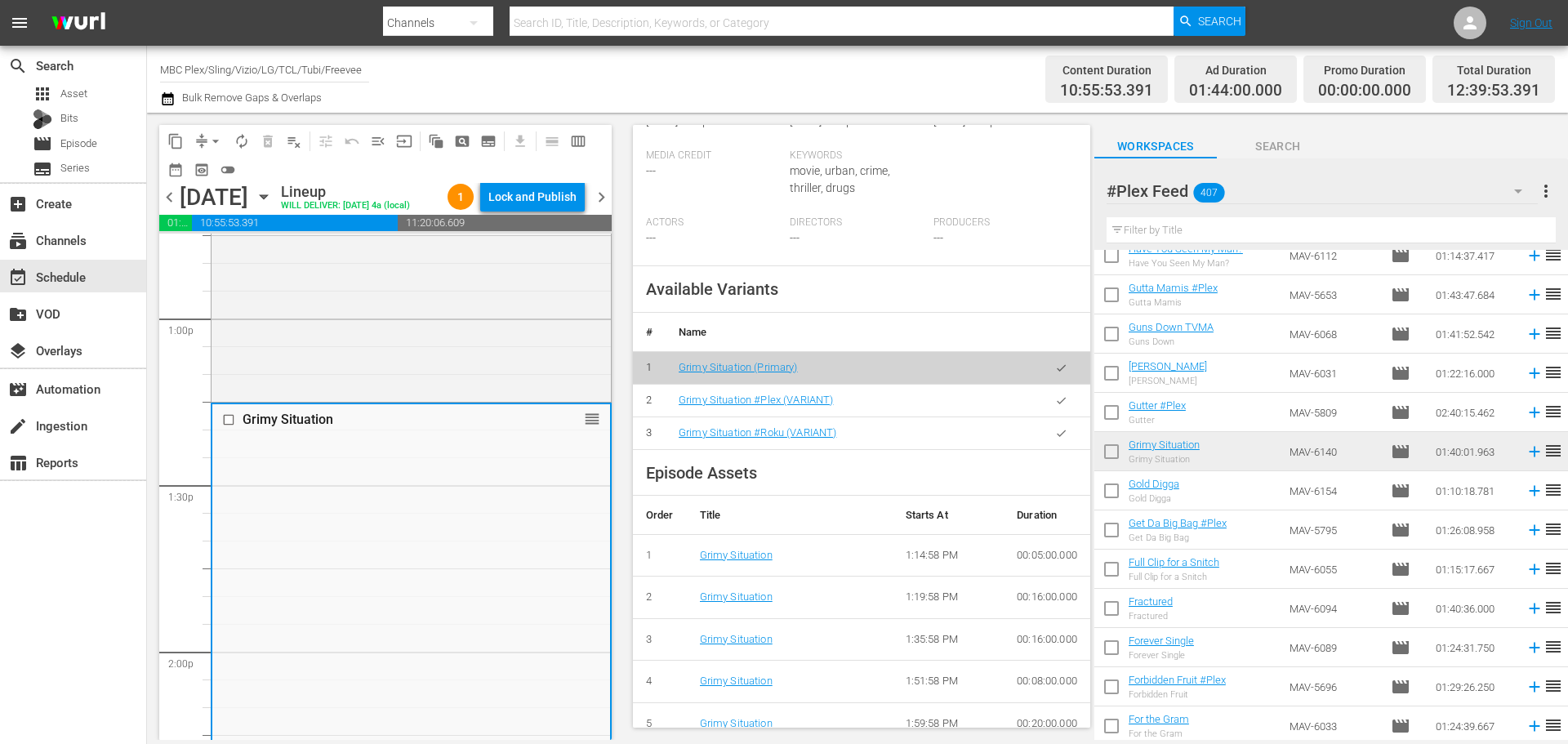
click at [1045, 417] on button "button" at bounding box center [1061, 400] width 32 height 32
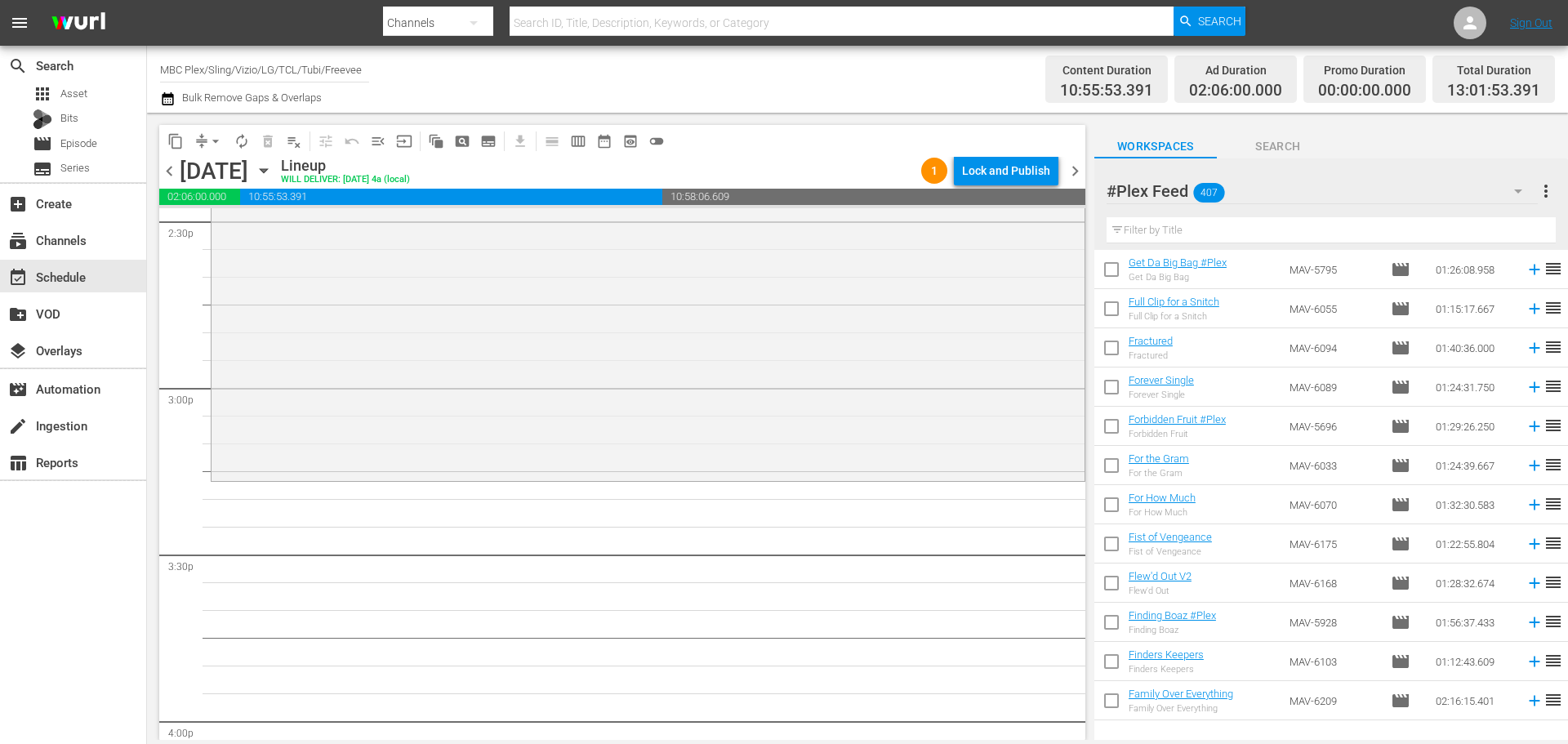
scroll to position [10170, 0]
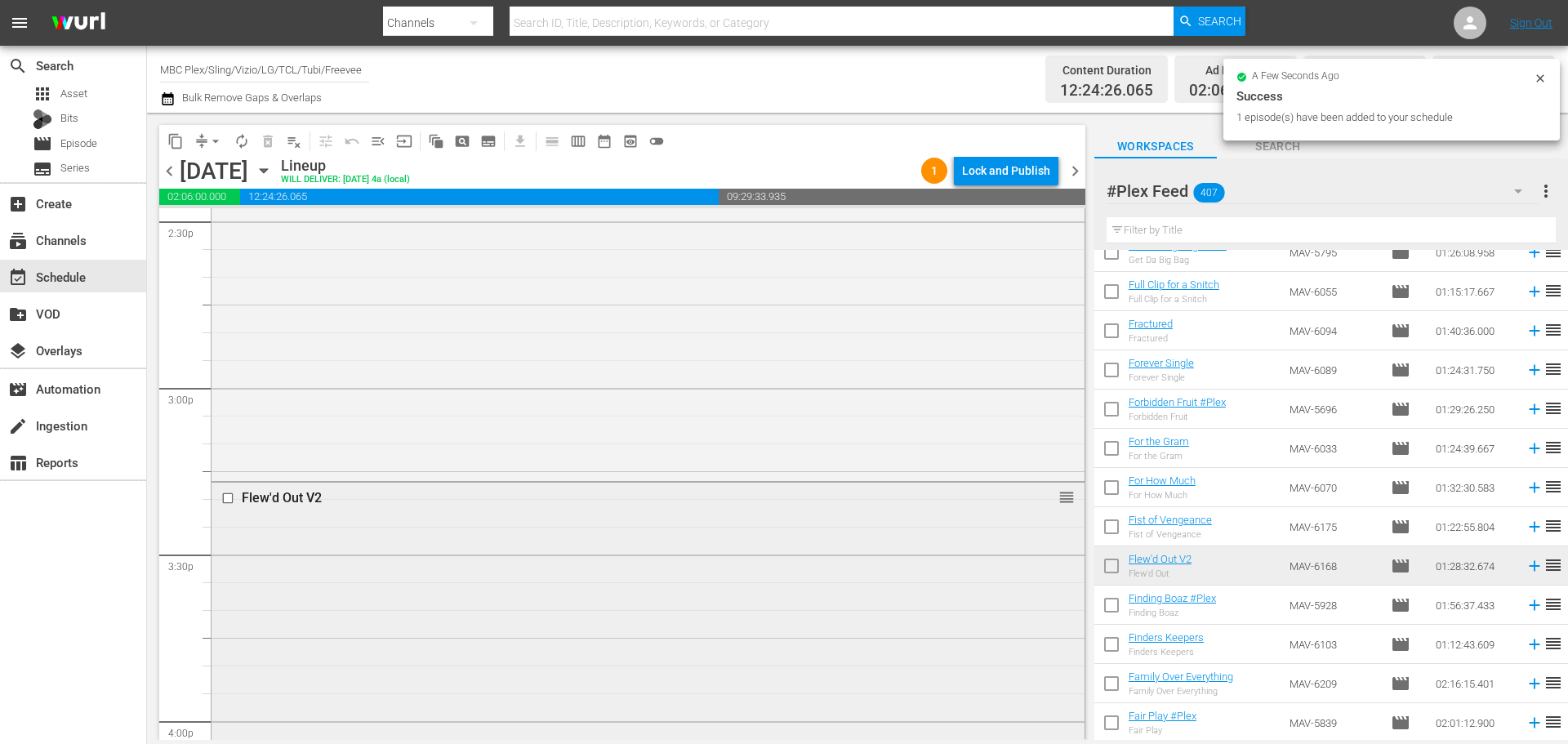
click at [336, 540] on div "Flew'd Out V2 reorder" at bounding box center [647, 726] width 873 height 487
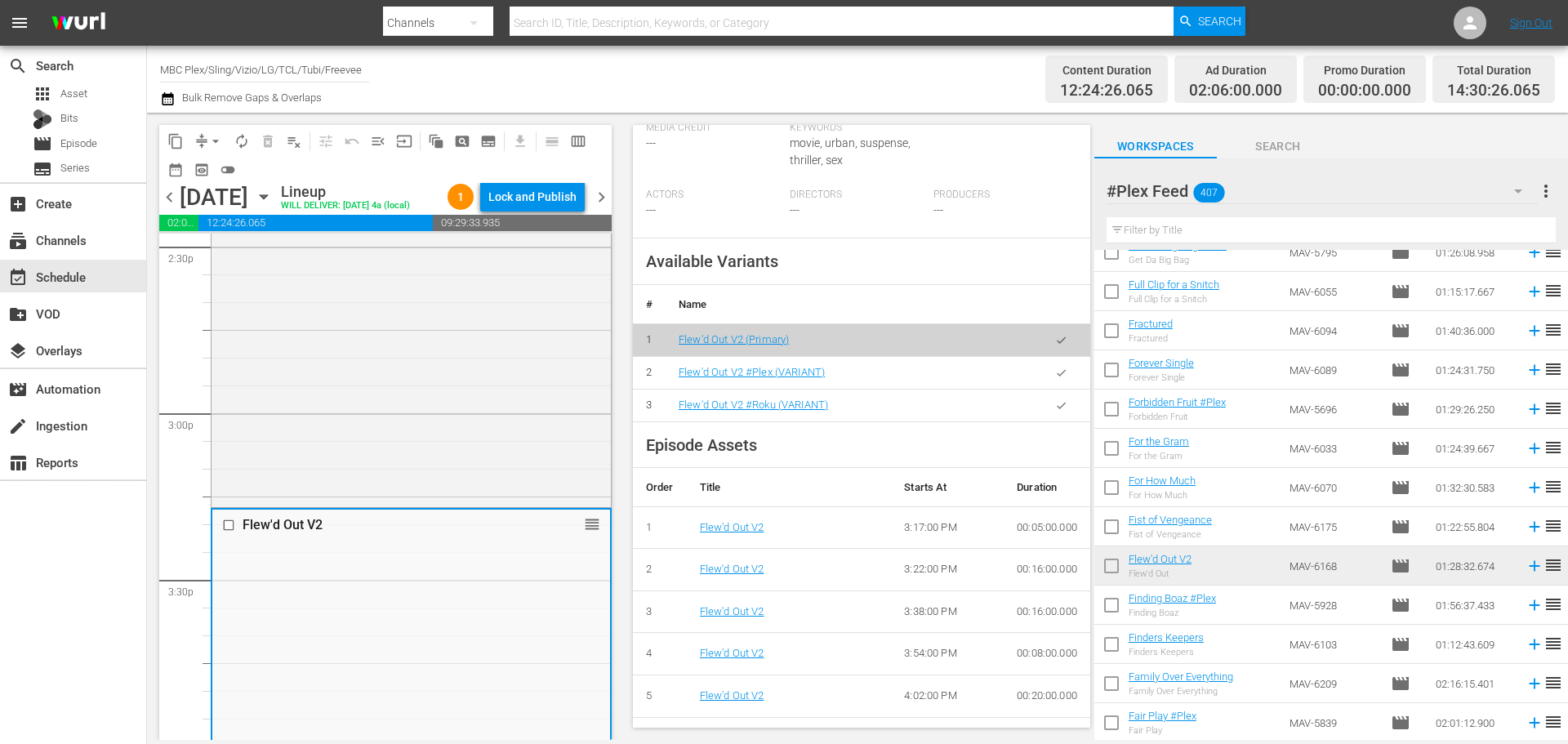
scroll to position [571, 0]
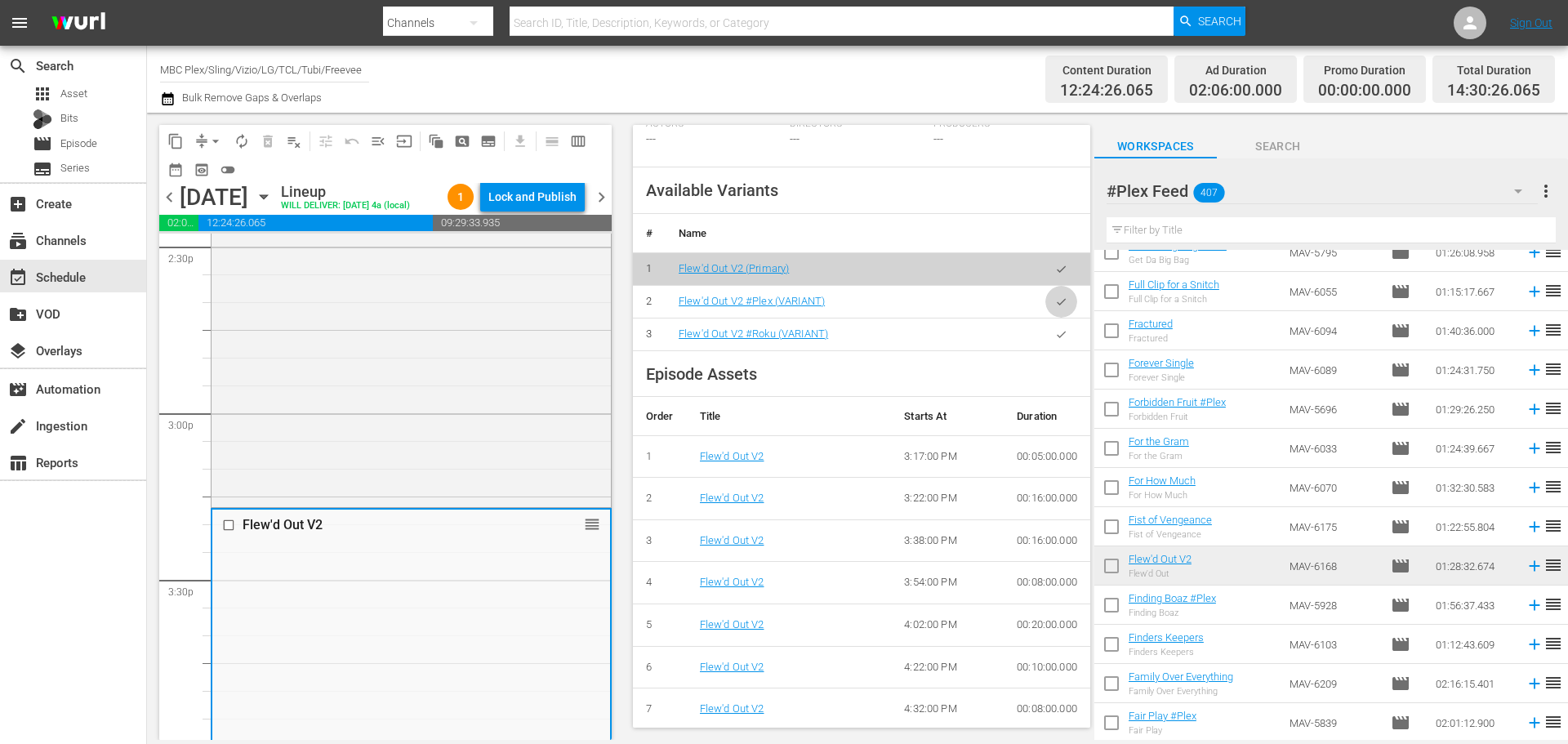
click at [1058, 318] on button "button" at bounding box center [1061, 301] width 32 height 32
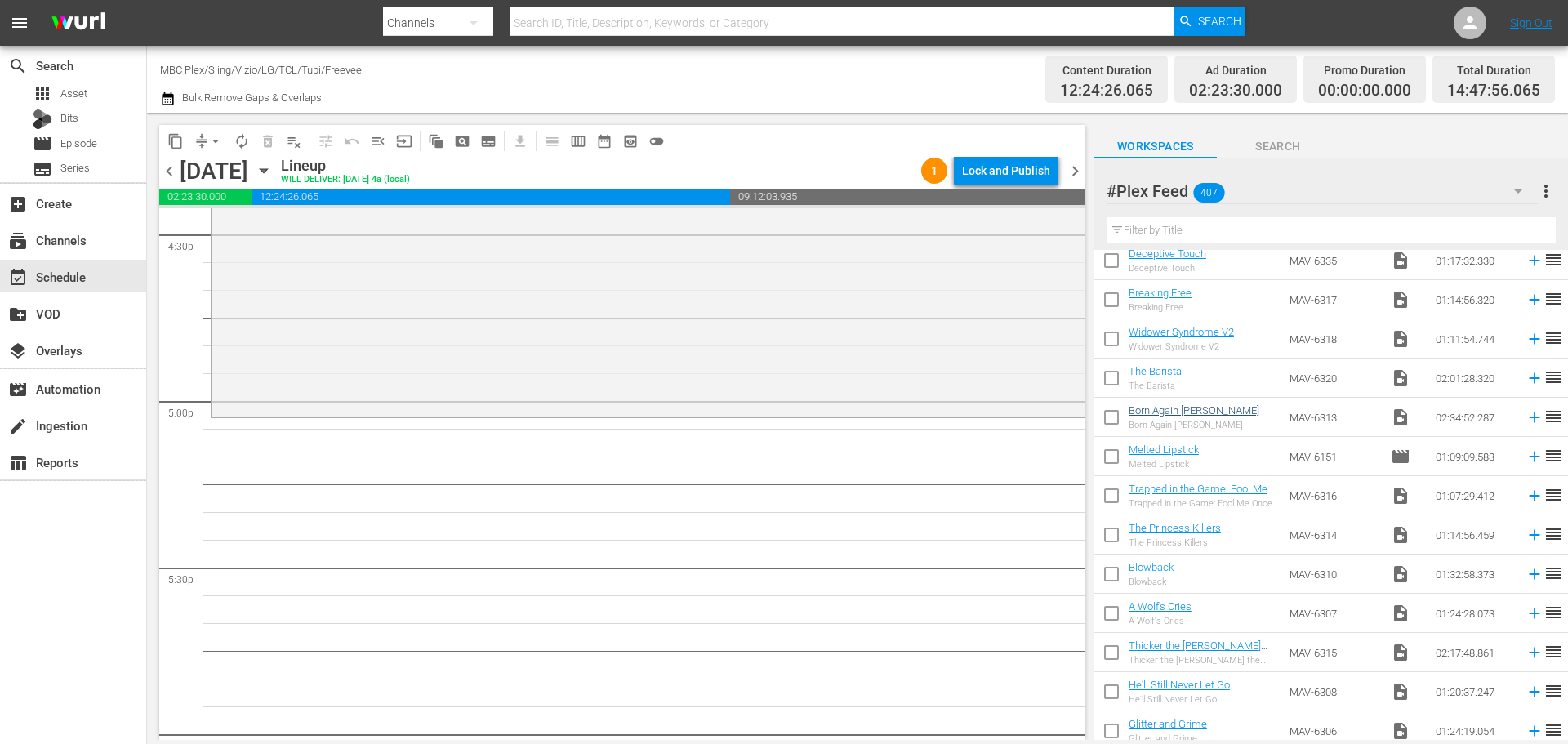
scroll to position [0, 0]
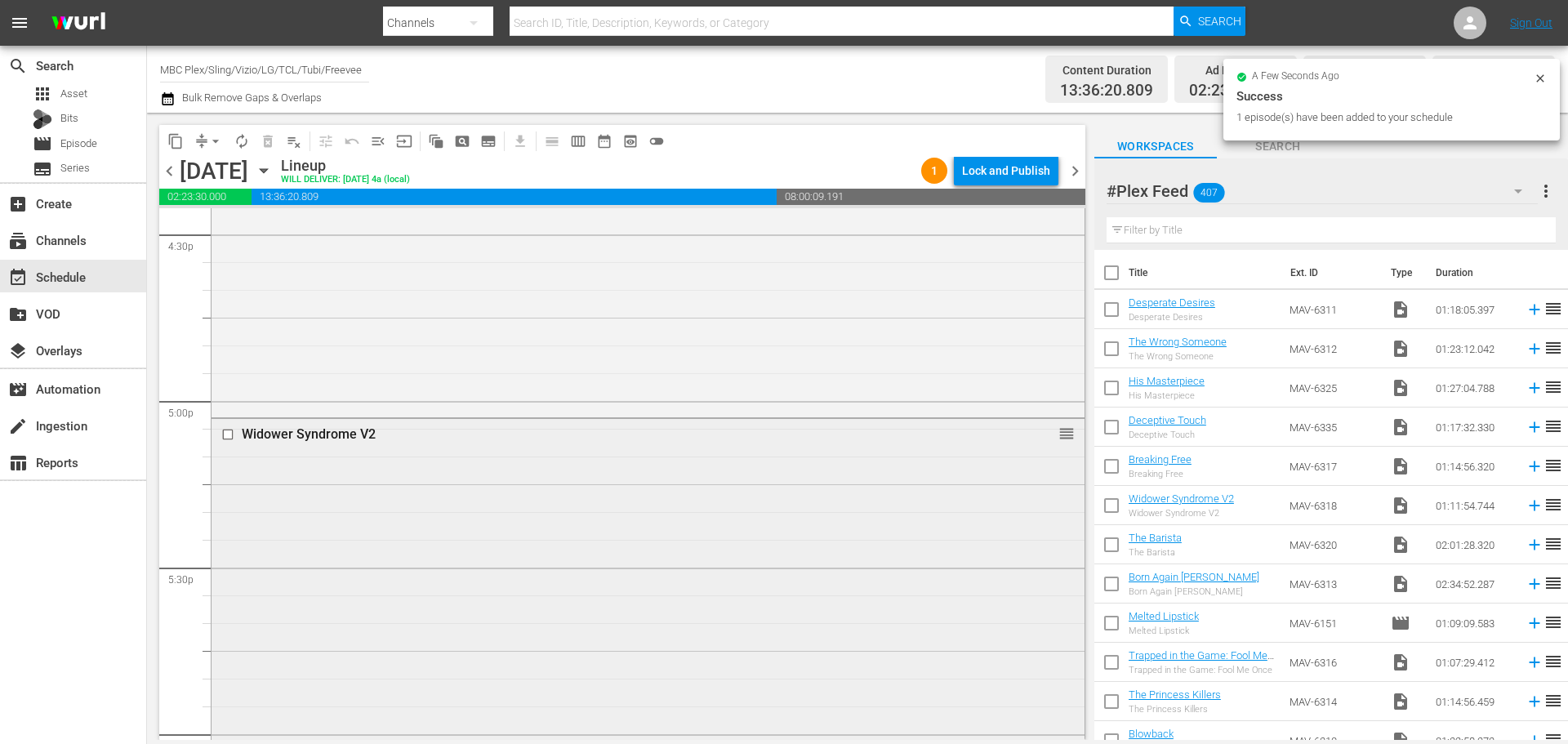
click at [475, 517] on div "Widower Syndrome V2 reorder" at bounding box center [647, 616] width 873 height 395
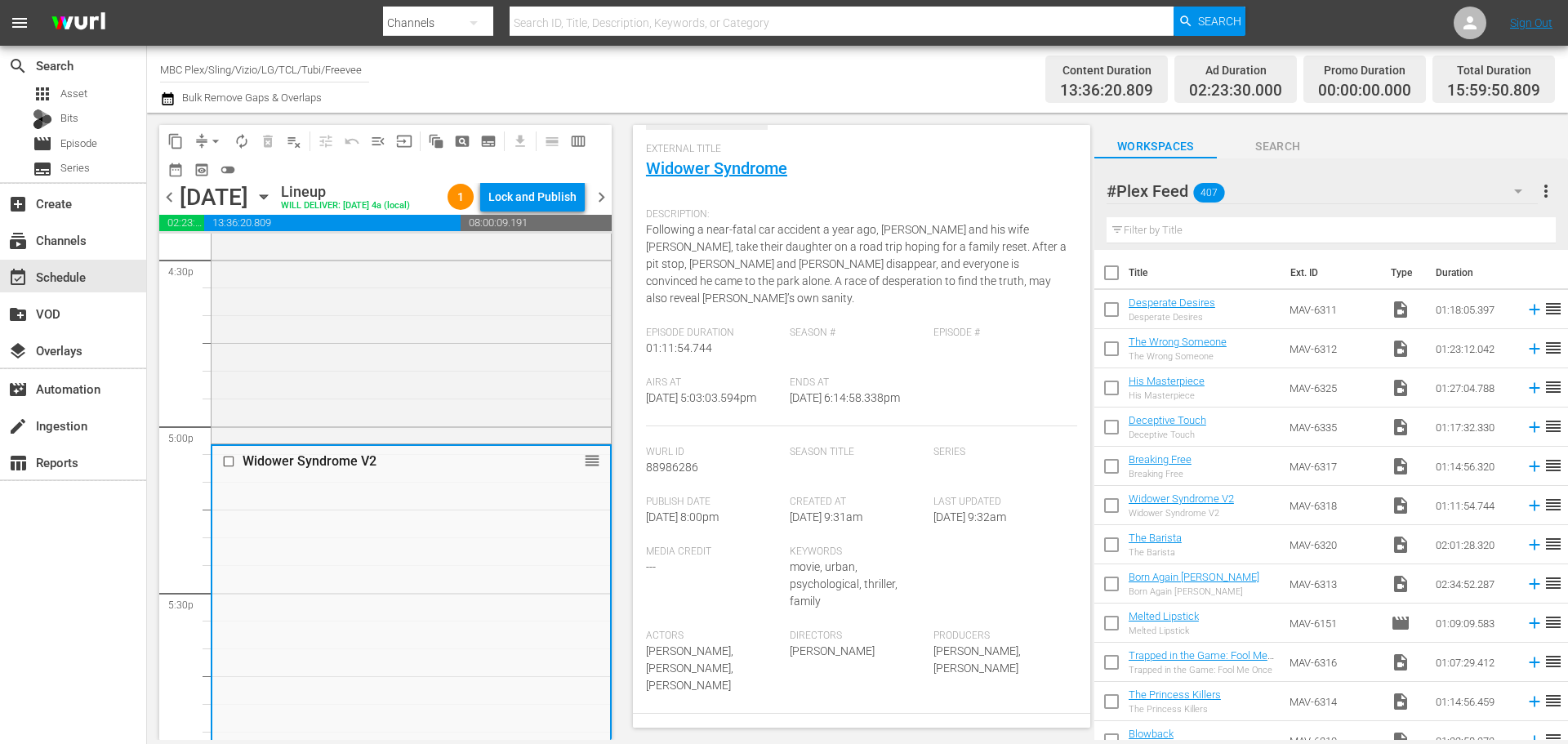
scroll to position [408, 0]
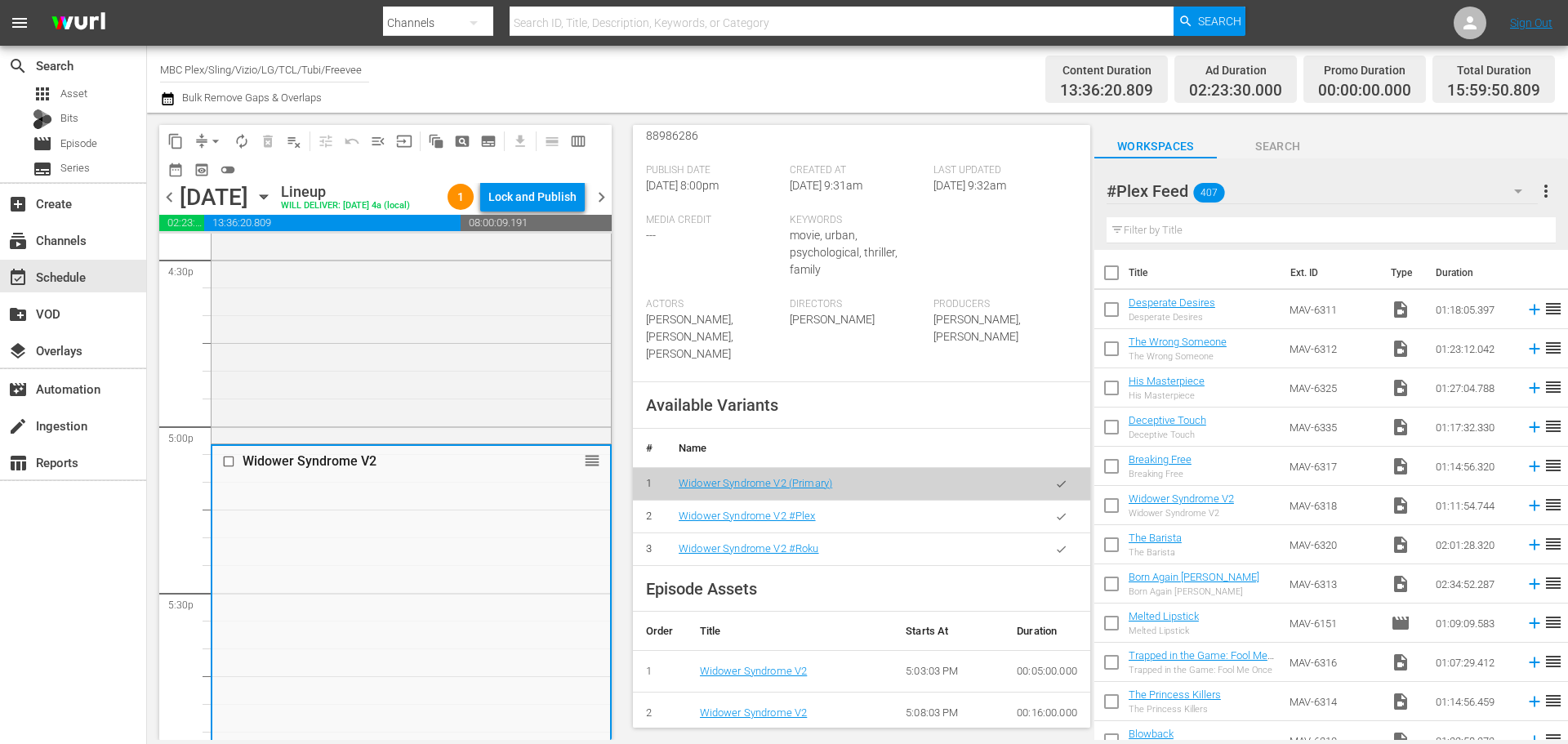
click at [1048, 507] on button "button" at bounding box center [1061, 516] width 32 height 32
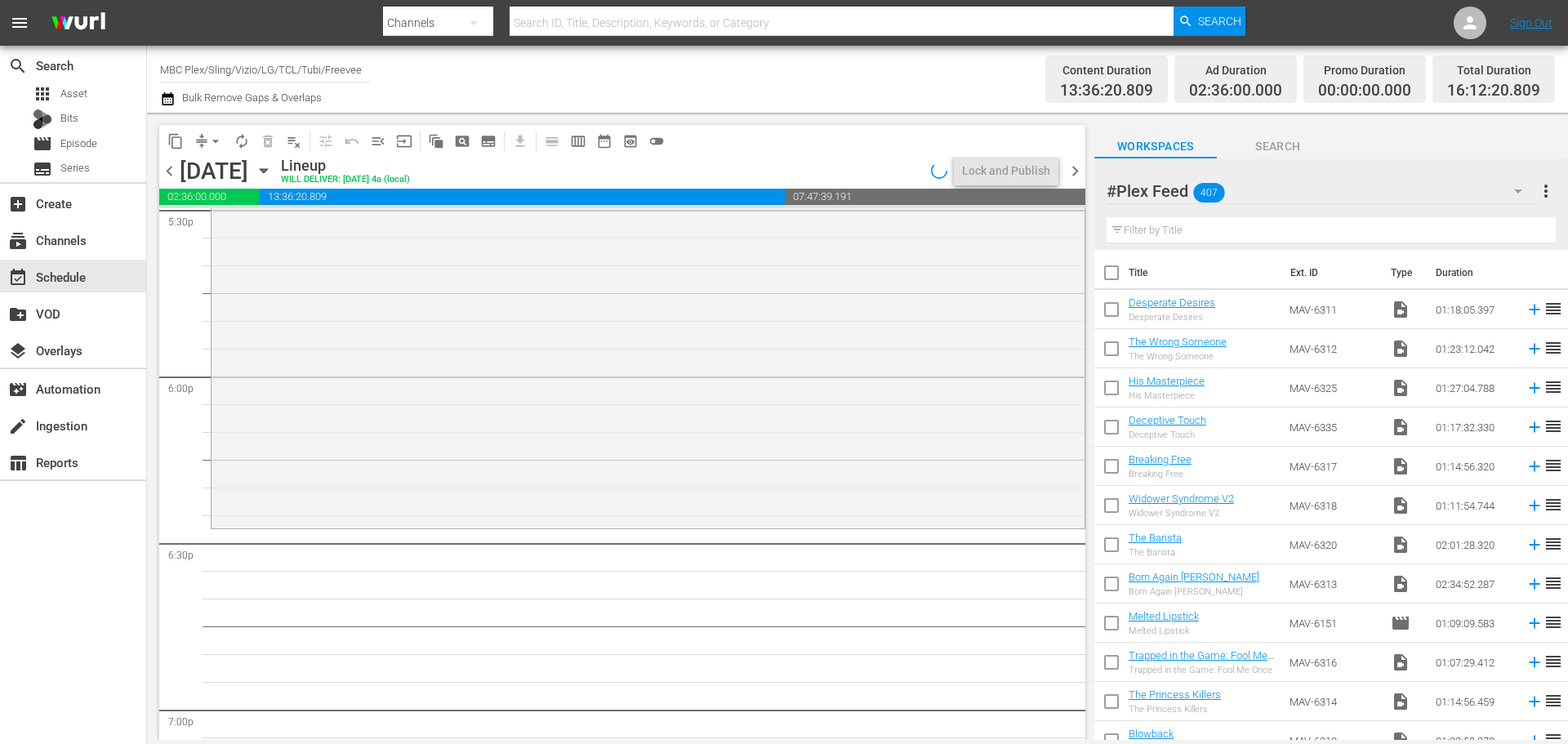
scroll to position [5961, 0]
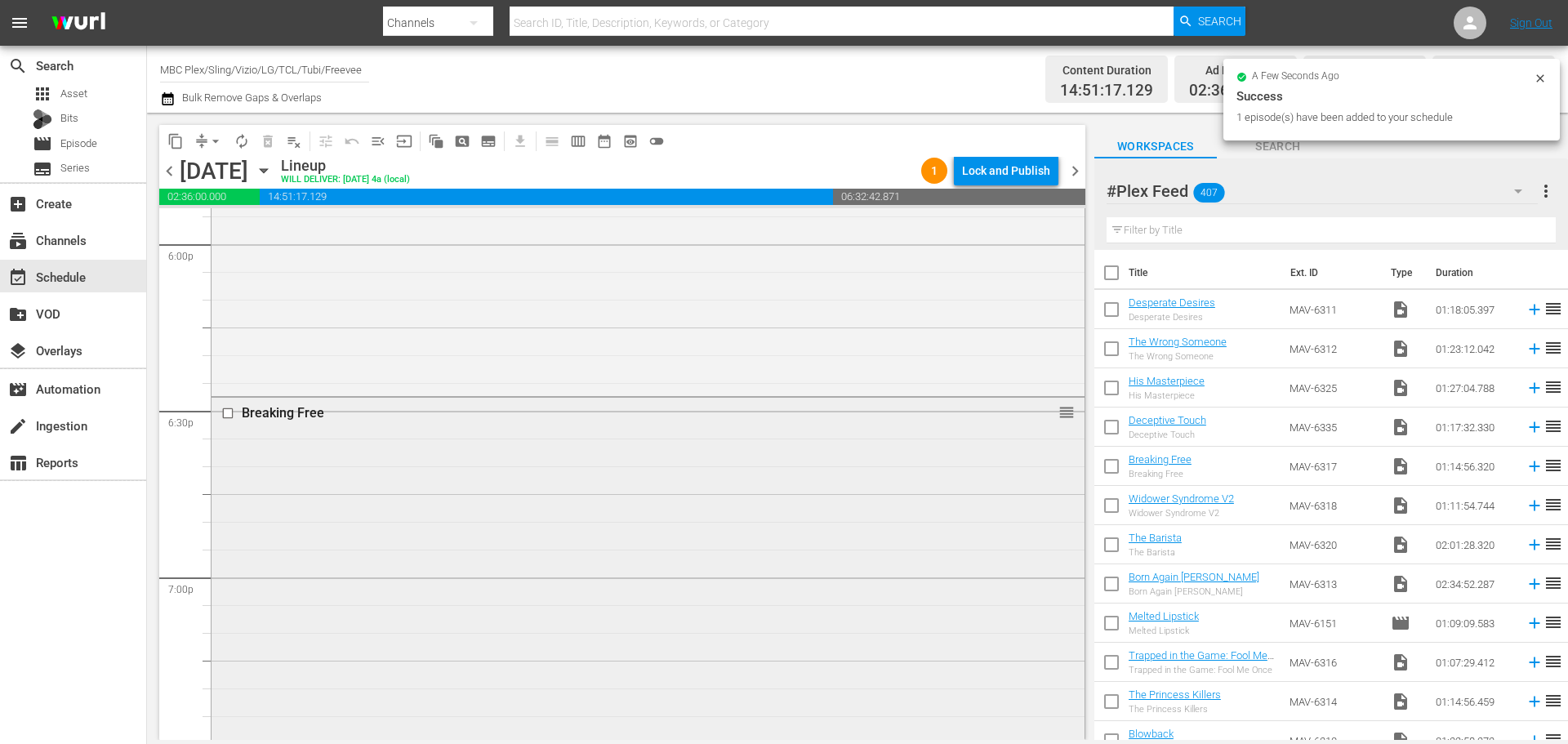
click at [327, 481] on div "Breaking Free reorder" at bounding box center [647, 603] width 873 height 412
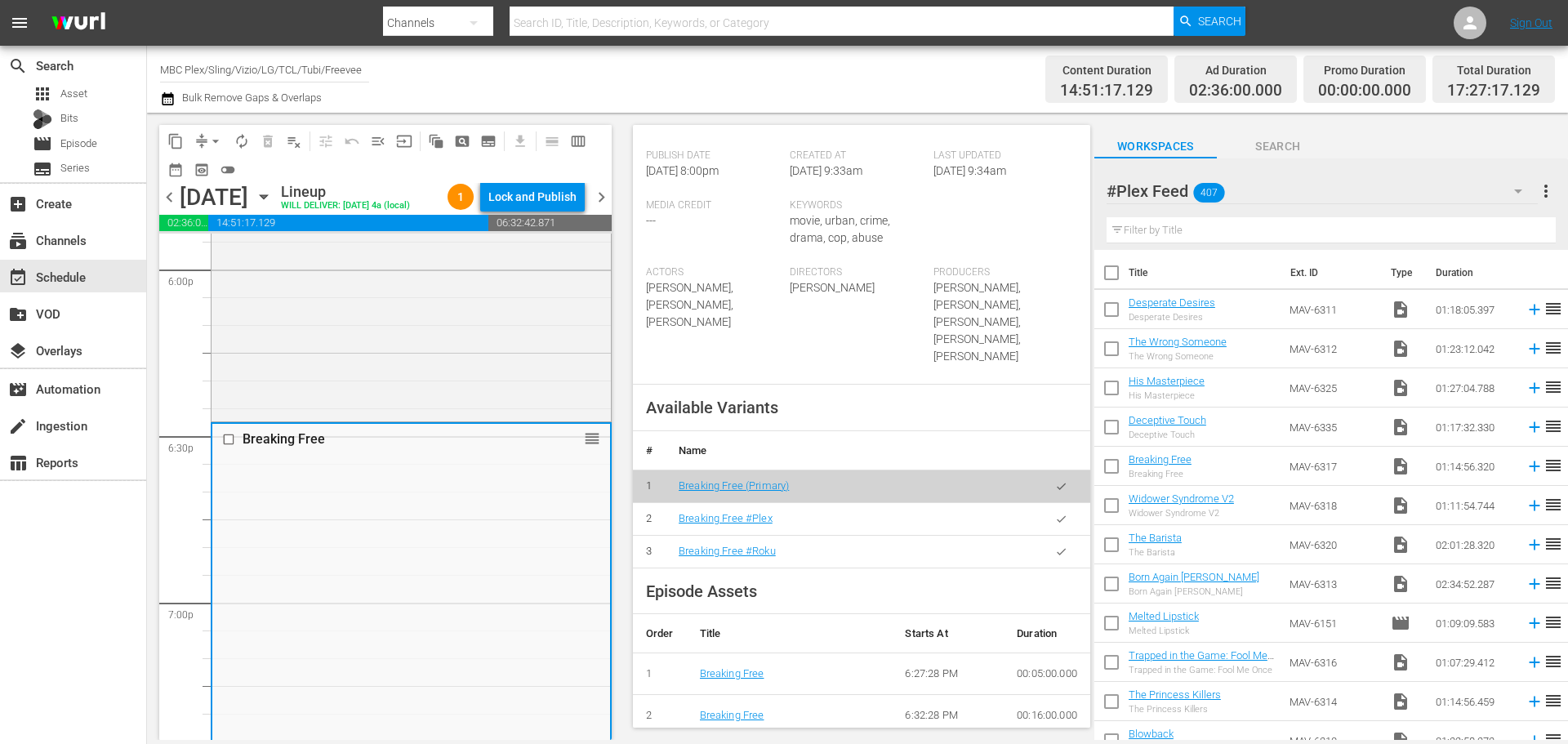
scroll to position [408, 0]
click at [1055, 511] on icon "button" at bounding box center [1061, 516] width 12 height 12
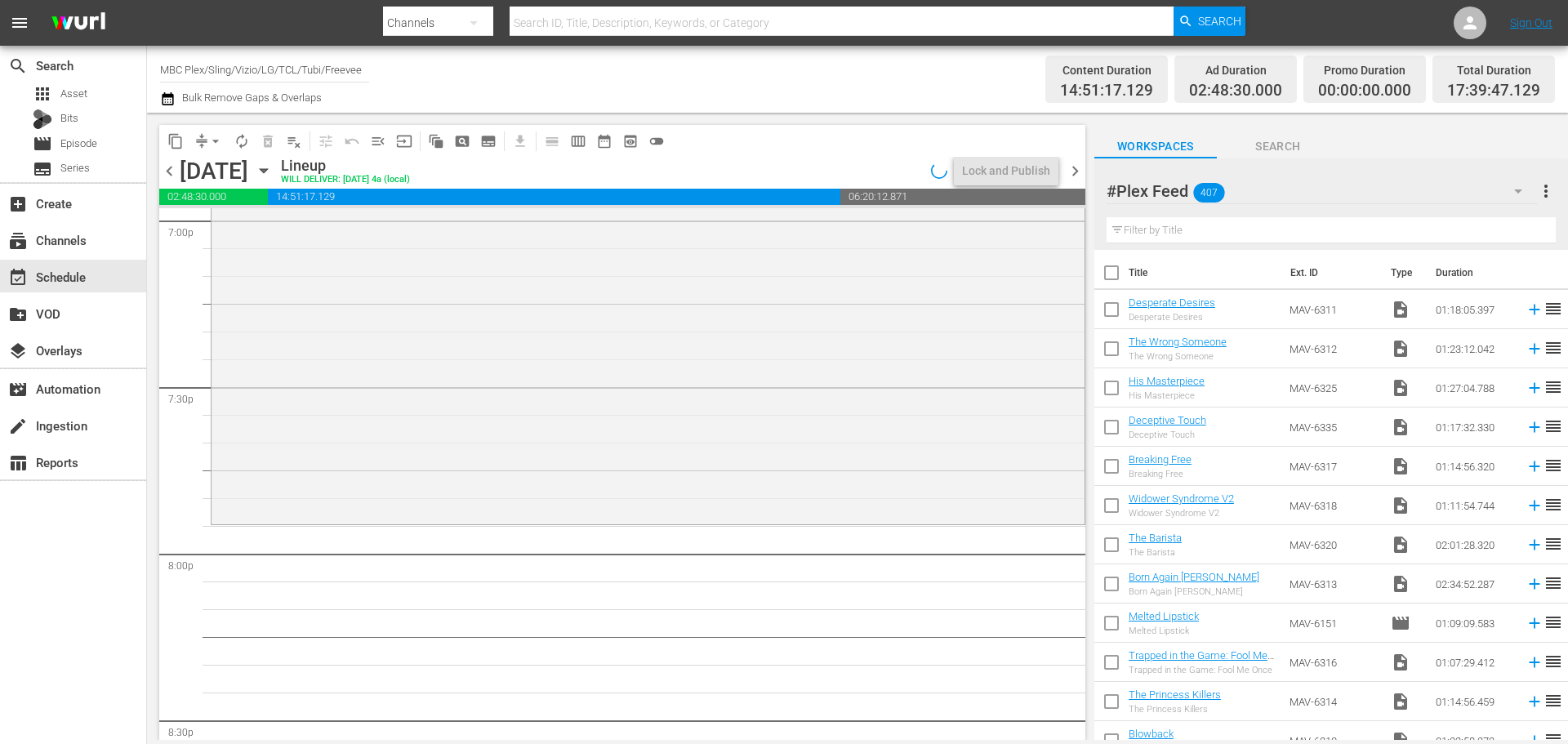
scroll to position [6369, 0]
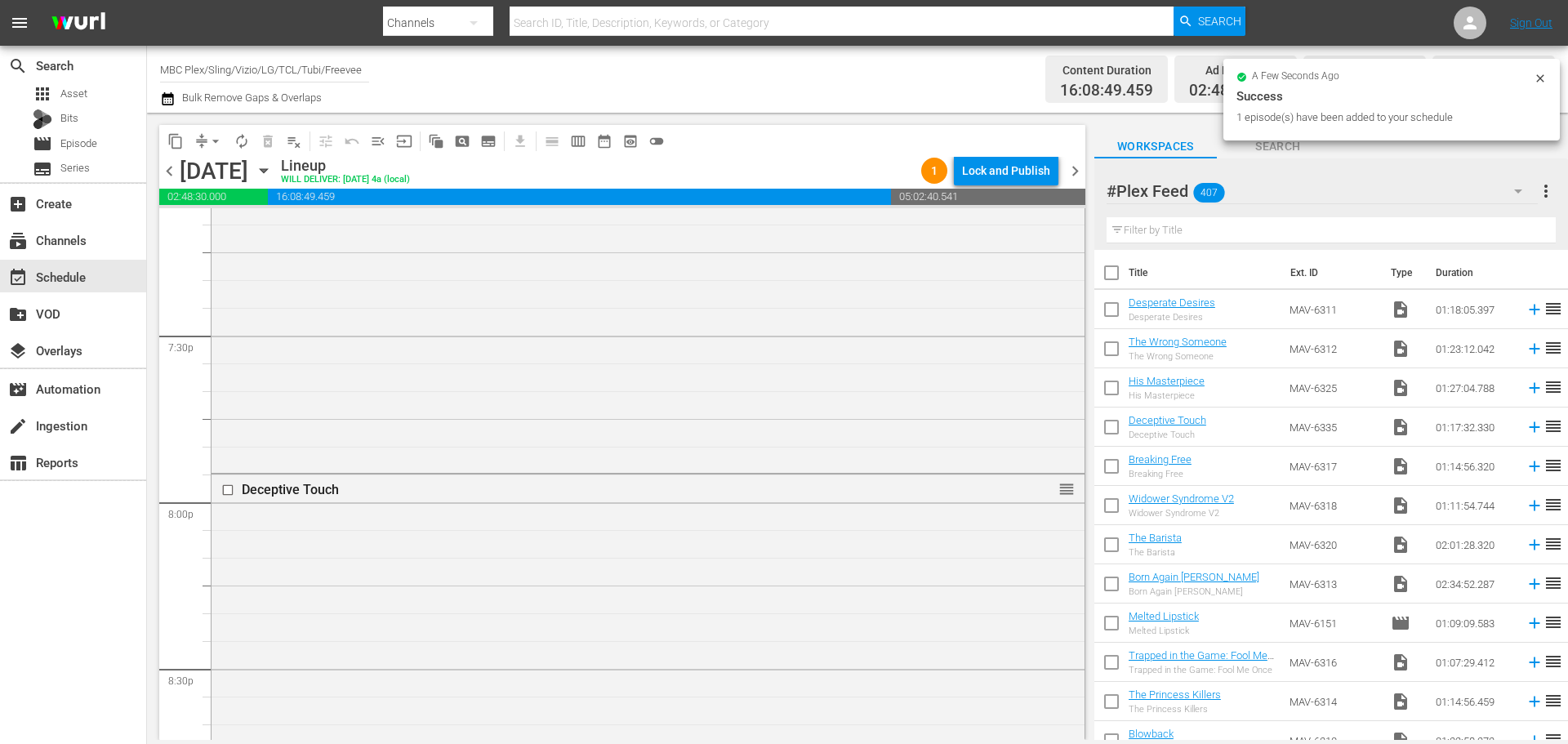
click at [454, 557] on div "Deceptive Touch reorder" at bounding box center [647, 688] width 873 height 426
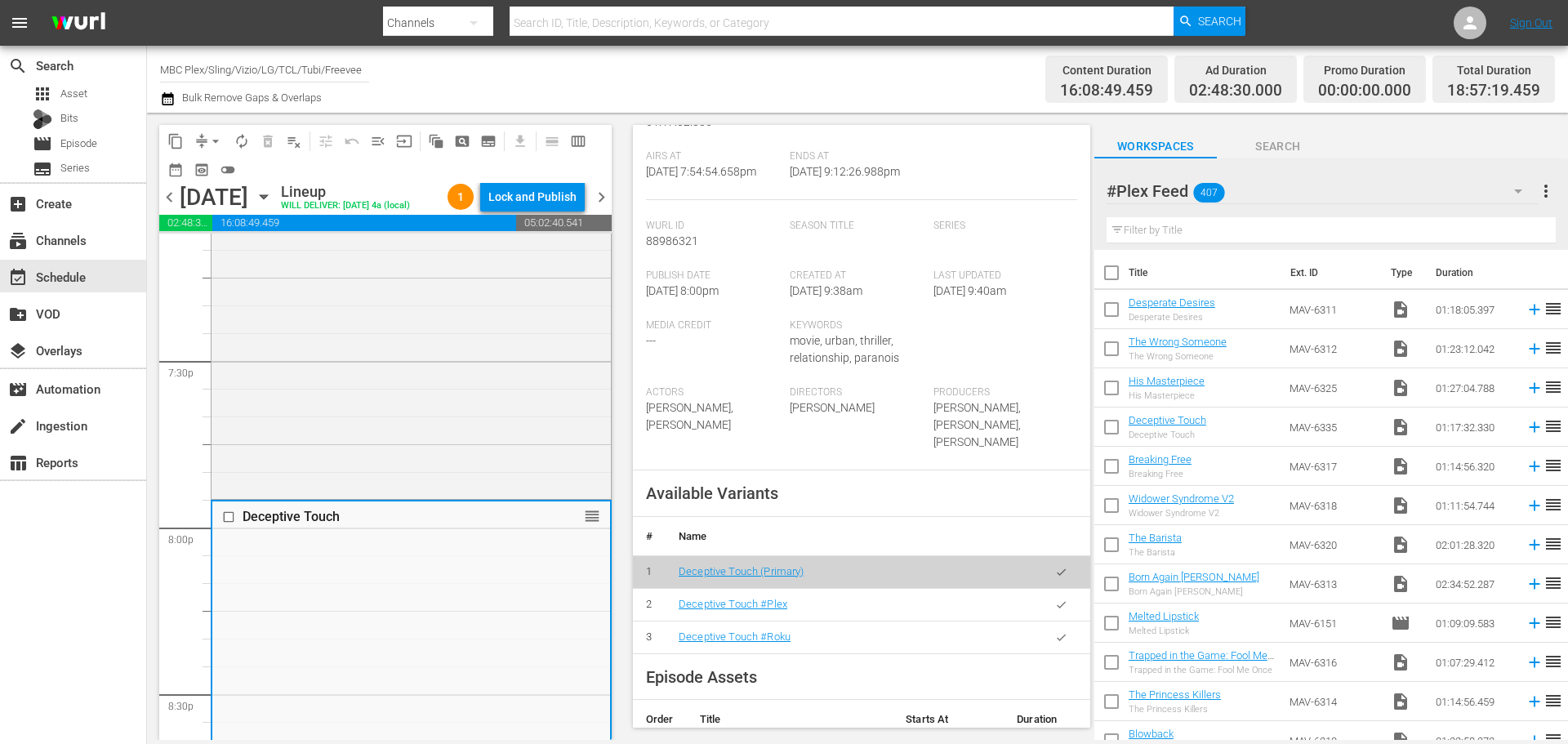
scroll to position [408, 0]
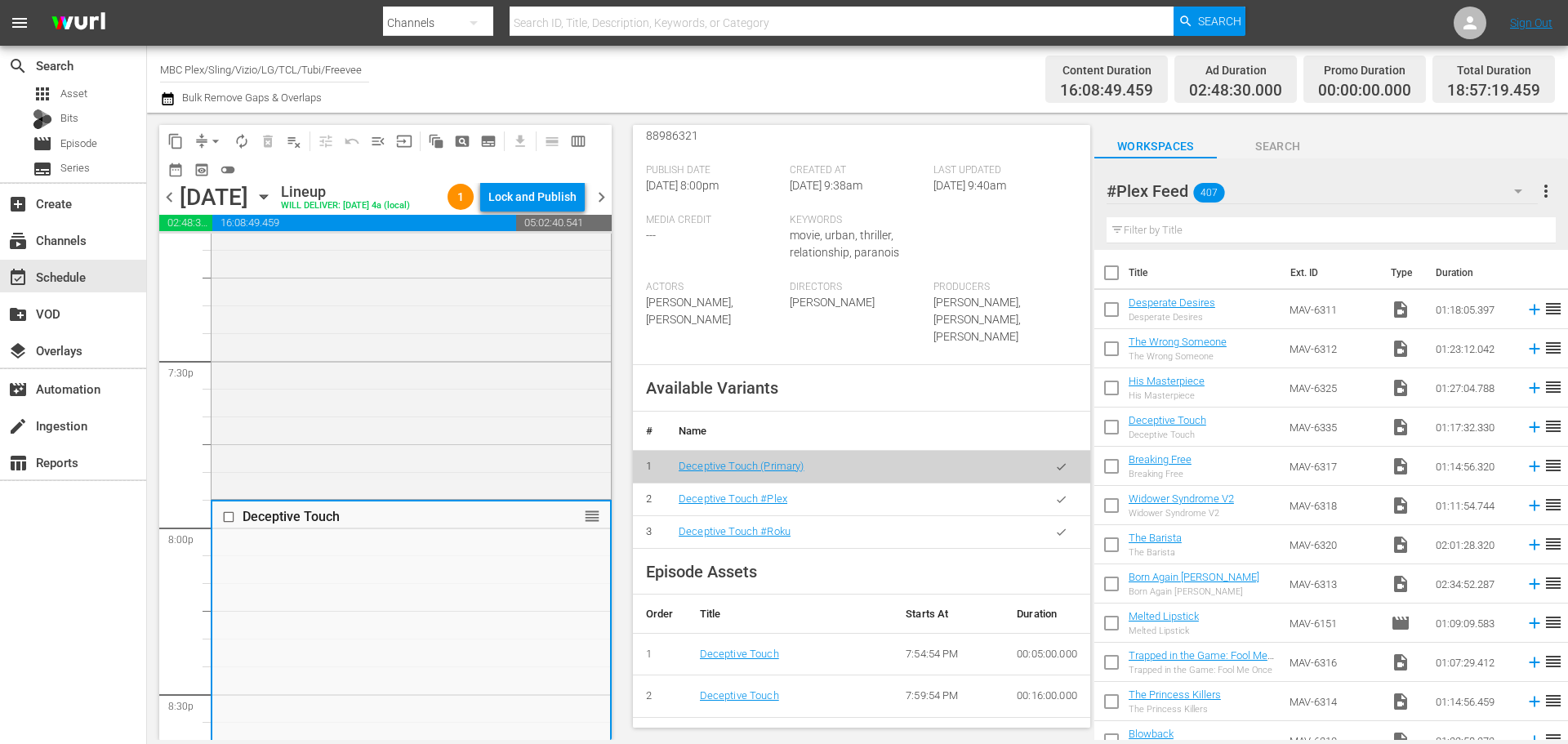
click at [1032, 504] on td at bounding box center [1061, 499] width 58 height 33
click at [1054, 507] on button "button" at bounding box center [1061, 499] width 32 height 32
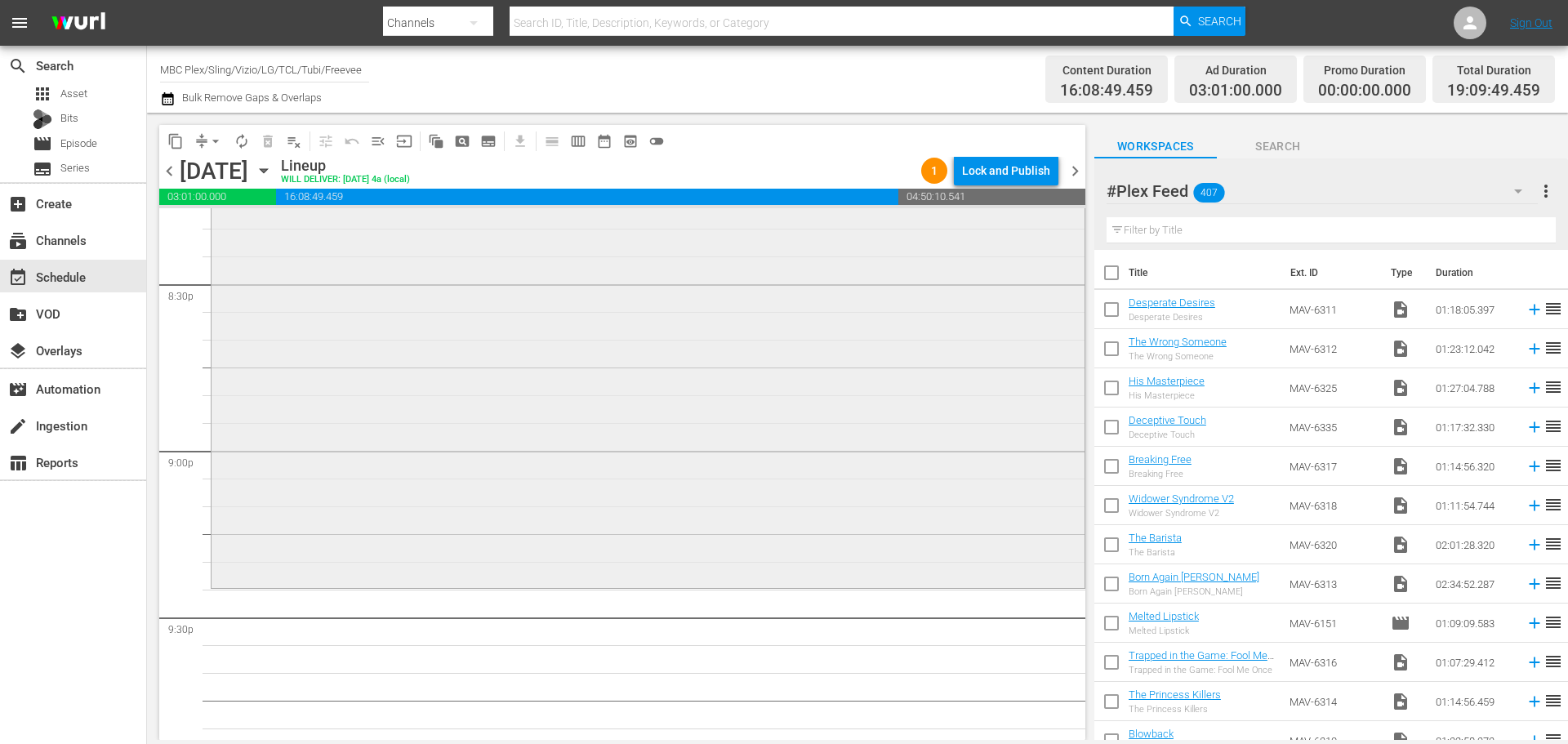
scroll to position [7023, 0]
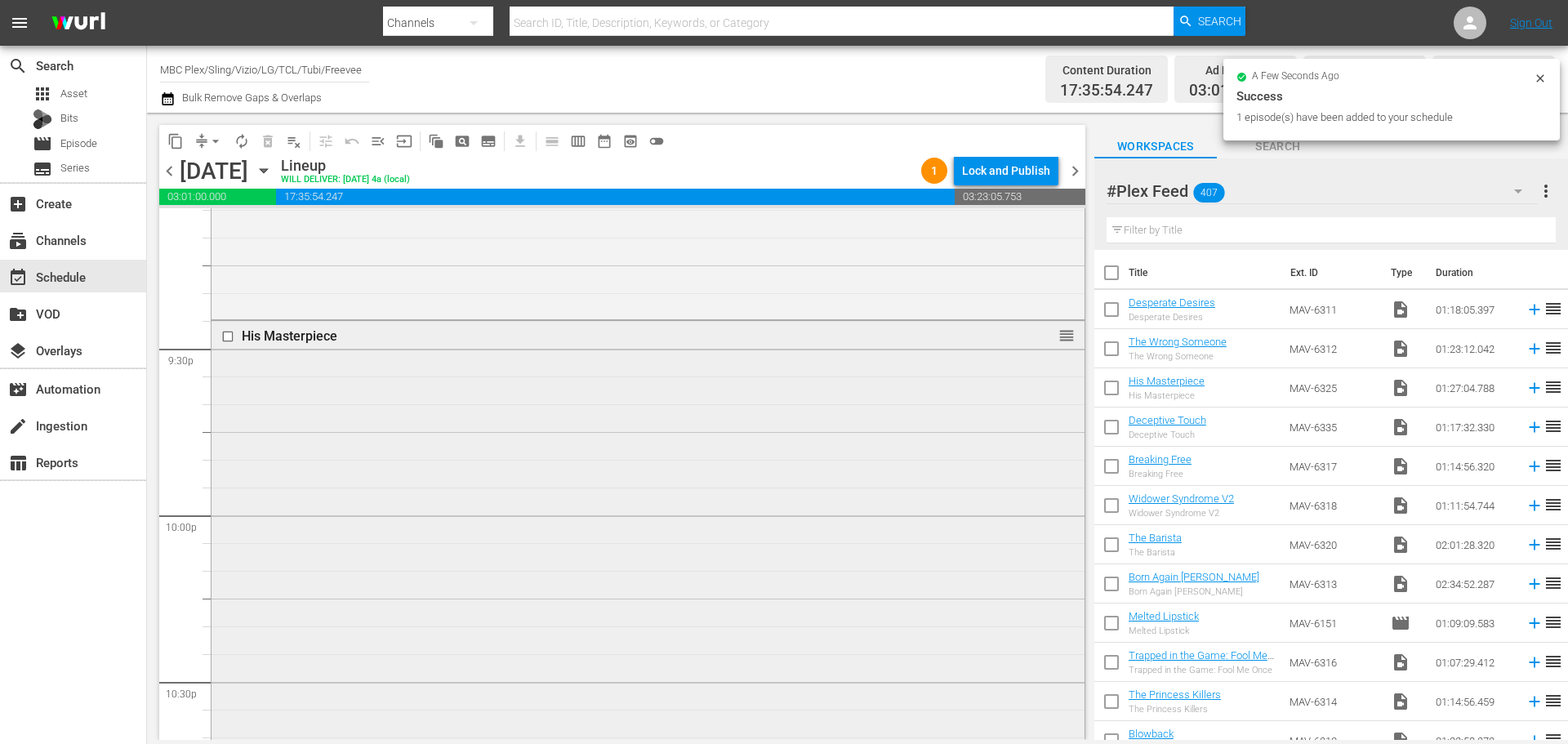
click at [627, 396] on div "His Masterpiece reorder" at bounding box center [647, 560] width 873 height 479
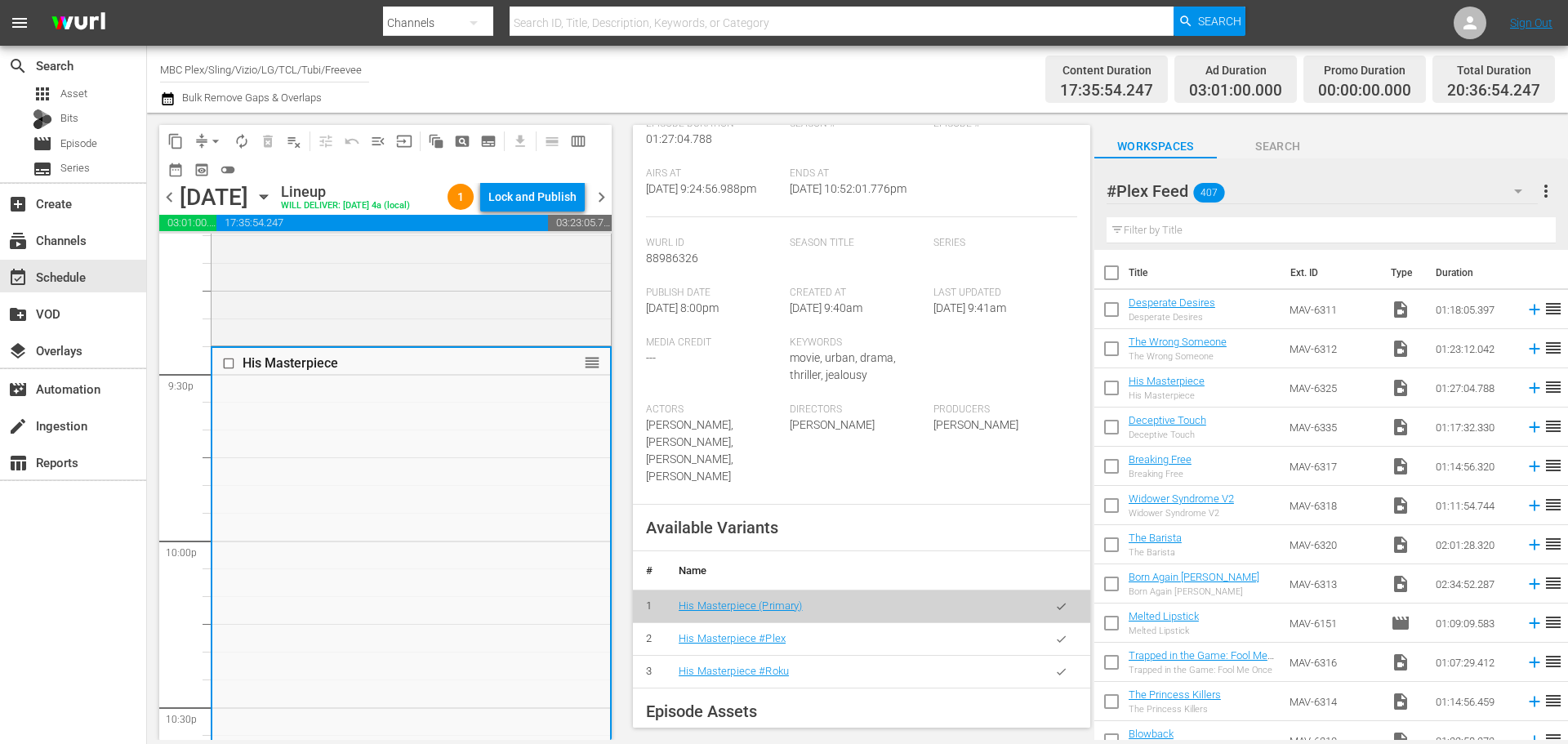
scroll to position [408, 0]
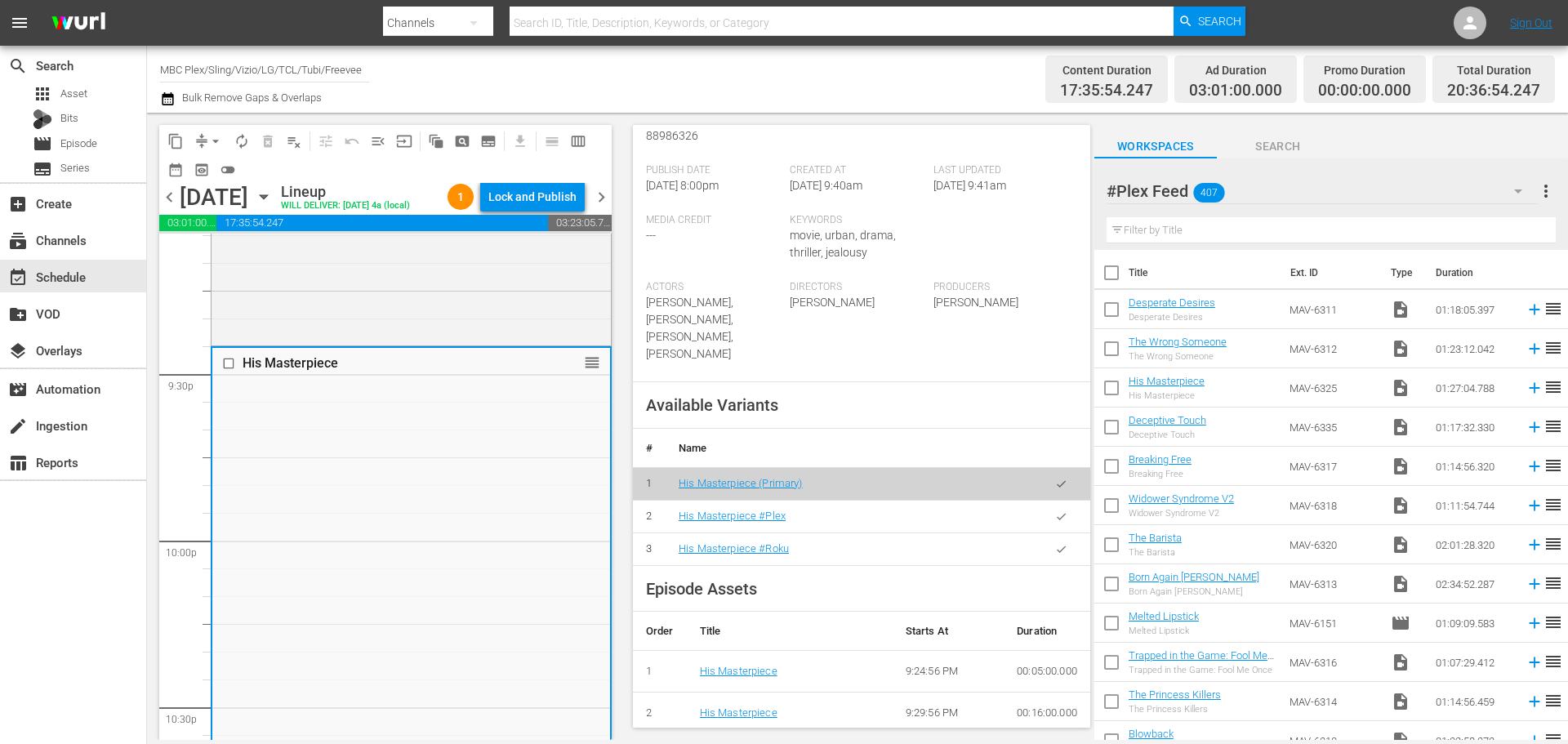
drag, startPoint x: 1042, startPoint y: 536, endPoint x: 1034, endPoint y: 535, distance: 8.1
click at [1055, 523] on icon "button" at bounding box center [1061, 516] width 12 height 12
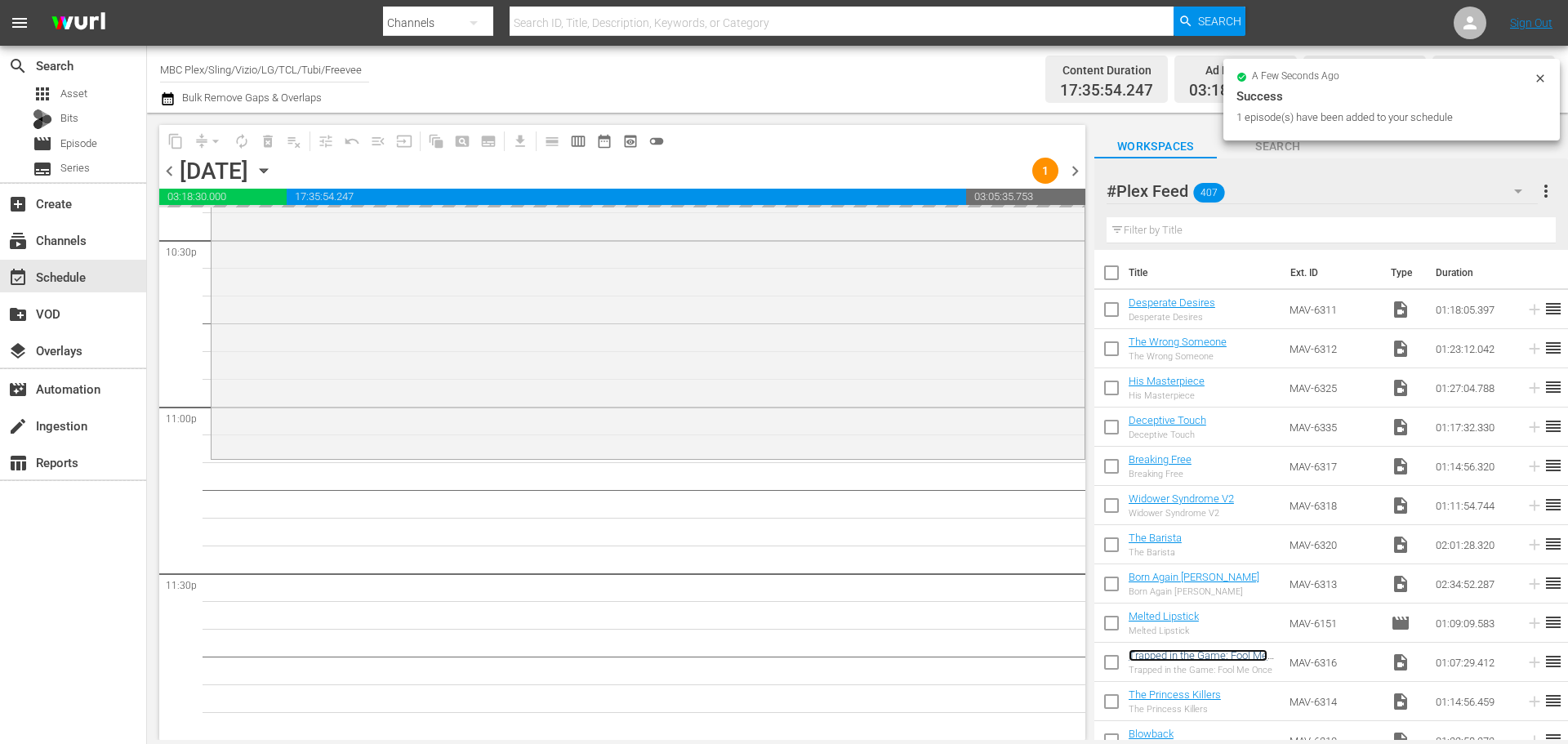
scroll to position [7464, 0]
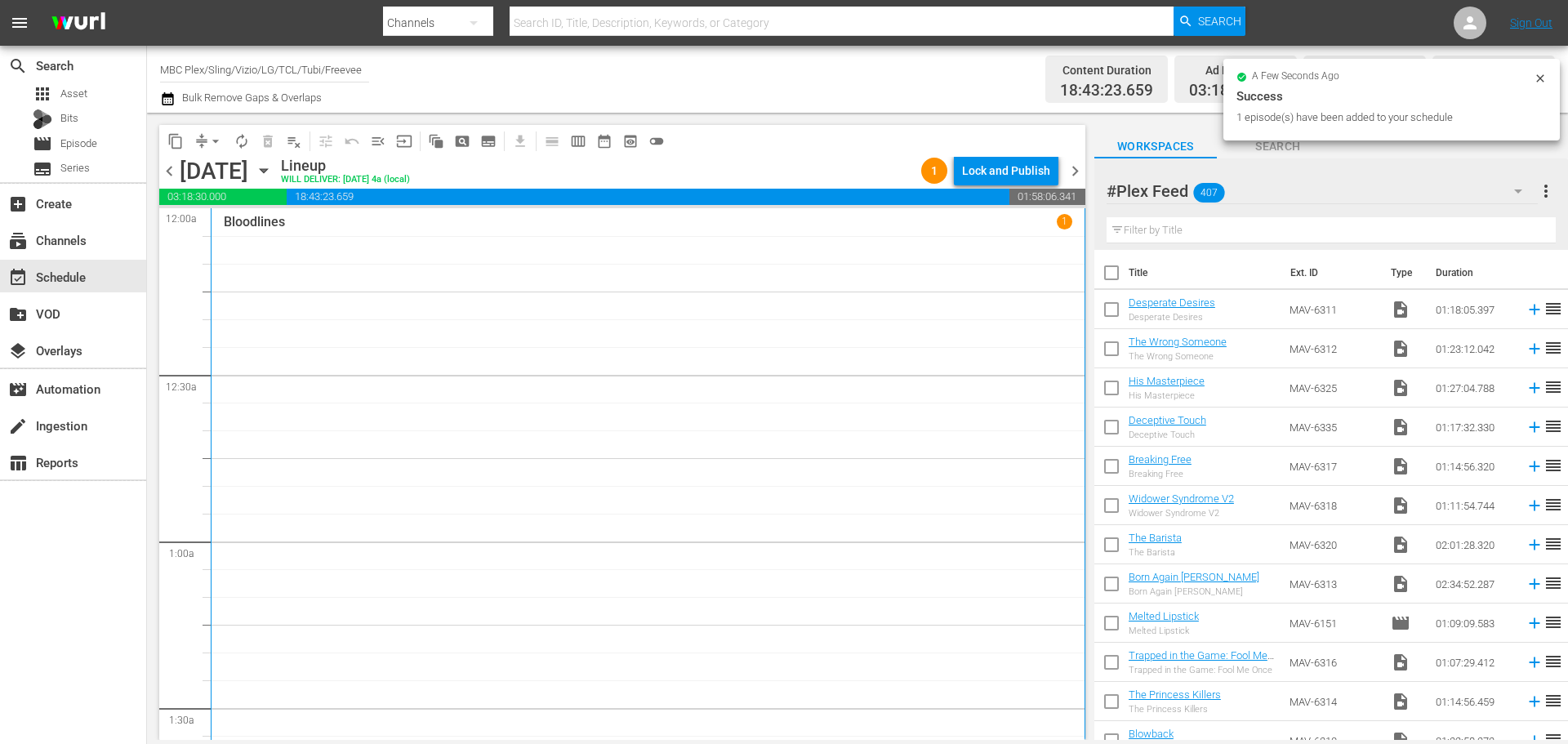
scroll to position [7465, 0]
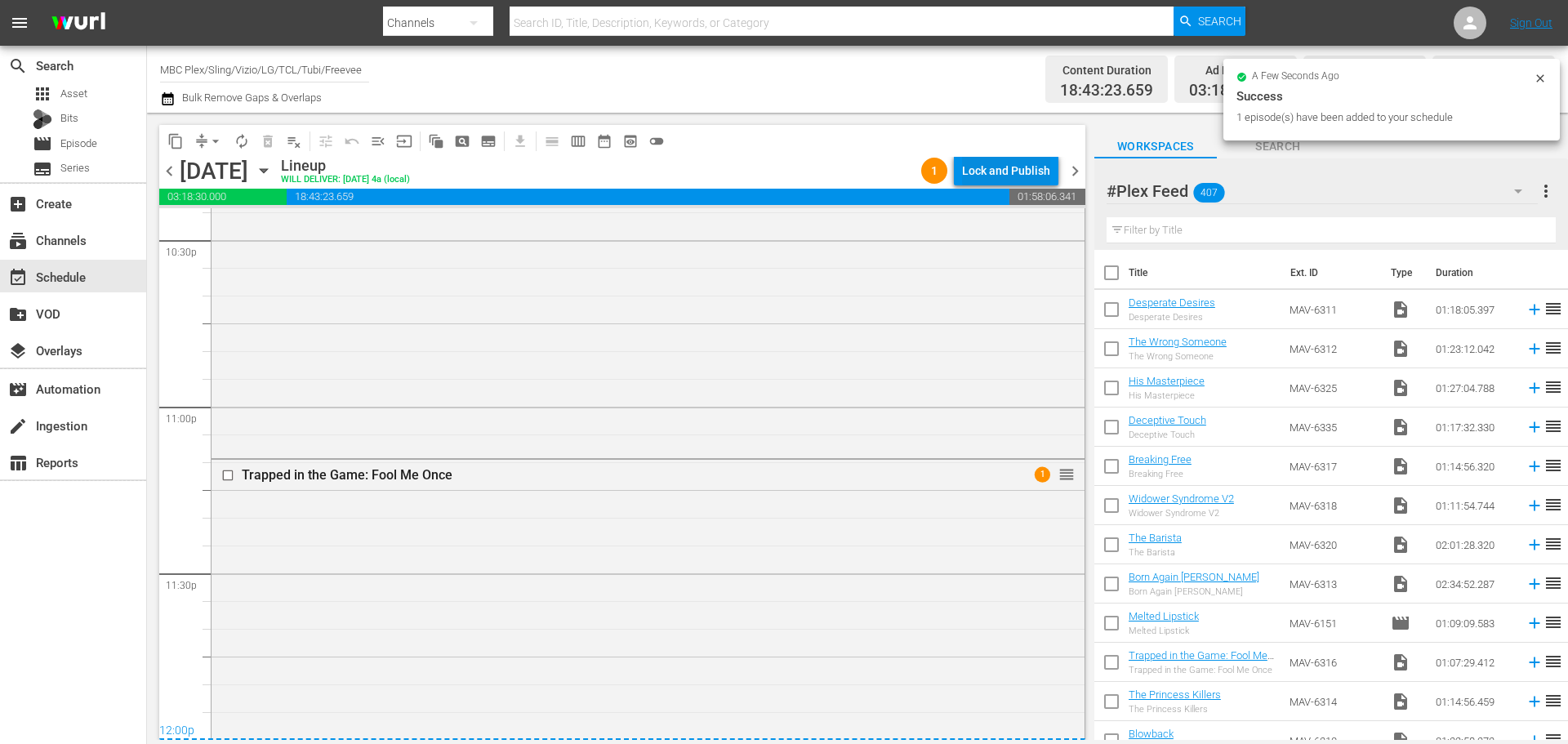
click at [1005, 169] on div "Lock and Publish" at bounding box center [1006, 171] width 88 height 29
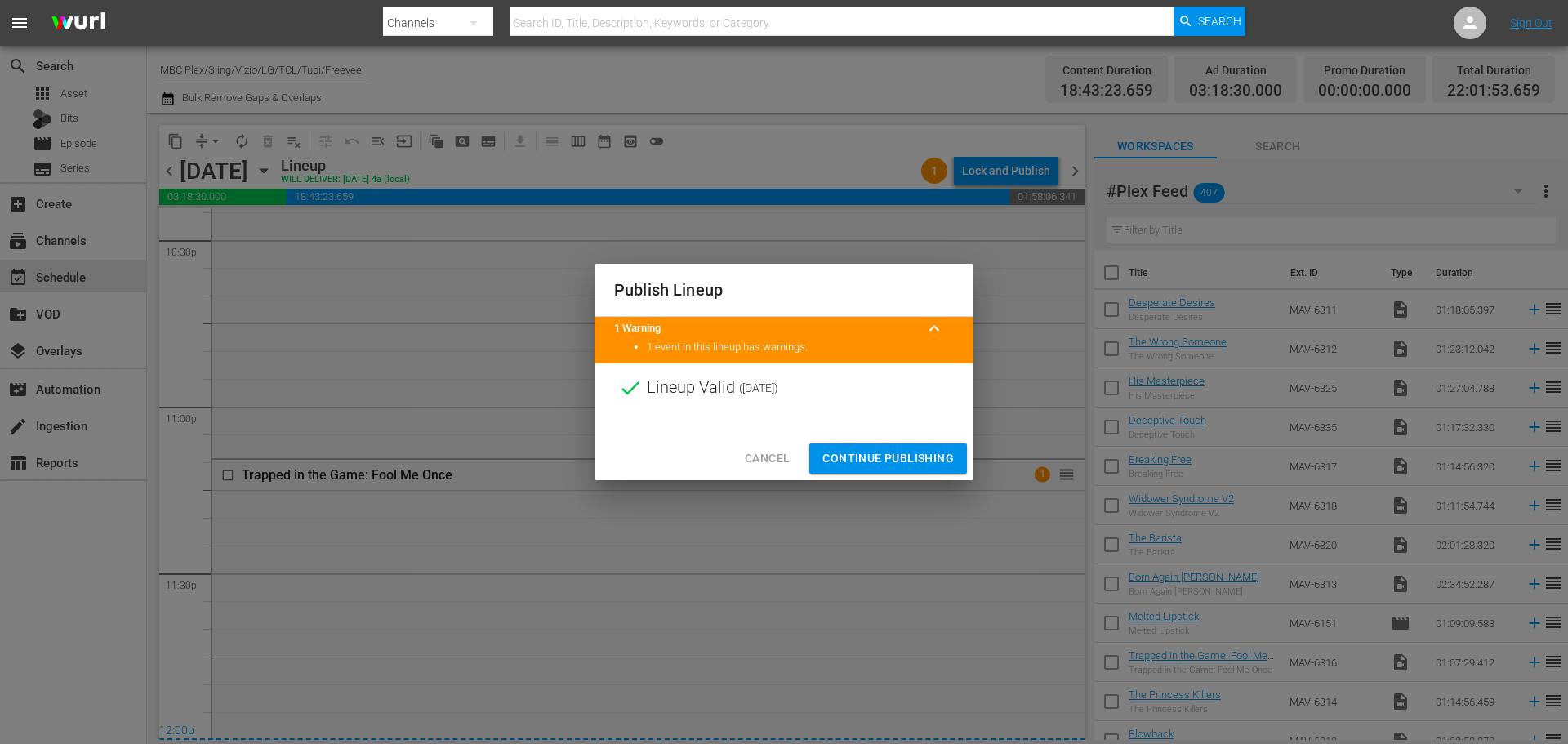
click at [770, 455] on span "Cancel" at bounding box center [767, 458] width 45 height 20
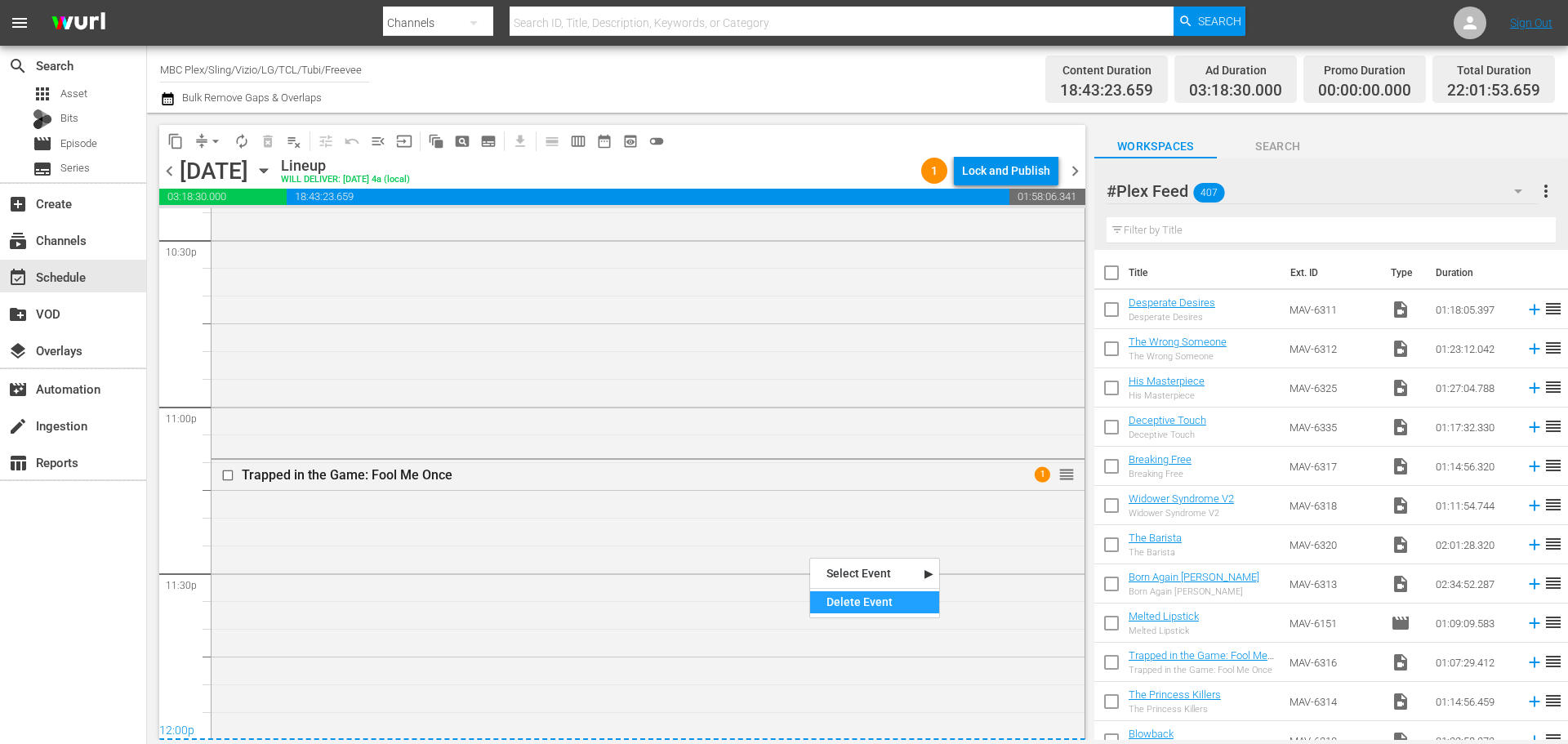
click at [880, 602] on div "Delete Event" at bounding box center [875, 602] width 129 height 22
click at [353, 570] on div "The Princess Killers 1 reorder" at bounding box center [647, 665] width 873 height 412
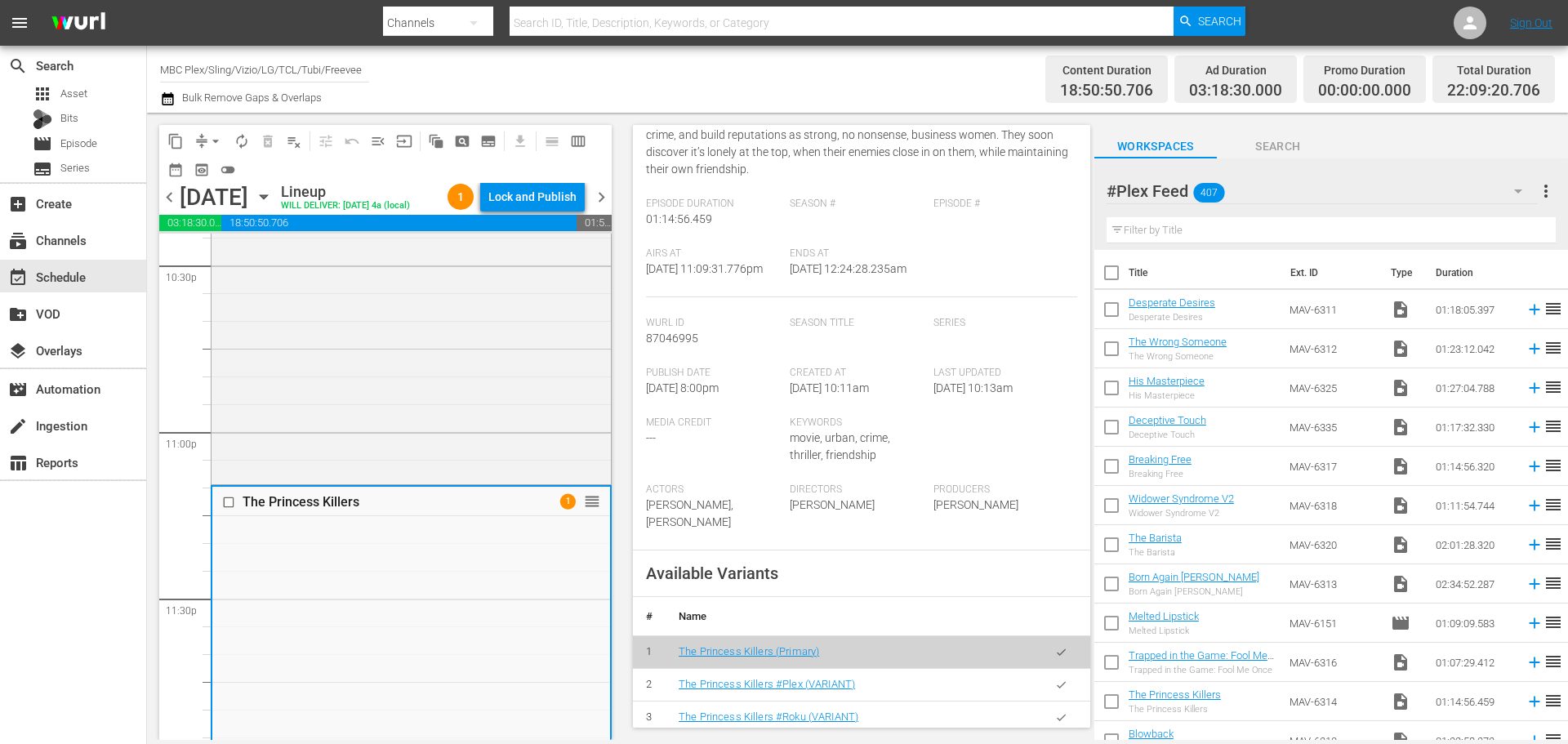
scroll to position [327, 0]
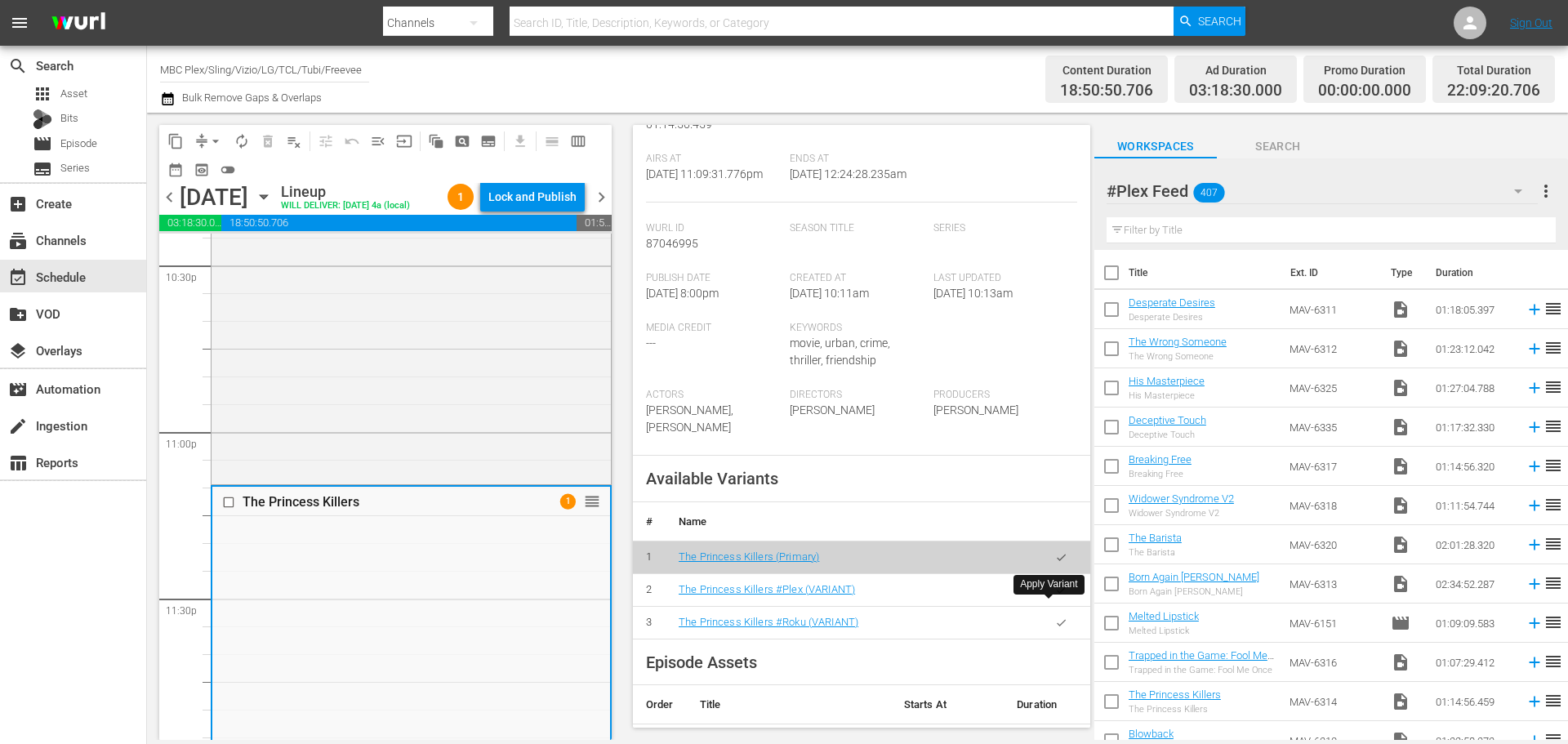
click at [1055, 596] on icon "button" at bounding box center [1061, 589] width 12 height 12
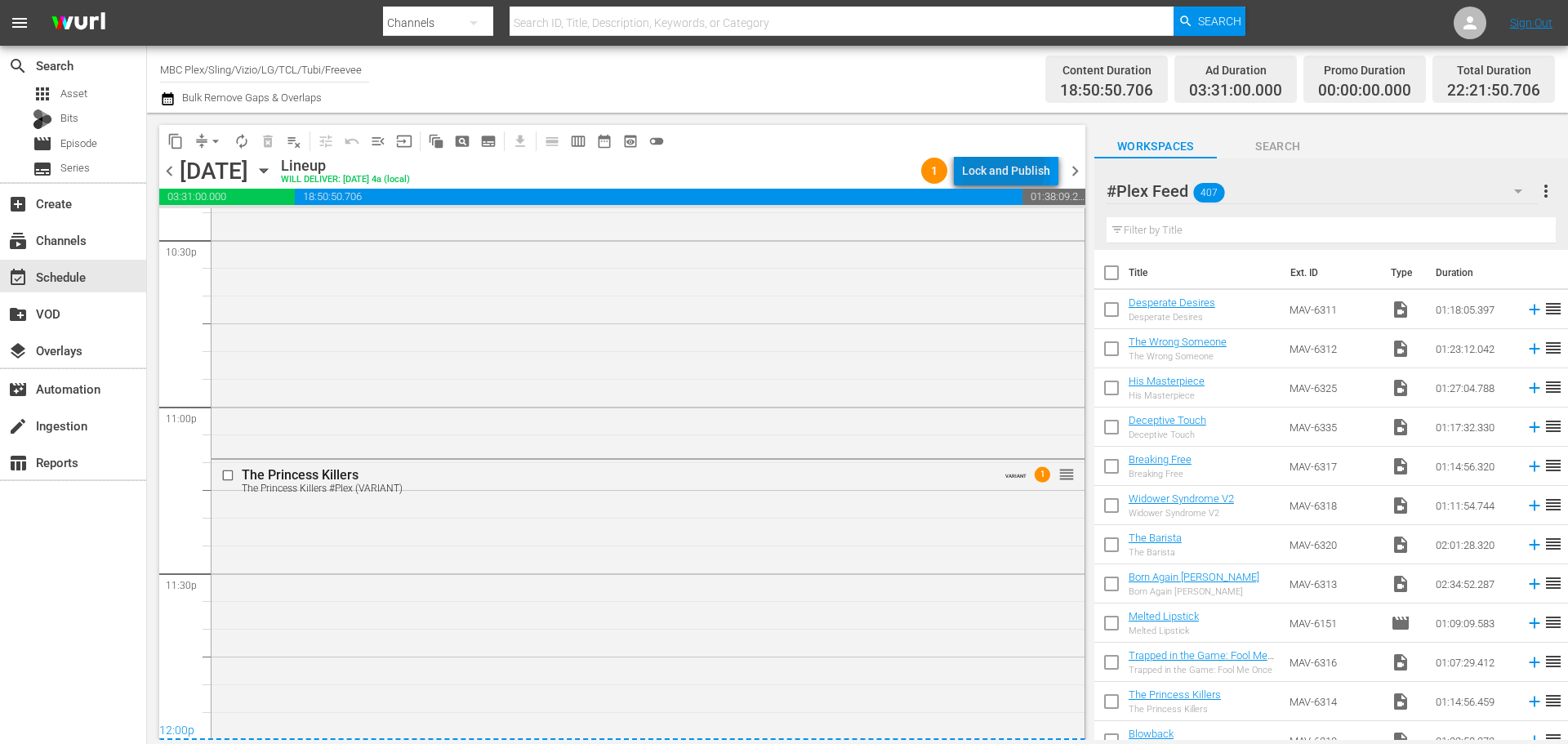
click at [1007, 168] on div "Lock and Publish" at bounding box center [1006, 171] width 88 height 29
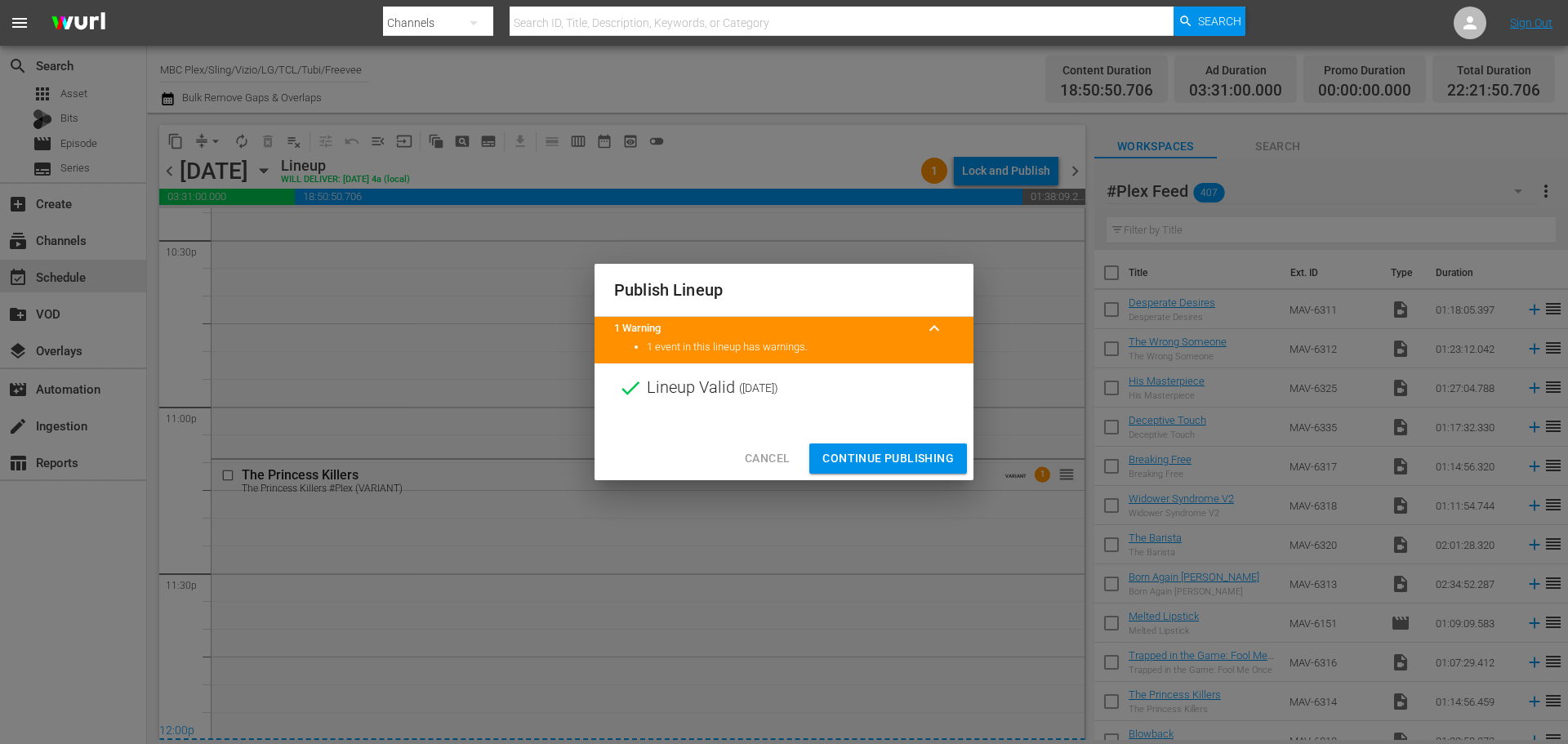
click at [899, 457] on span "Continue Publishing" at bounding box center [888, 458] width 132 height 20
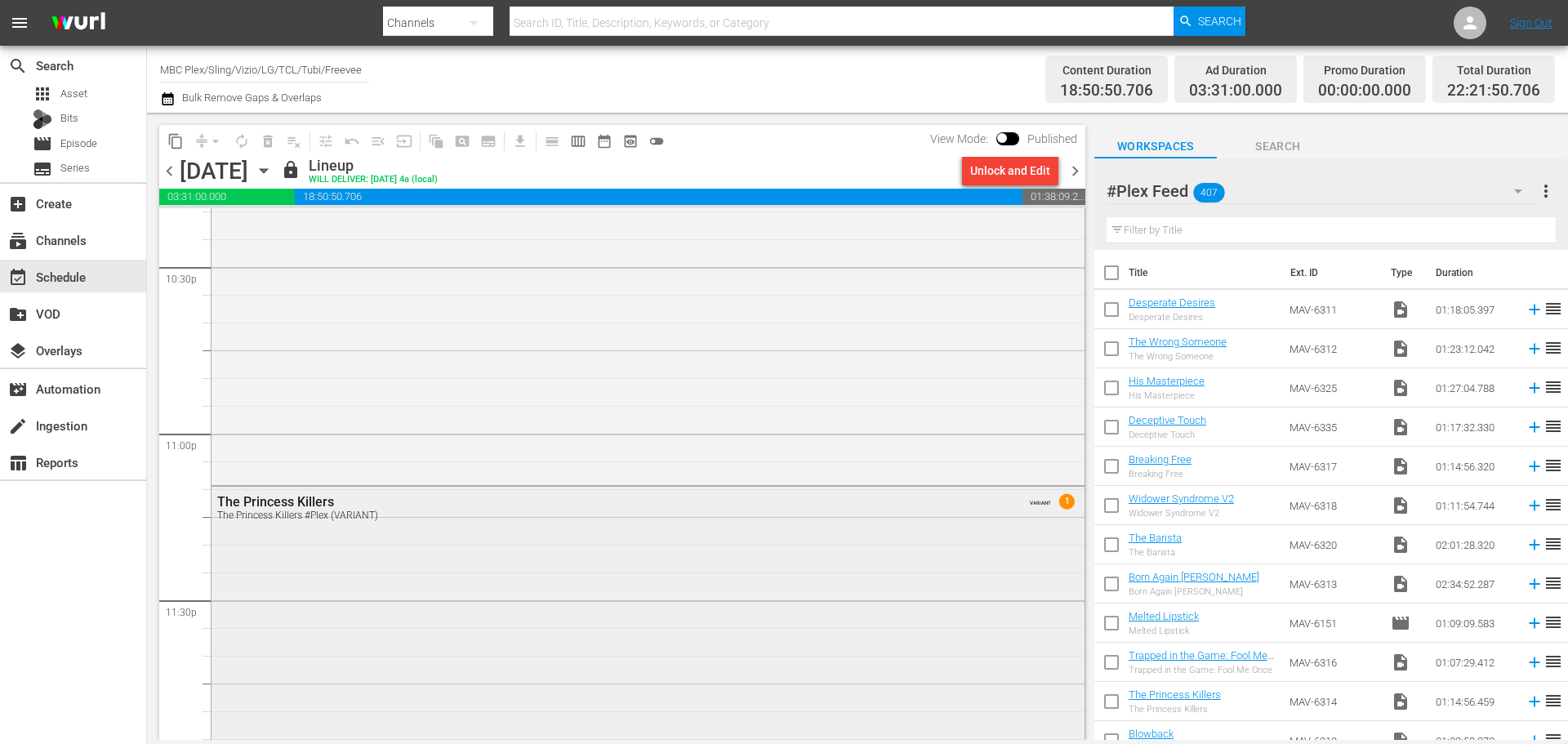
scroll to position [7669, 0]
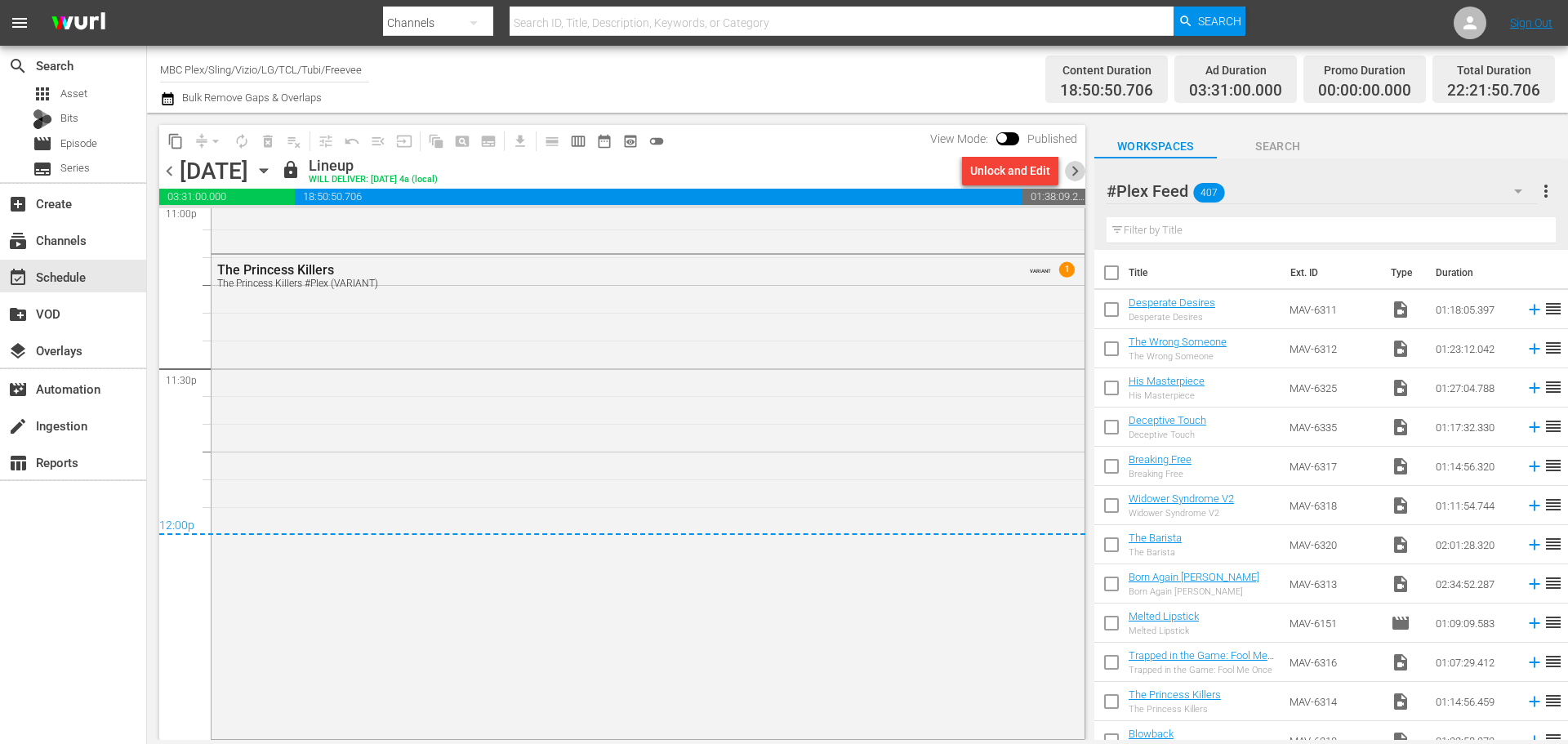
click at [1077, 177] on span "chevron_right" at bounding box center [1075, 171] width 20 height 20
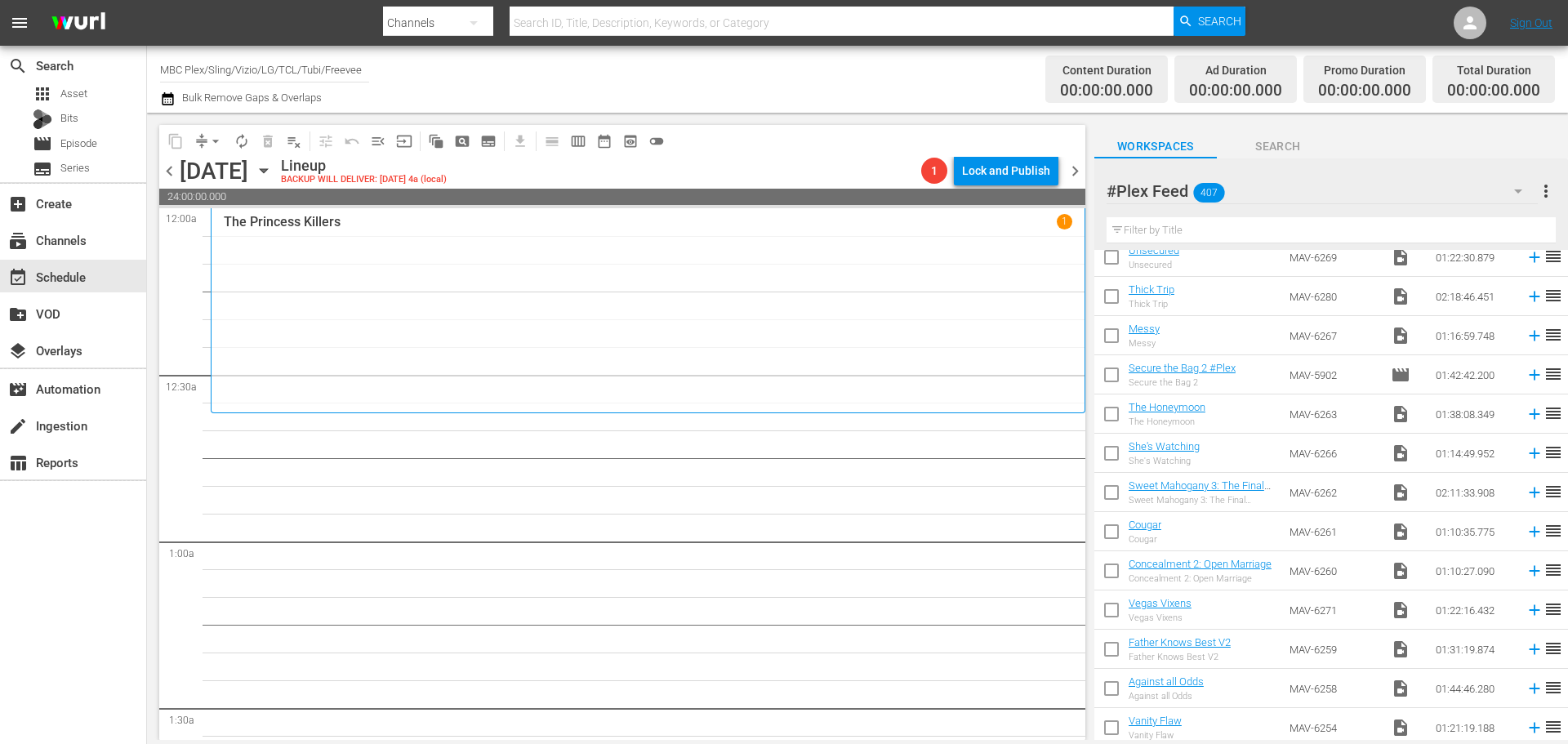
scroll to position [3103, 0]
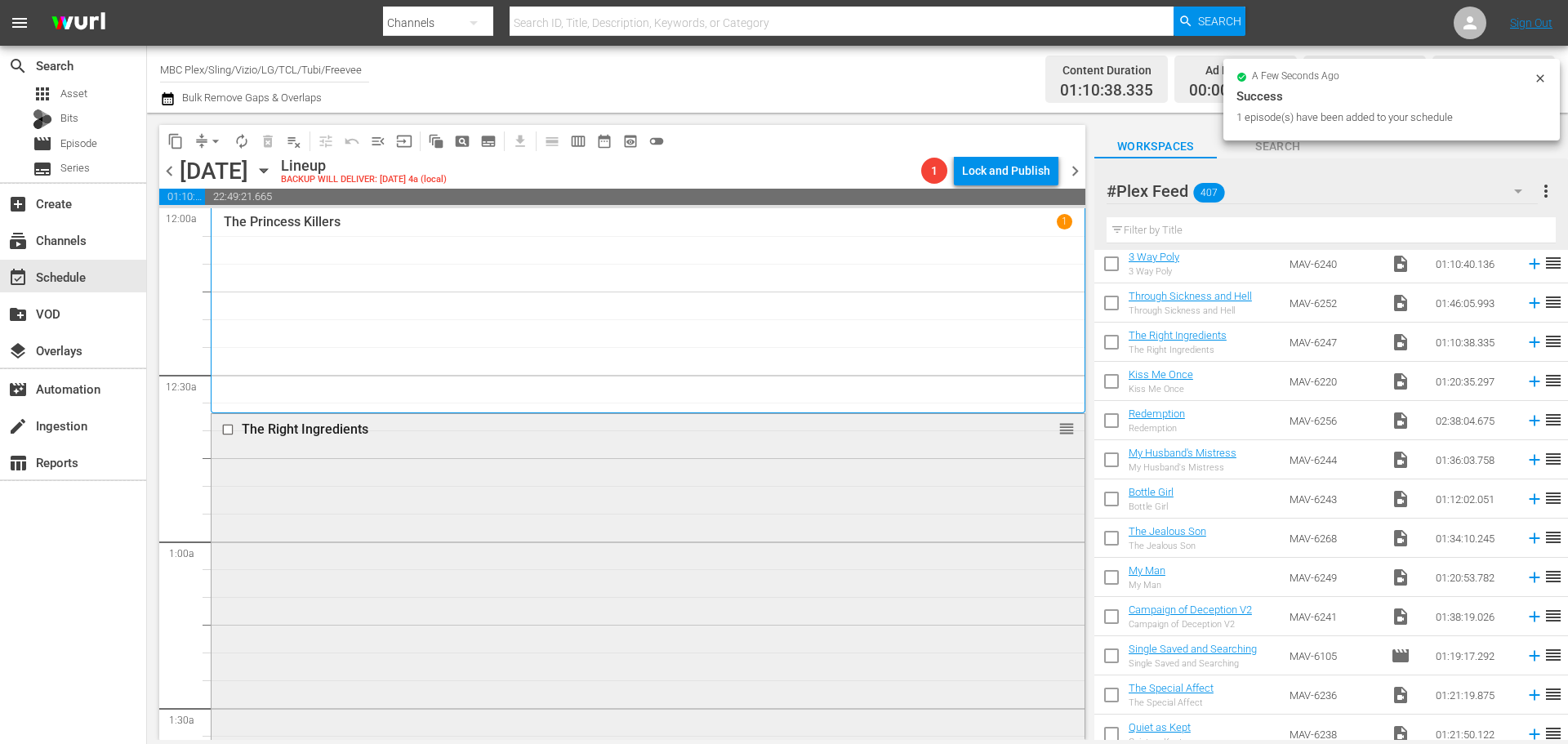
click at [633, 476] on div "The Right Ingredients reorder" at bounding box center [647, 607] width 873 height 387
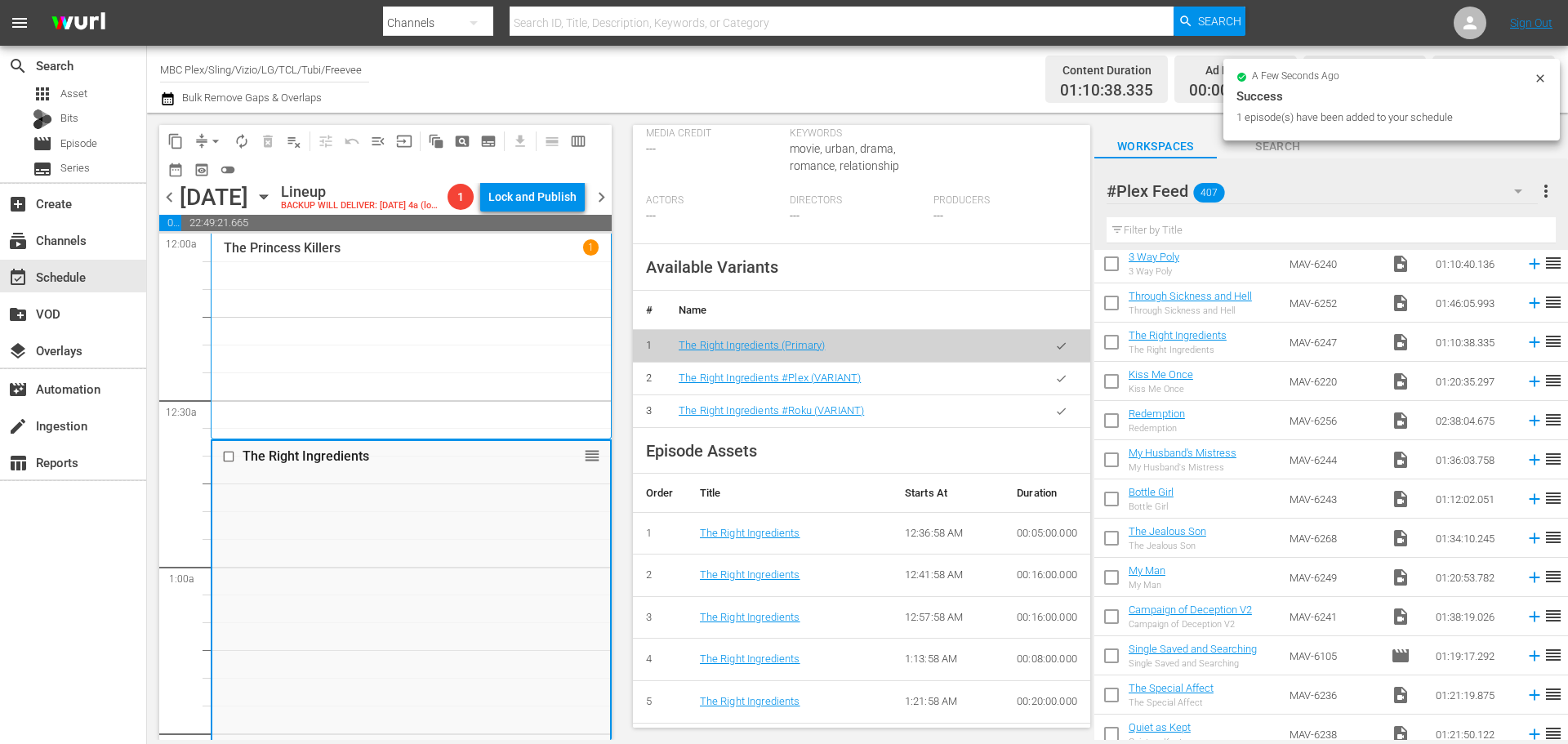
scroll to position [516, 0]
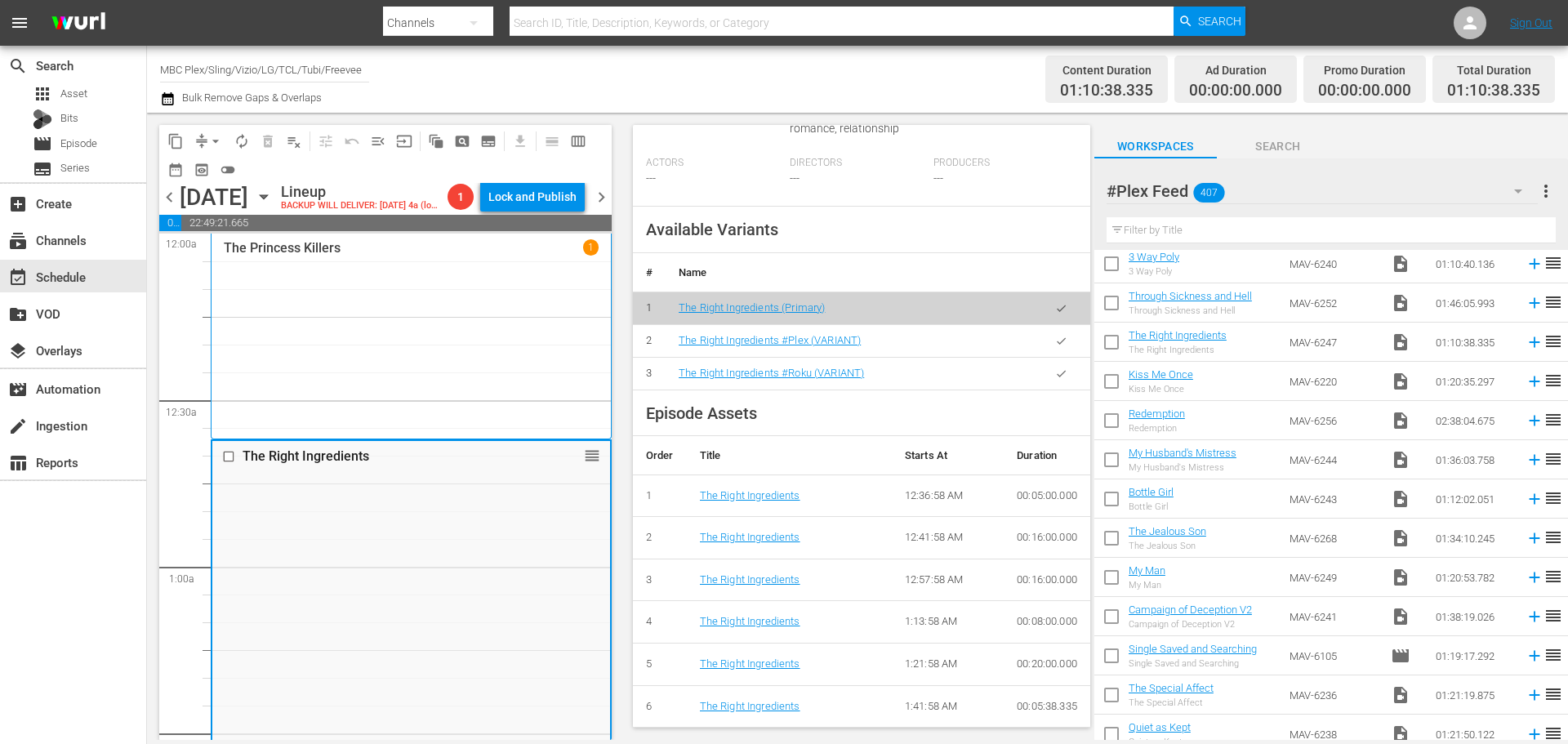
click at [1055, 340] on icon "button" at bounding box center [1061, 340] width 12 height 12
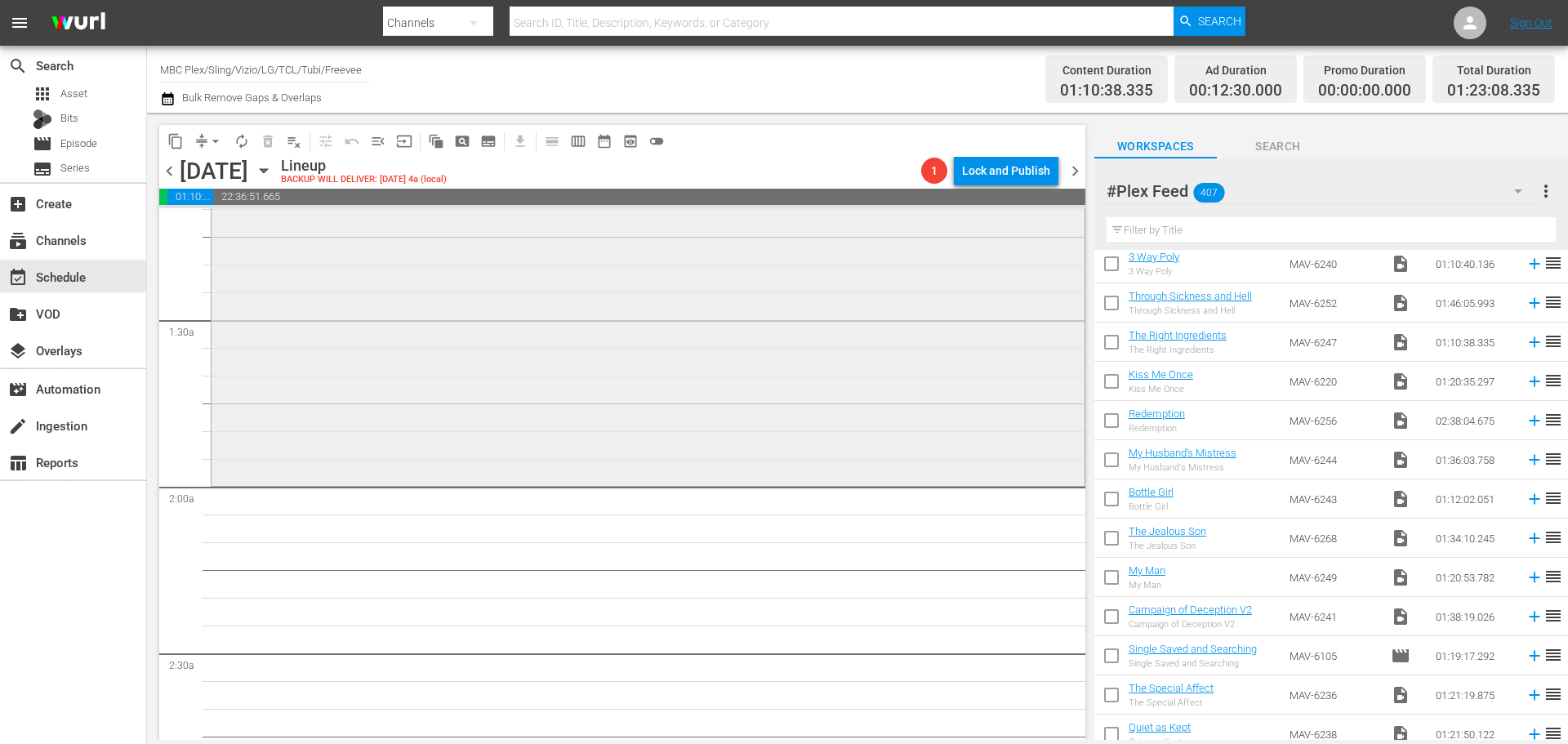
scroll to position [571, 0]
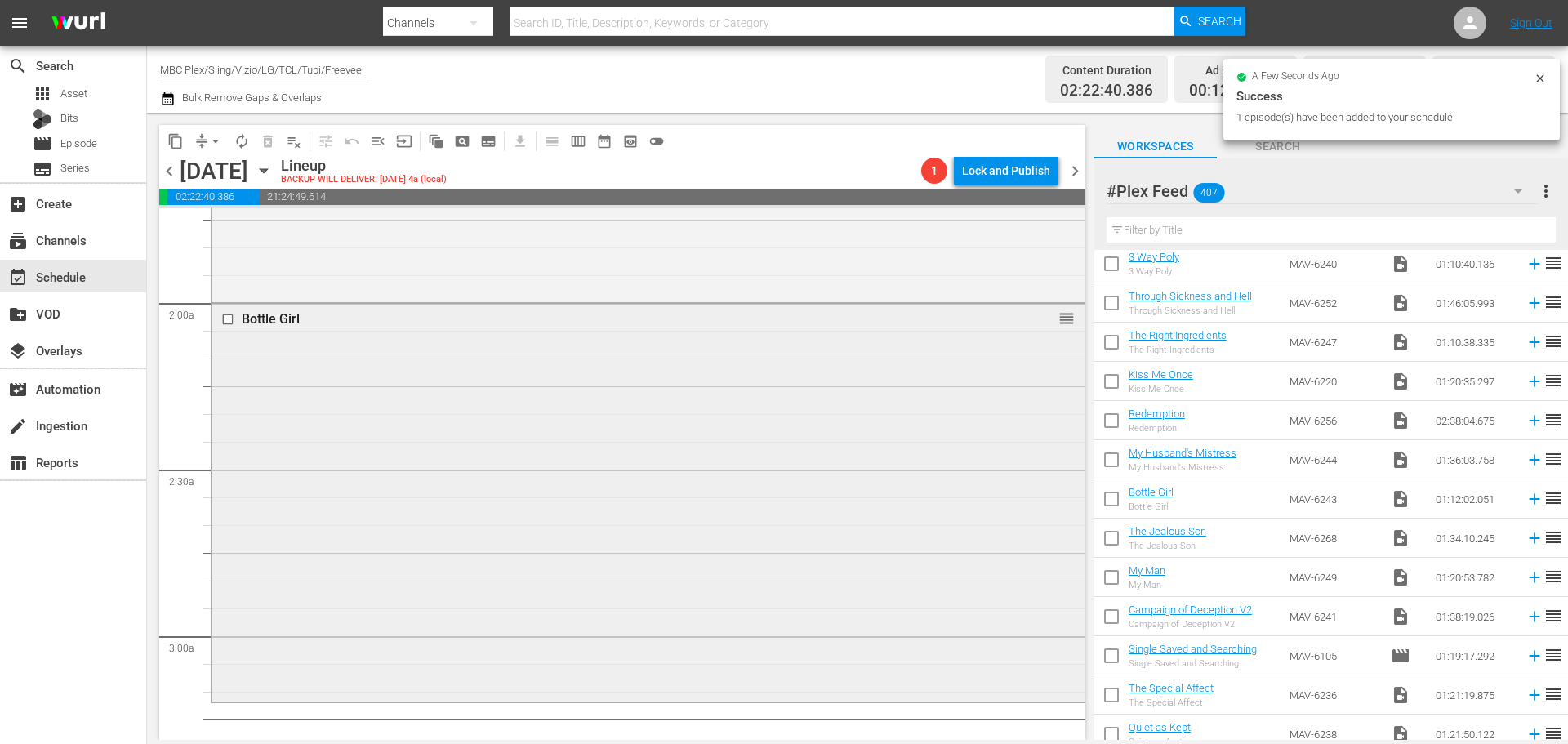
click at [791, 385] on div "Bottle Girl reorder" at bounding box center [647, 501] width 873 height 395
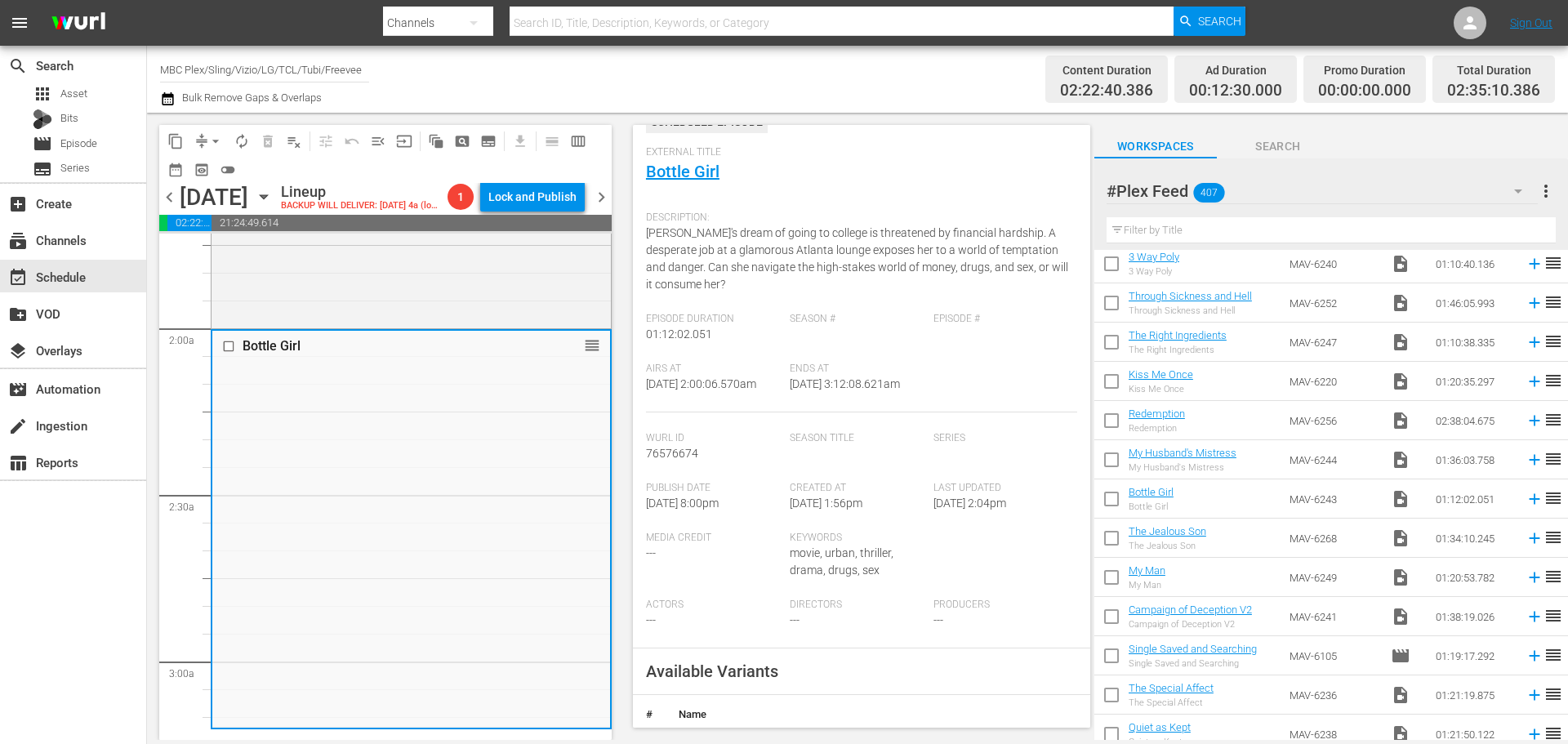
scroll to position [408, 0]
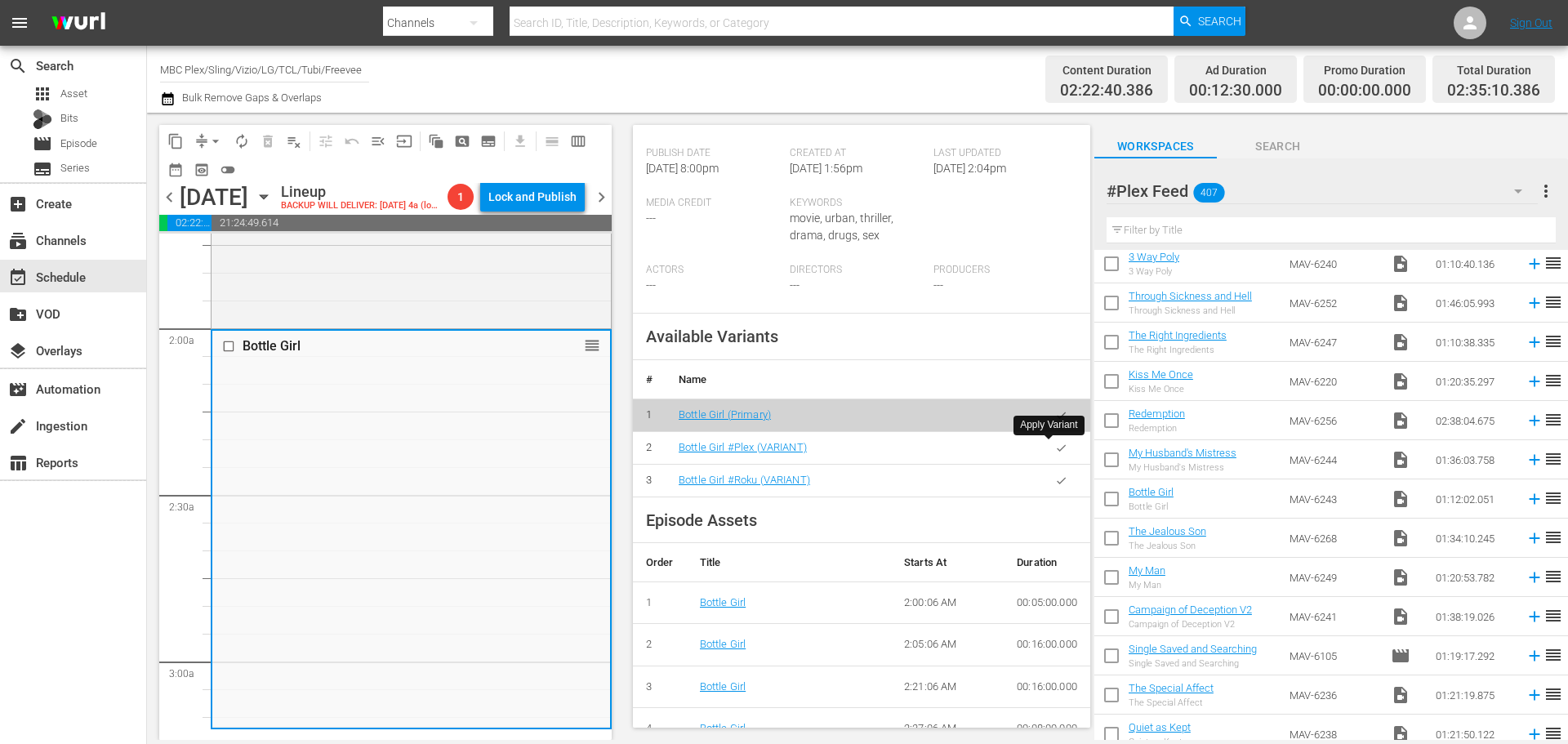
drag, startPoint x: 1058, startPoint y: 452, endPoint x: 1004, endPoint y: 453, distance: 54.0
click at [1058, 451] on button "button" at bounding box center [1061, 448] width 32 height 32
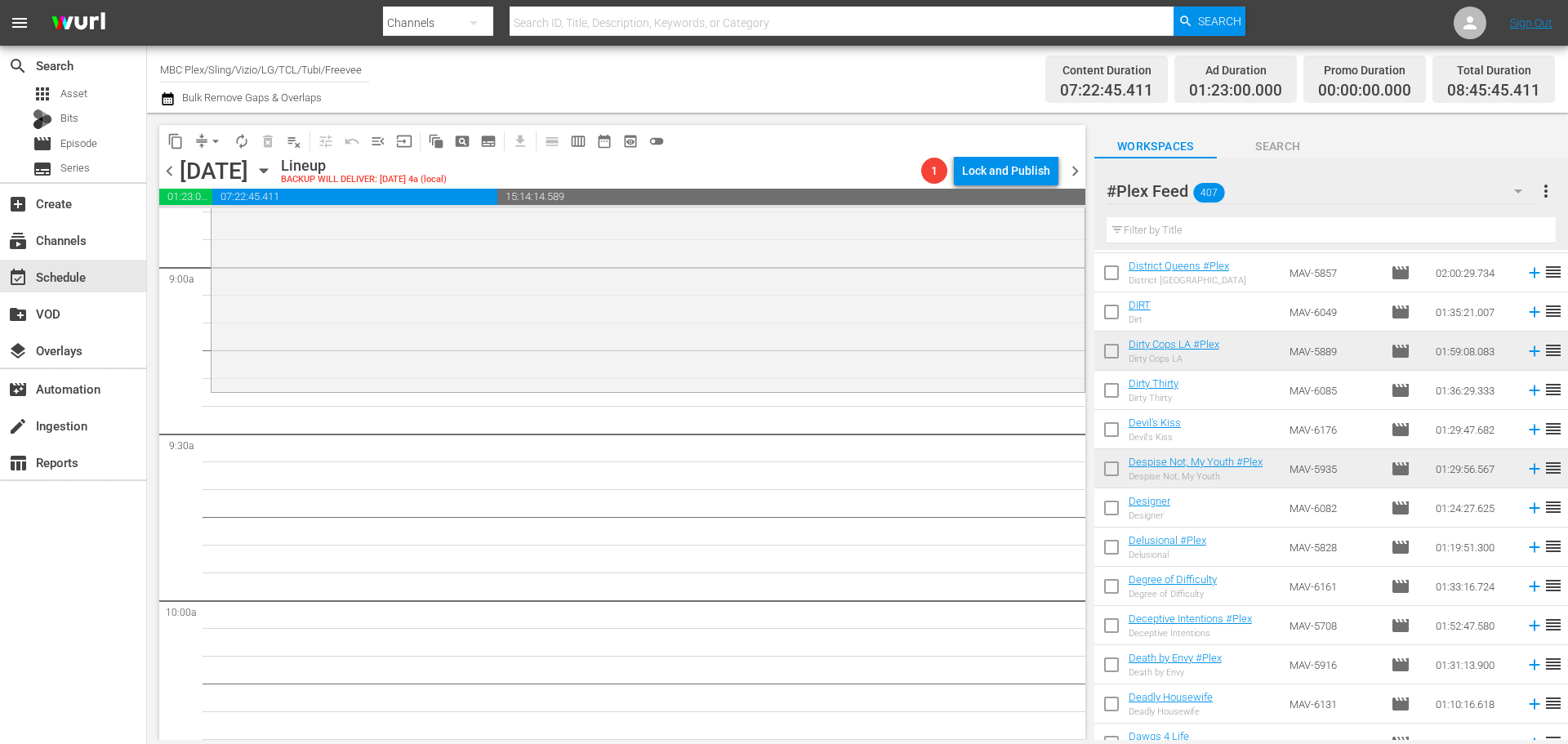
scroll to position [11346, 0]
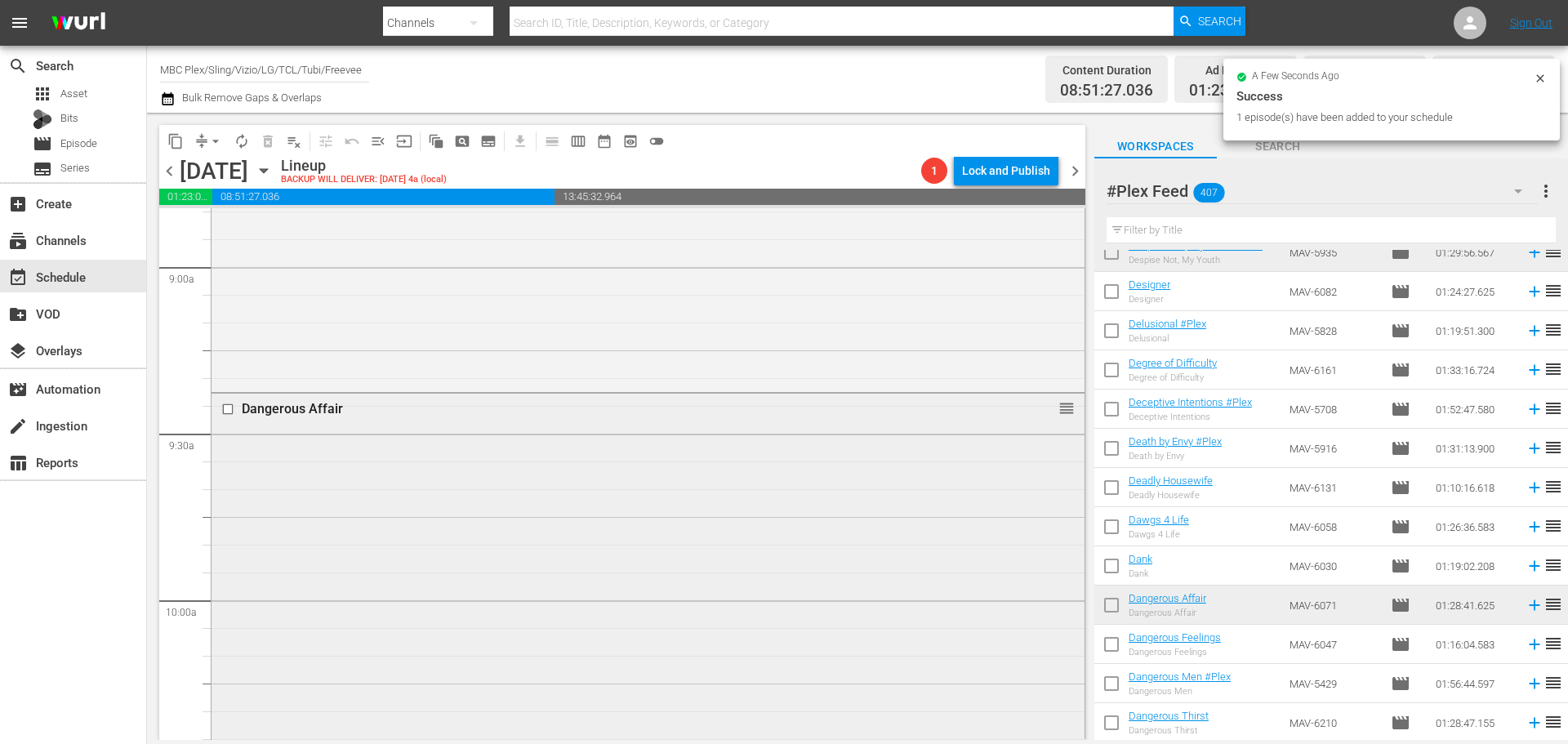
click at [662, 497] on div "Dangerous Affair reorder" at bounding box center [647, 638] width 873 height 488
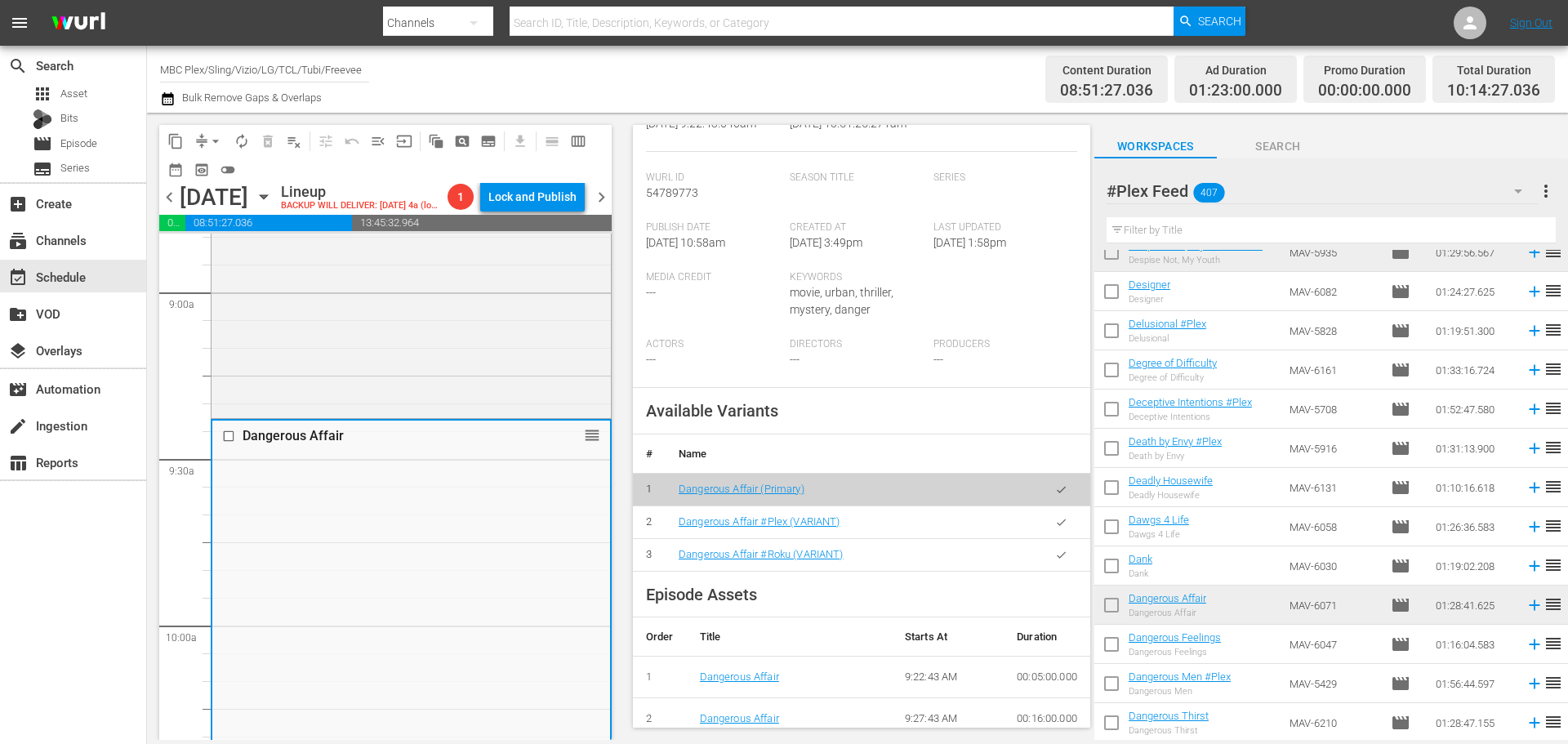
scroll to position [408, 0]
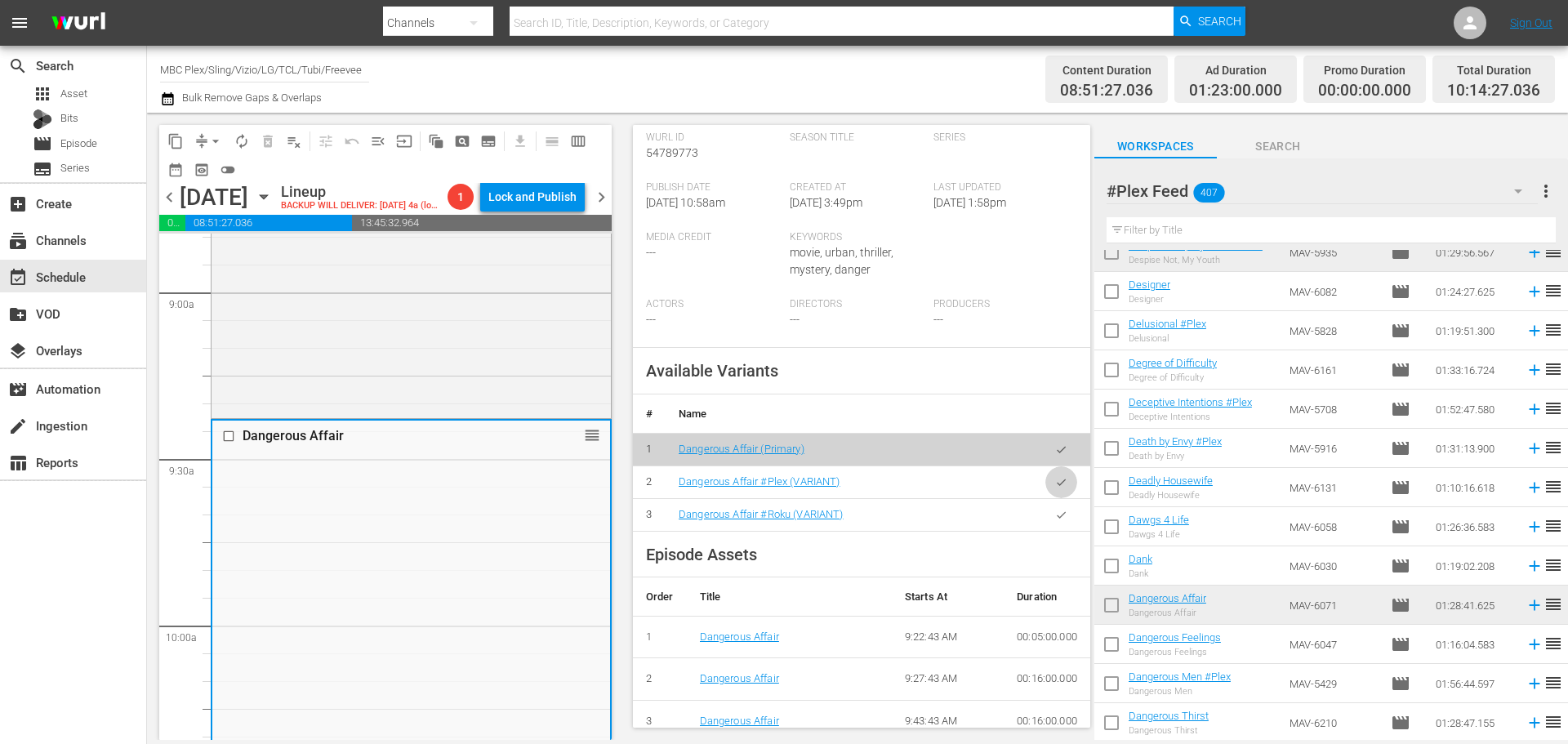
click at [1045, 480] on button "button" at bounding box center [1061, 482] width 32 height 32
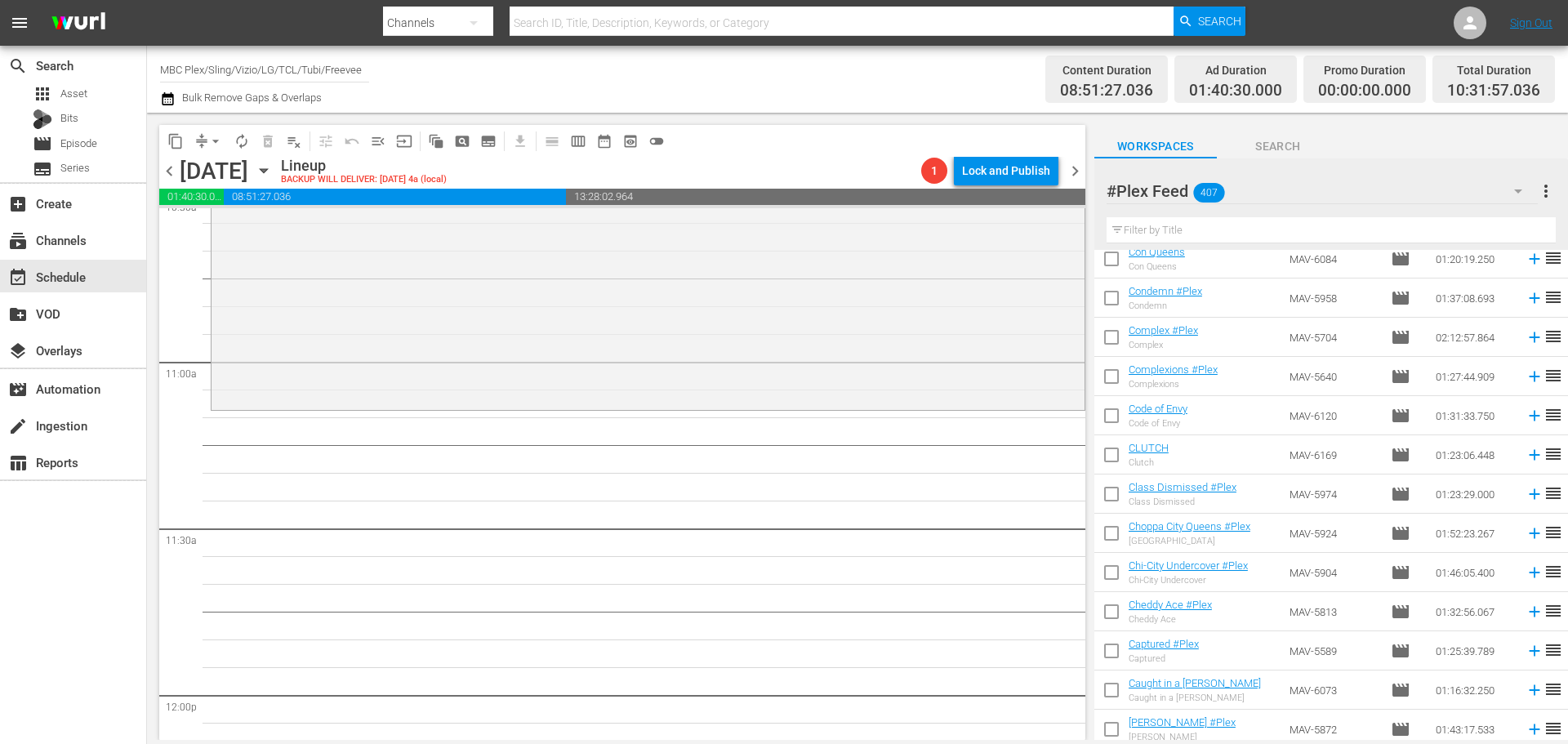
scroll to position [12244, 0]
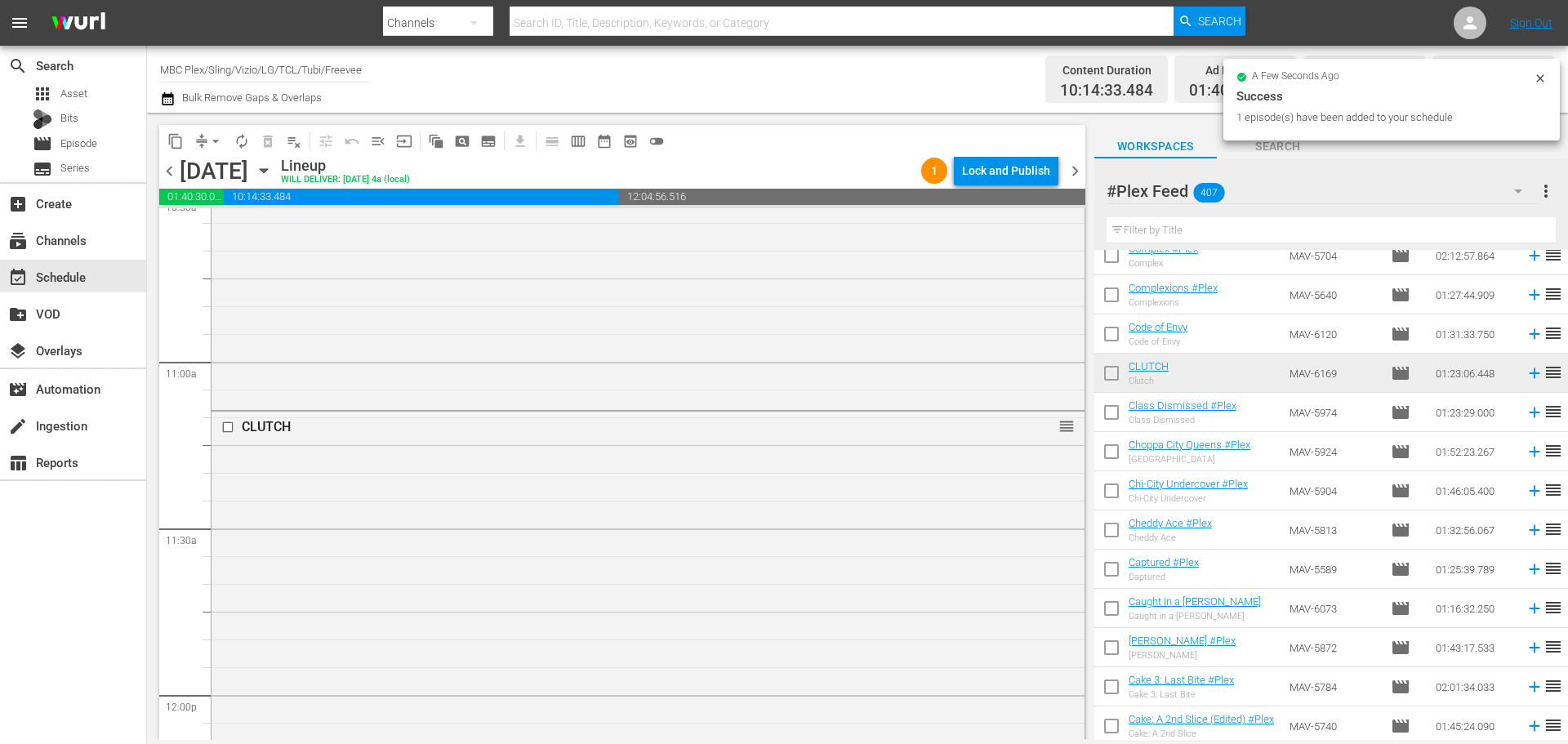
drag, startPoint x: 562, startPoint y: 535, endPoint x: 671, endPoint y: 503, distance: 113.6
click at [561, 535] on div "CLUTCH reorder" at bounding box center [647, 640] width 873 height 457
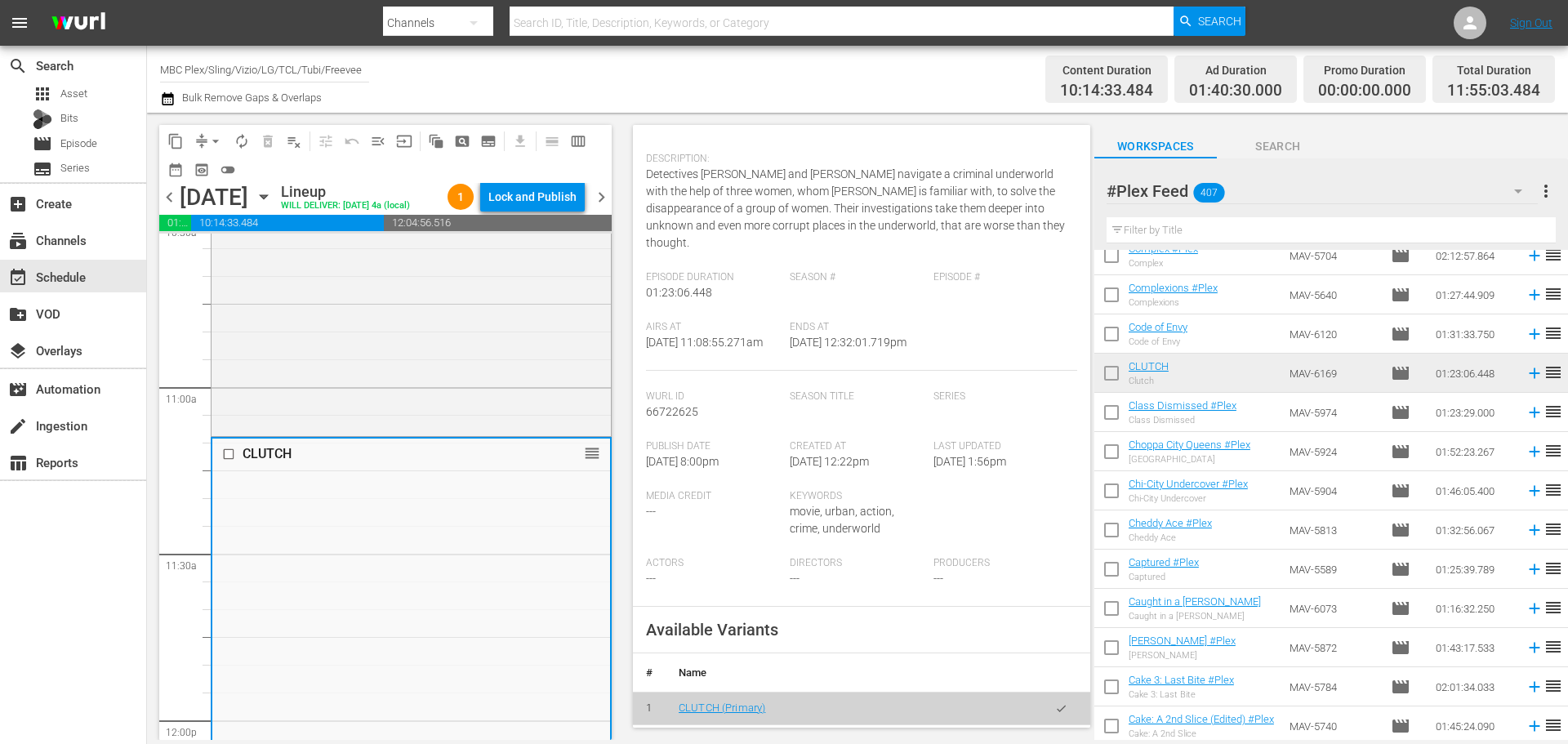
scroll to position [408, 0]
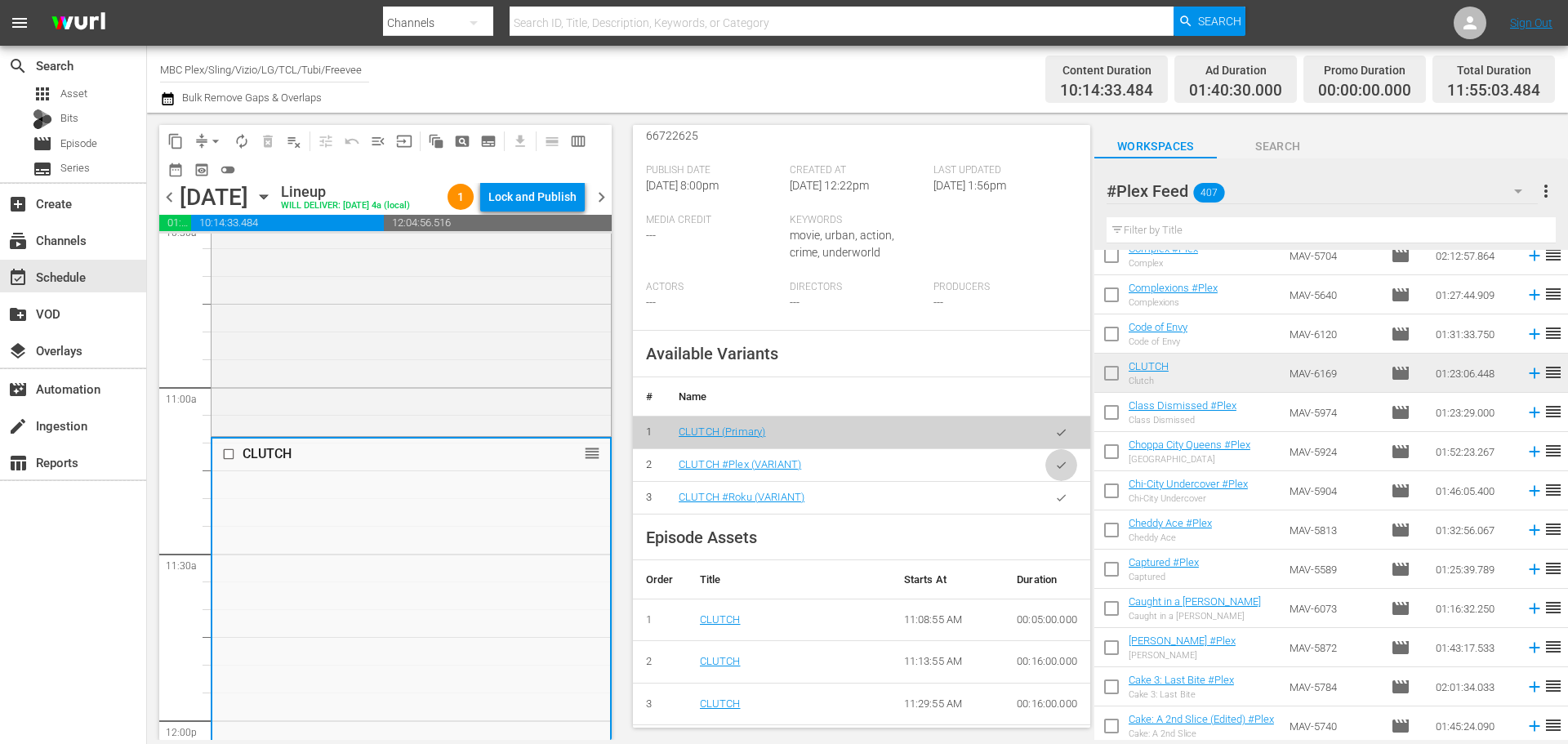
click at [1045, 463] on button "button" at bounding box center [1061, 465] width 32 height 32
click at [1264, 226] on input "text" at bounding box center [1331, 230] width 449 height 26
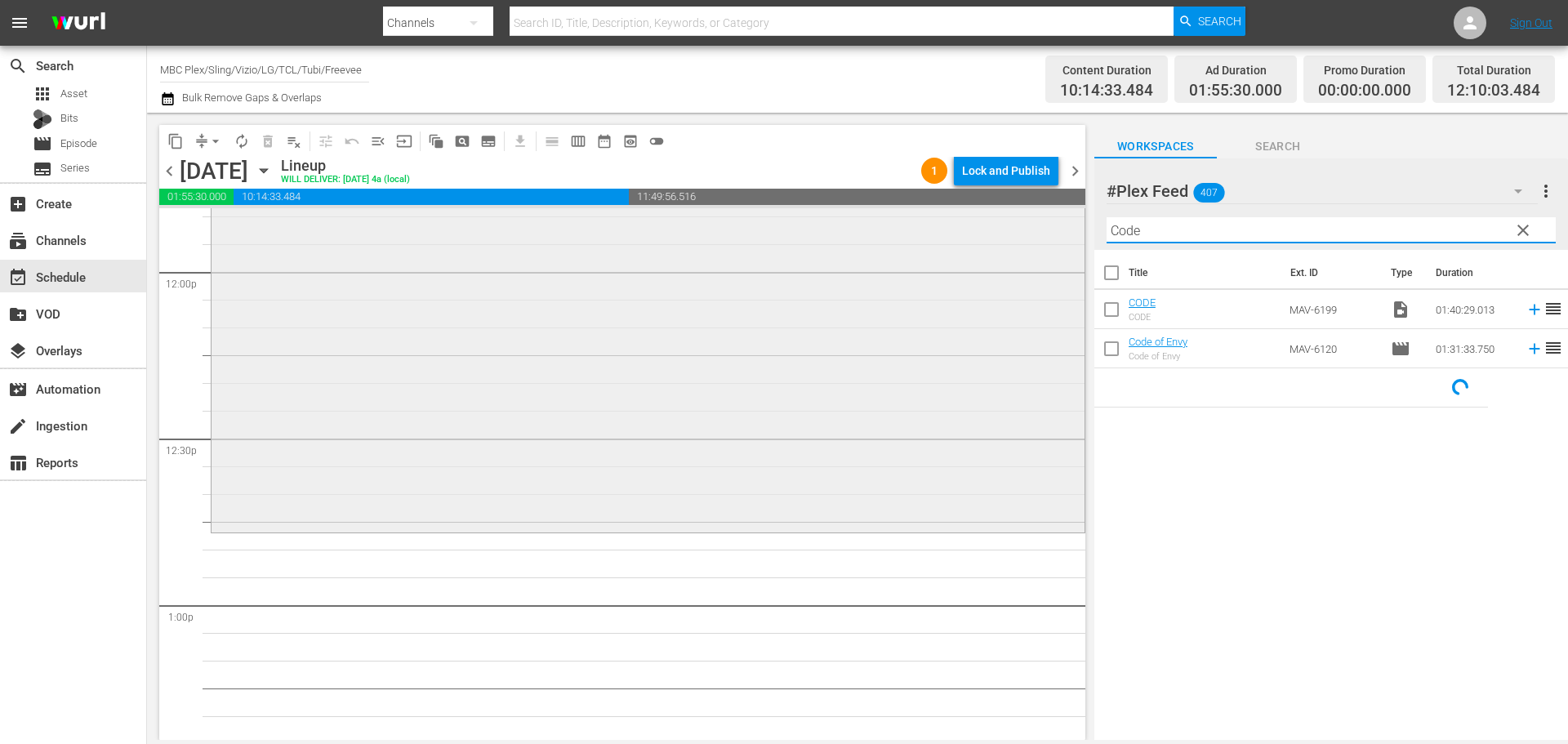
scroll to position [4002, 0]
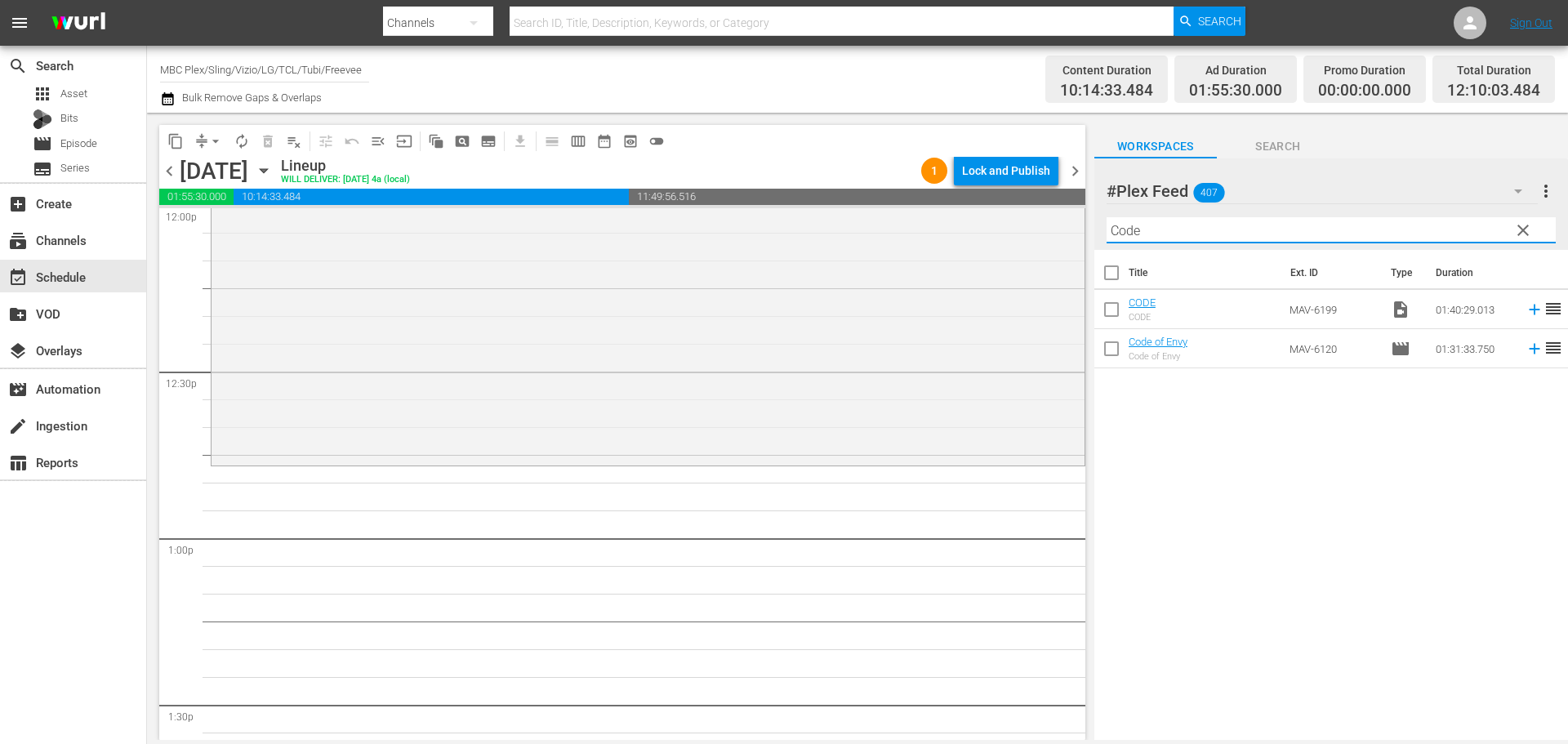
type input "Code"
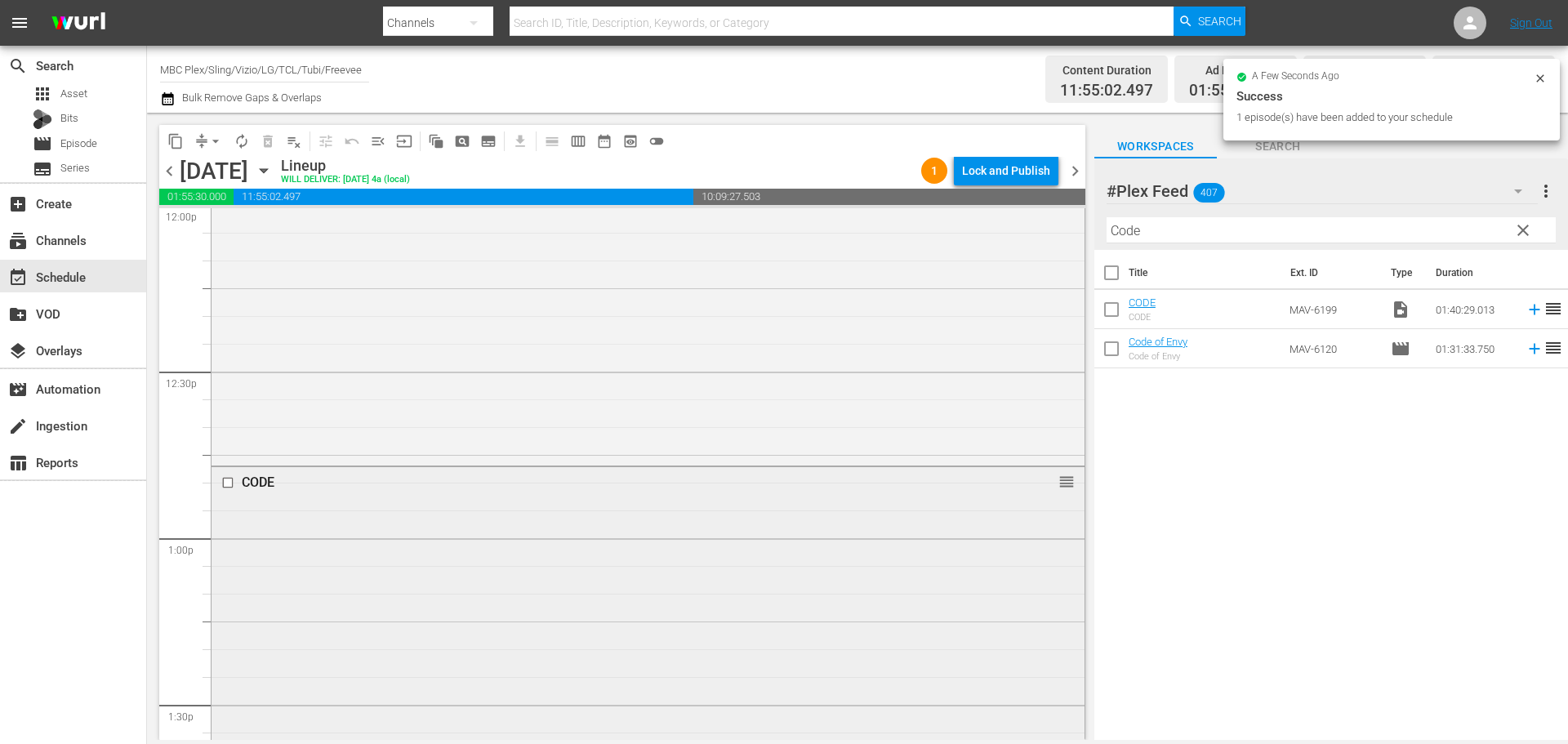
click at [462, 529] on div "CODE reorder" at bounding box center [647, 743] width 873 height 552
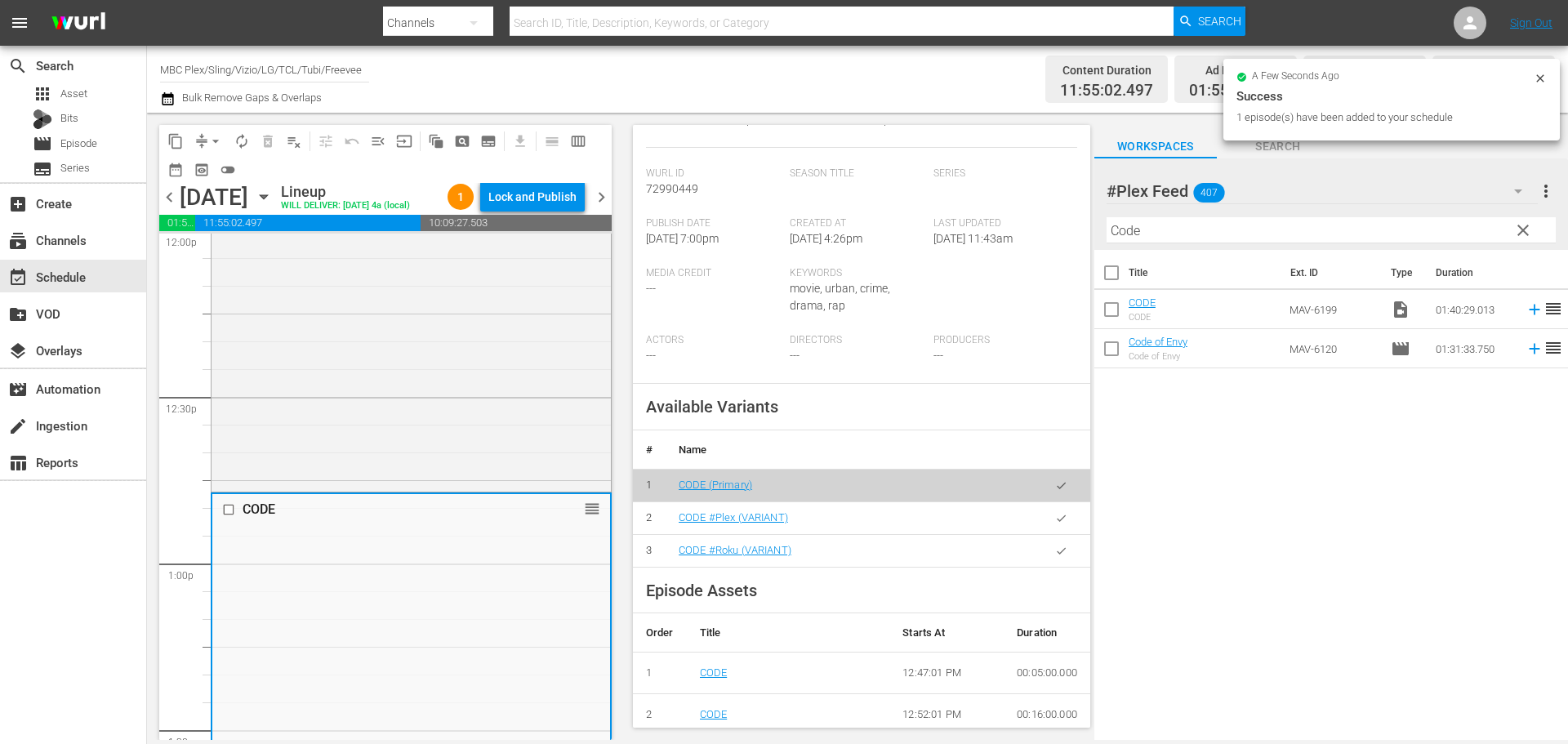
scroll to position [408, 0]
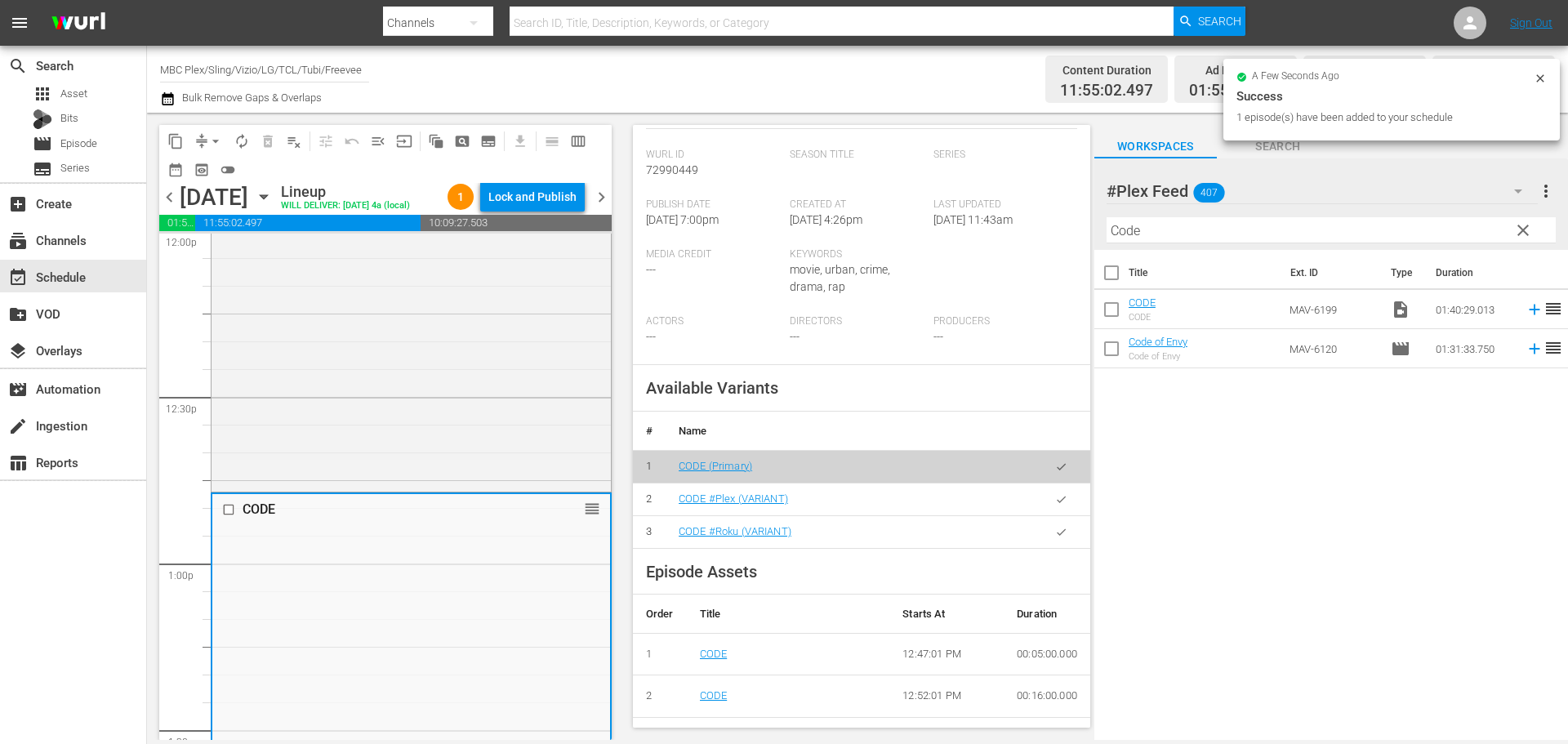
click at [1055, 506] on icon "button" at bounding box center [1061, 499] width 12 height 12
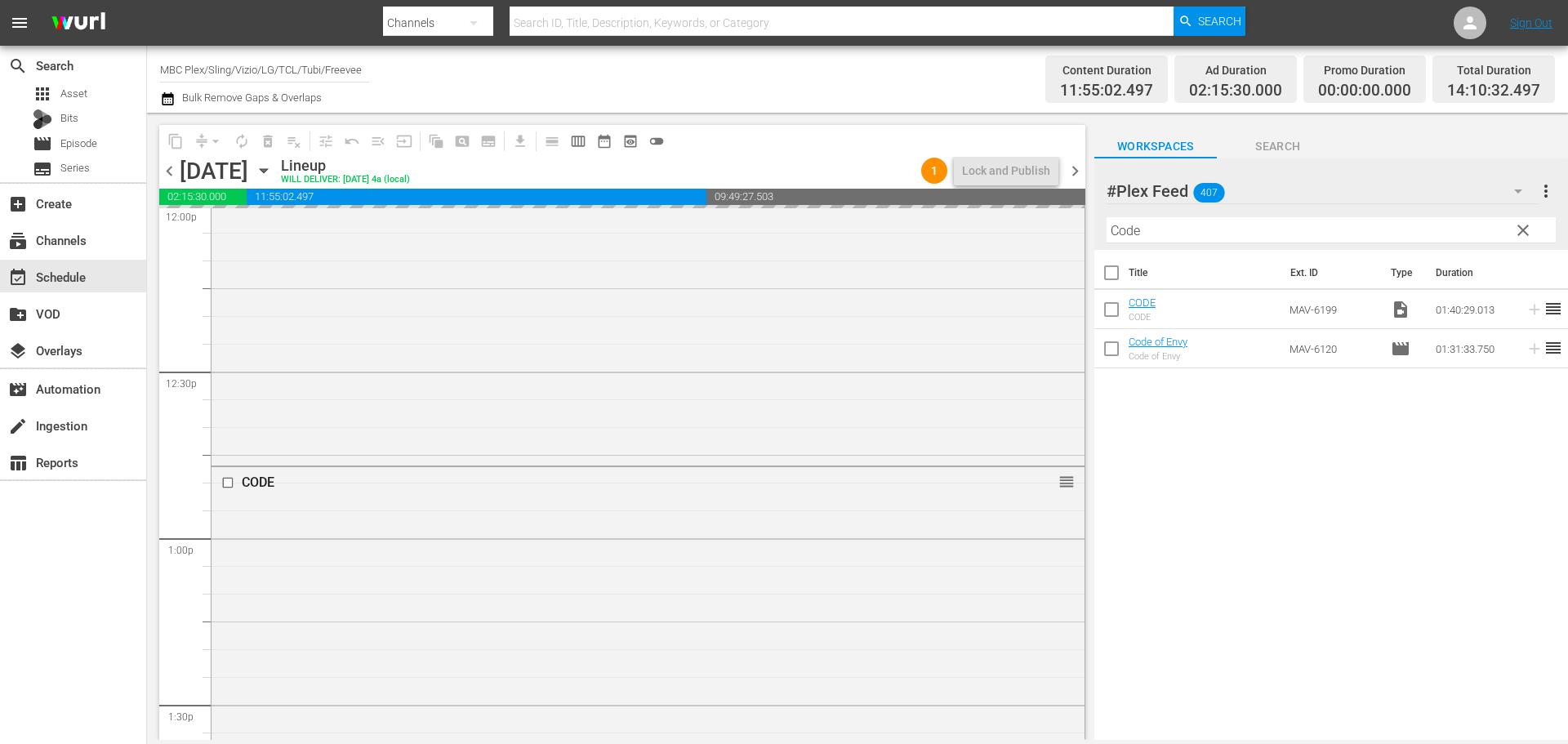
click at [1518, 232] on span "clear" at bounding box center [1523, 230] width 20 height 20
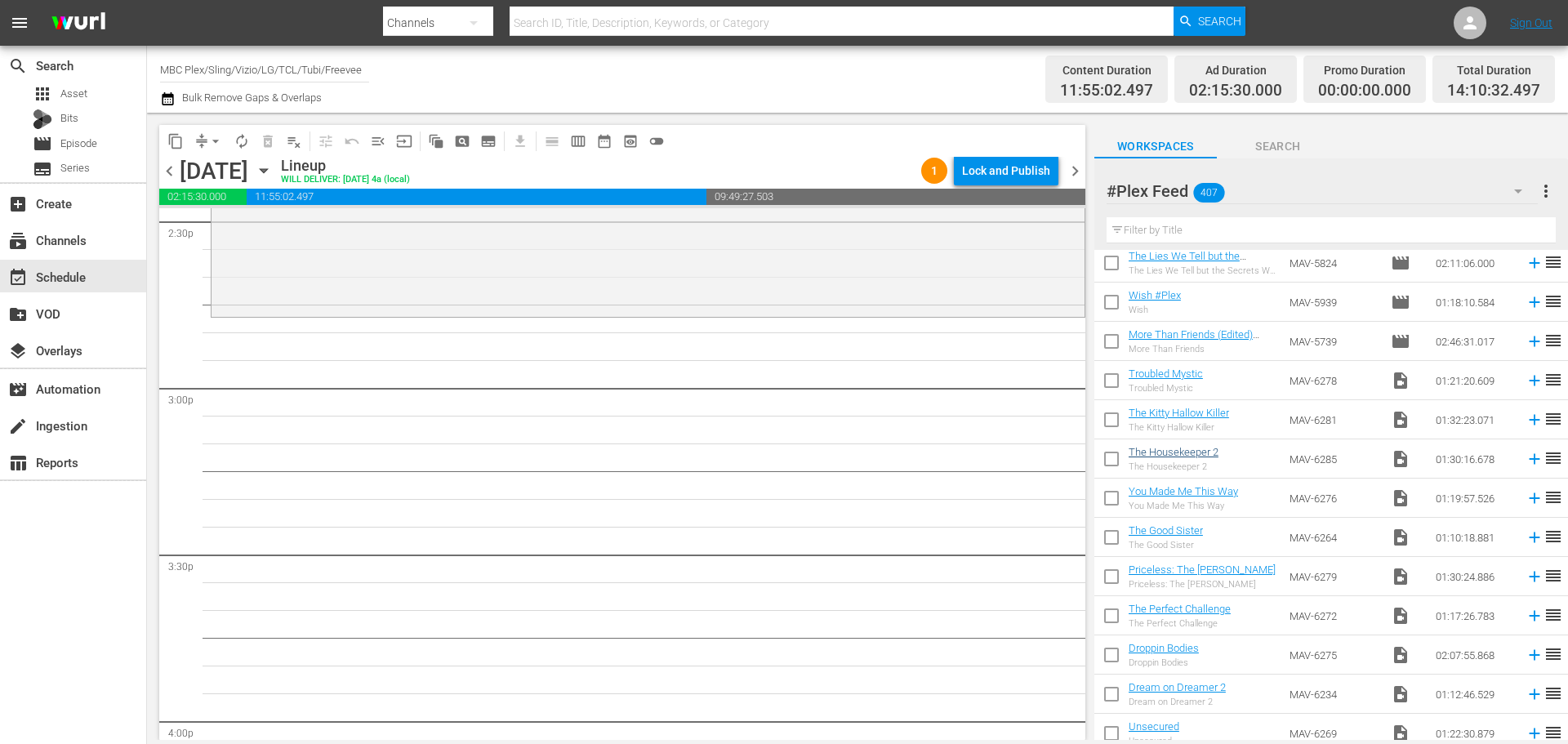
scroll to position [2123, 0]
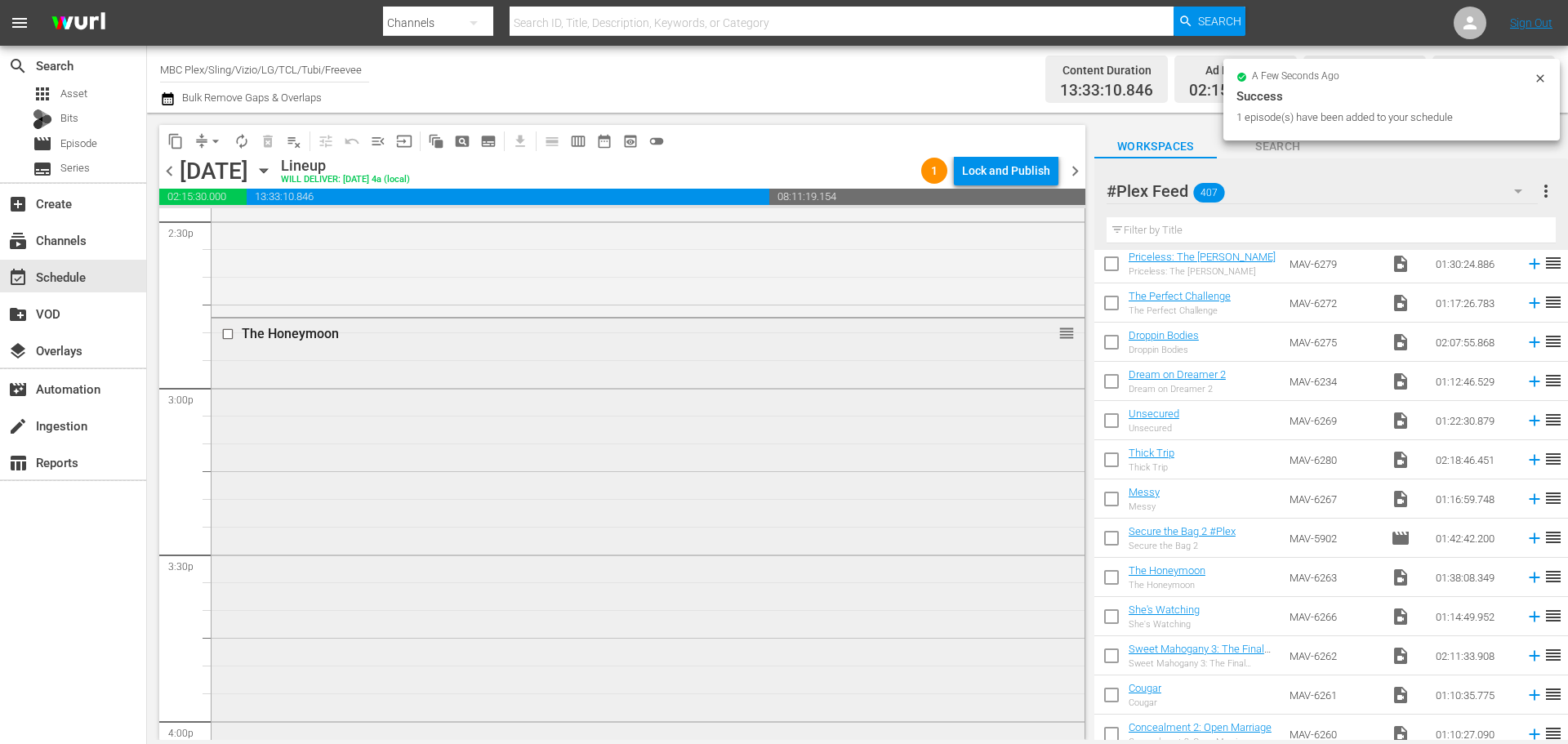
click at [417, 399] on div "The Honeymoon reorder" at bounding box center [647, 588] width 873 height 539
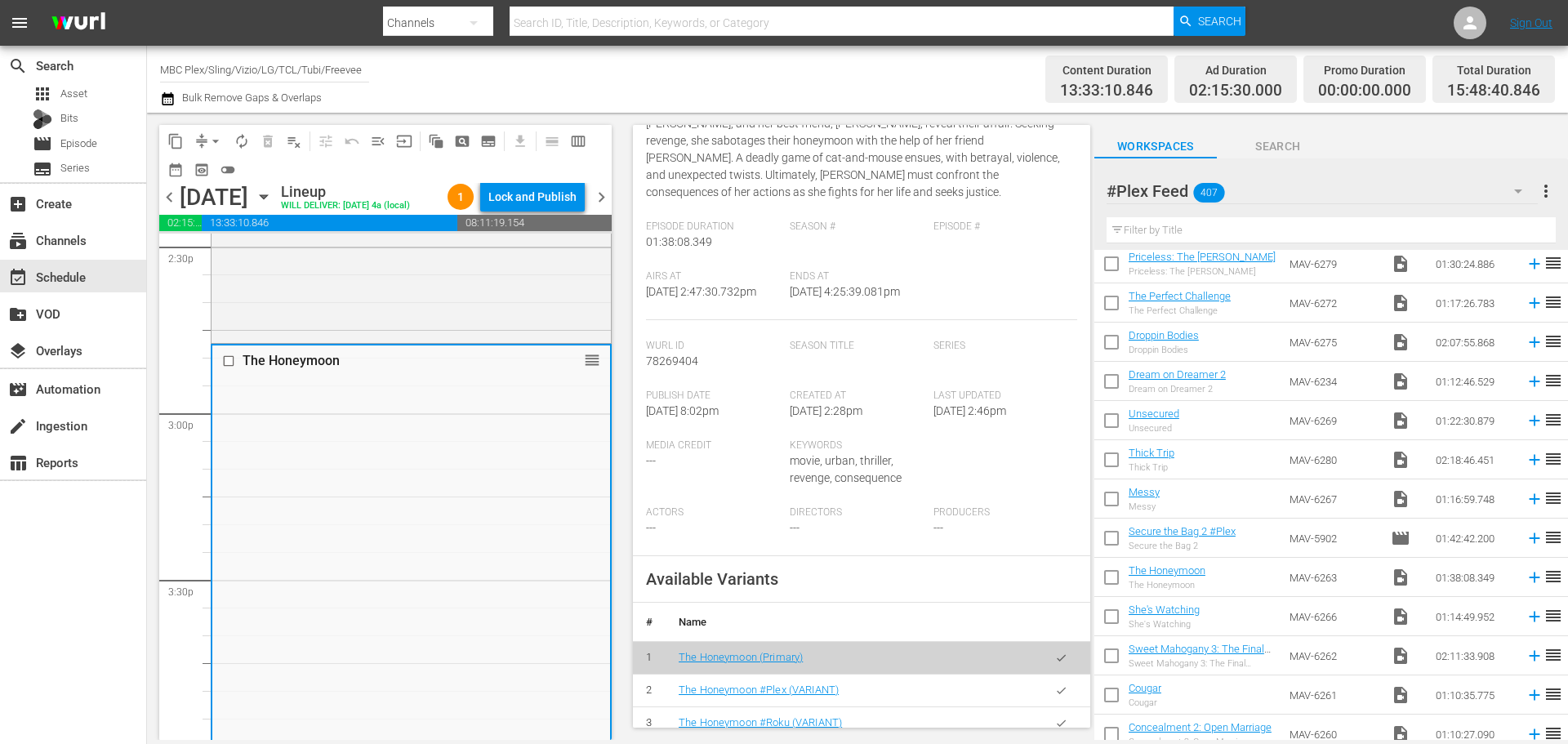
scroll to position [490, 0]
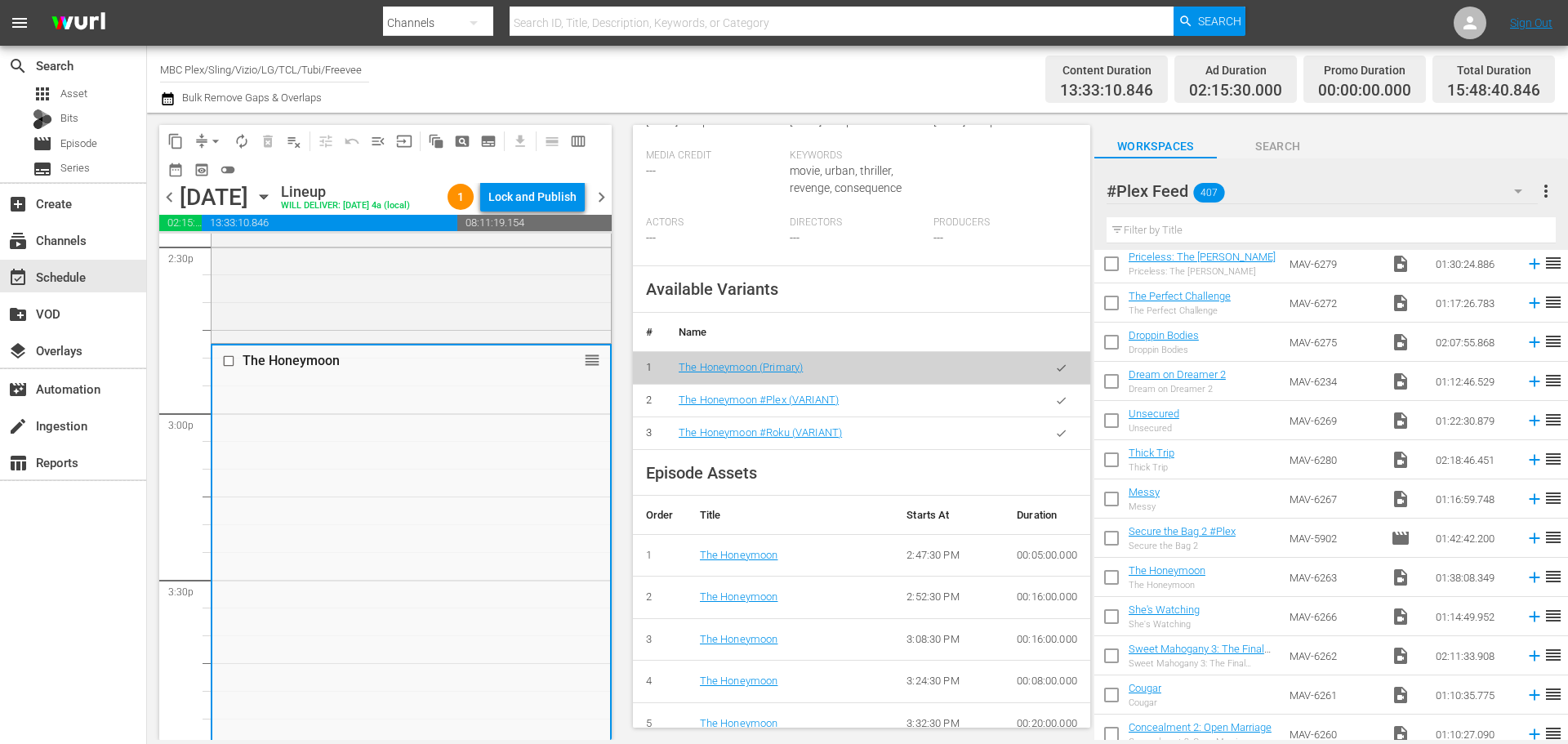
click at [1055, 407] on icon "button" at bounding box center [1061, 400] width 12 height 12
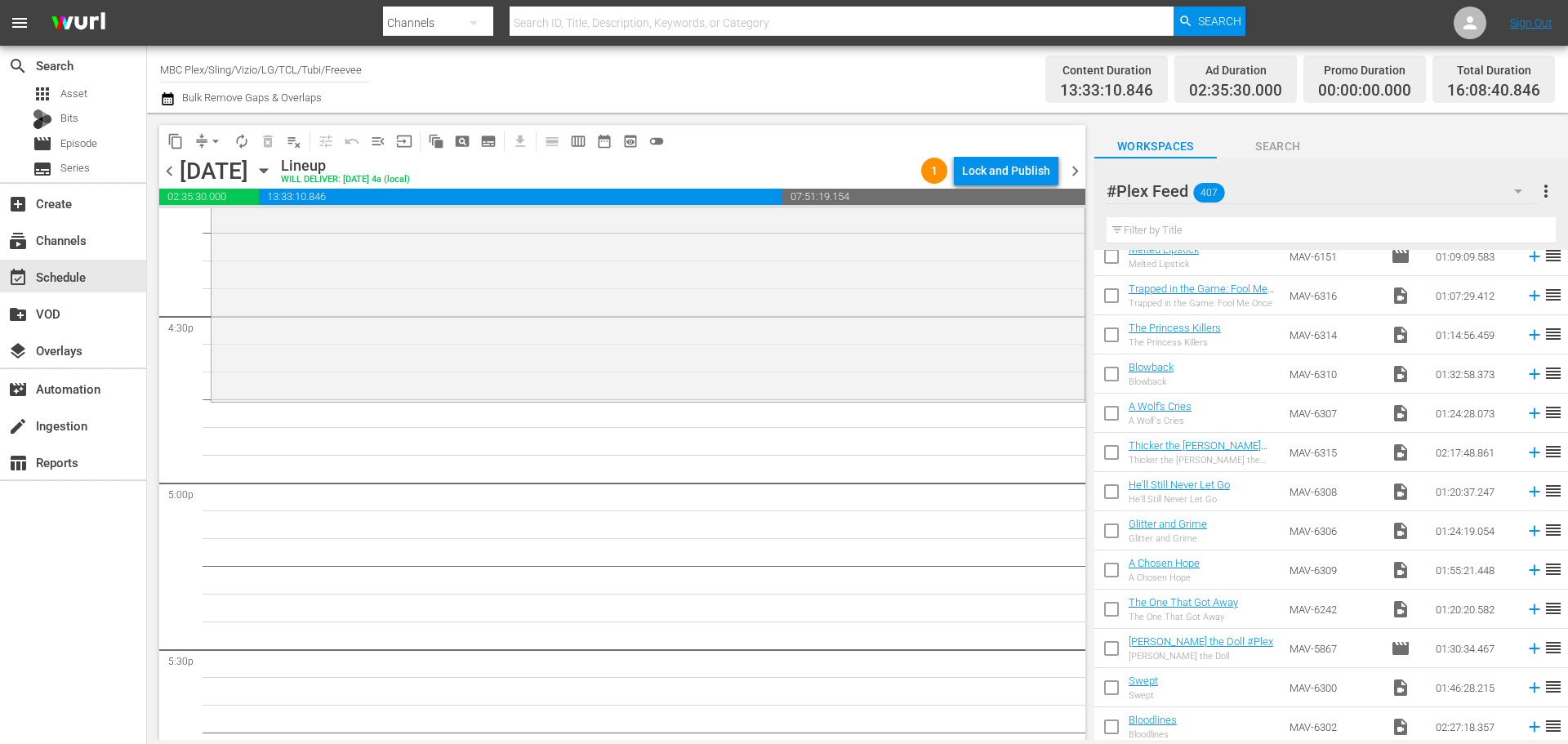
scroll to position [0, 0]
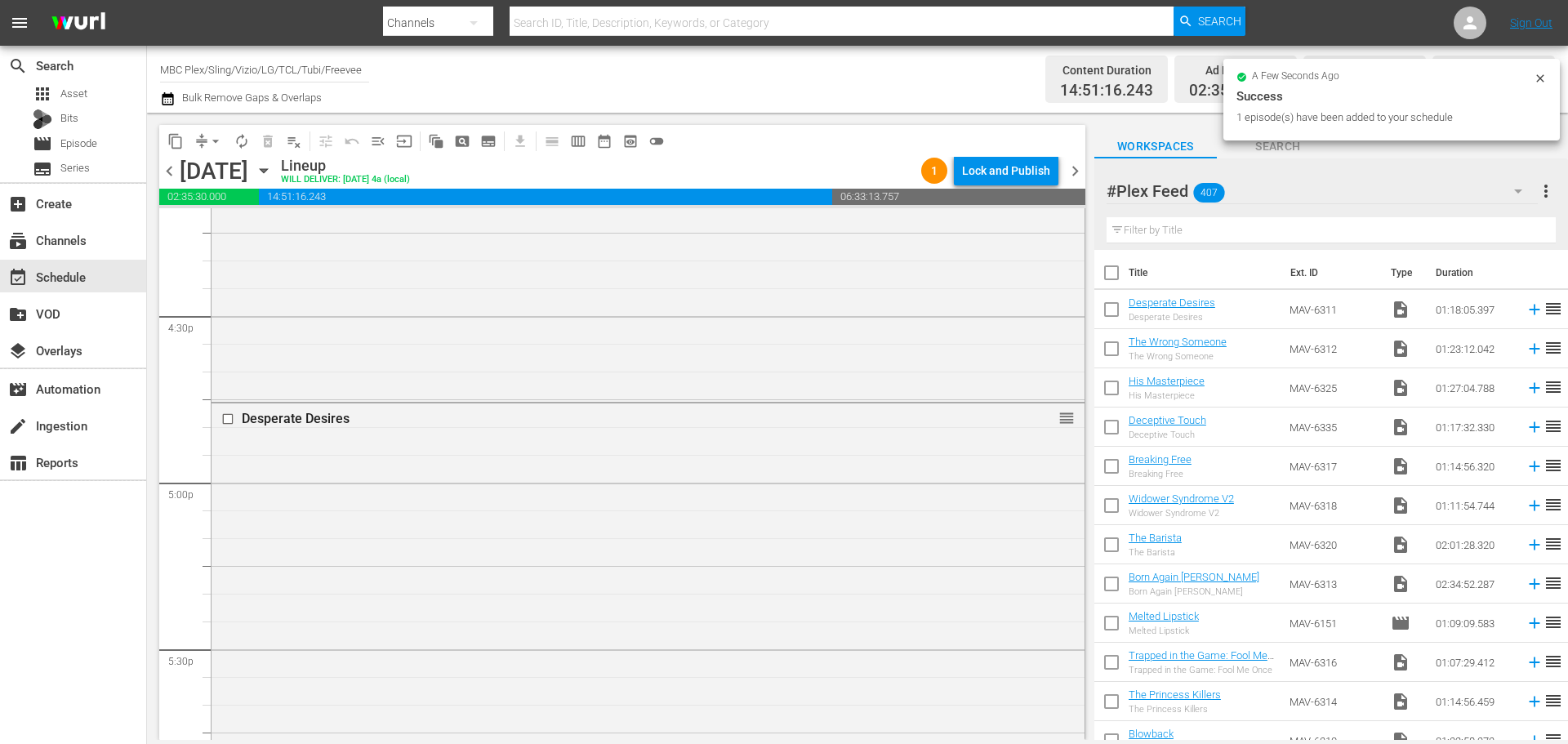
click at [442, 480] on div "Desperate Desires reorder" at bounding box center [647, 618] width 873 height 429
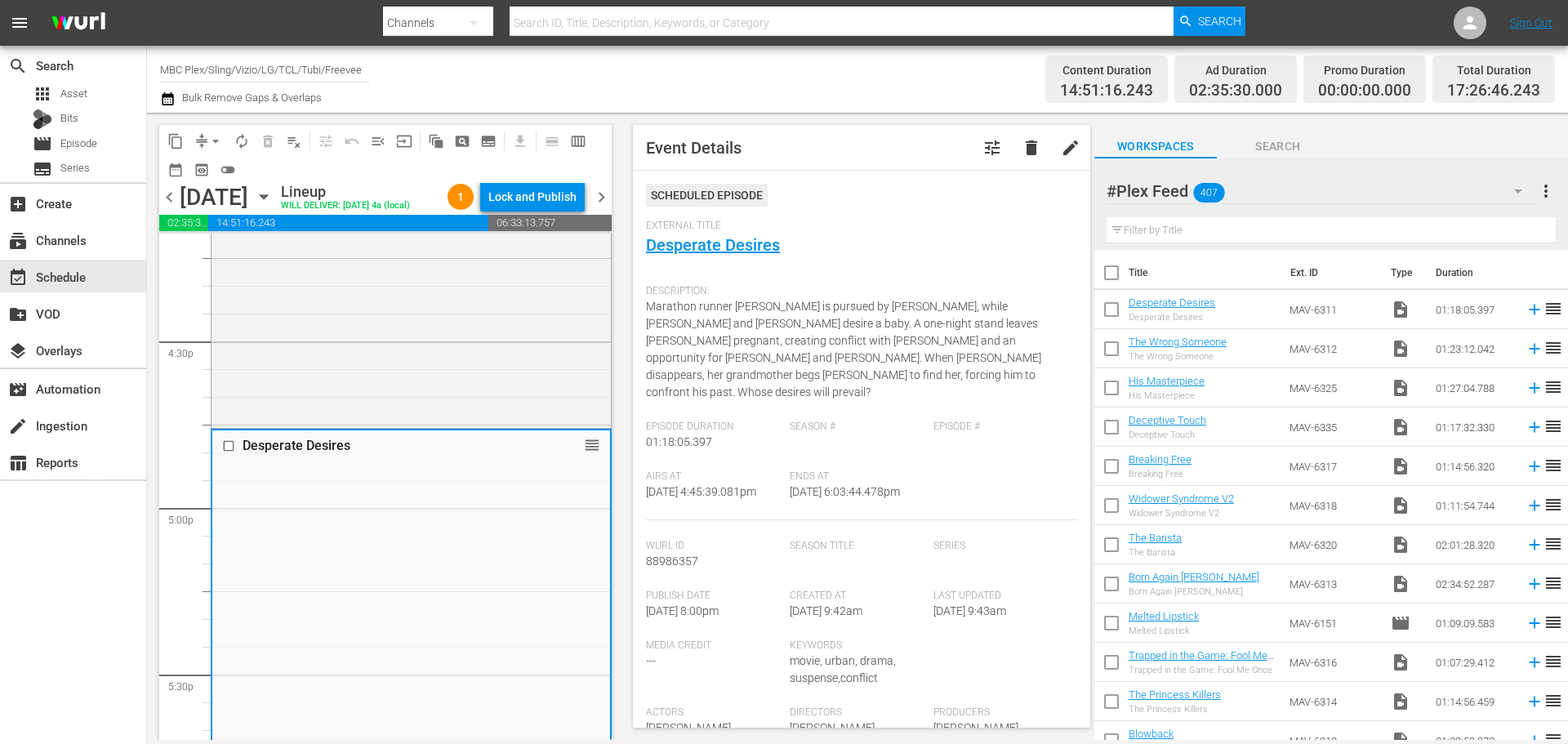
scroll to position [408, 0]
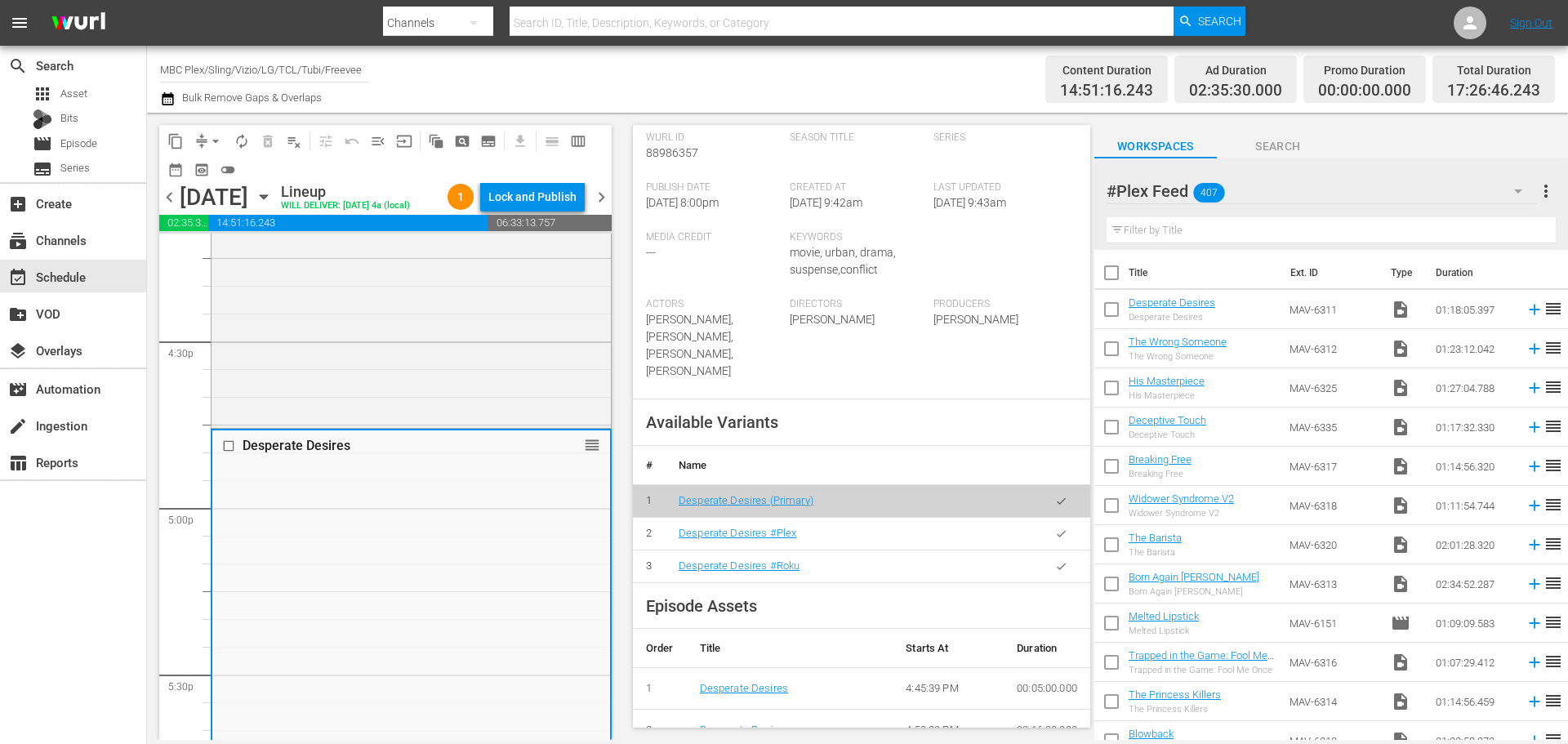
click at [1055, 528] on icon "button" at bounding box center [1061, 534] width 12 height 12
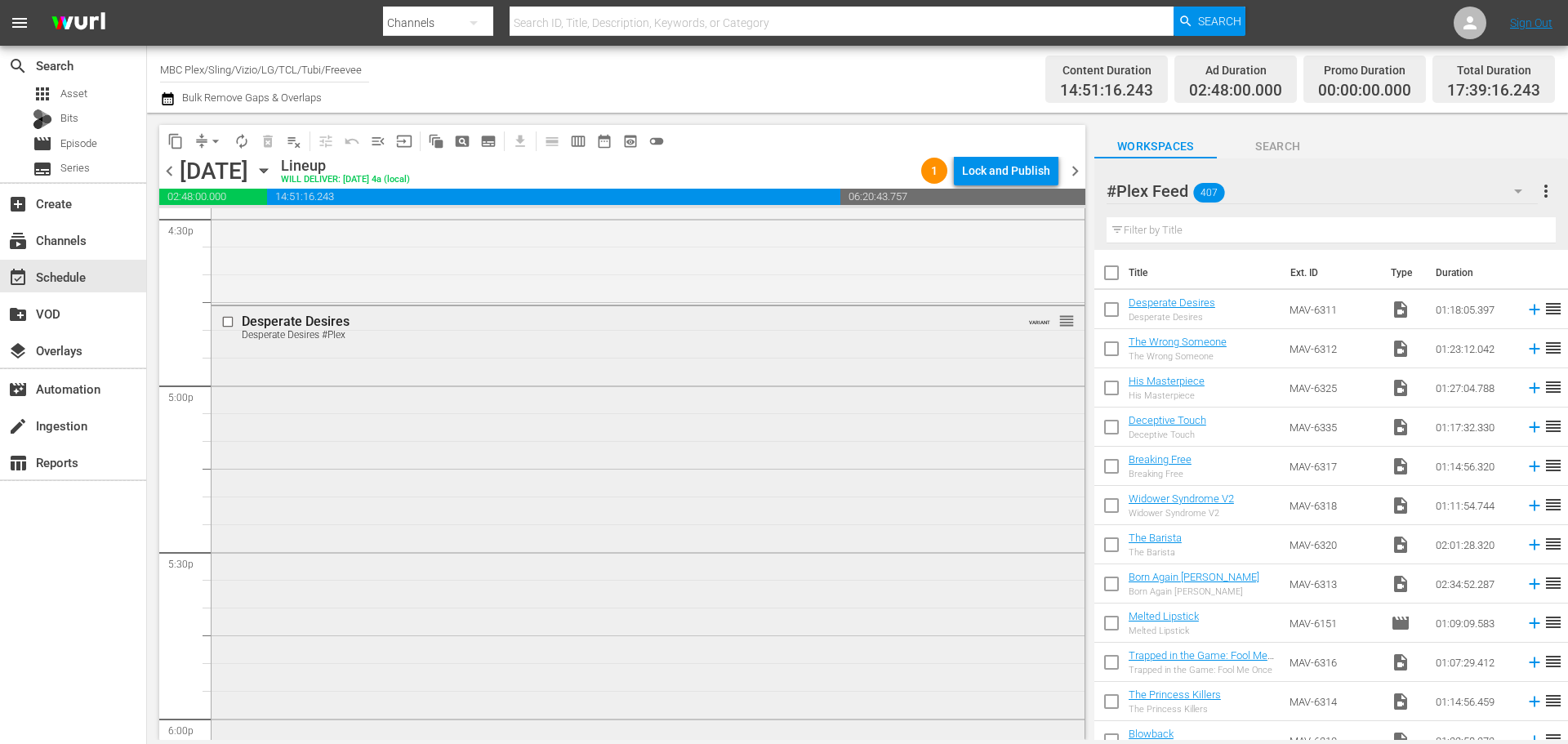
scroll to position [5879, 0]
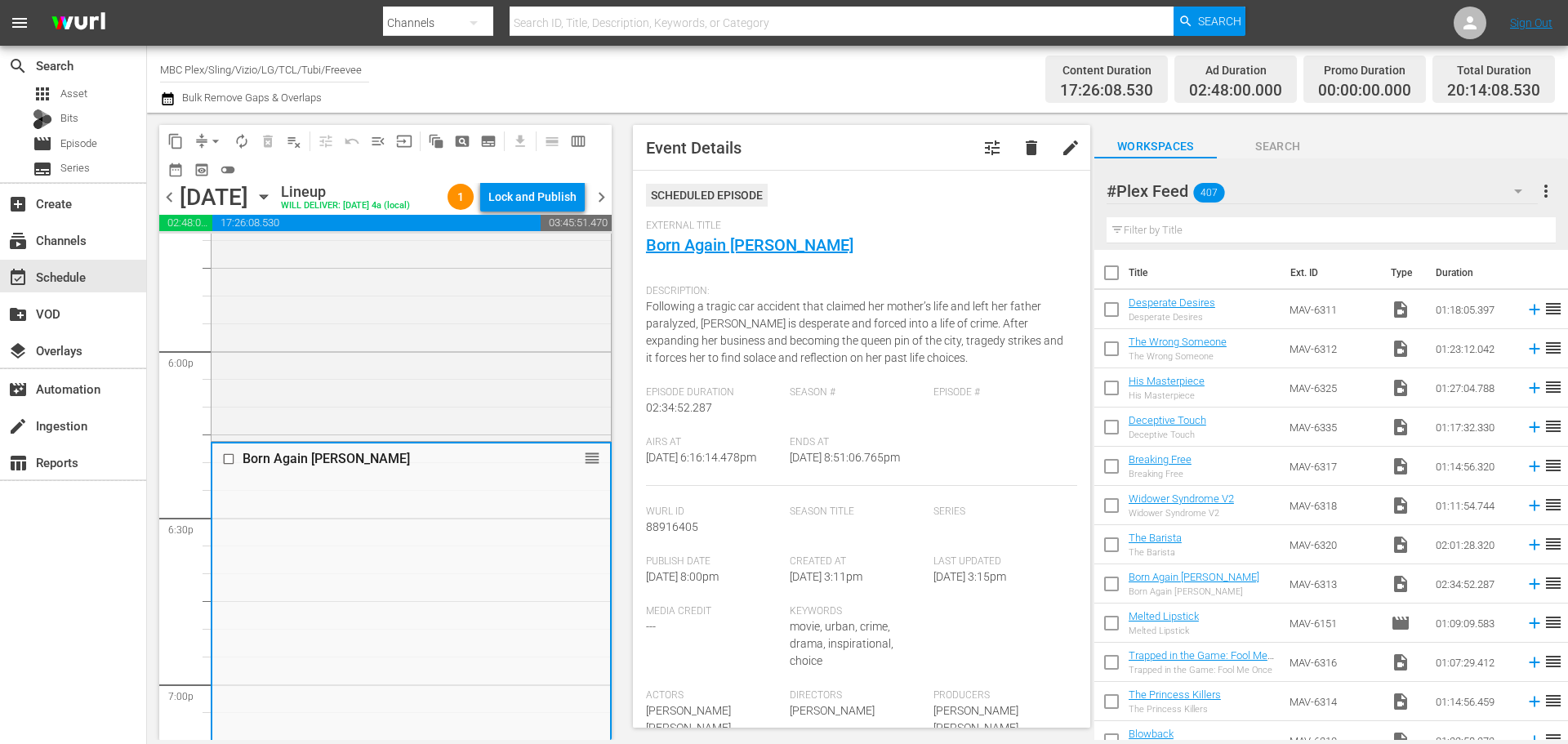
scroll to position [490, 0]
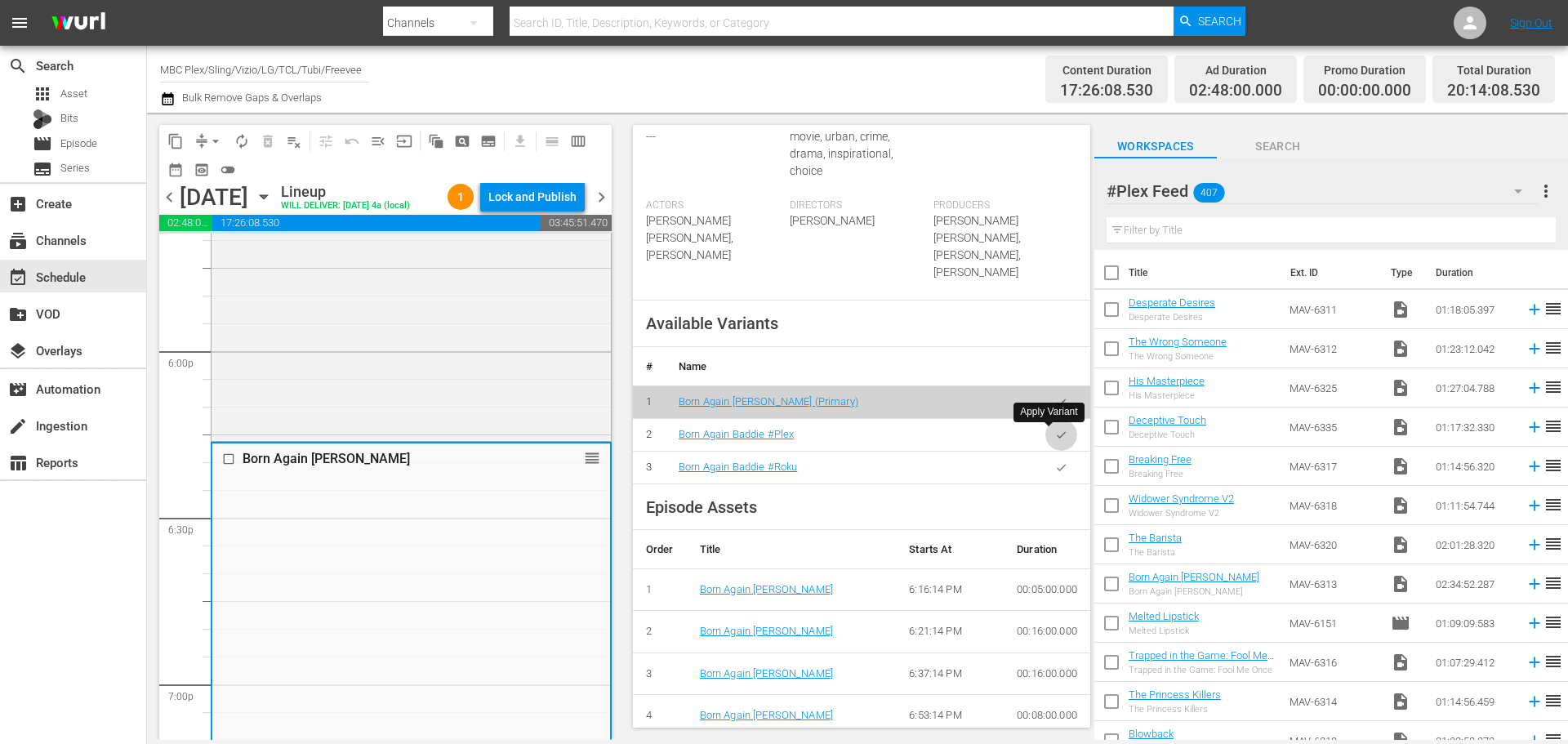
click at [1055, 439] on icon "button" at bounding box center [1061, 435] width 12 height 12
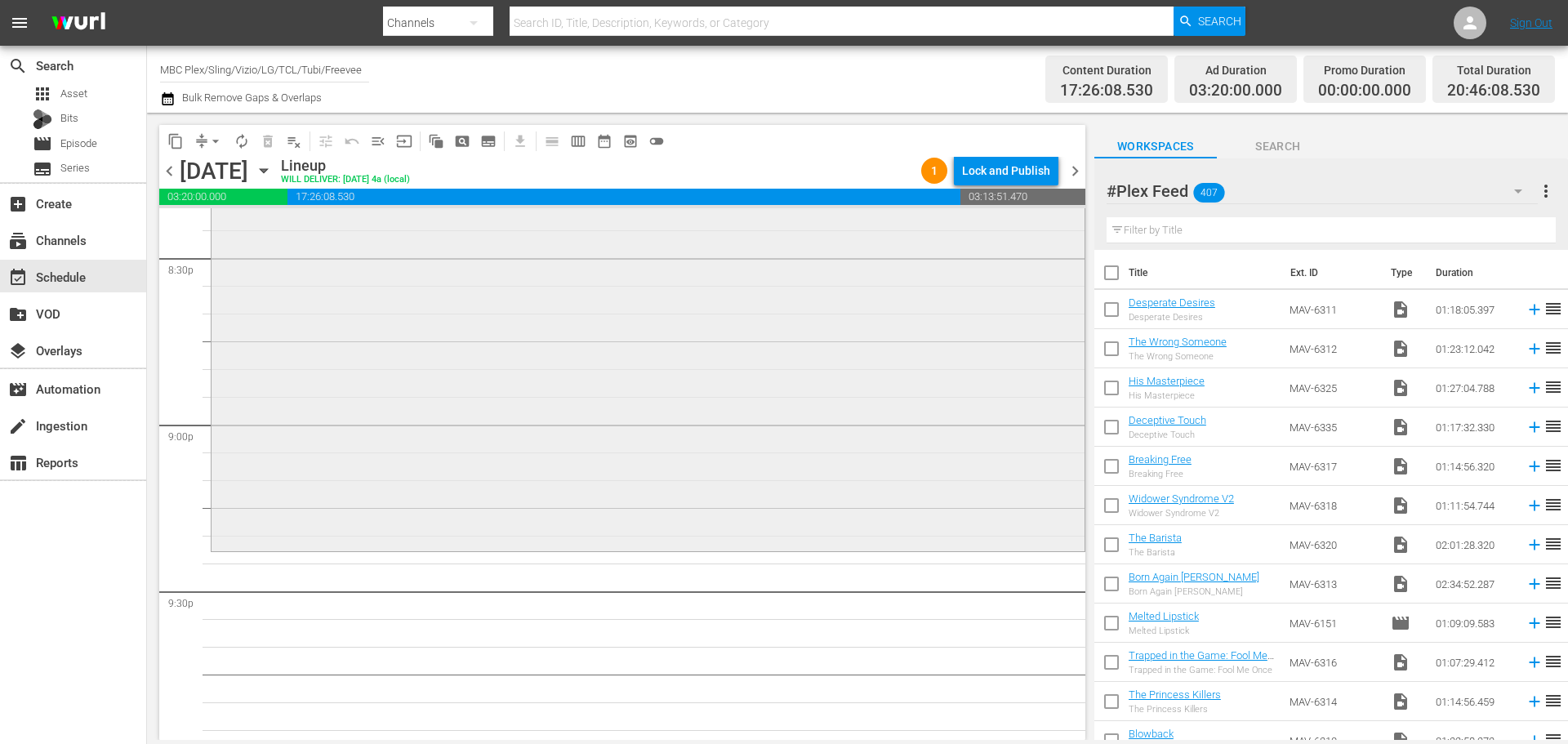
scroll to position [6860, 0]
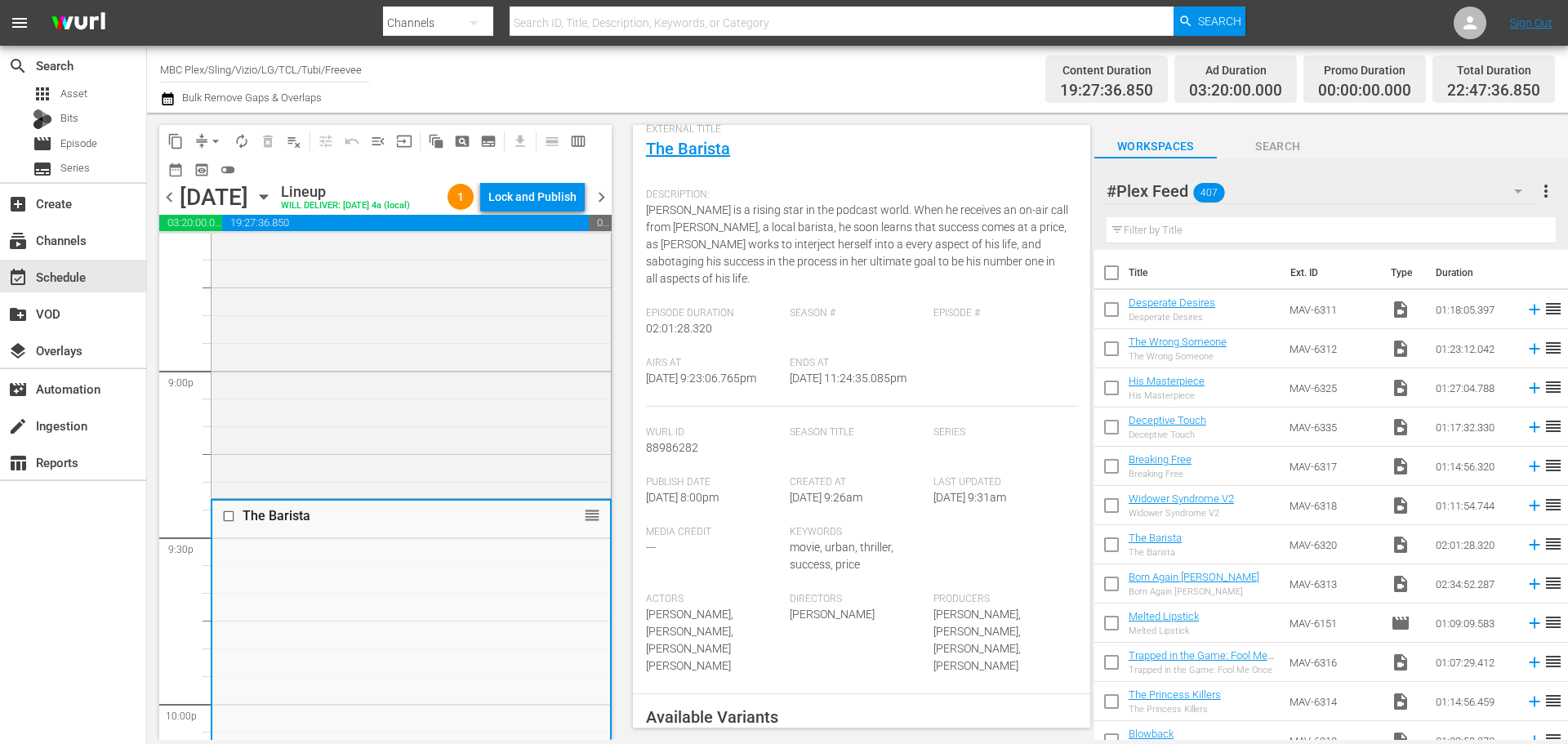
scroll to position [408, 0]
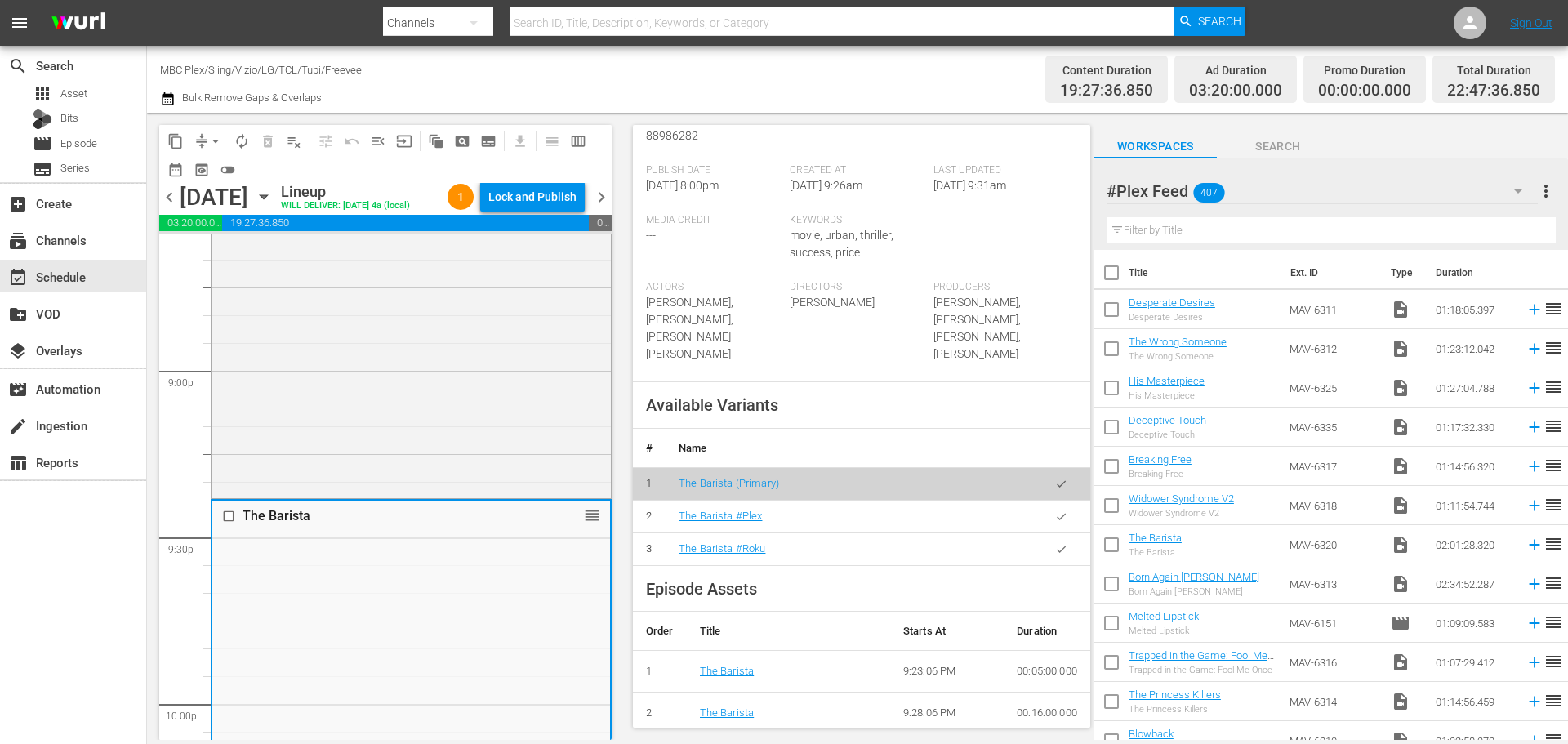
click at [1055, 523] on icon "button" at bounding box center [1061, 516] width 12 height 12
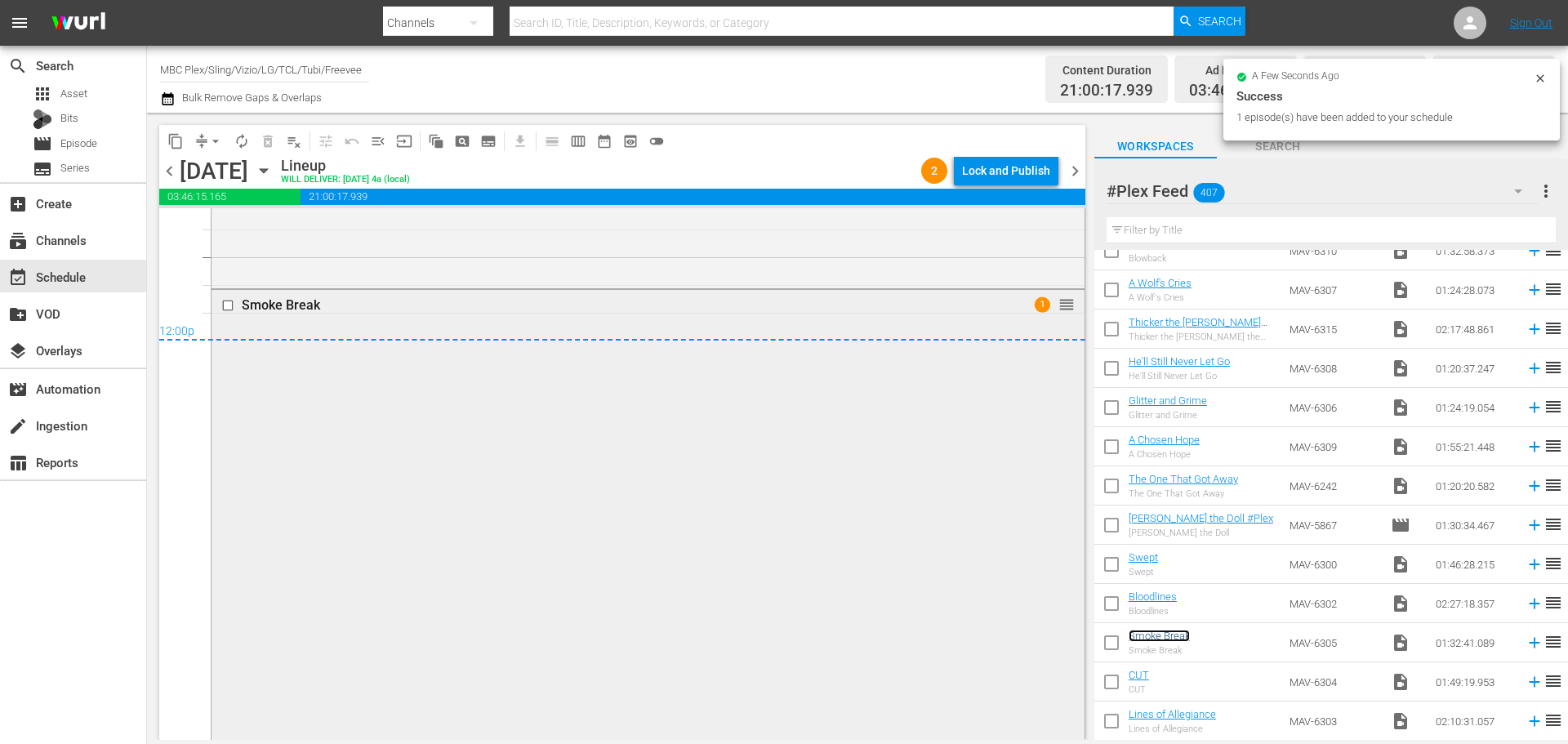
scroll to position [7873, 0]
click at [526, 460] on div "Smoke Break 1 reorder" at bounding box center [647, 535] width 873 height 510
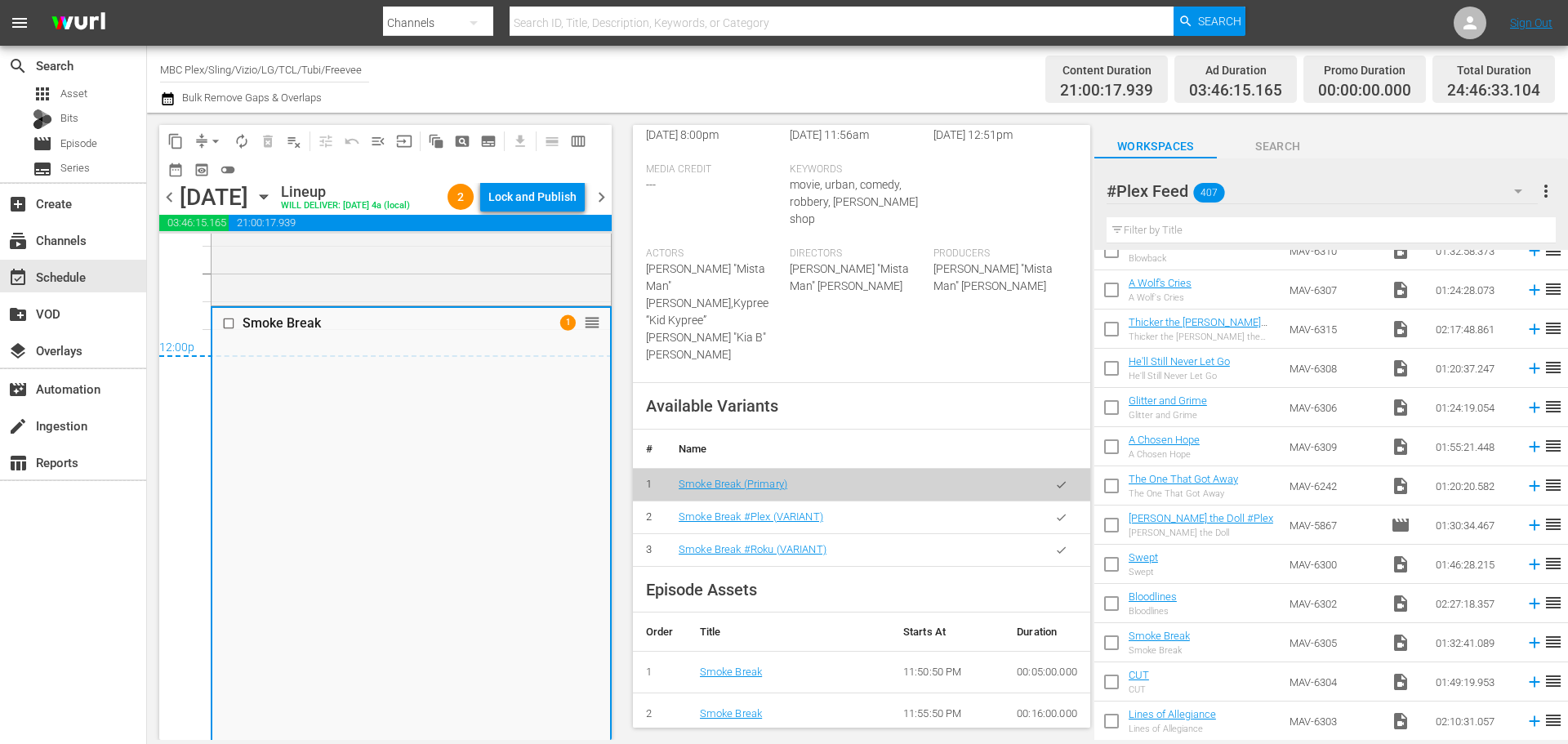
scroll to position [490, 0]
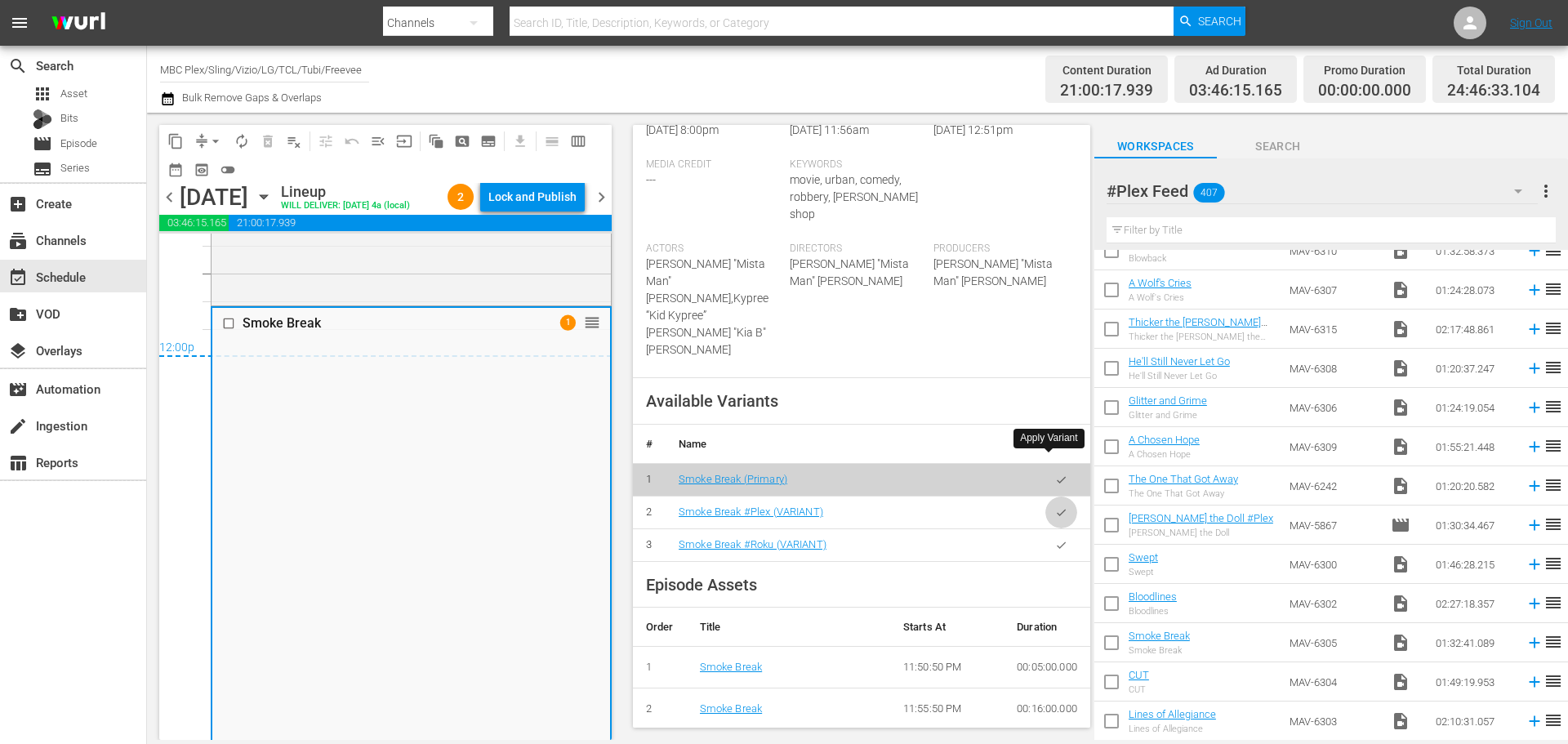
click at [1045, 497] on button "button" at bounding box center [1061, 512] width 32 height 32
